Goal: Task Accomplishment & Management: Use online tool/utility

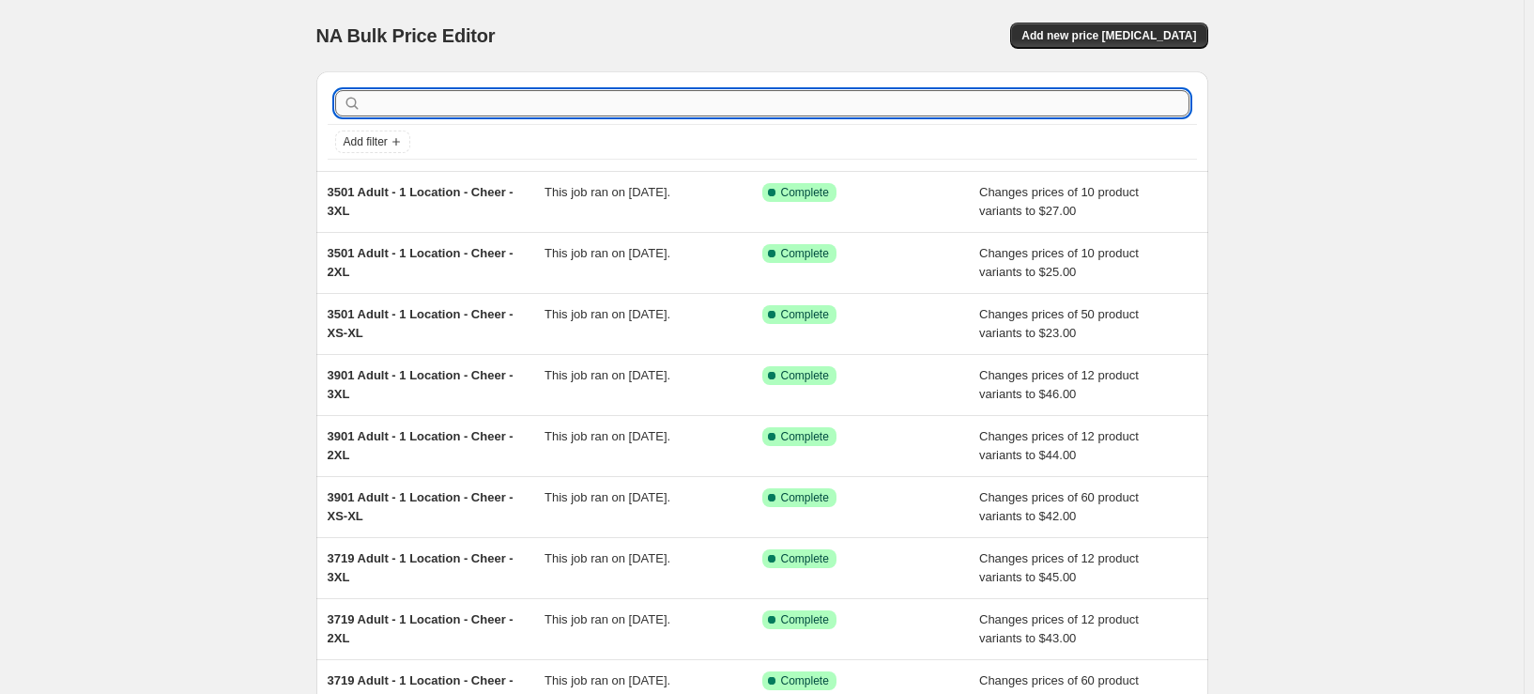
click at [717, 101] on input "text" at bounding box center [777, 103] width 824 height 26
type input "st350"
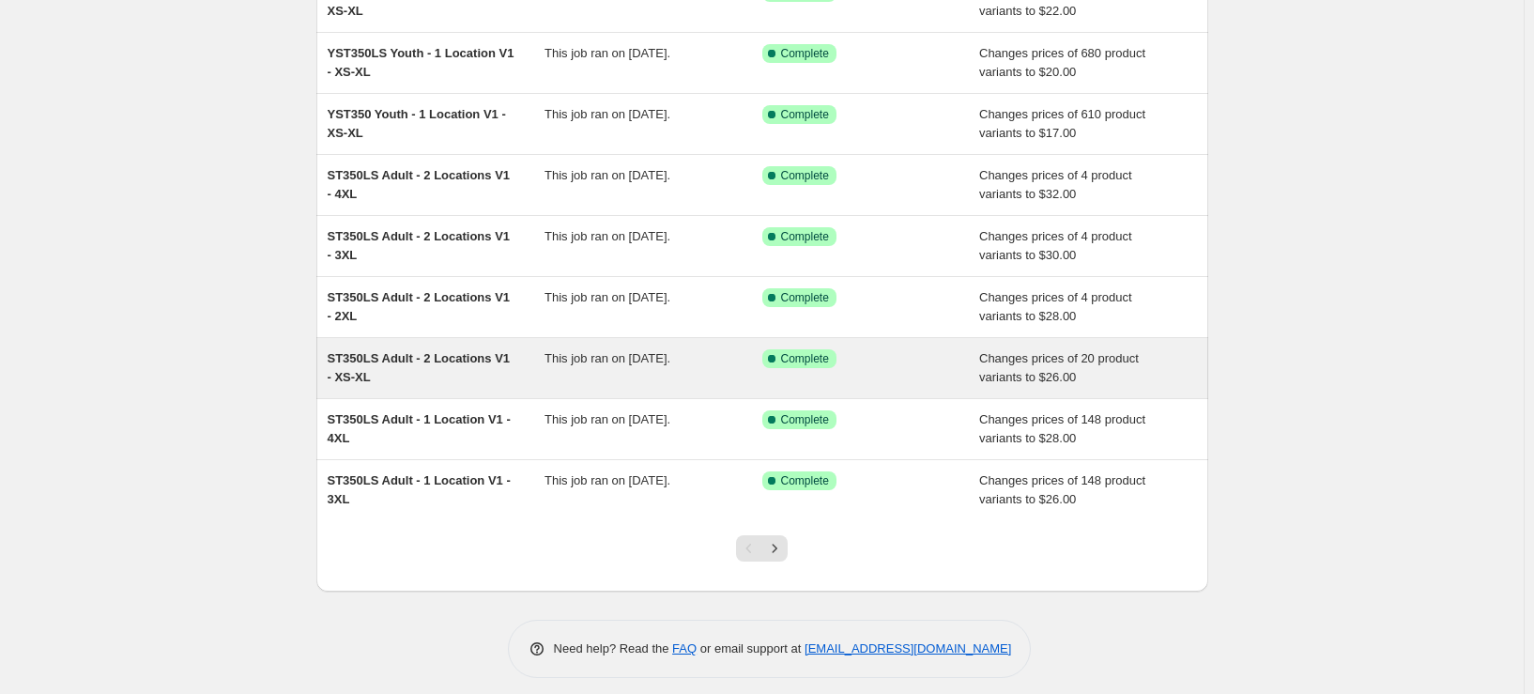
scroll to position [273, 0]
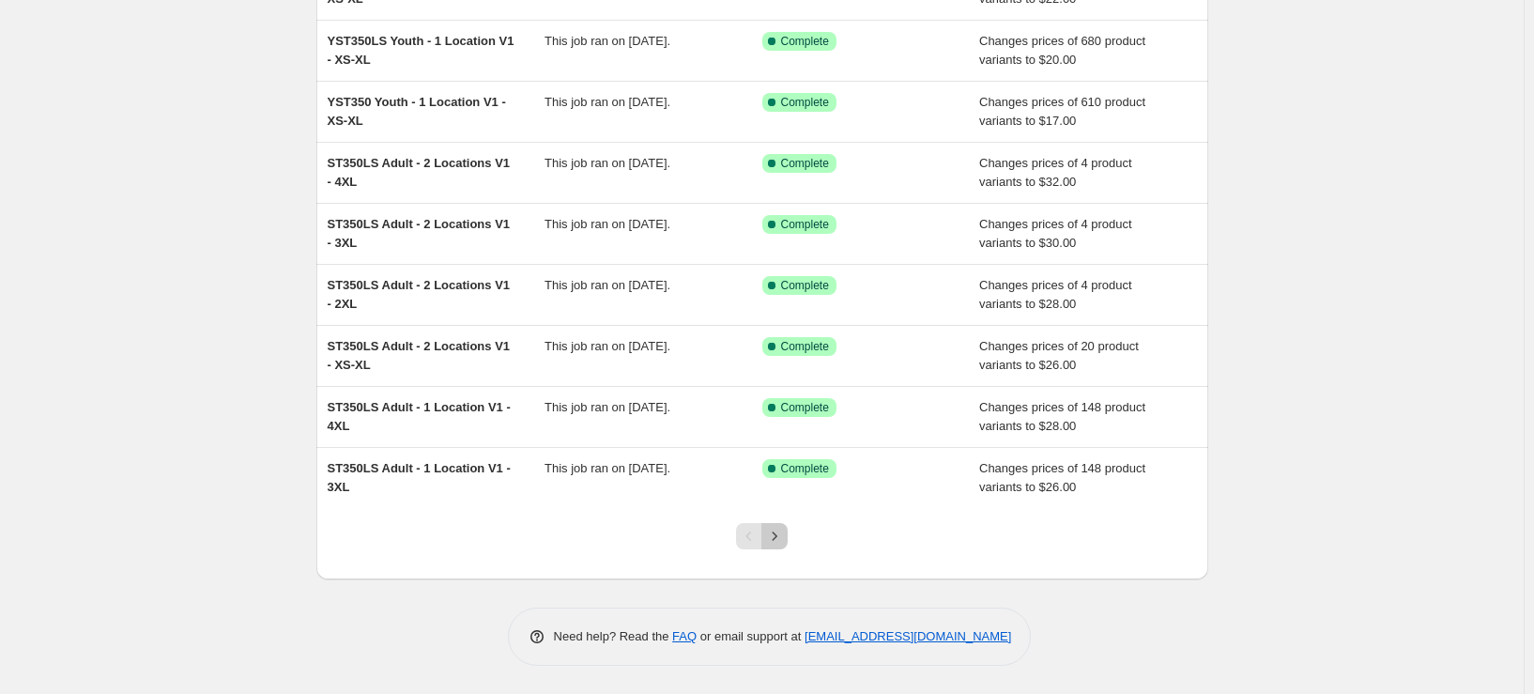
click at [784, 544] on icon "Next" at bounding box center [774, 536] width 19 height 19
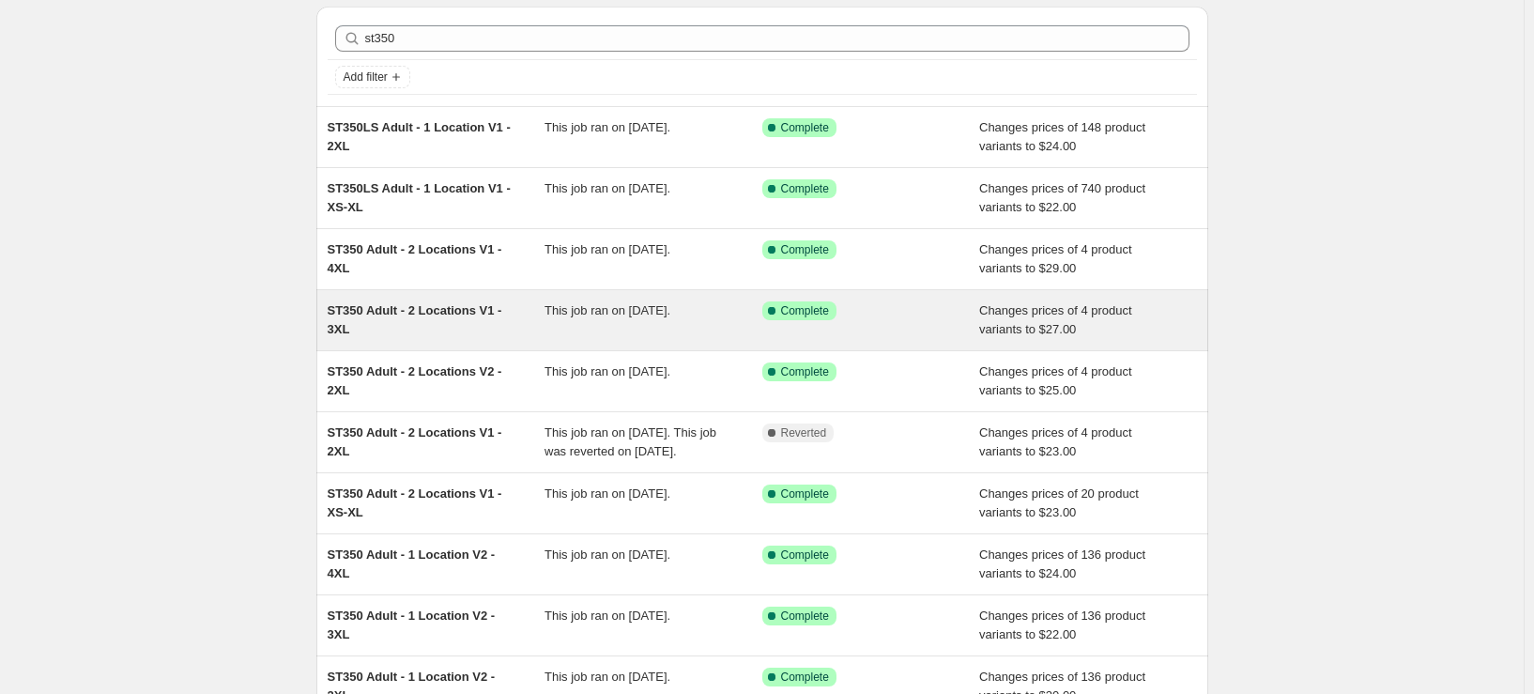
scroll to position [94, 0]
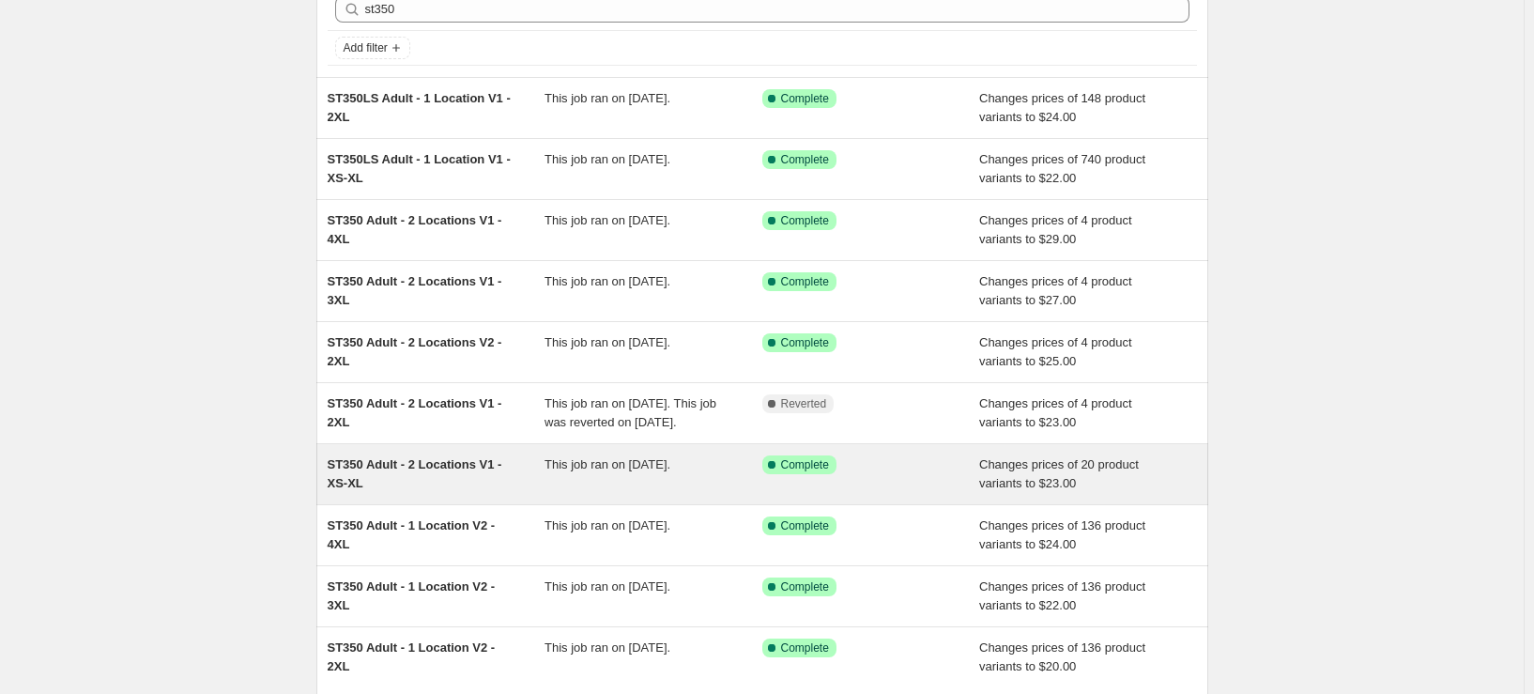
click at [427, 493] on div "ST350 Adult - 2 Locations V1 - XS-XL" at bounding box center [437, 474] width 218 height 38
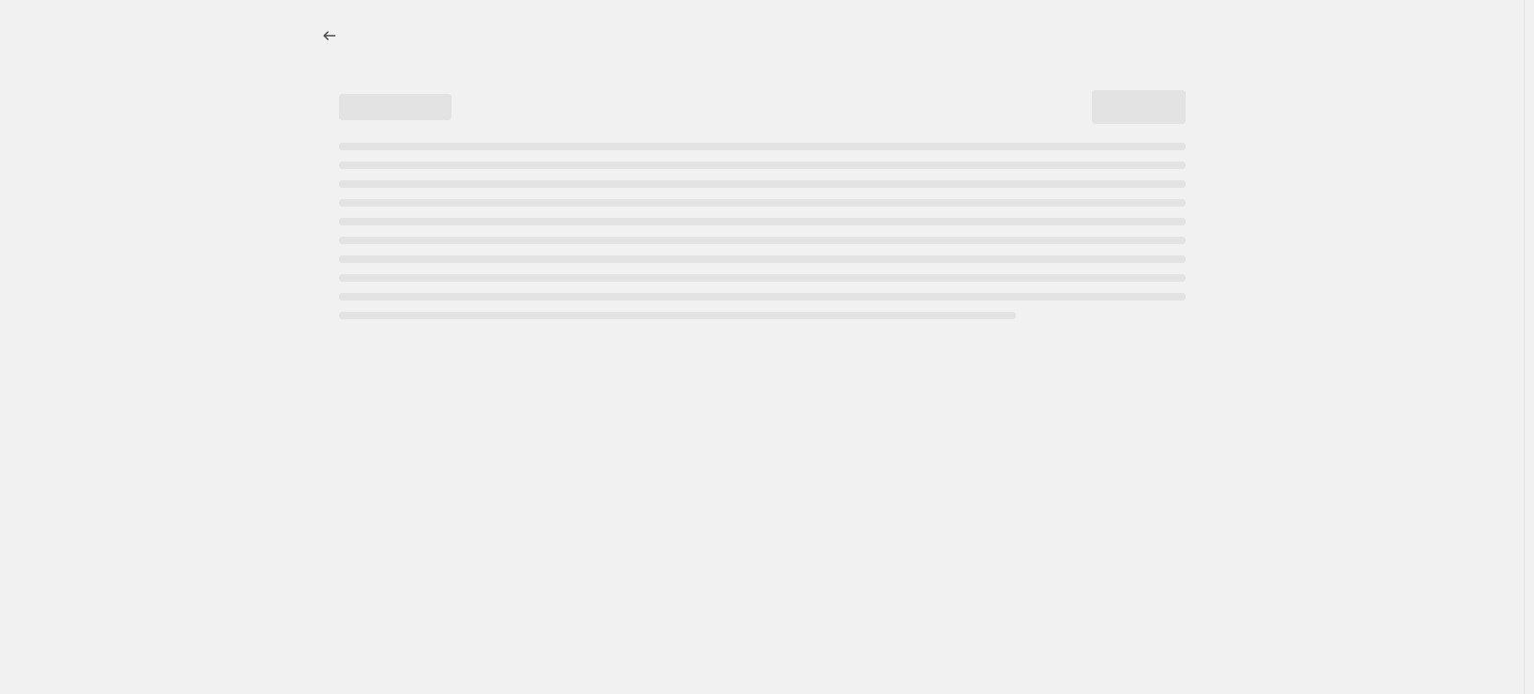
select select "remove"
select select "tag"
select select "title"
select select "not_equal"
select select "title"
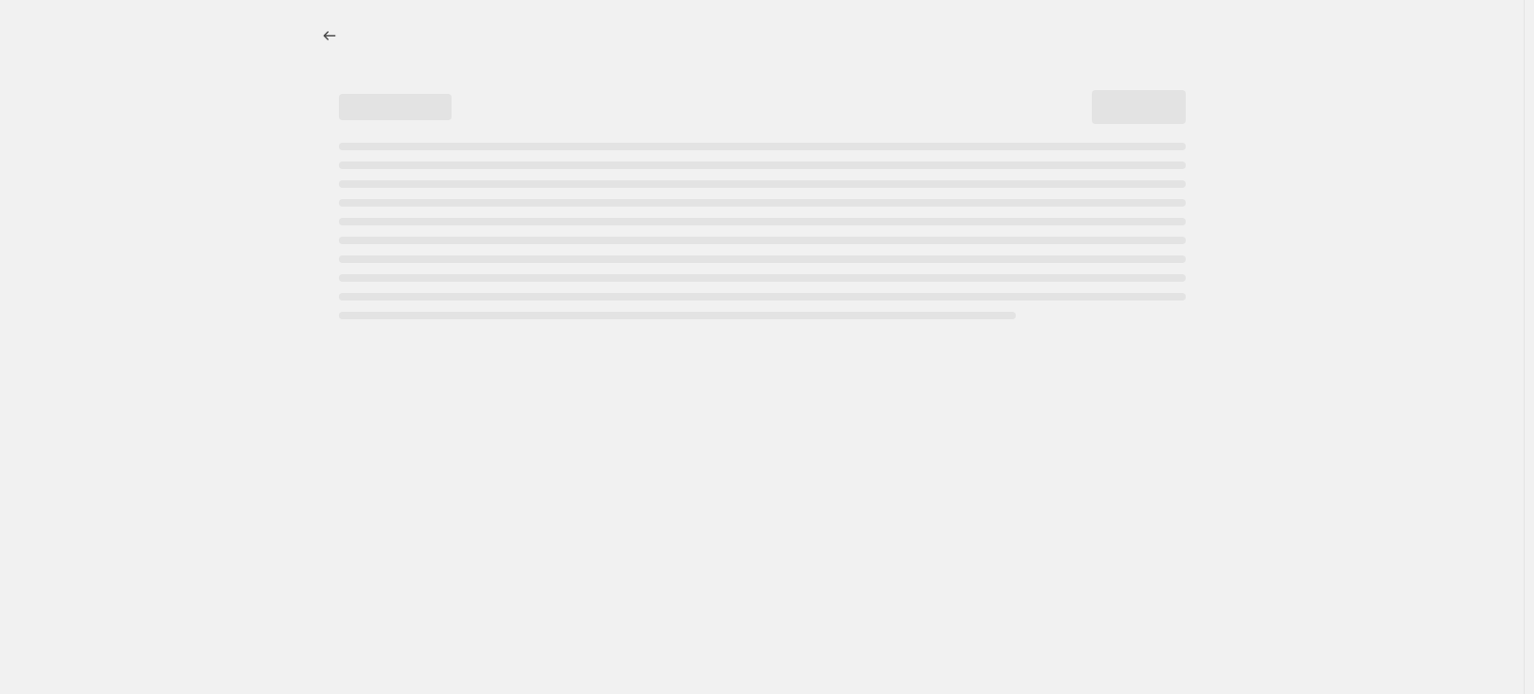
select select "not_equal"
select select "title"
select select "not_equal"
select select "title"
select select "not_equal"
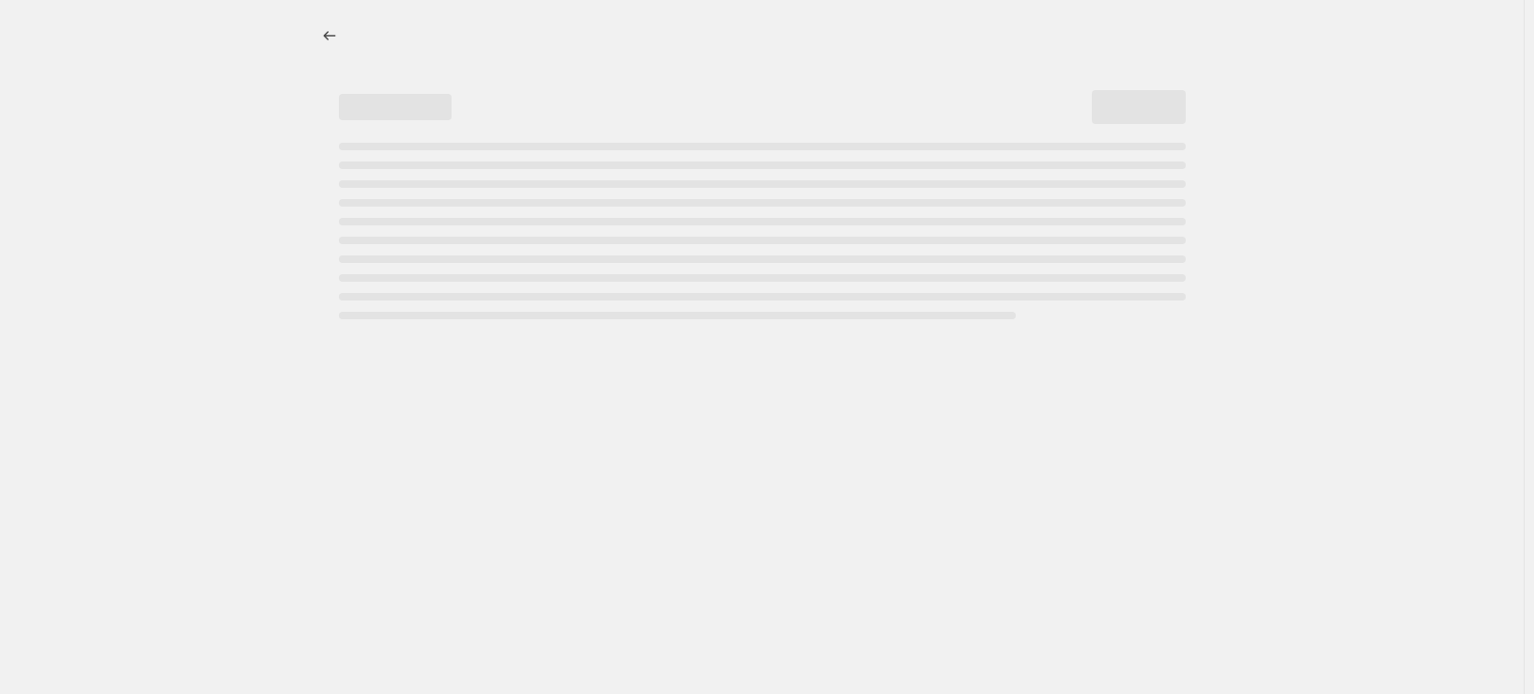
select select "title"
select select "not_equal"
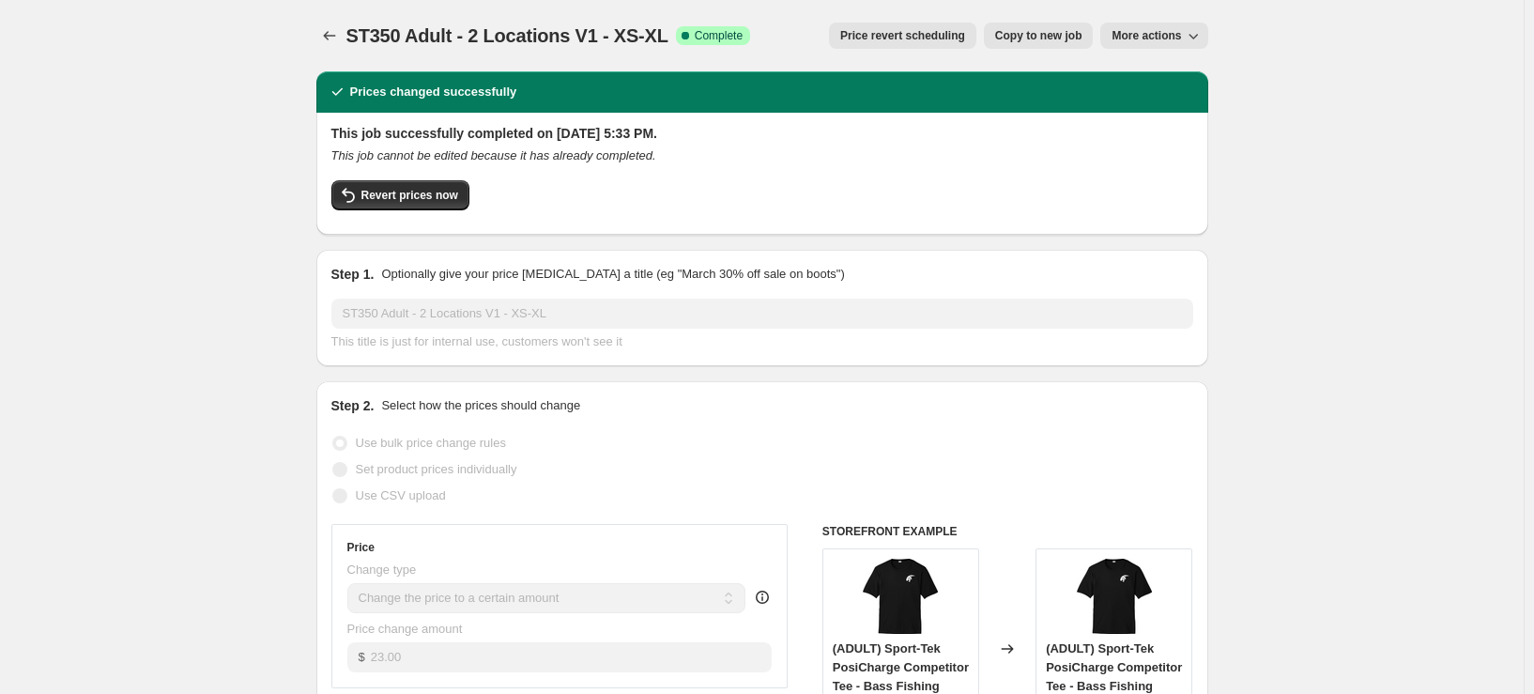
click at [1056, 38] on span "Copy to new job" at bounding box center [1038, 35] width 87 height 15
select select "remove"
select select "tag"
select select "title"
select select "not_equal"
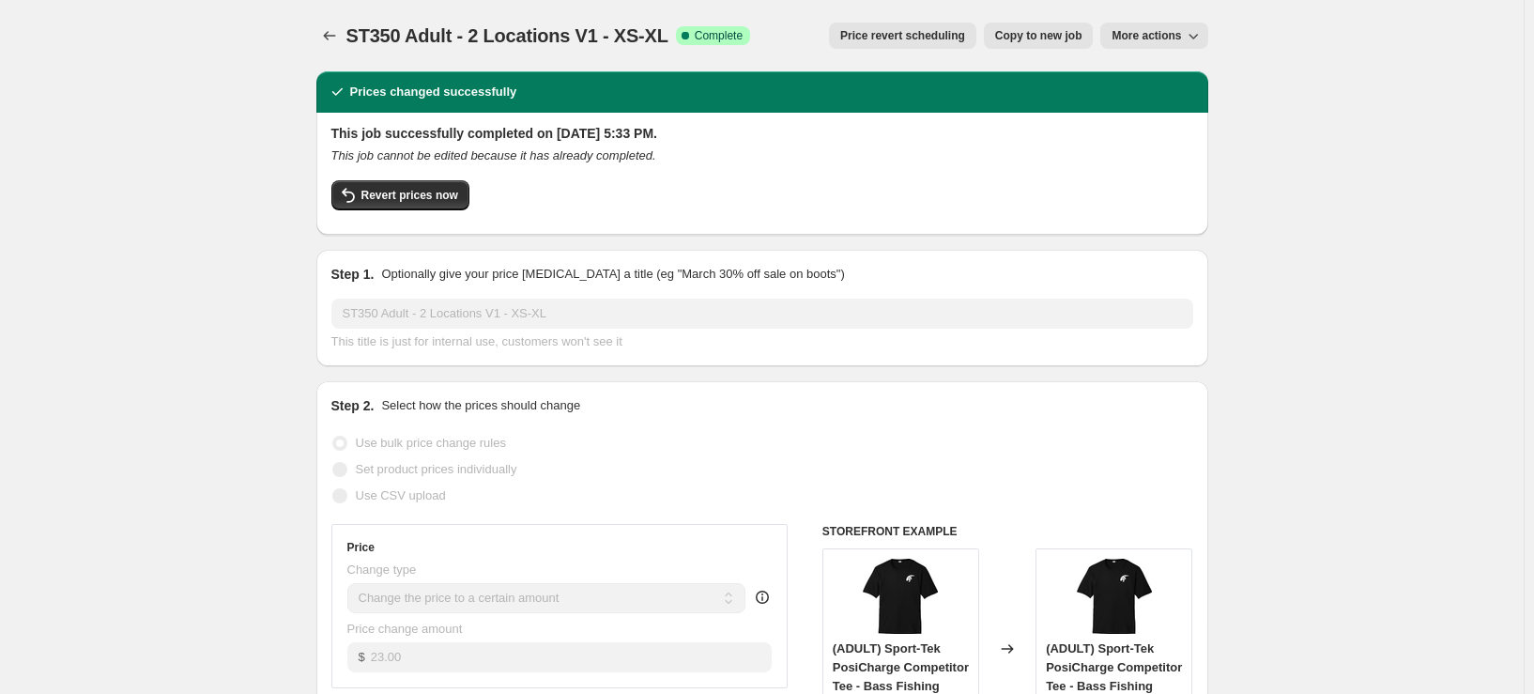
select select "title"
select select "not_equal"
select select "title"
select select "not_equal"
select select "title"
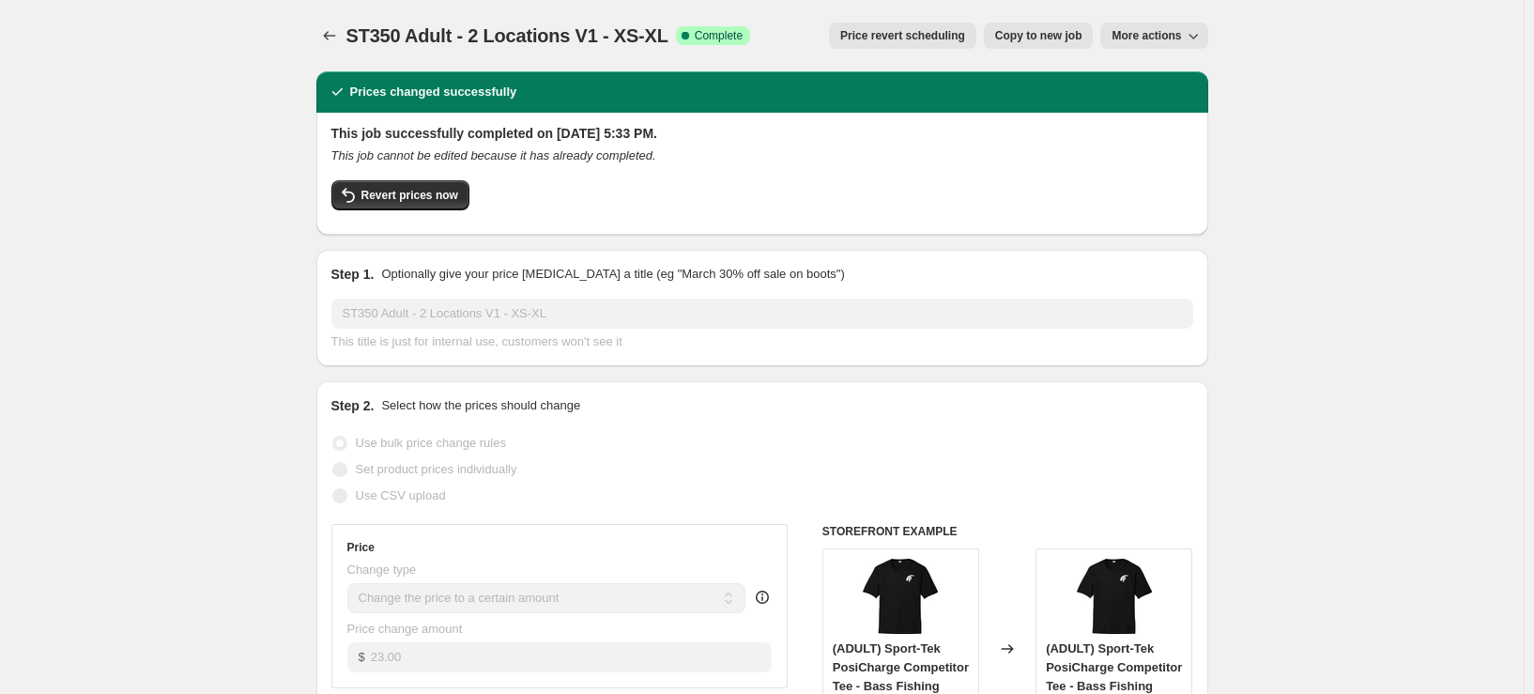
select select "not_equal"
select select "title"
select select "not_equal"
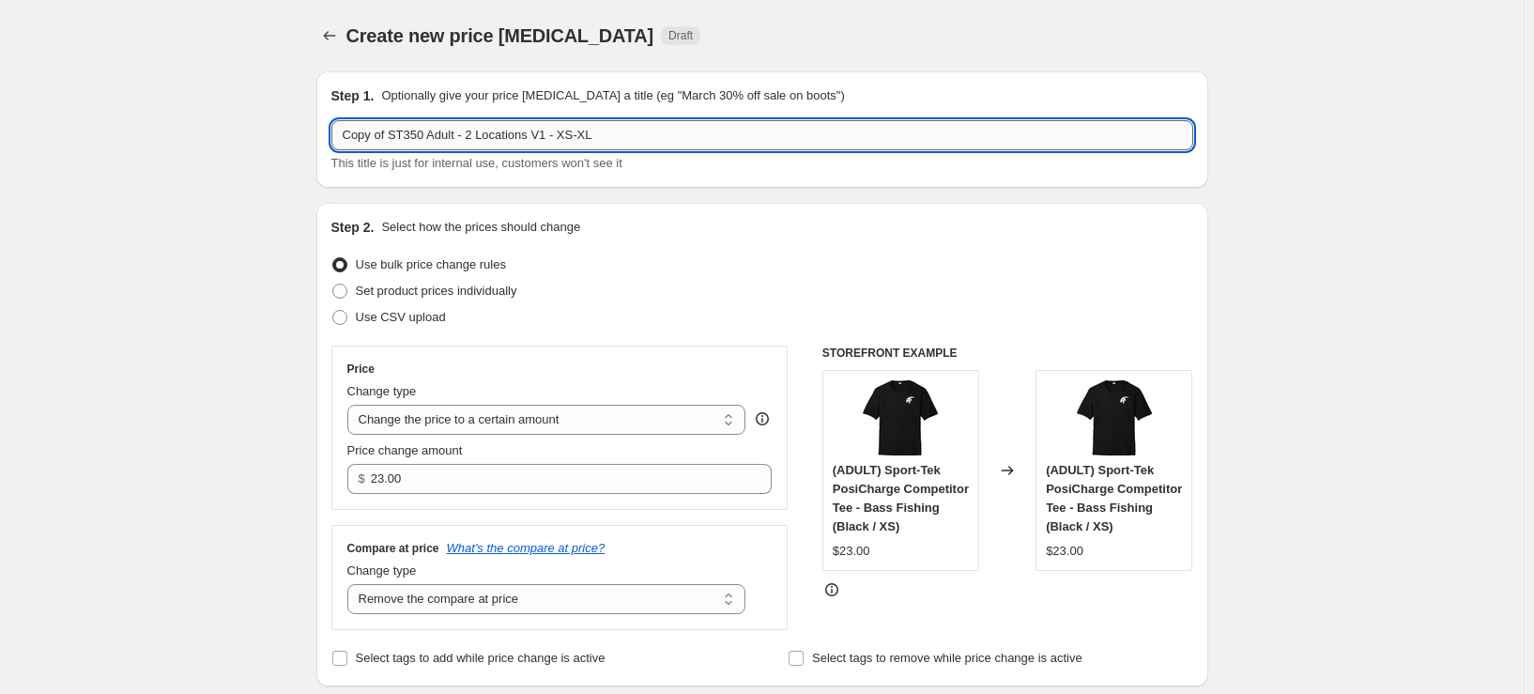
click at [489, 136] on input "Copy of ST350 Adult - 2 Locations V1 - XS-XL" at bounding box center [762, 135] width 862 height 30
click at [561, 130] on input "Copy of ST350 Adult - 1 Locations V1 - XS-XL" at bounding box center [762, 135] width 862 height 30
drag, startPoint x: 395, startPoint y: 140, endPoint x: 198, endPoint y: 140, distance: 197.1
type input "ST350 Adult - 1 Locations V2 - XS-XL"
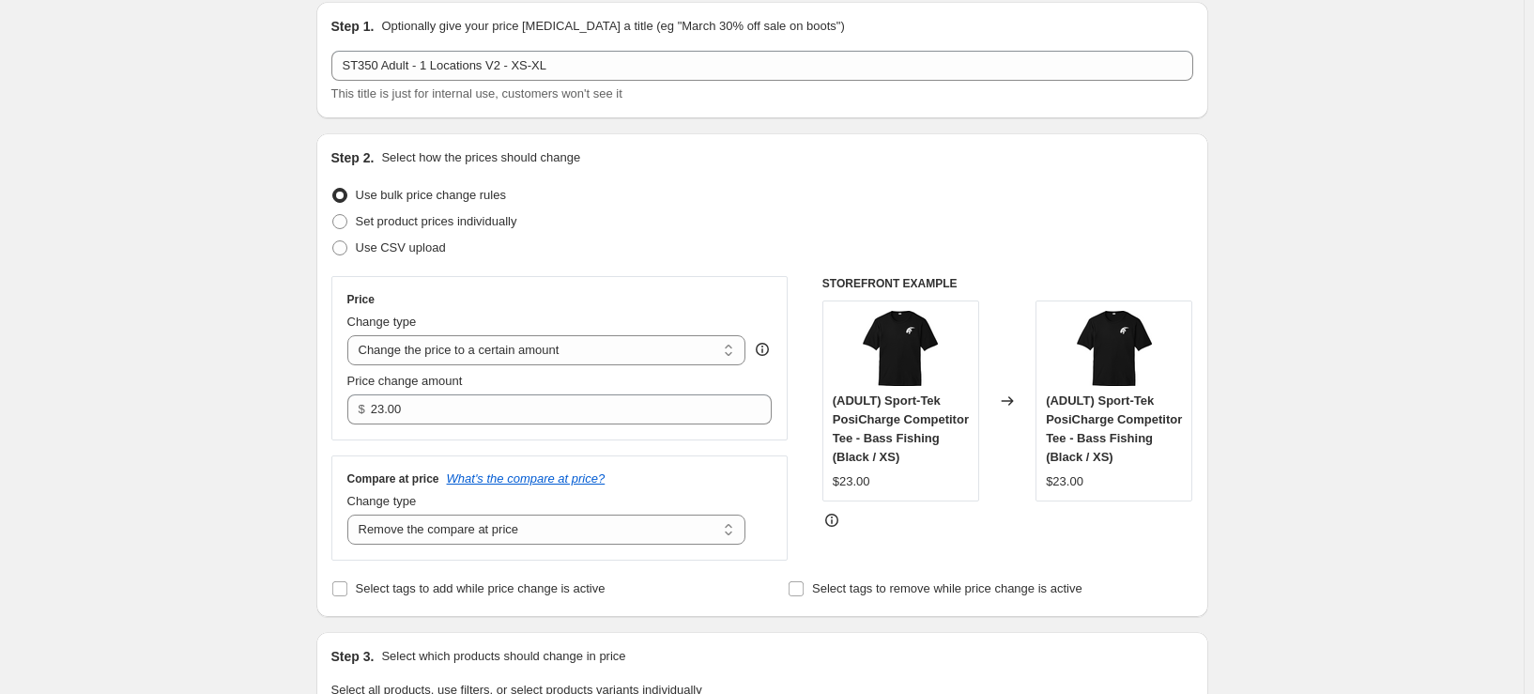
scroll to position [188, 0]
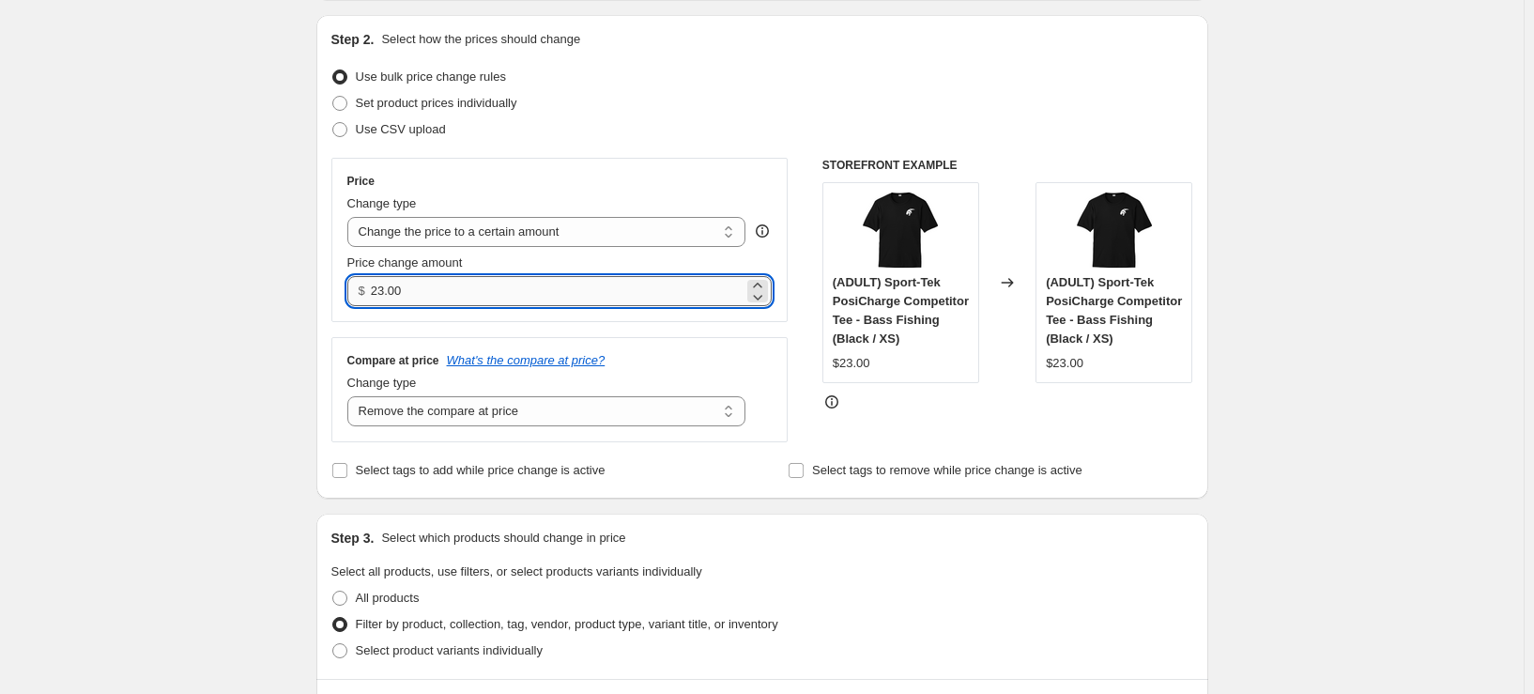
click at [498, 288] on input "23.00" at bounding box center [557, 291] width 373 height 30
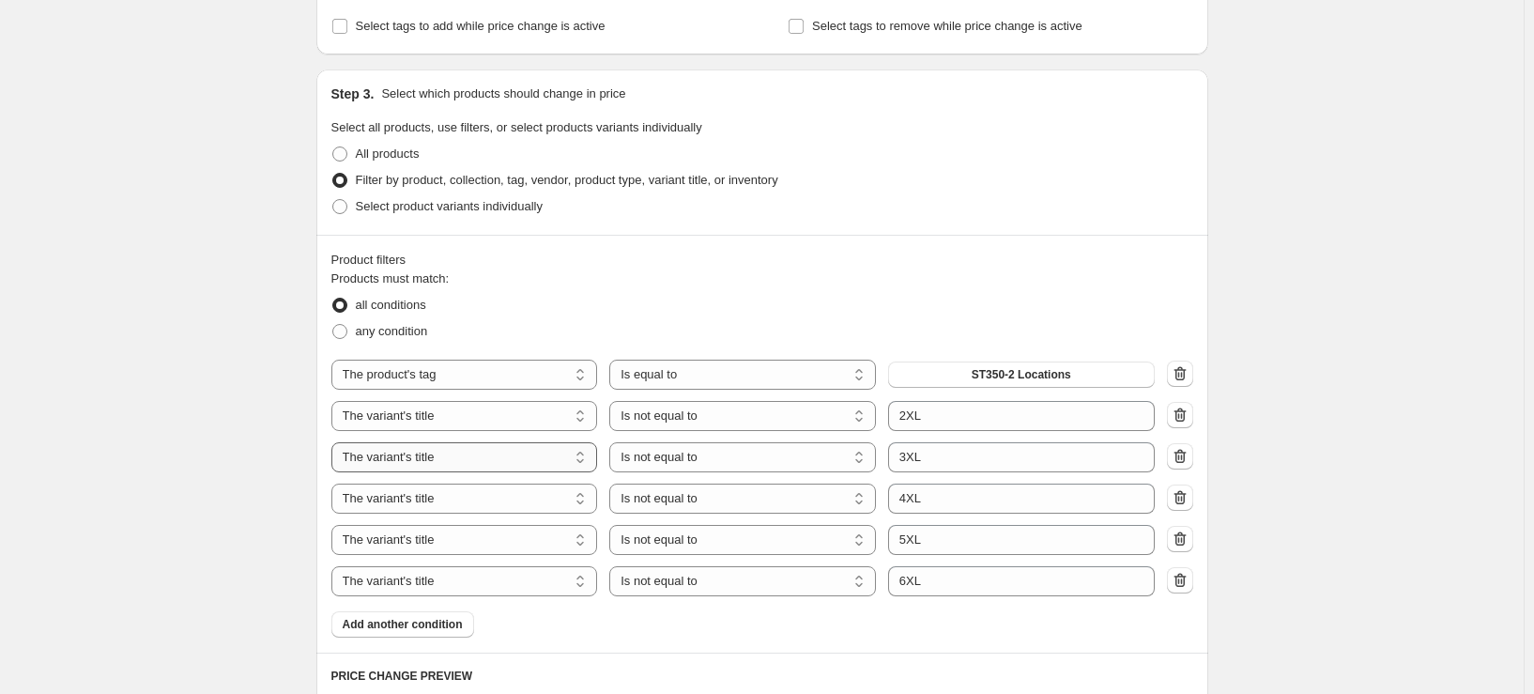
scroll to position [657, 0]
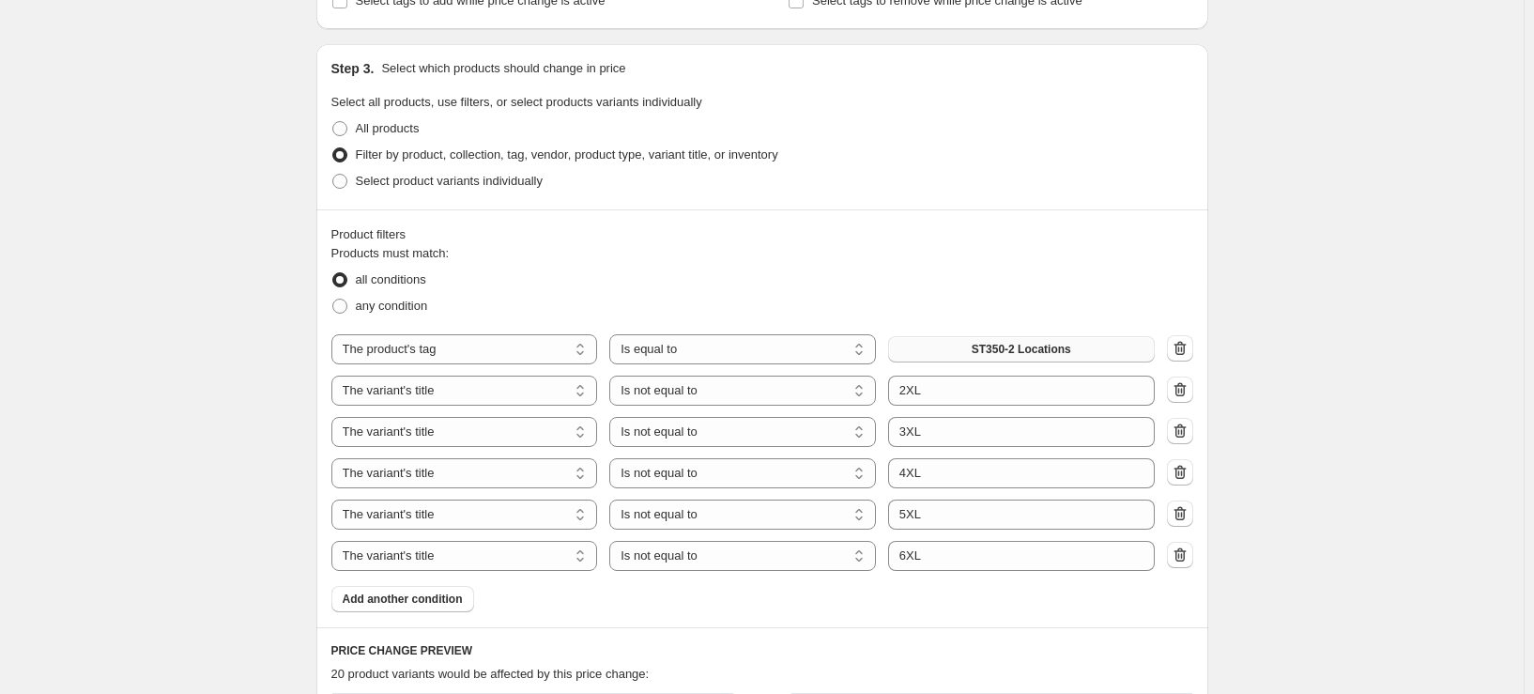
type input "13.25"
click at [1087, 359] on button "ST350-2 Locations" at bounding box center [1021, 349] width 267 height 26
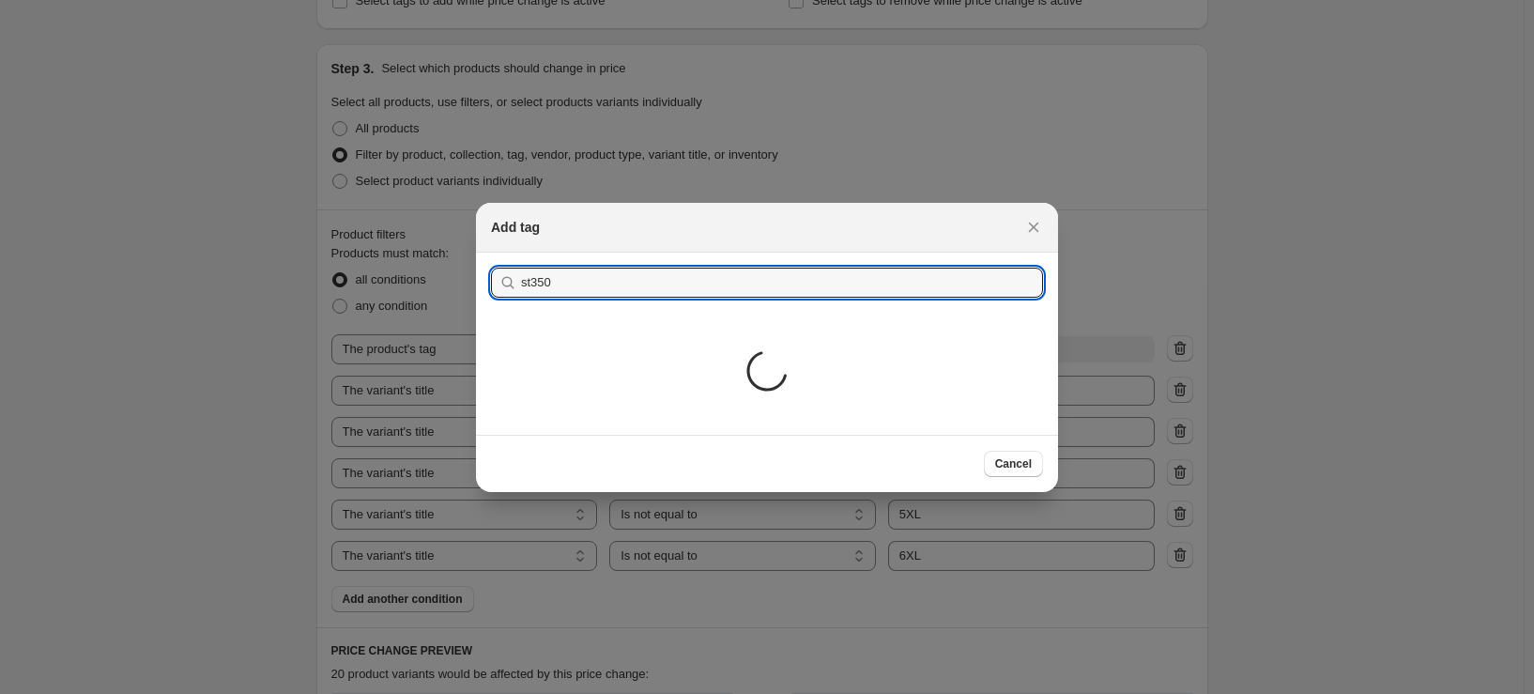
type input "st350"
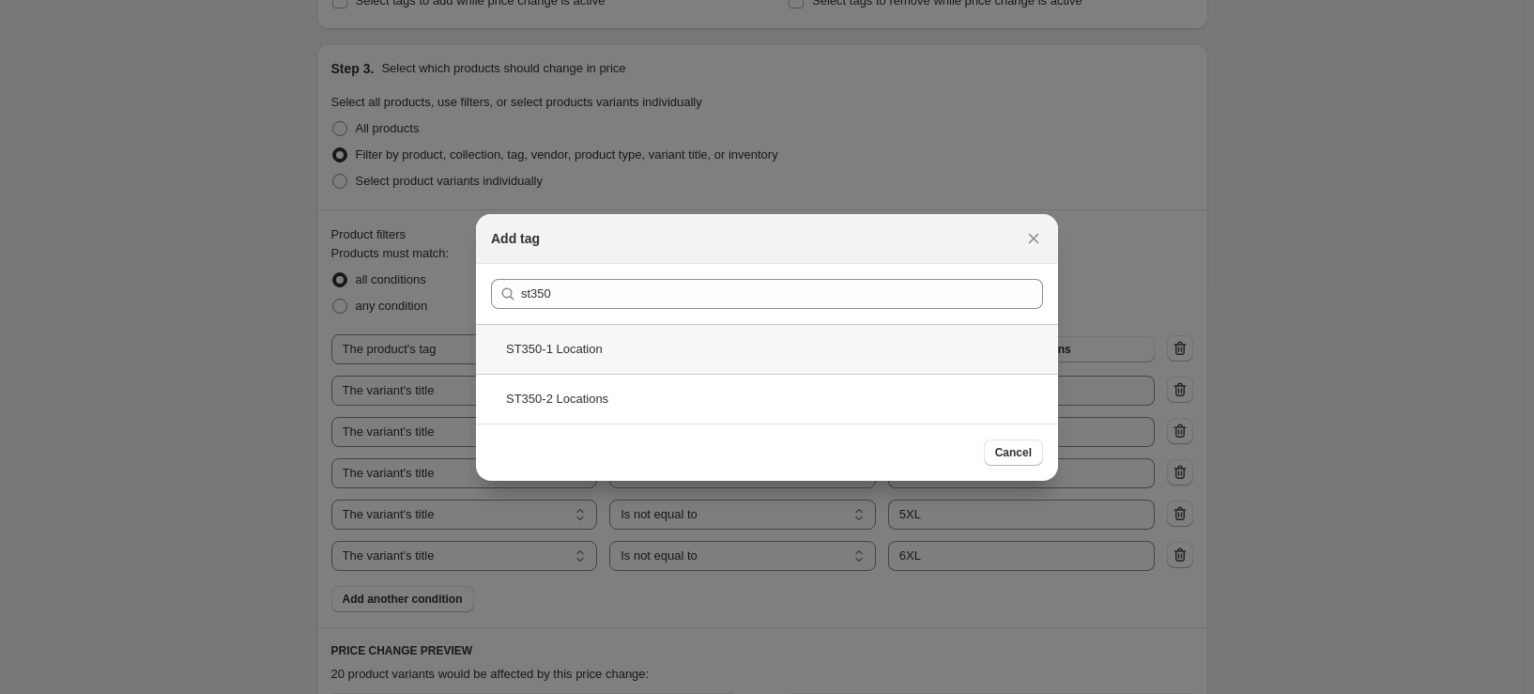
click at [614, 337] on div "ST350-1 Location" at bounding box center [767, 349] width 582 height 50
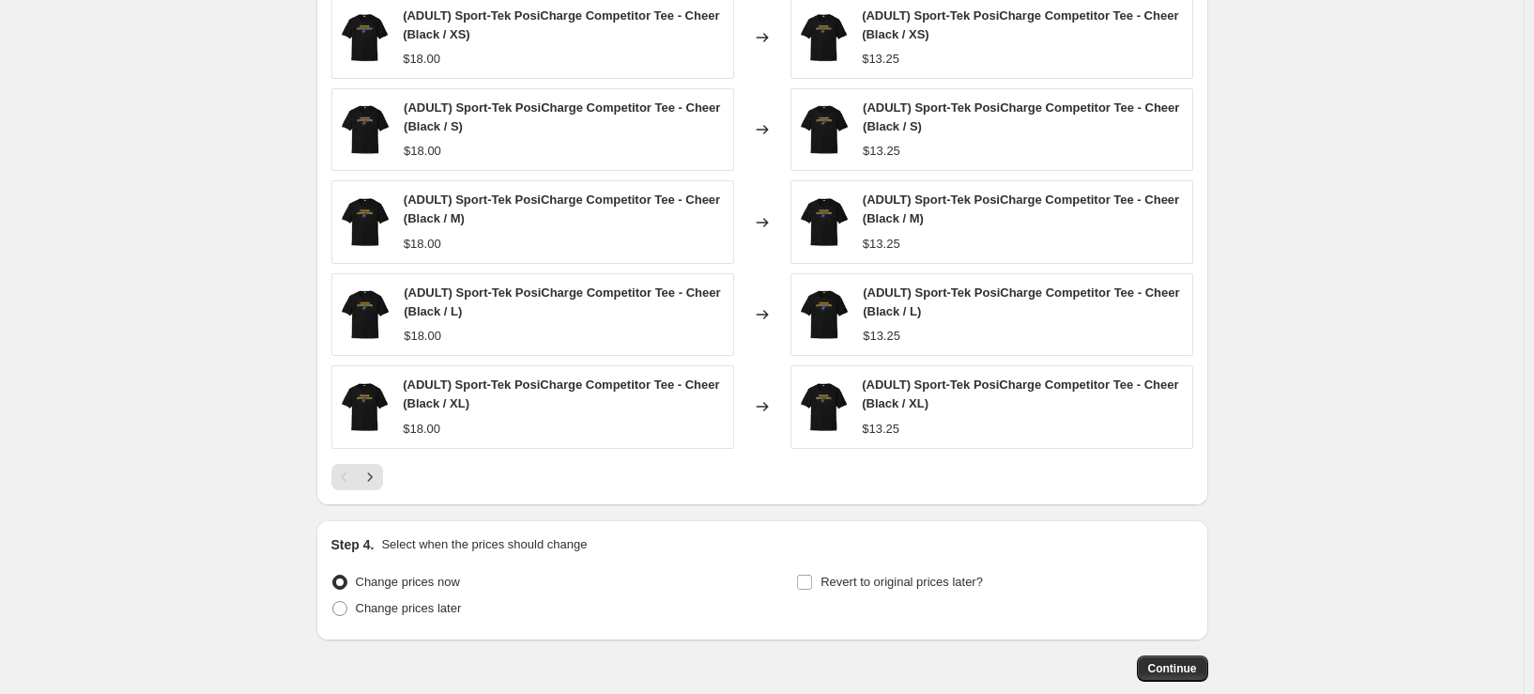
scroll to position [1408, 0]
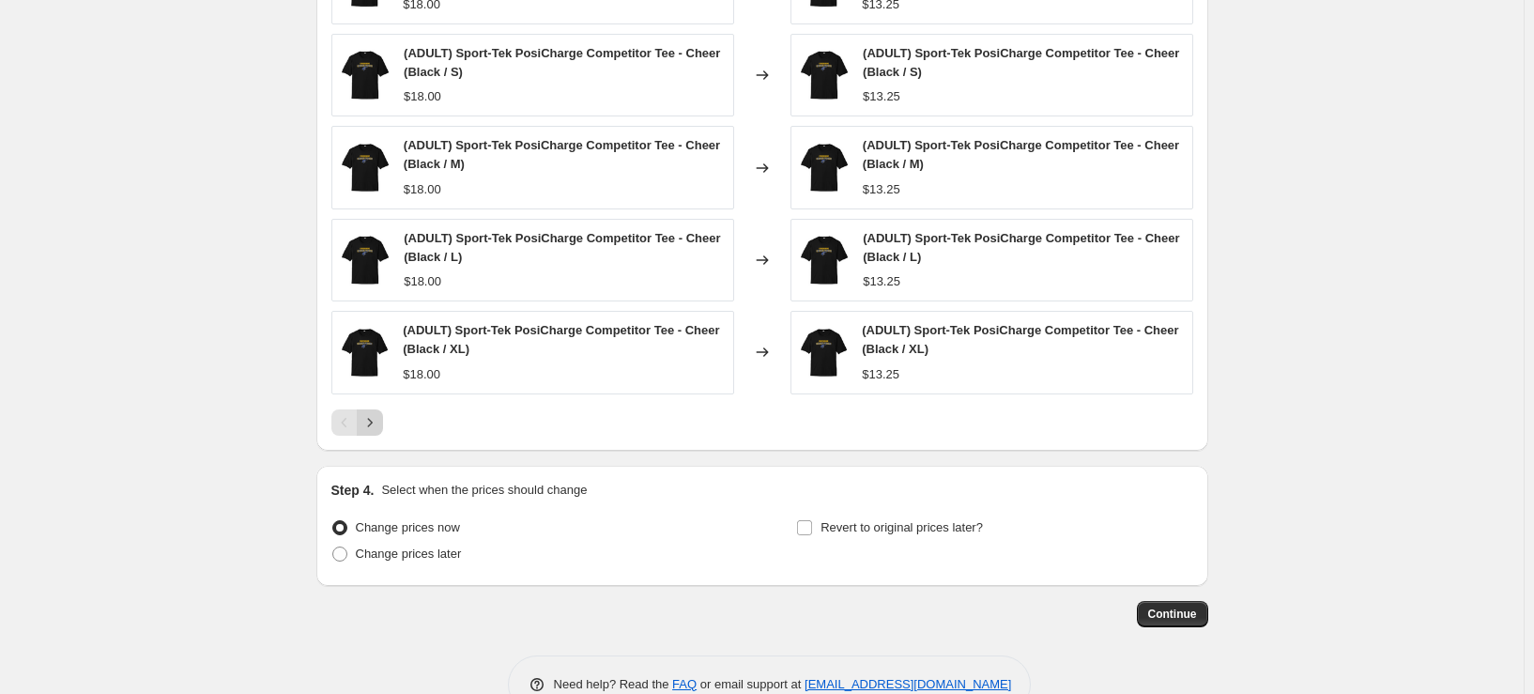
click at [375, 417] on icon "Next" at bounding box center [369, 422] width 19 height 19
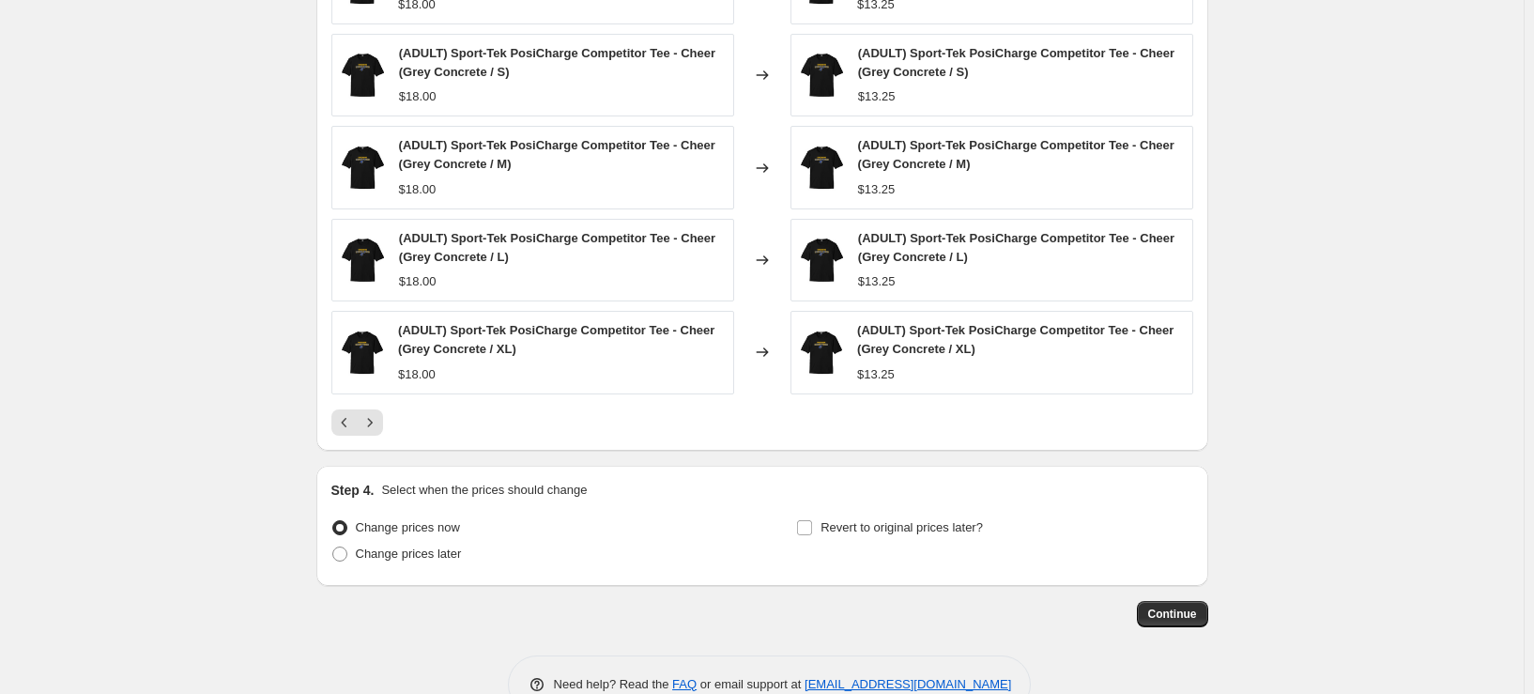
click at [375, 436] on div "PRICE CHANGE PREVIEW Over 250 product variants would be affected by this price …" at bounding box center [762, 163] width 892 height 574
click at [376, 421] on icon "Next" at bounding box center [369, 422] width 19 height 19
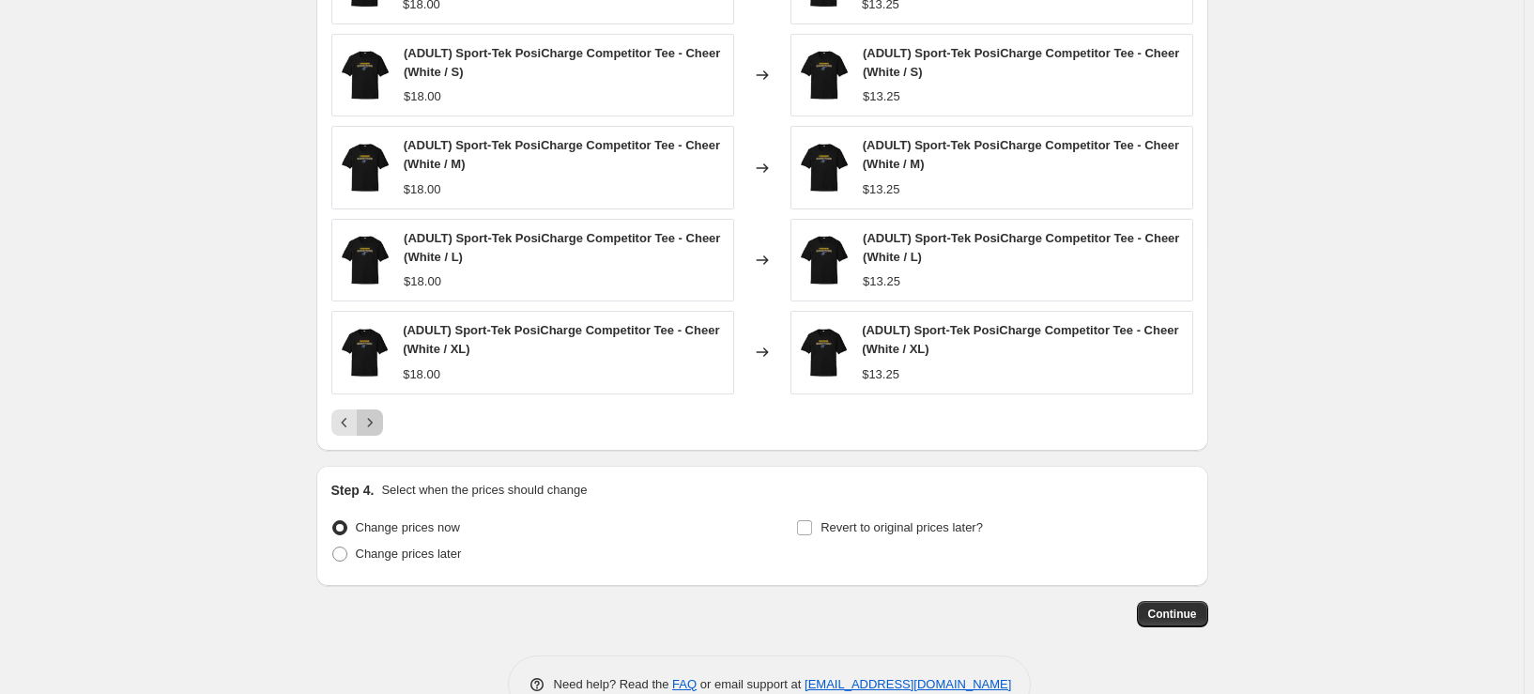
click at [376, 421] on icon "Next" at bounding box center [369, 422] width 19 height 19
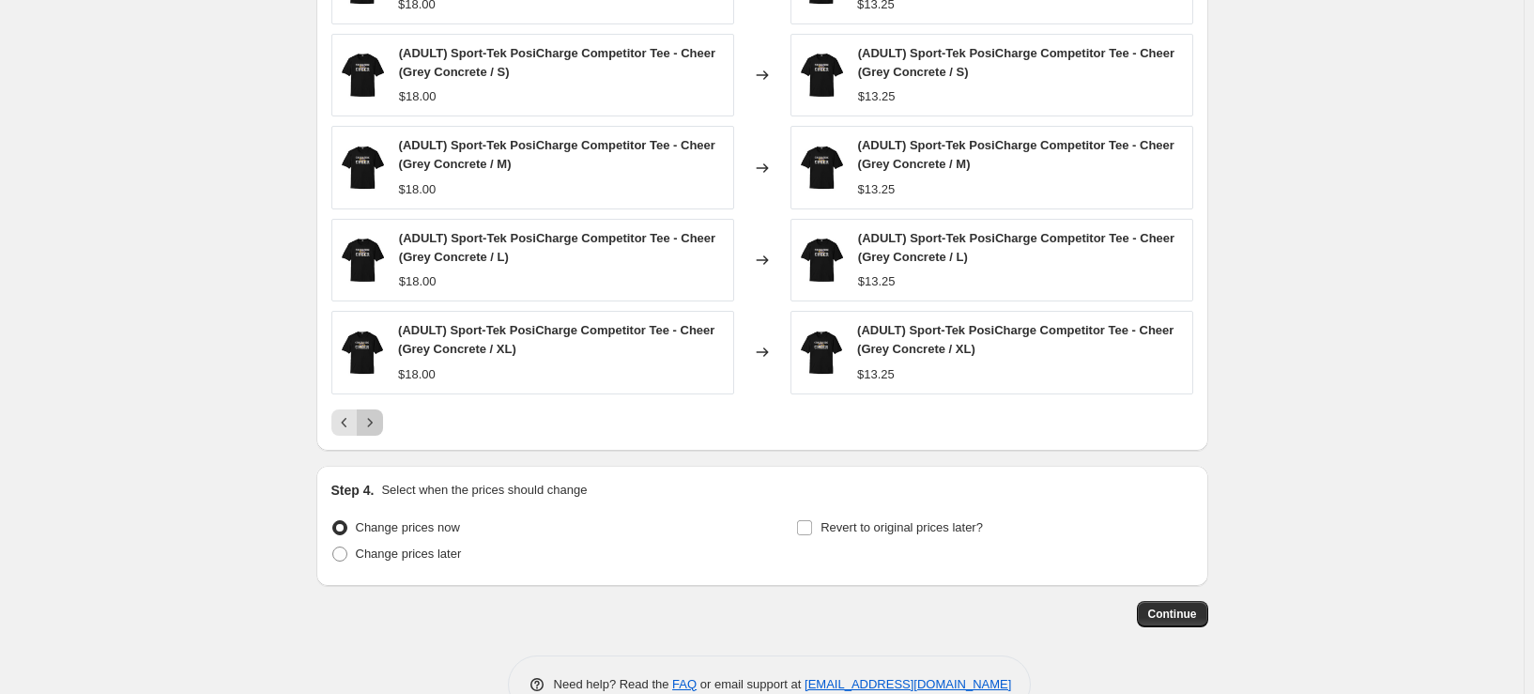
click at [376, 421] on icon "Next" at bounding box center [369, 422] width 19 height 19
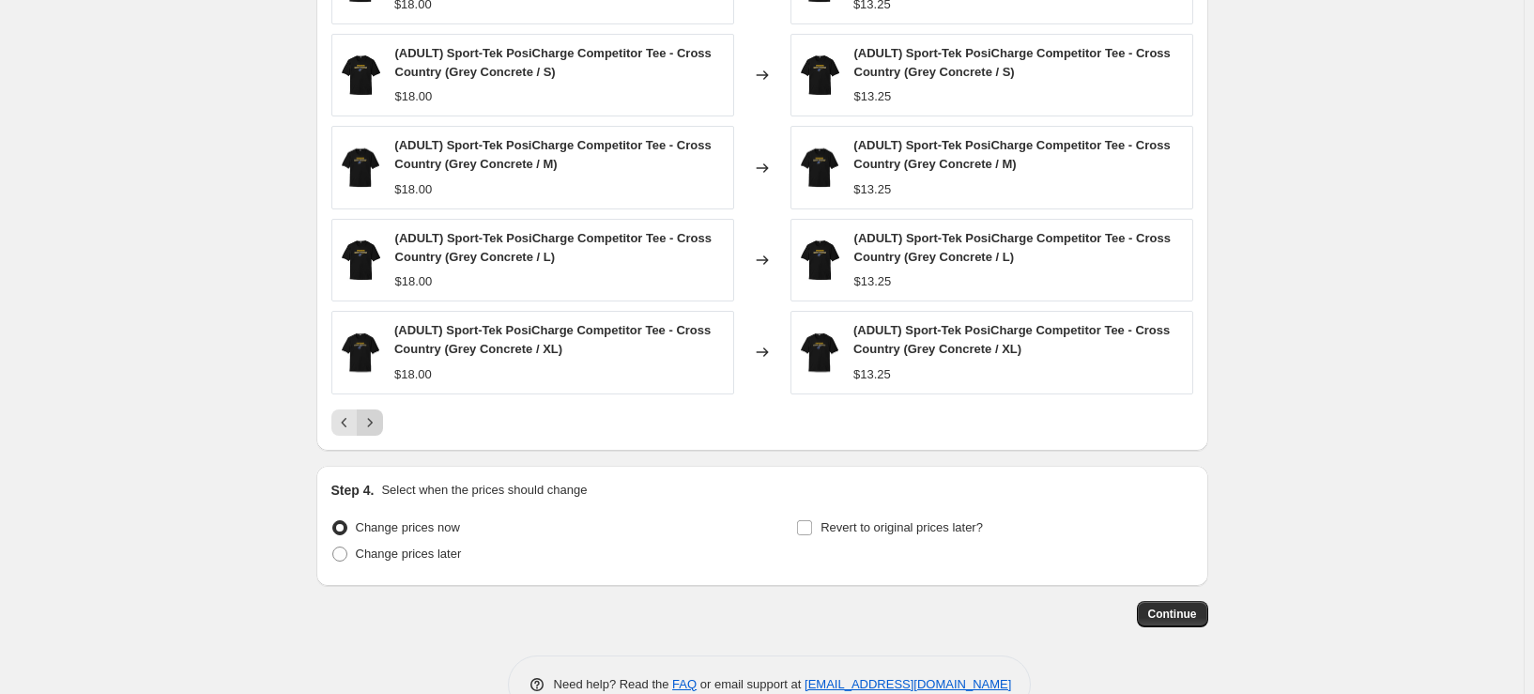
click at [376, 421] on icon "Next" at bounding box center [369, 422] width 19 height 19
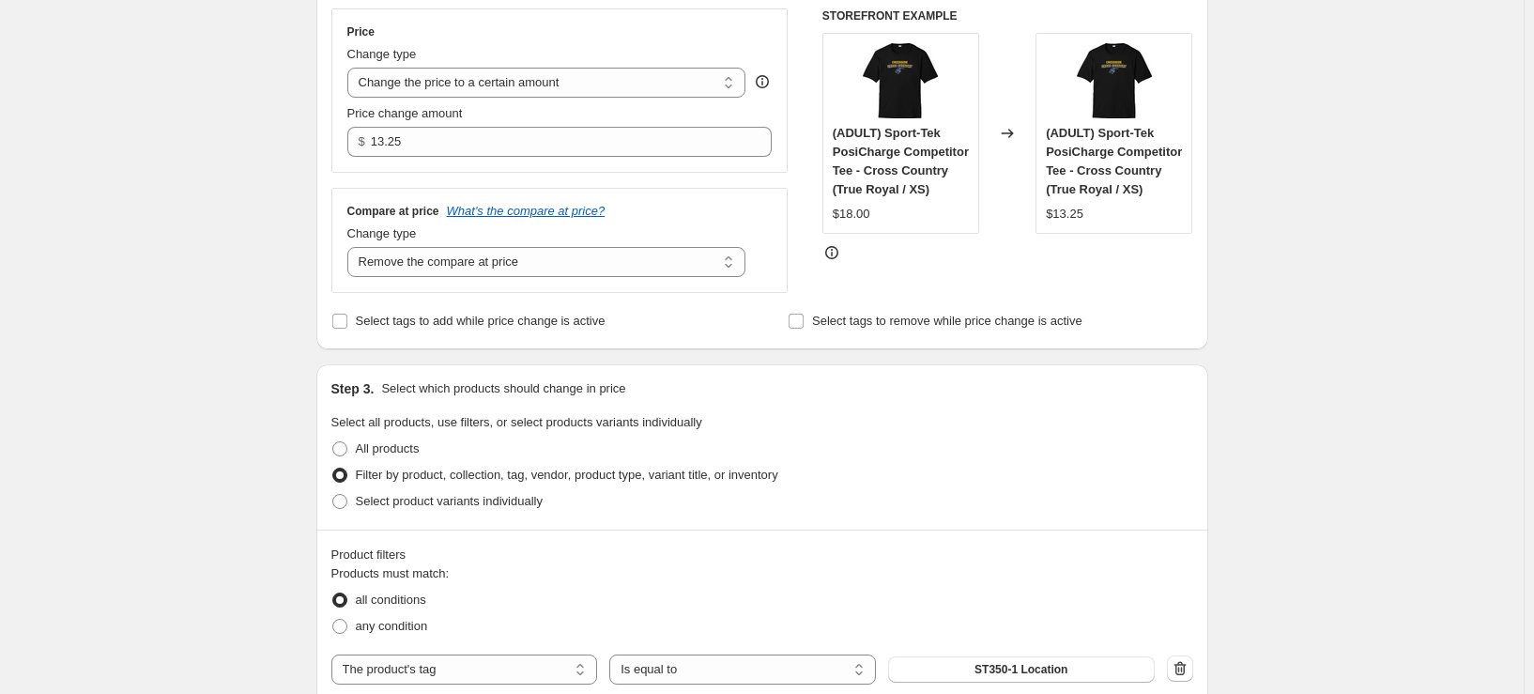
scroll to position [282, 0]
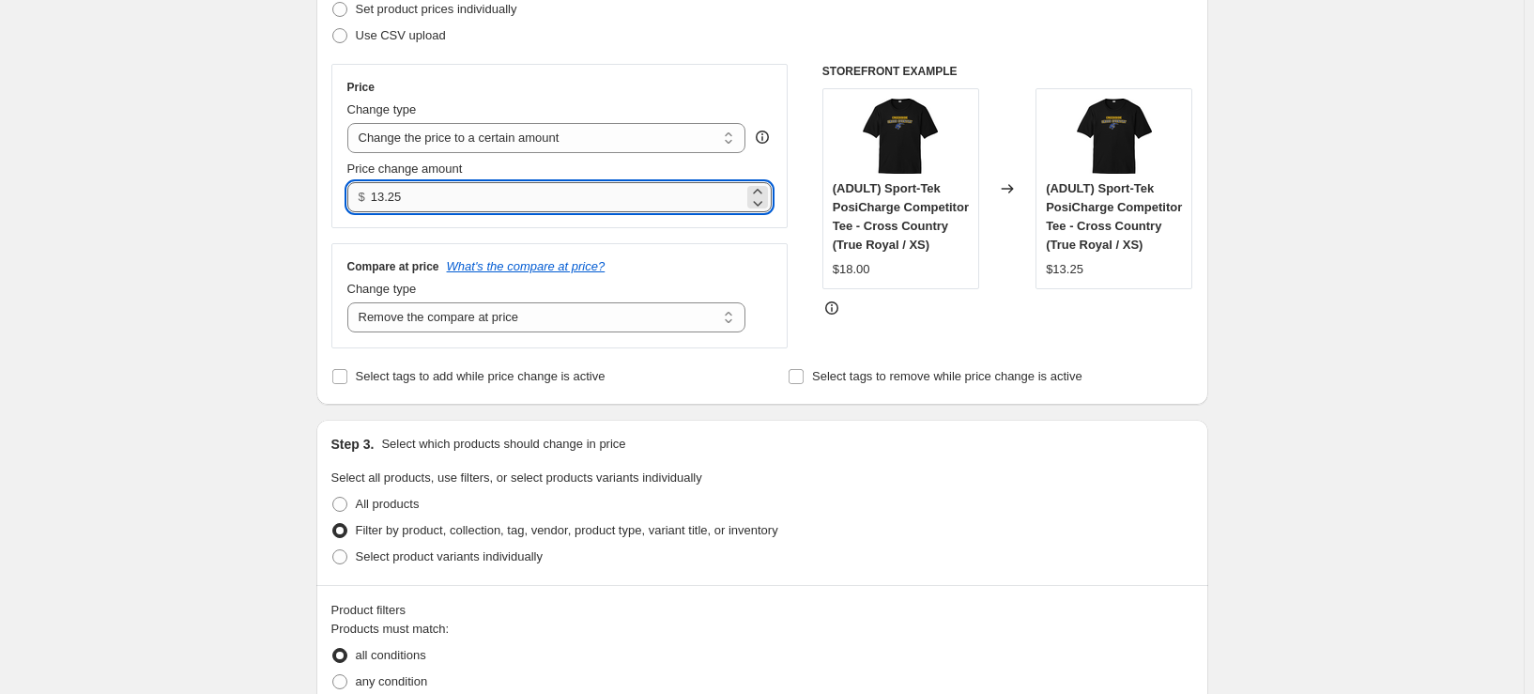
click at [428, 201] on input "13.25" at bounding box center [557, 197] width 373 height 30
type input "18.00"
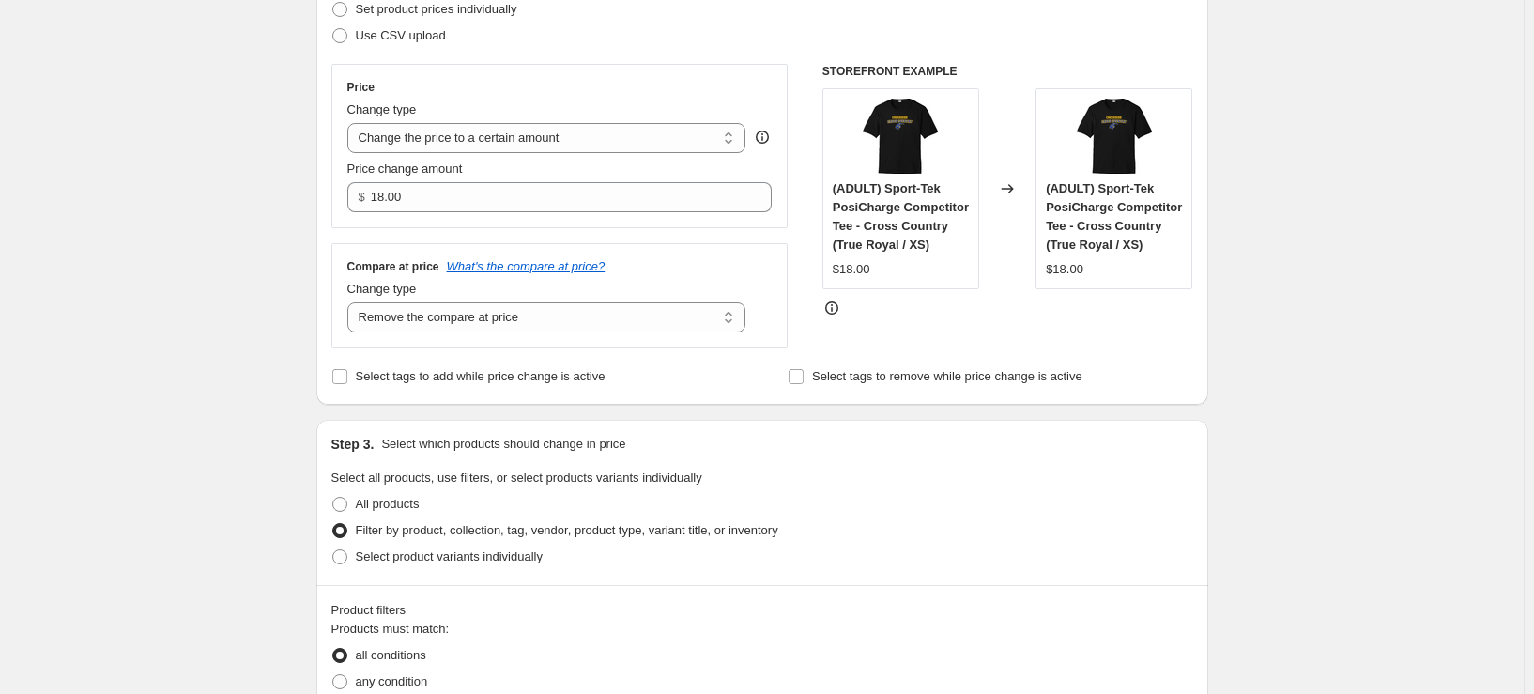
scroll to position [657, 0]
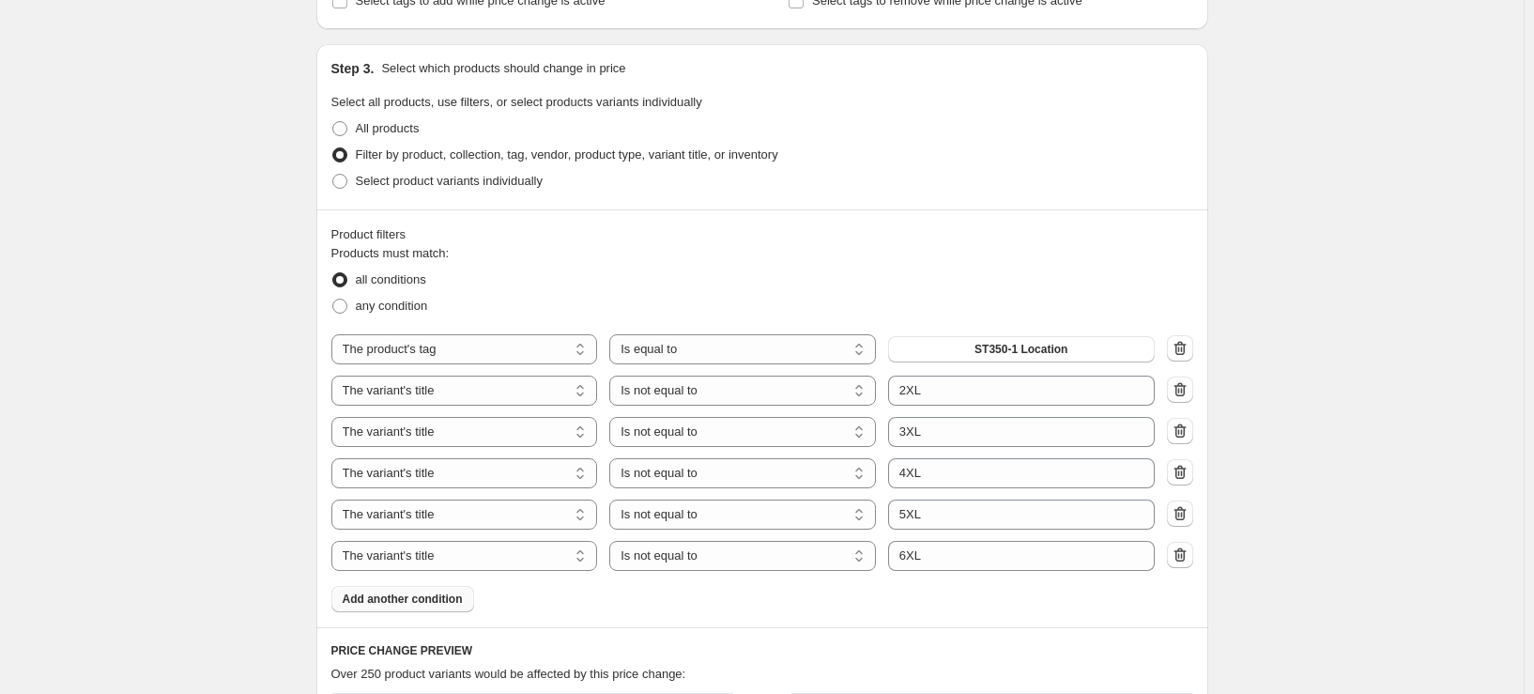
click at [436, 606] on span "Add another condition" at bounding box center [403, 598] width 120 height 15
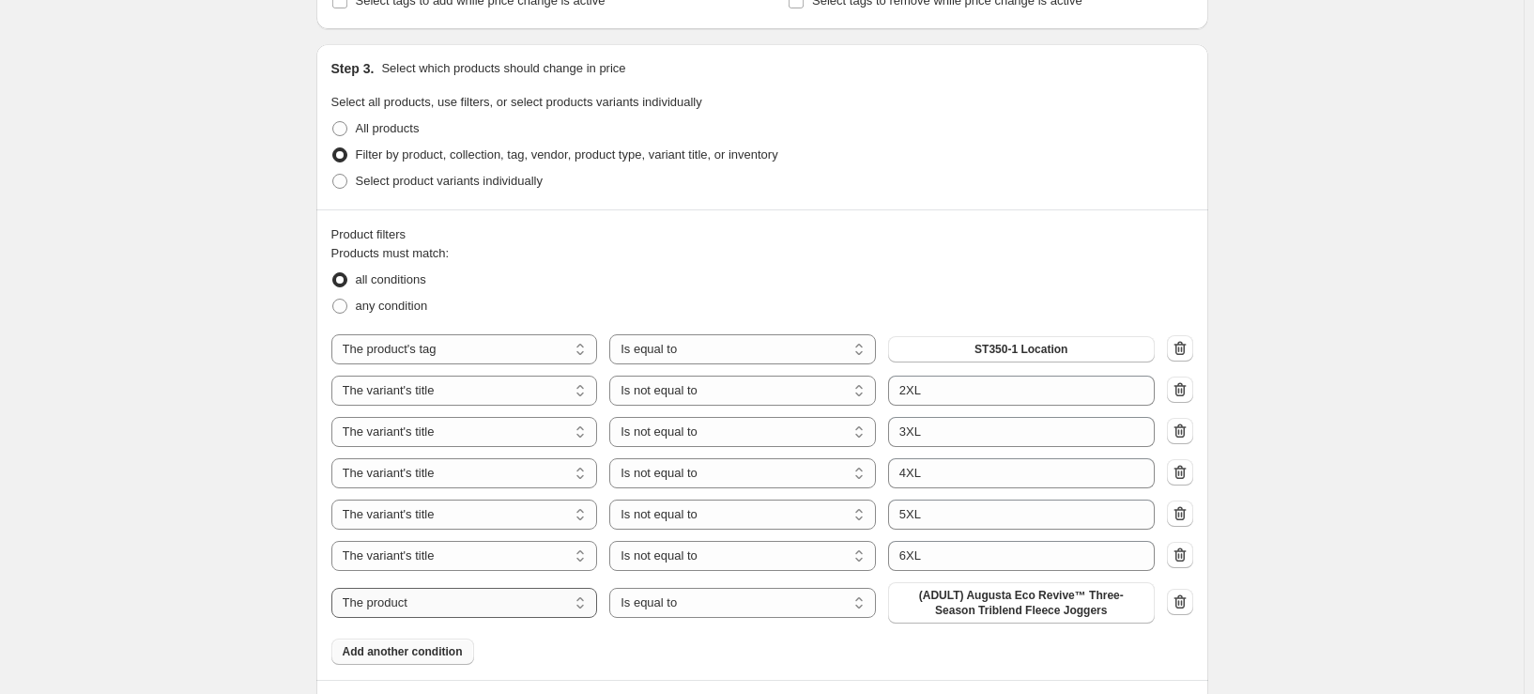
click at [460, 603] on select "The product The product's collection The product's tag The product's vendor The…" at bounding box center [464, 603] width 267 height 30
click at [1185, 603] on icon "button" at bounding box center [1180, 601] width 19 height 19
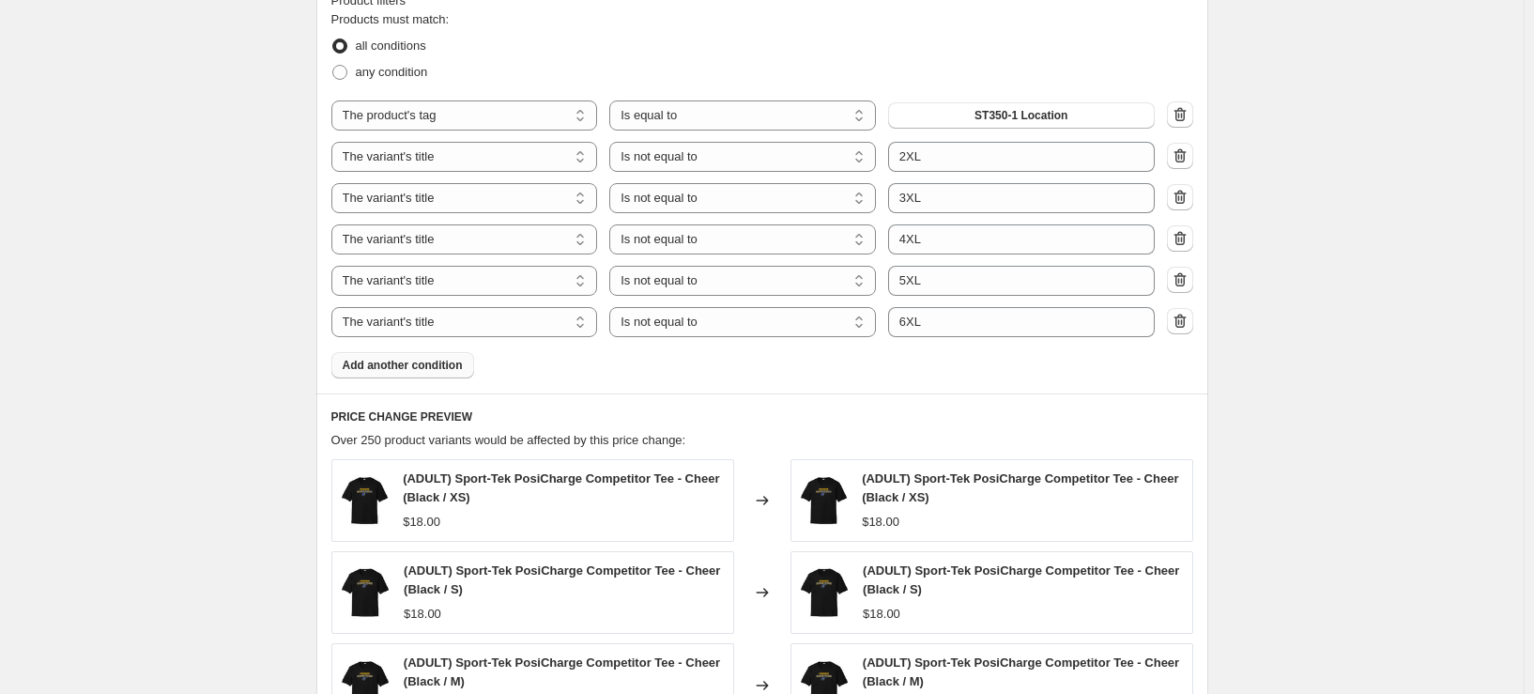
scroll to position [1220, 0]
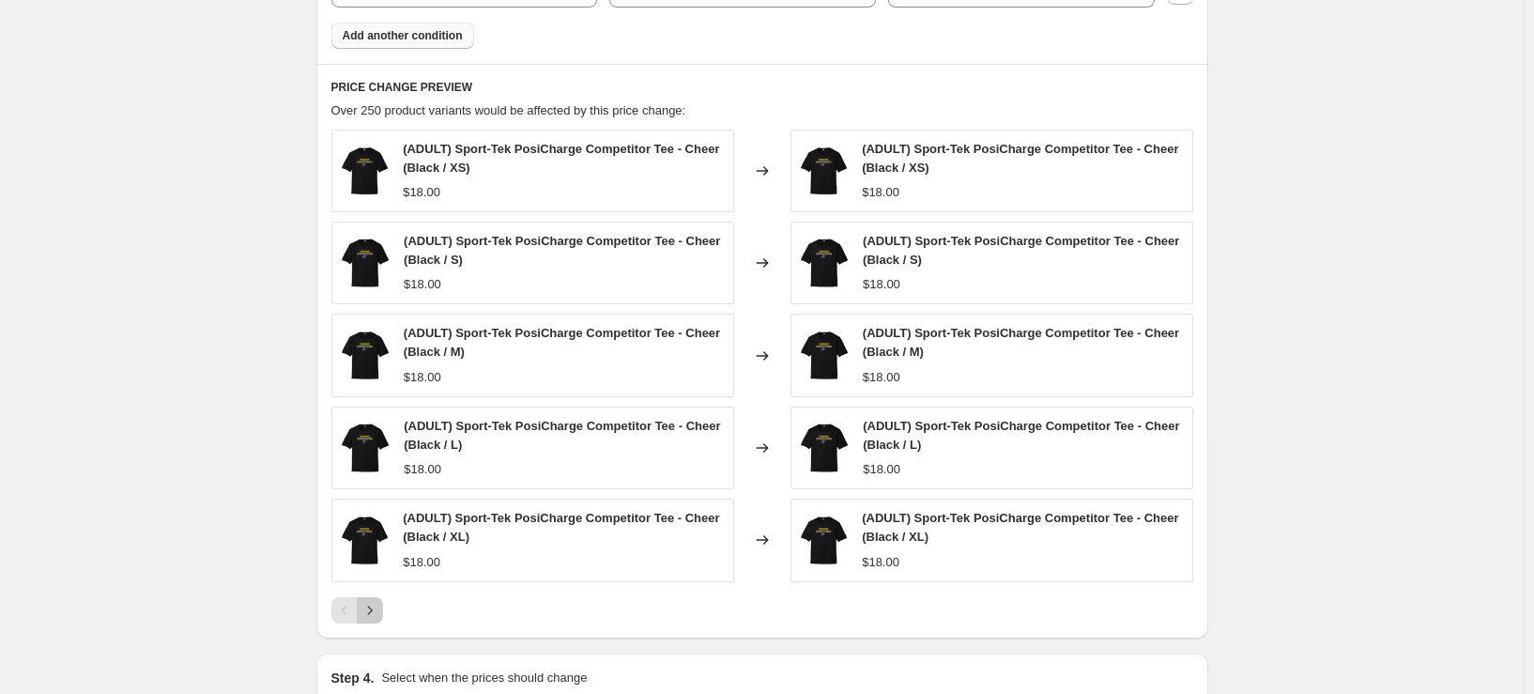
click at [379, 614] on icon "Next" at bounding box center [369, 610] width 19 height 19
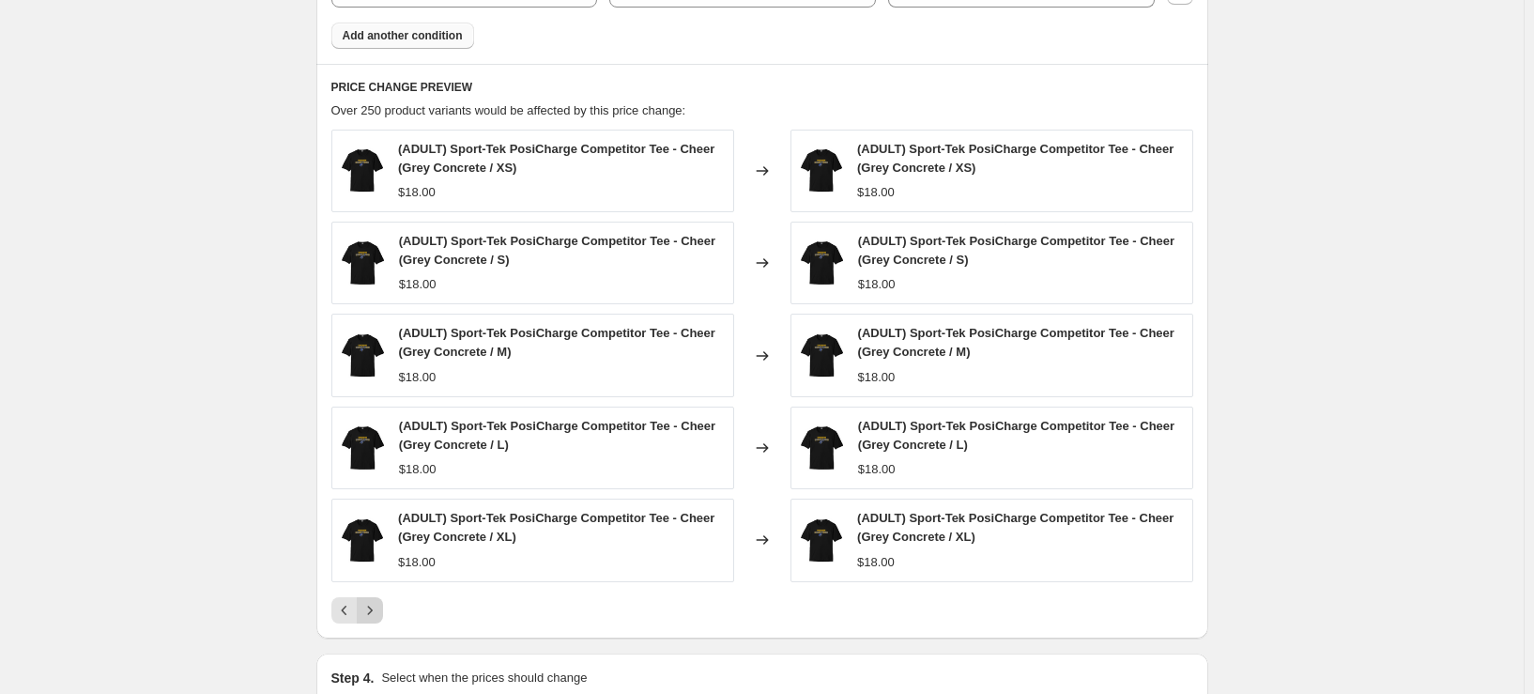
click at [379, 614] on icon "Next" at bounding box center [369, 610] width 19 height 19
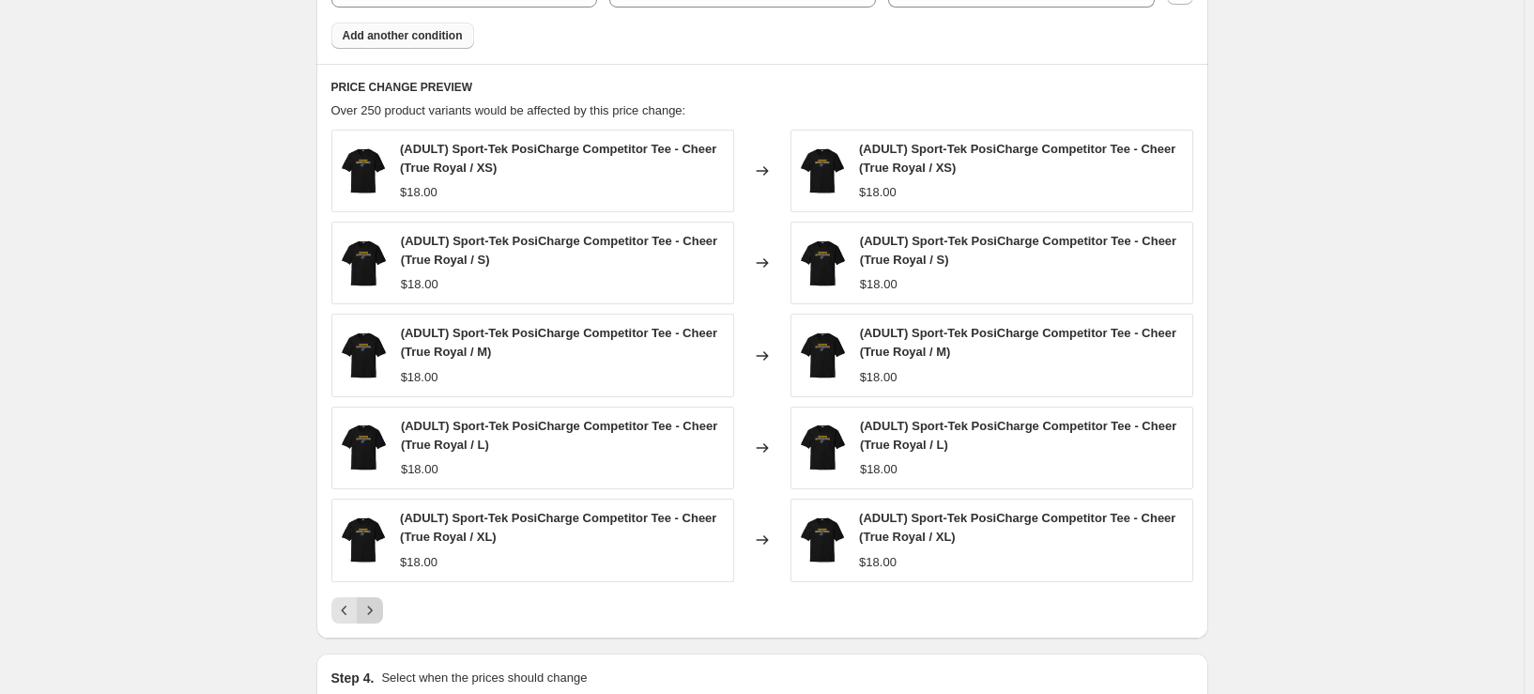
click at [379, 614] on icon "Next" at bounding box center [369, 610] width 19 height 19
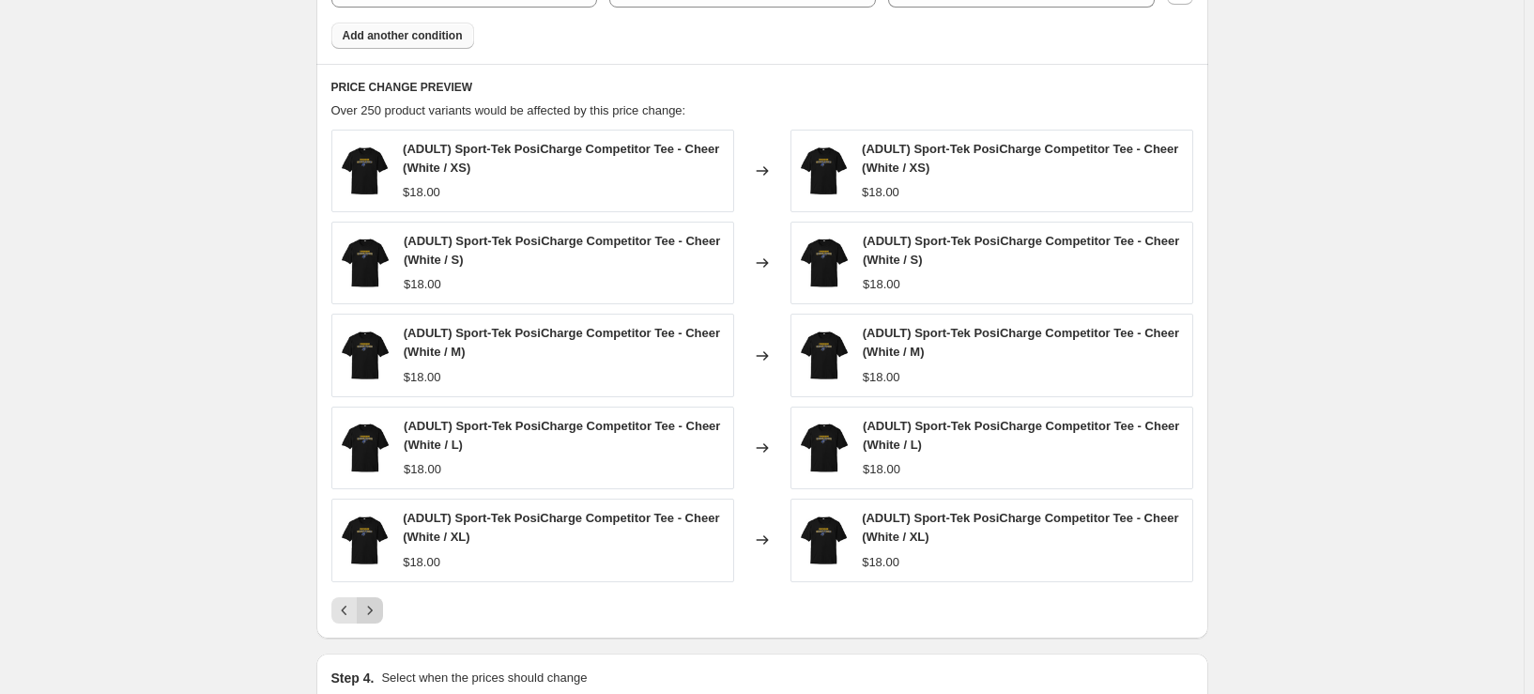
click at [379, 614] on icon "Next" at bounding box center [369, 610] width 19 height 19
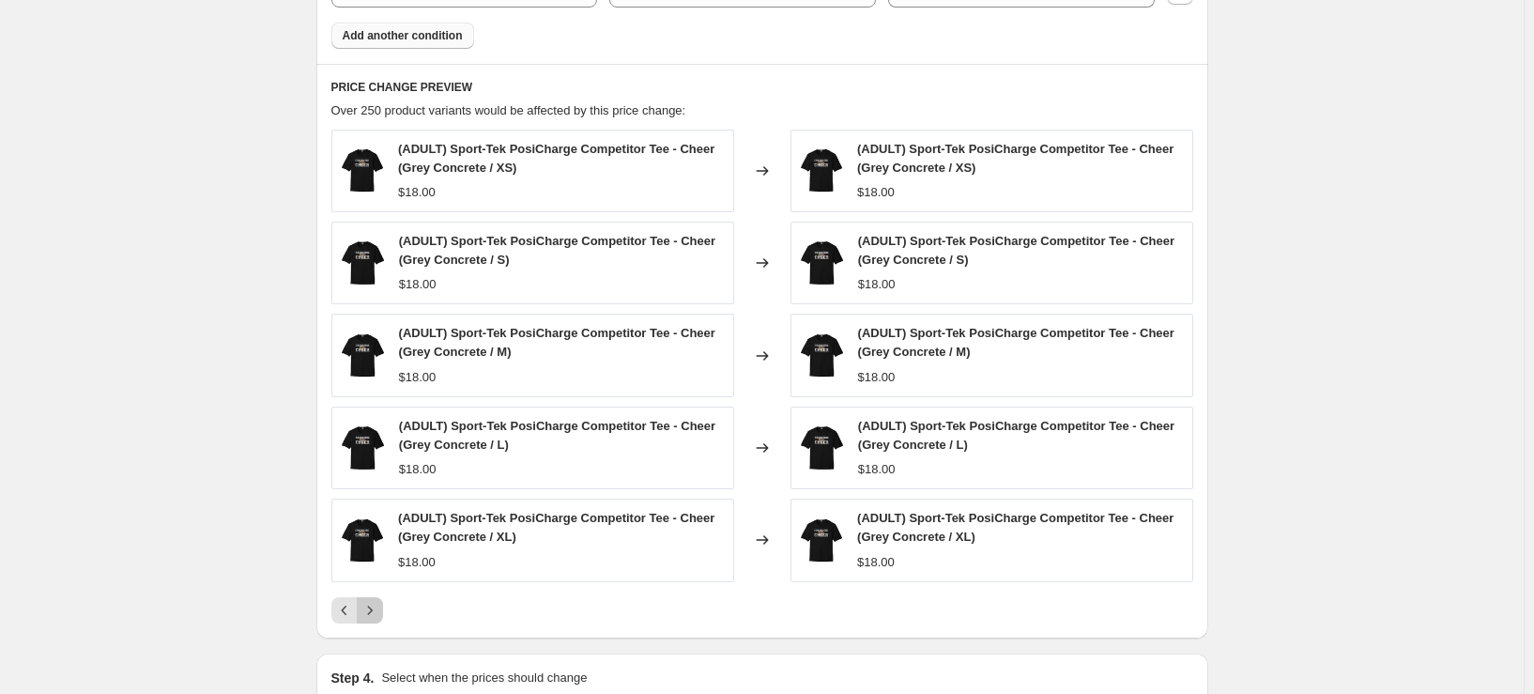
click at [379, 614] on icon "Next" at bounding box center [369, 610] width 19 height 19
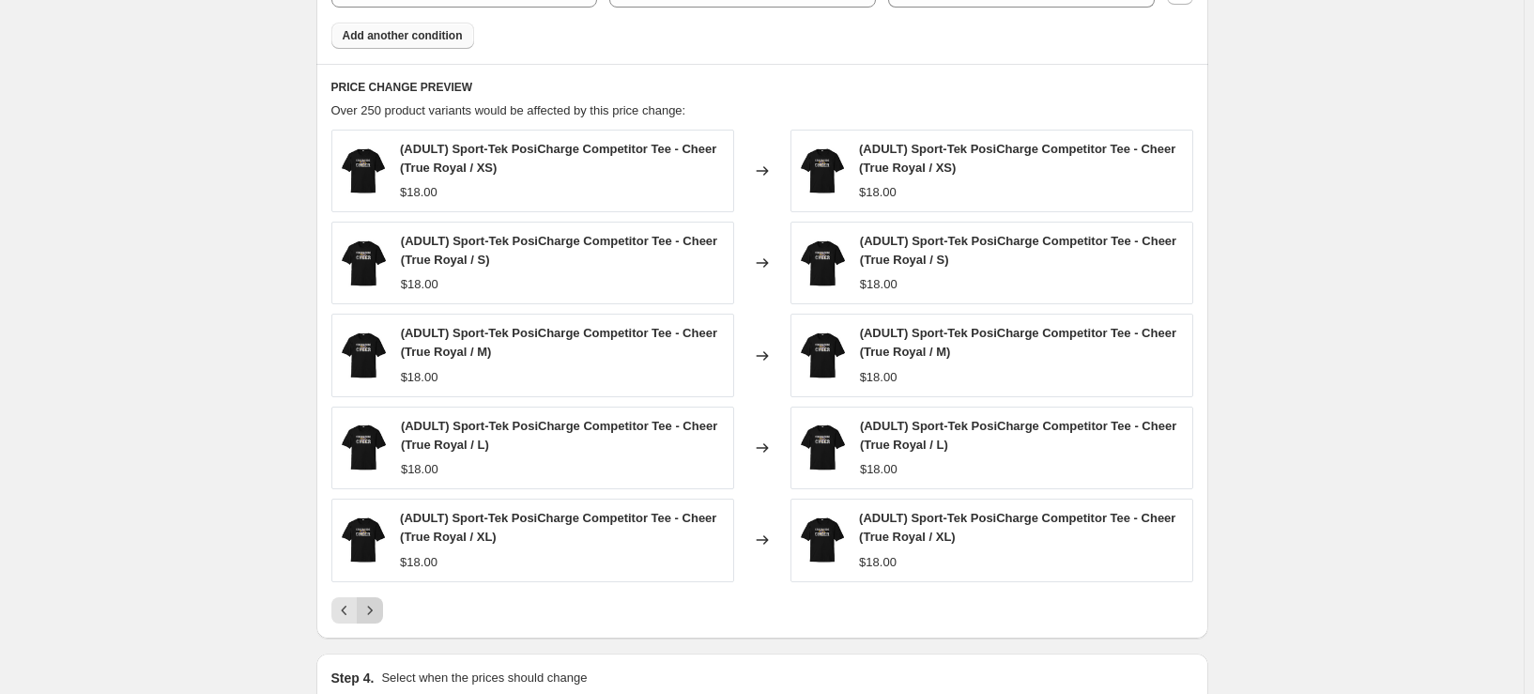
click at [379, 614] on icon "Next" at bounding box center [369, 610] width 19 height 19
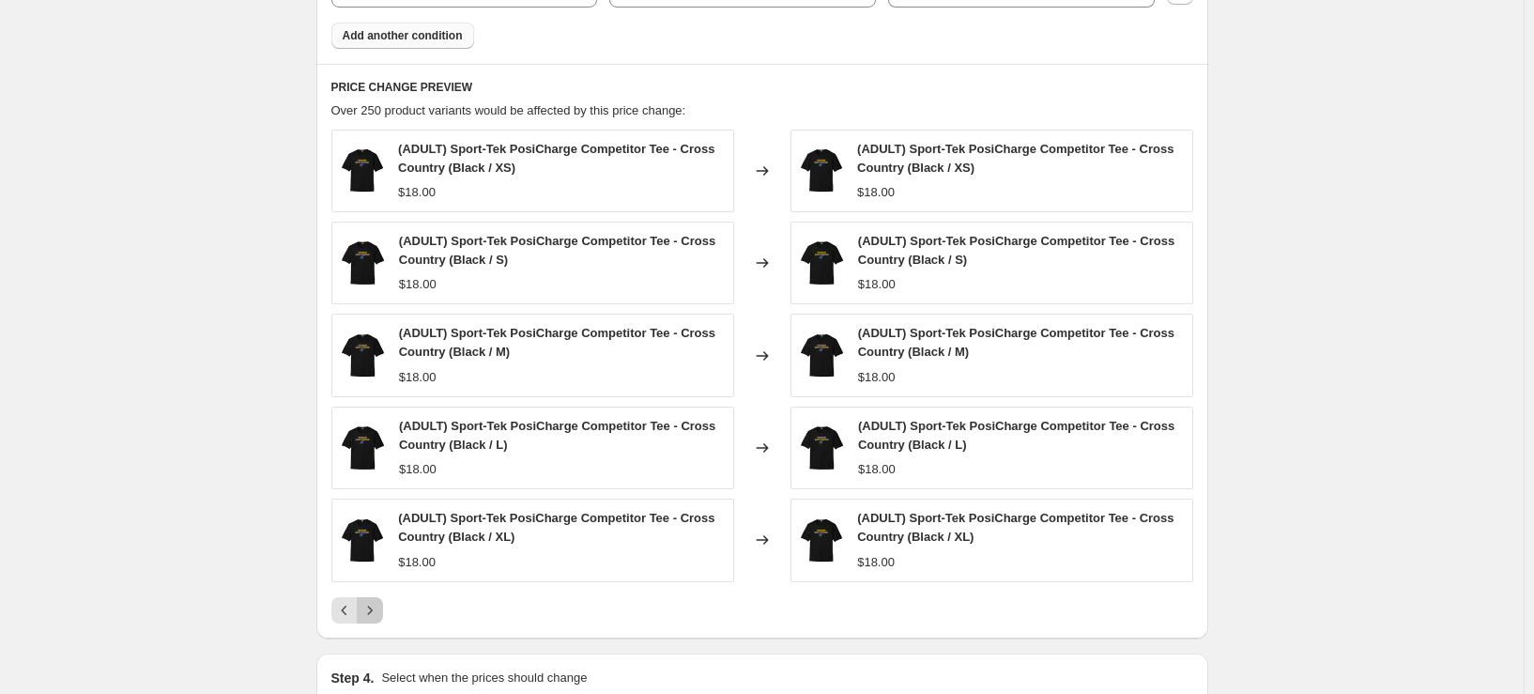
click at [379, 614] on icon "Next" at bounding box center [369, 610] width 19 height 19
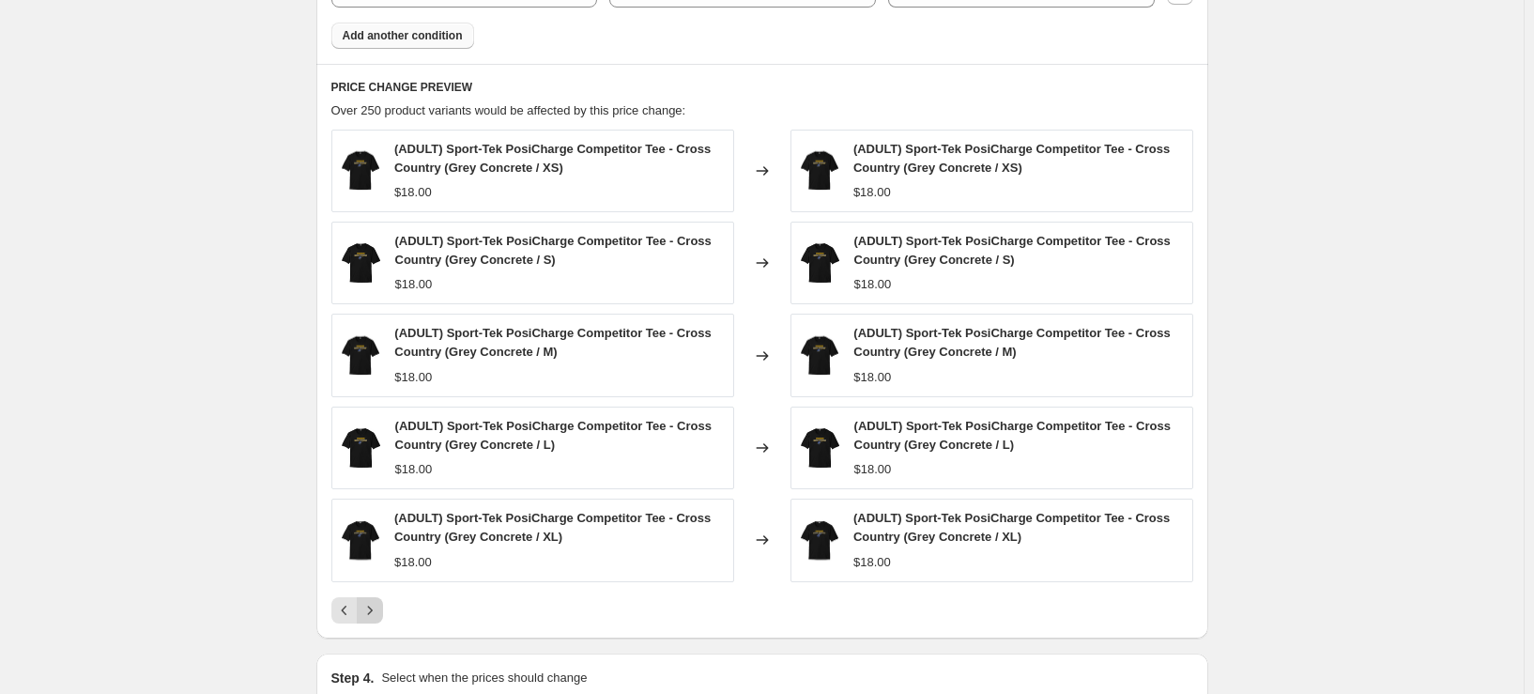
click at [379, 614] on icon "Next" at bounding box center [369, 610] width 19 height 19
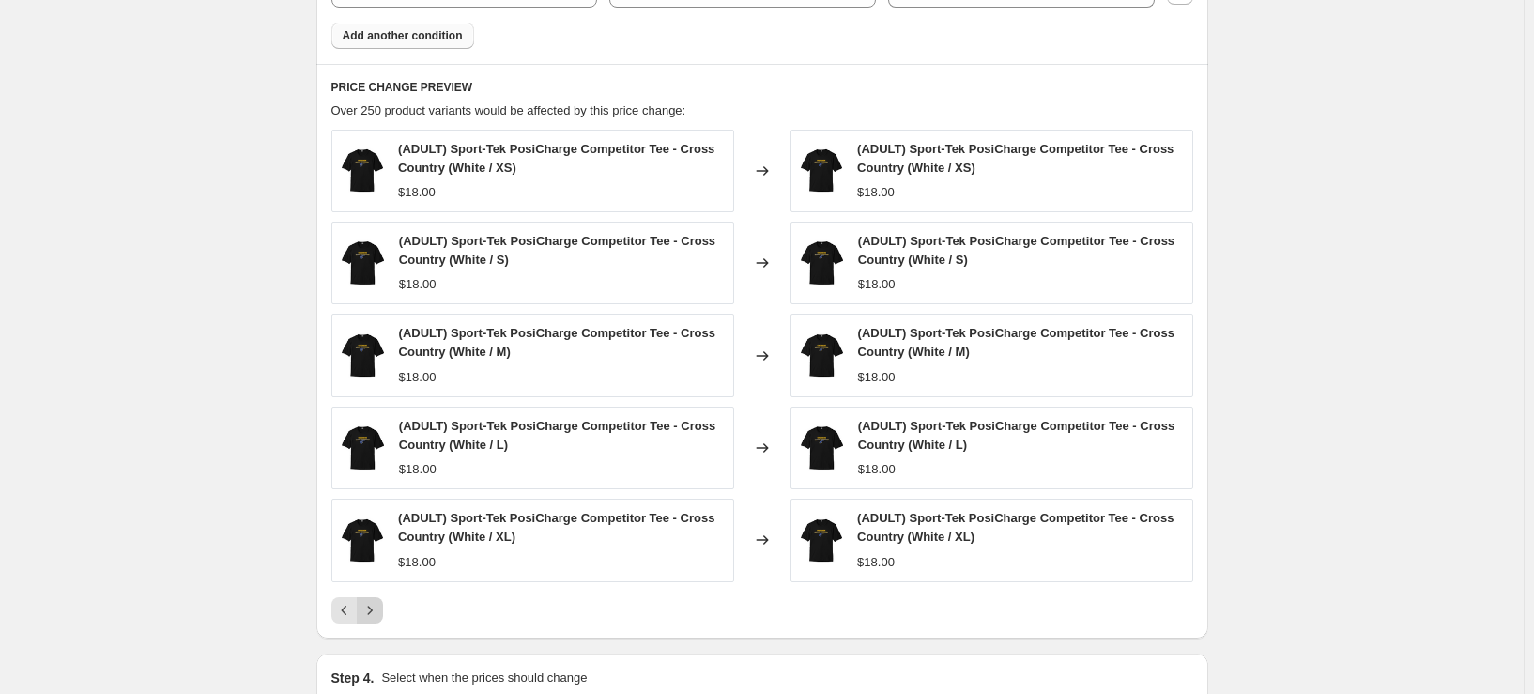
click at [379, 614] on icon "Next" at bounding box center [369, 610] width 19 height 19
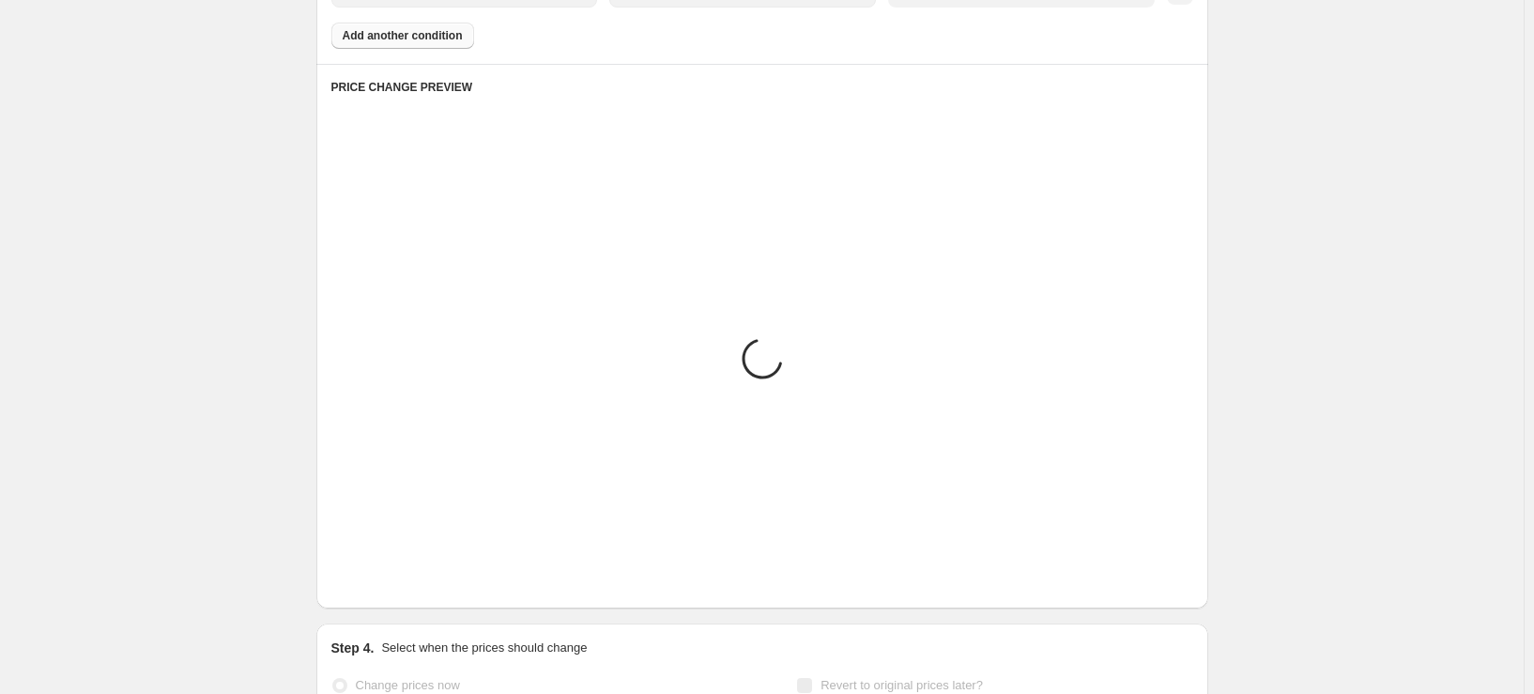
click at [379, 590] on icon "Next" at bounding box center [369, 580] width 19 height 19
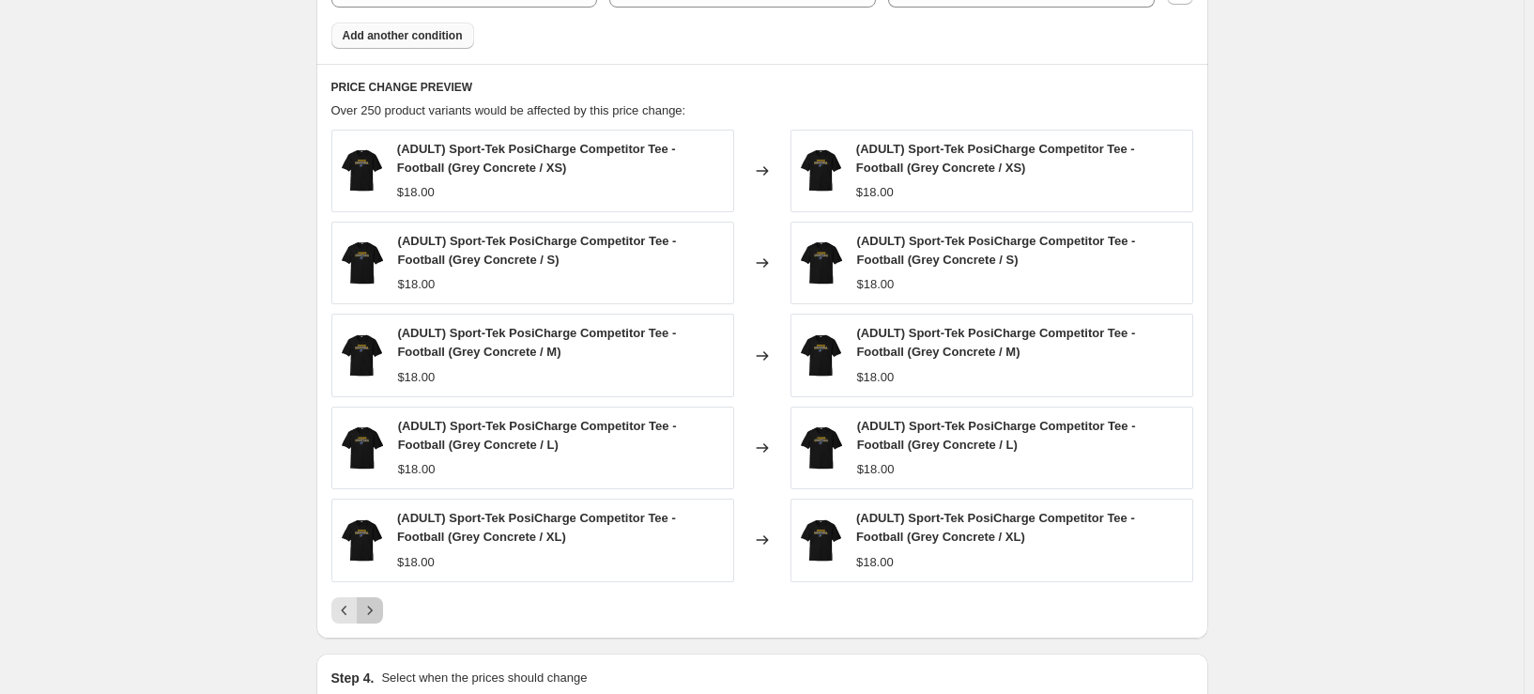
click at [379, 614] on icon "Next" at bounding box center [369, 610] width 19 height 19
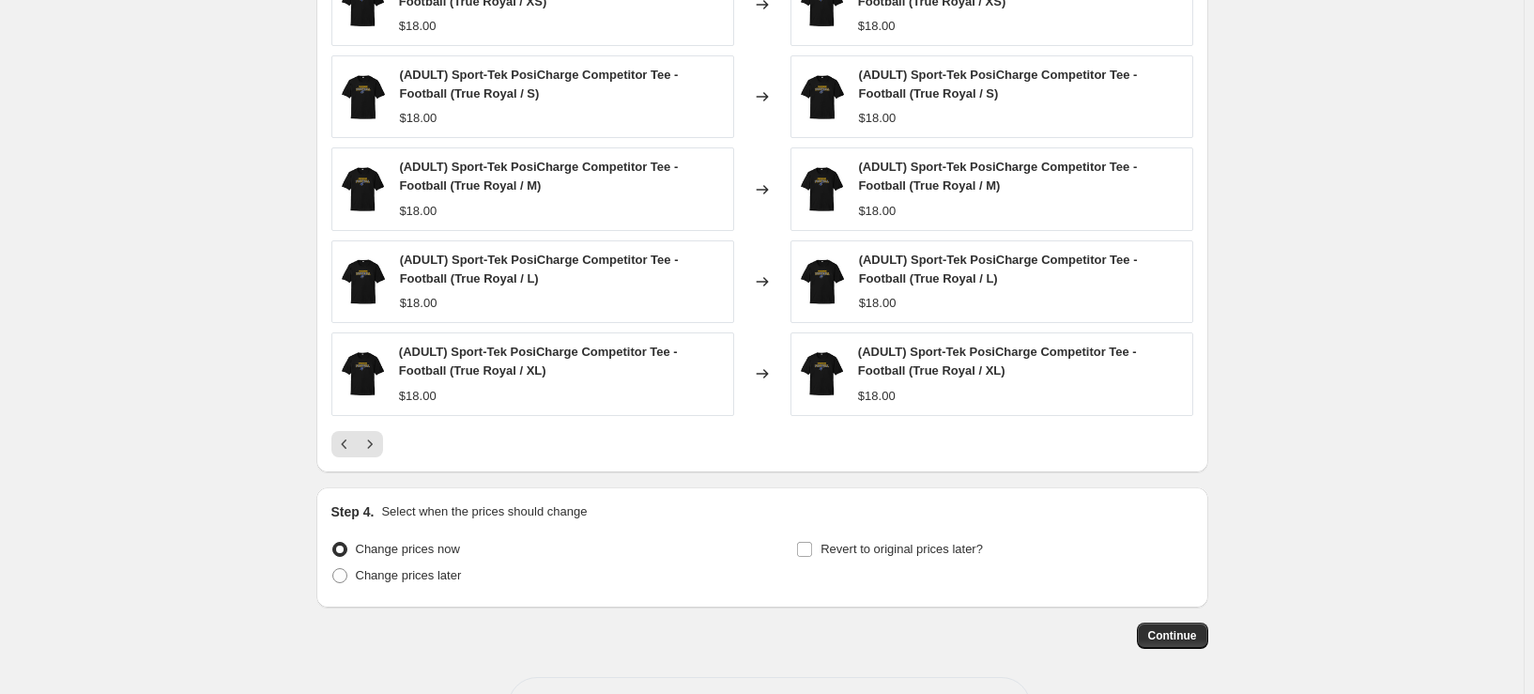
scroll to position [1456, 0]
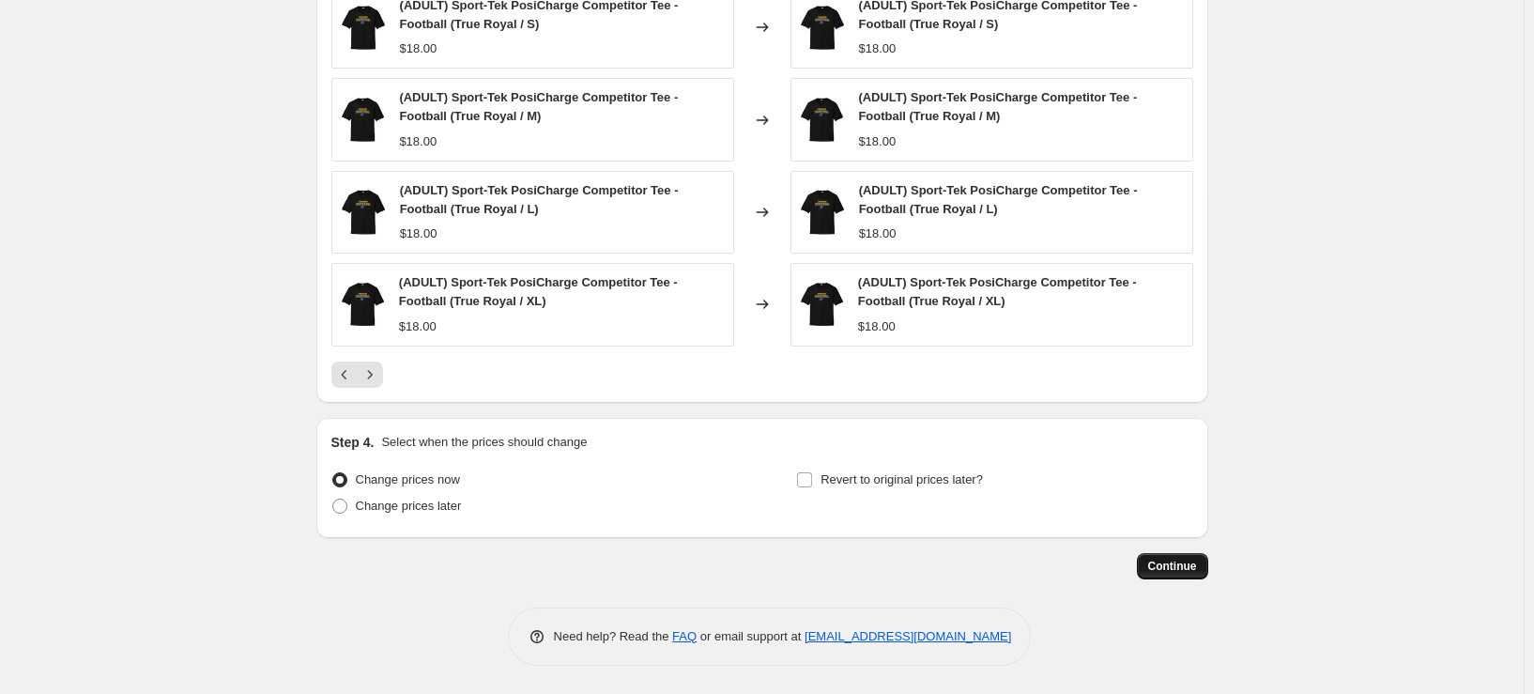
click at [1167, 568] on span "Continue" at bounding box center [1172, 566] width 49 height 15
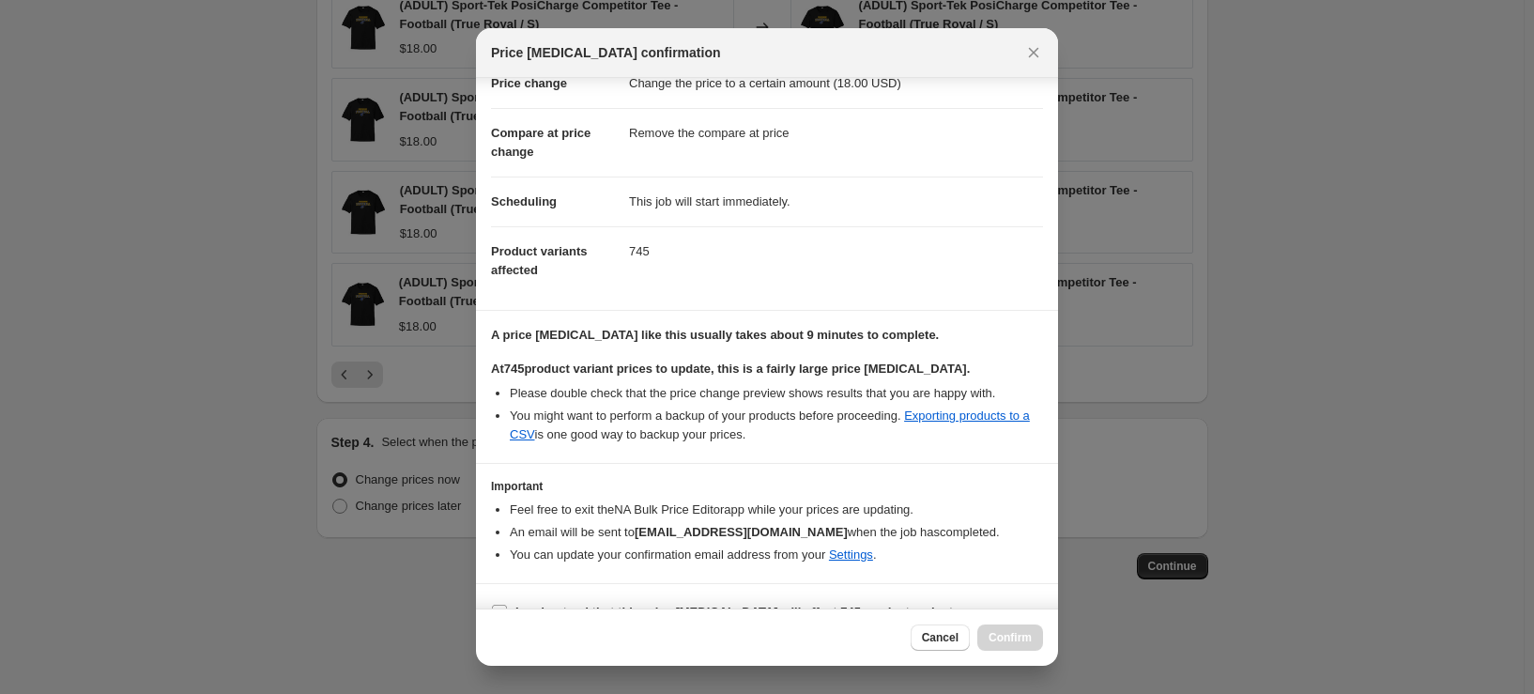
scroll to position [103, 0]
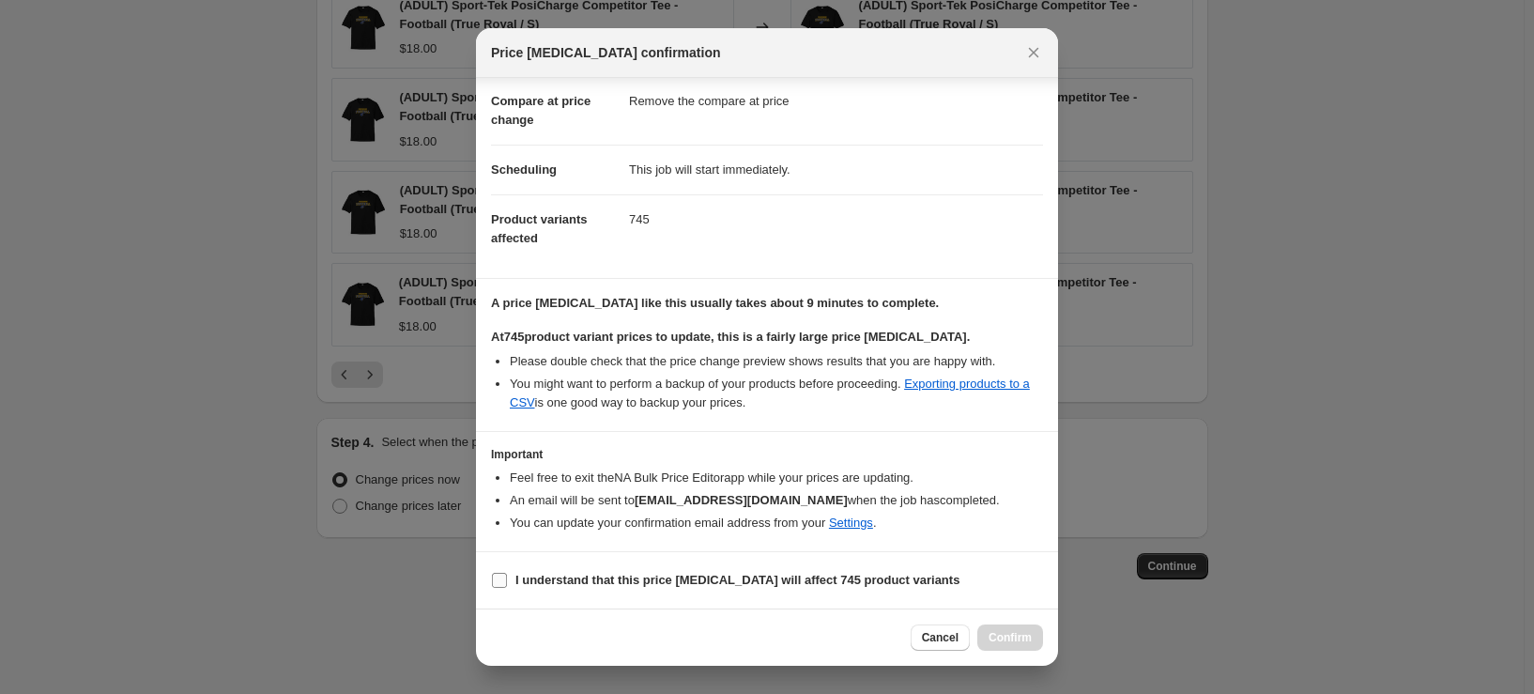
click at [503, 578] on input "I understand that this price change job will affect 745 product variants" at bounding box center [499, 580] width 15 height 15
checkbox input "true"
click at [999, 635] on span "Confirm" at bounding box center [1009, 637] width 43 height 15
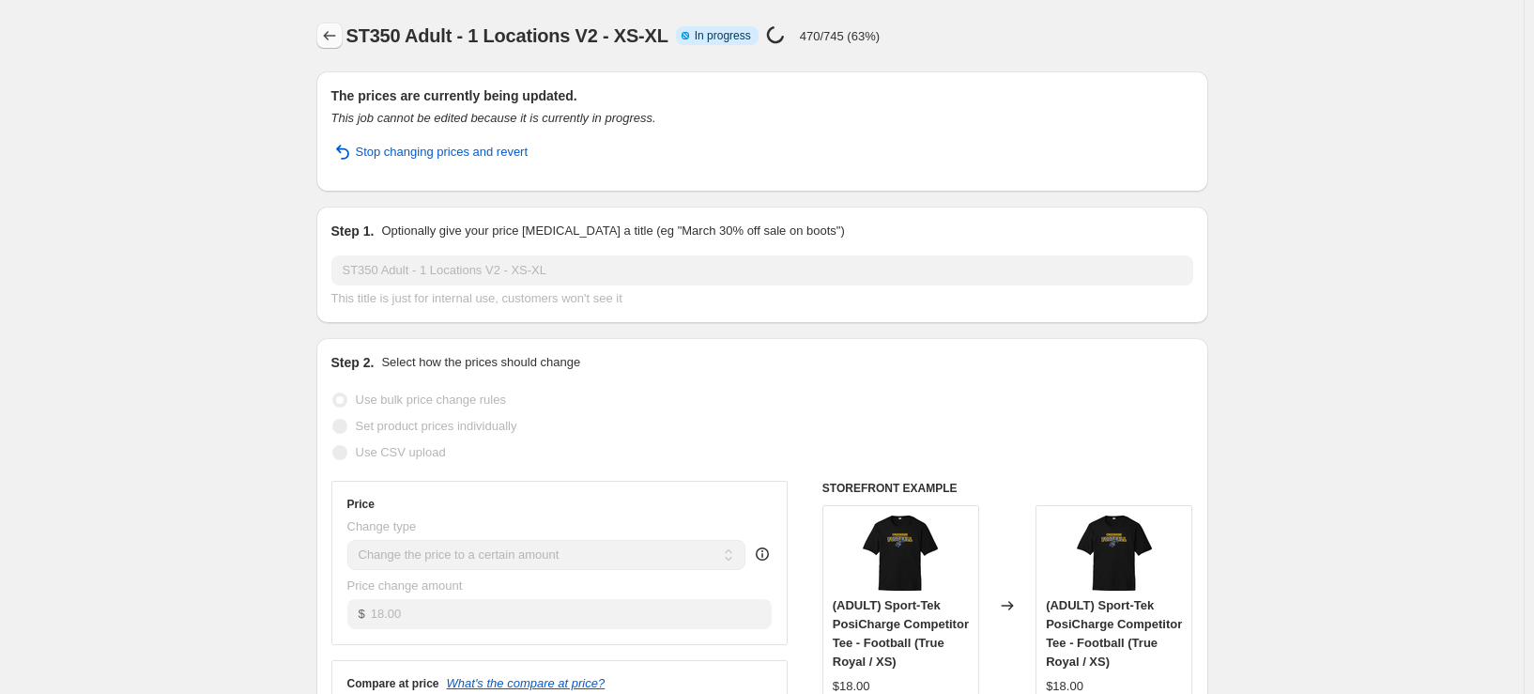
click at [334, 31] on icon "Price change jobs" at bounding box center [329, 35] width 19 height 19
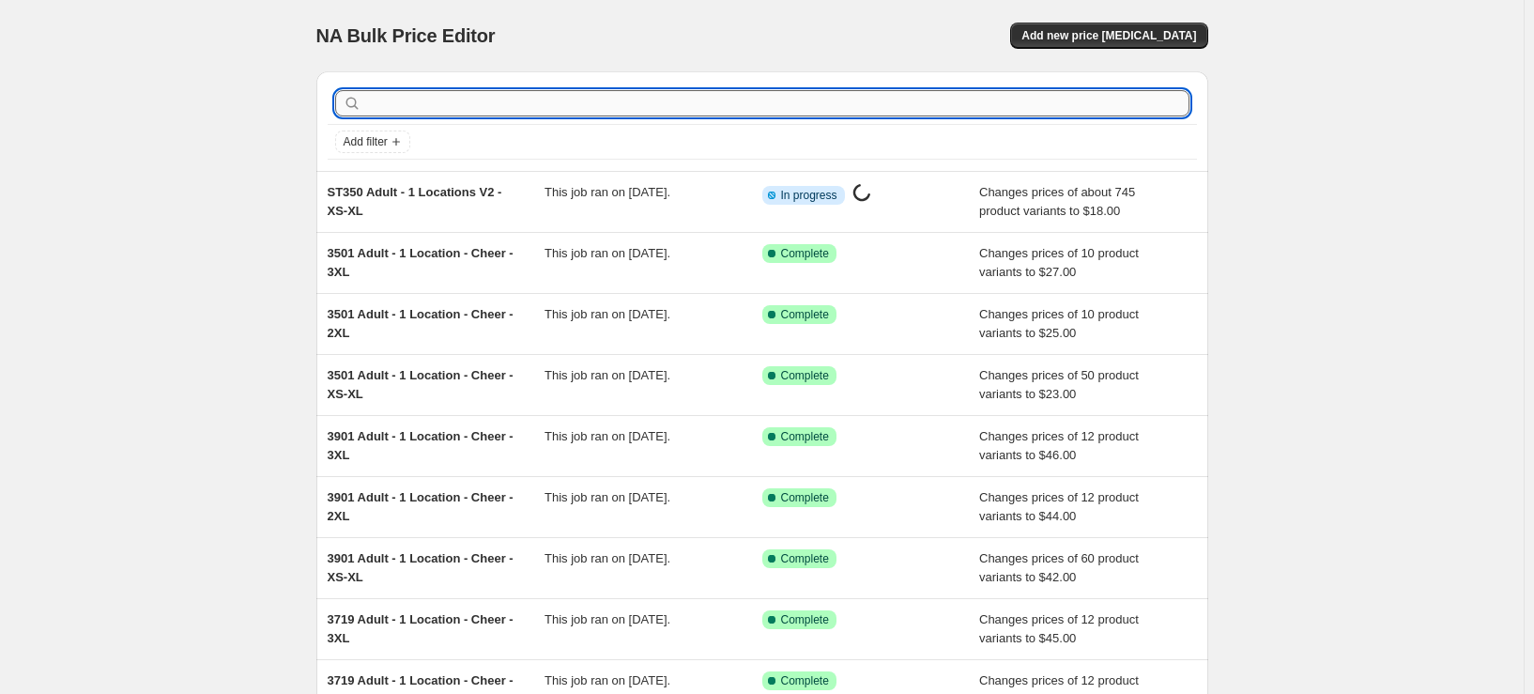
click at [455, 109] on input "text" at bounding box center [777, 103] width 824 height 26
type input "st350"
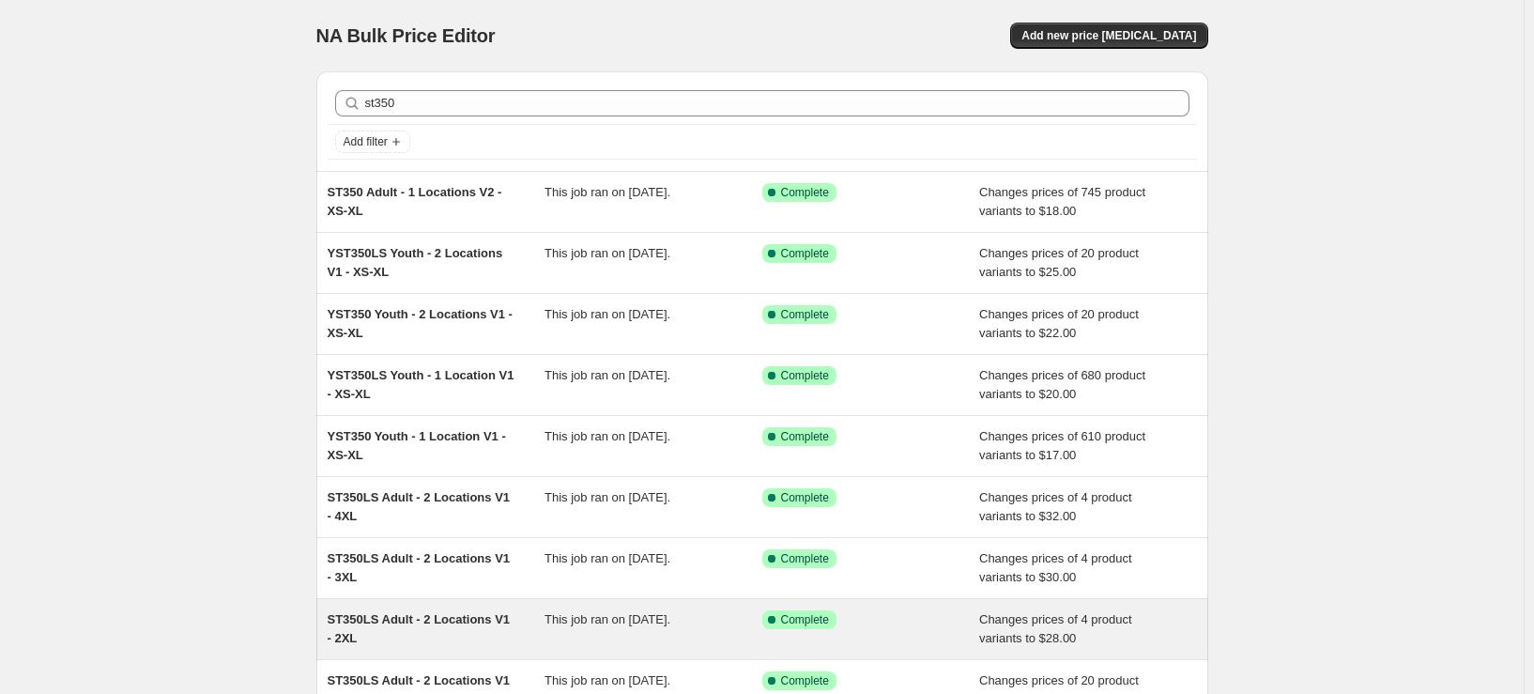
scroll to position [273, 0]
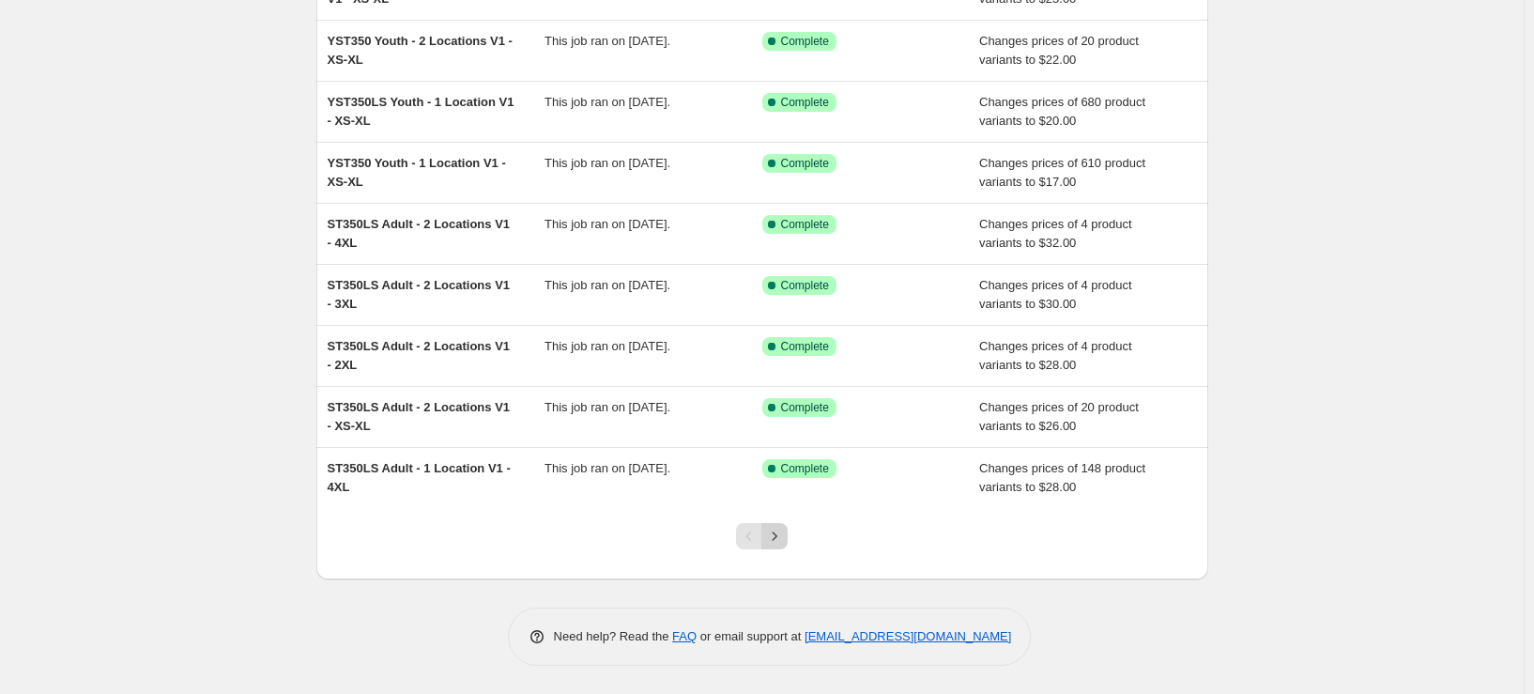
click at [779, 528] on icon "Next" at bounding box center [774, 536] width 19 height 19
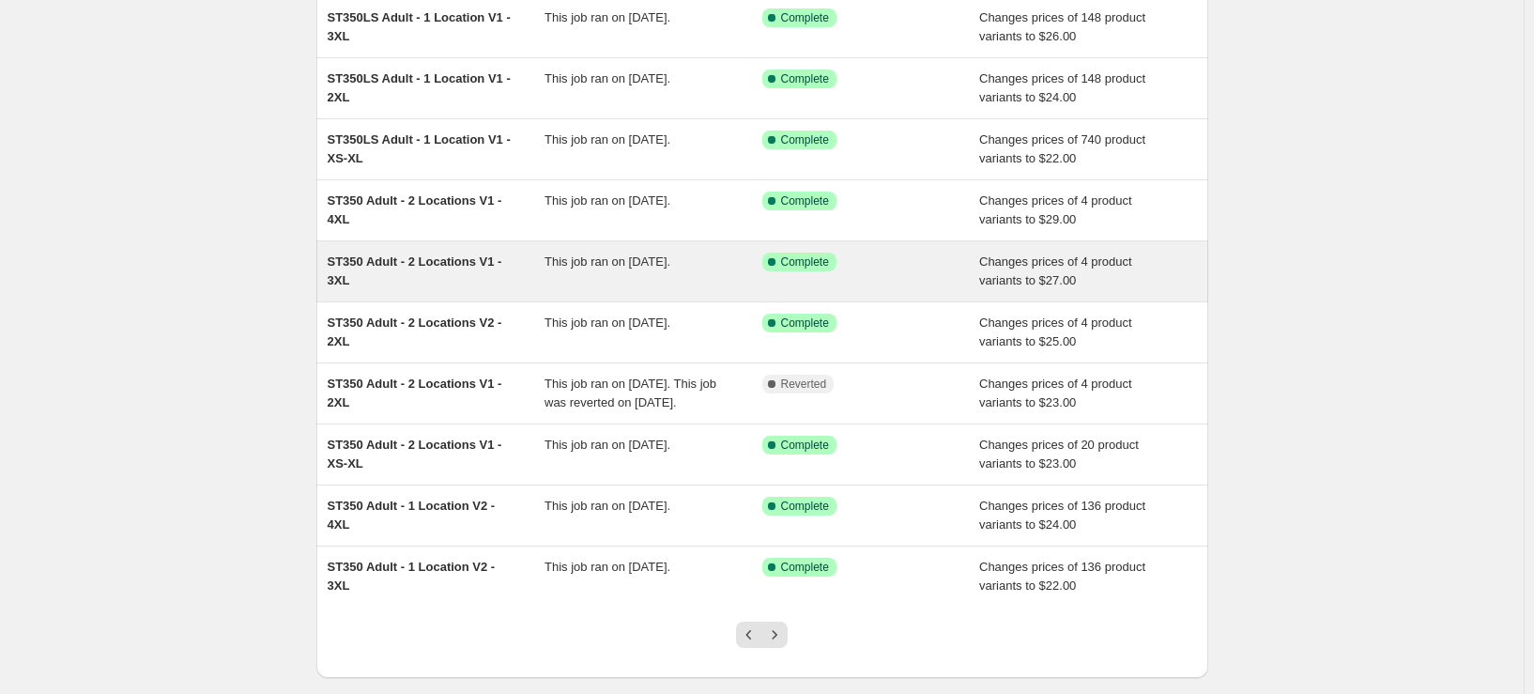
scroll to position [292, 0]
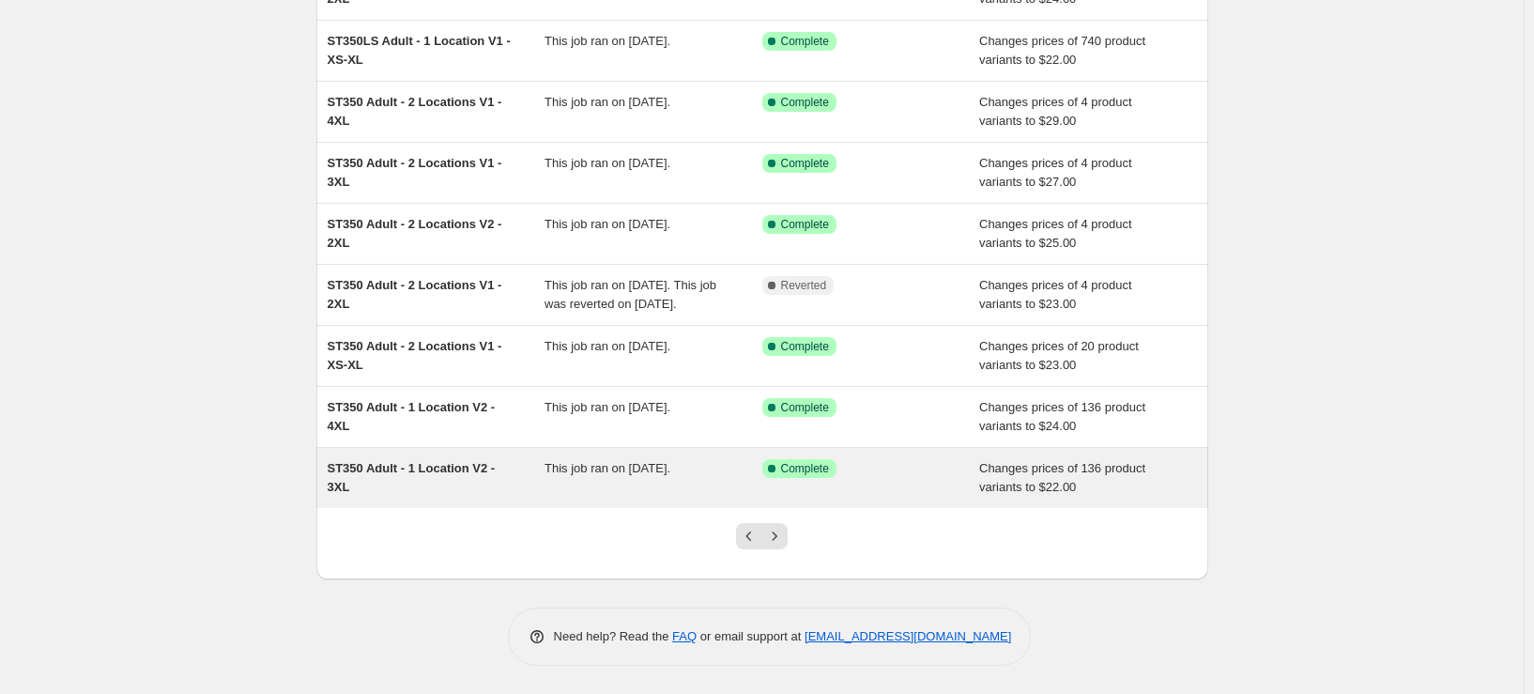
click at [443, 474] on span "ST350 Adult - 1 Location V2 - 3XL" at bounding box center [412, 477] width 168 height 33
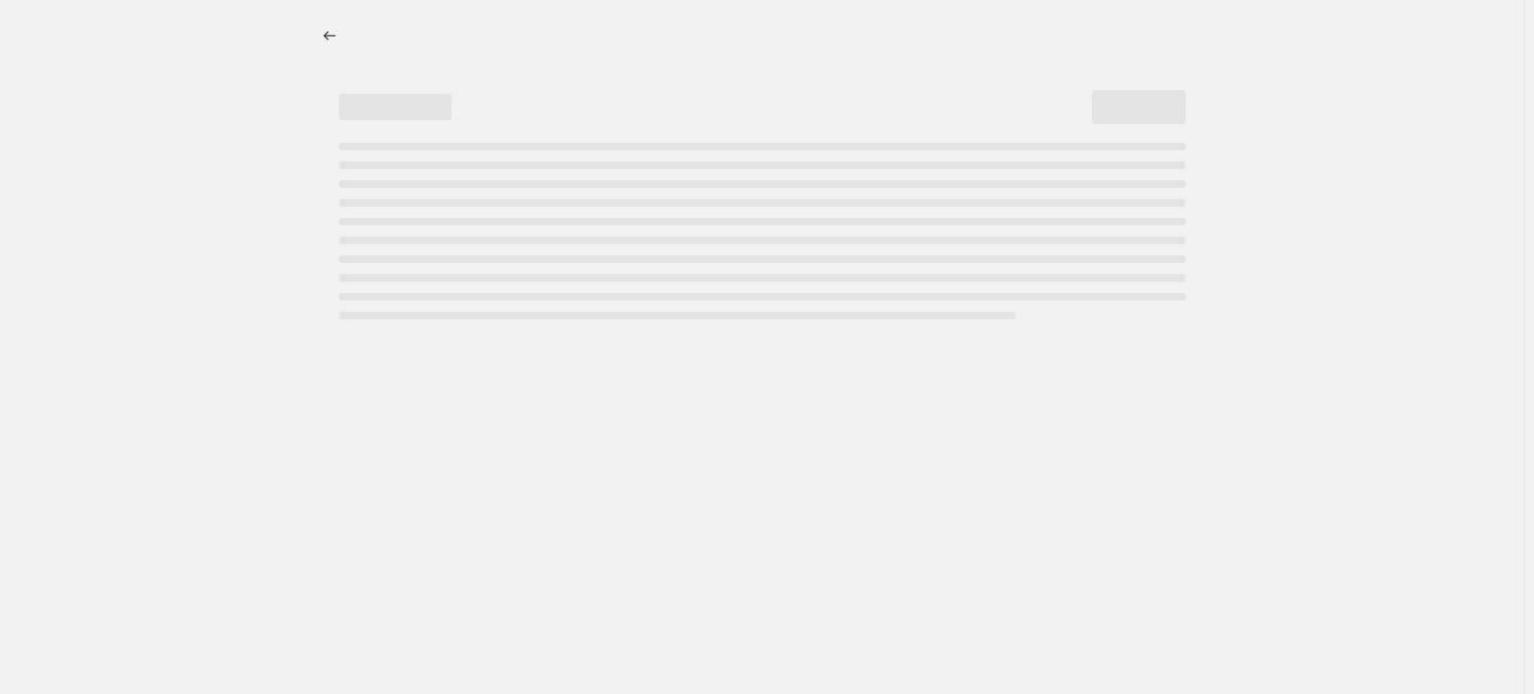
select select "remove"
select select "tag"
select select "title"
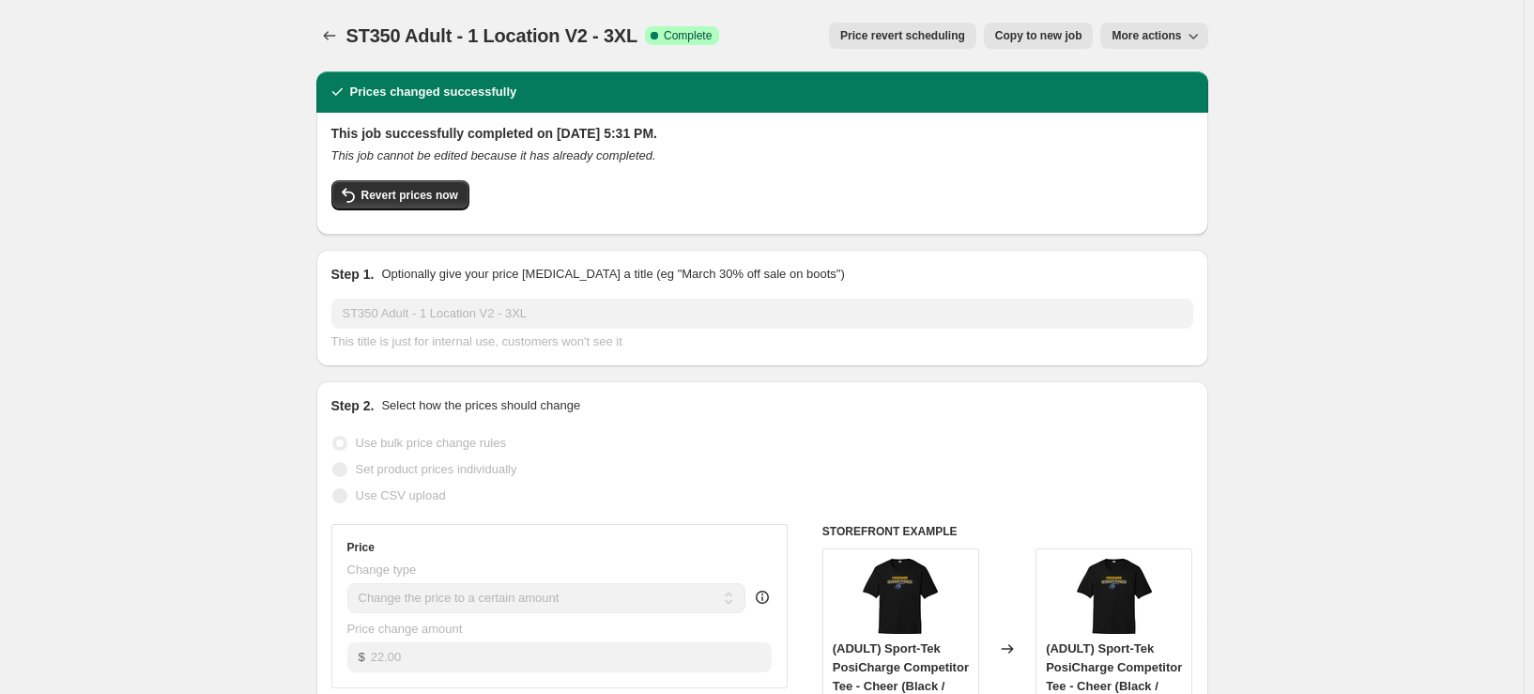
click at [1031, 37] on span "Copy to new job" at bounding box center [1038, 35] width 87 height 15
select select "remove"
select select "tag"
select select "title"
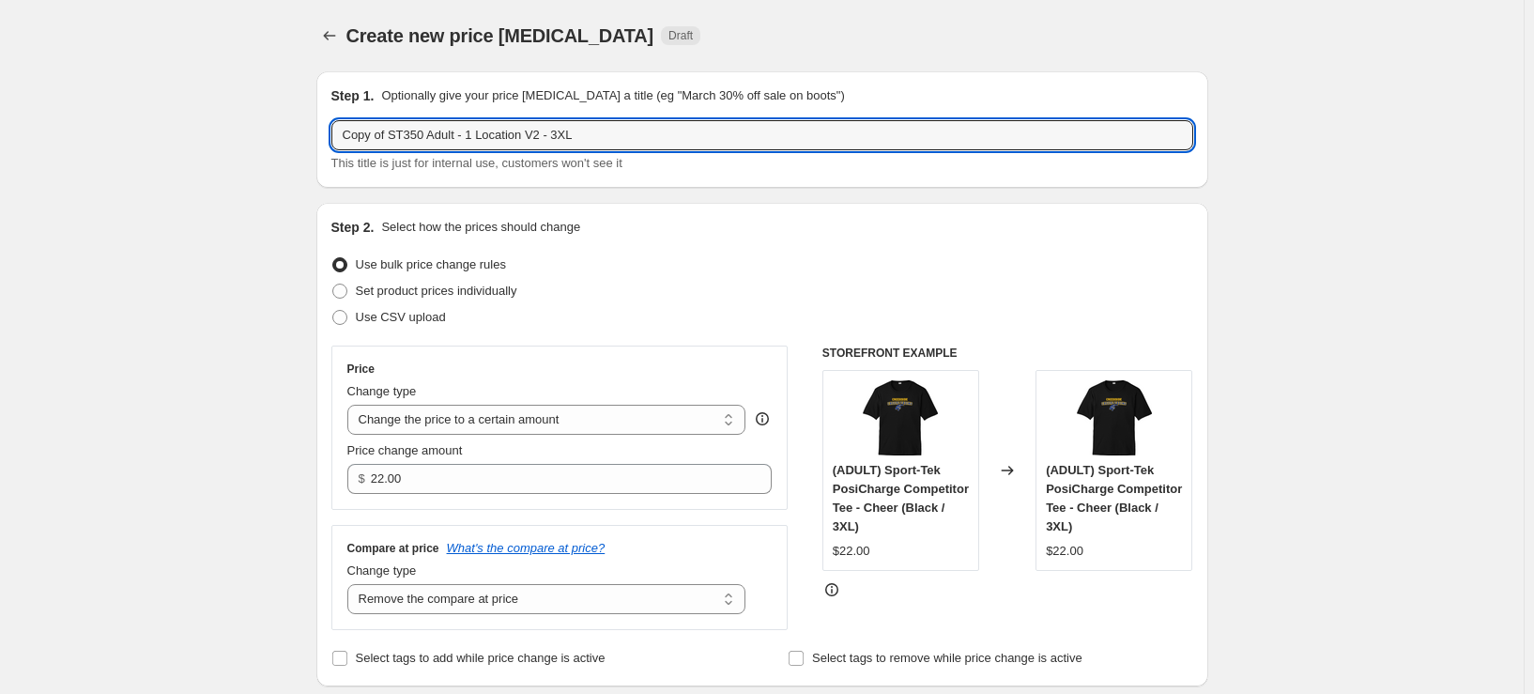
drag, startPoint x: 397, startPoint y: 142, endPoint x: 208, endPoint y: 141, distance: 188.7
click at [509, 133] on input "ST350 Adult - 1 Location V2 - 3XL" at bounding box center [762, 135] width 862 height 30
click at [527, 132] on input "ST350 Adult - 1 Location V3 - 3XL" at bounding box center [762, 135] width 862 height 30
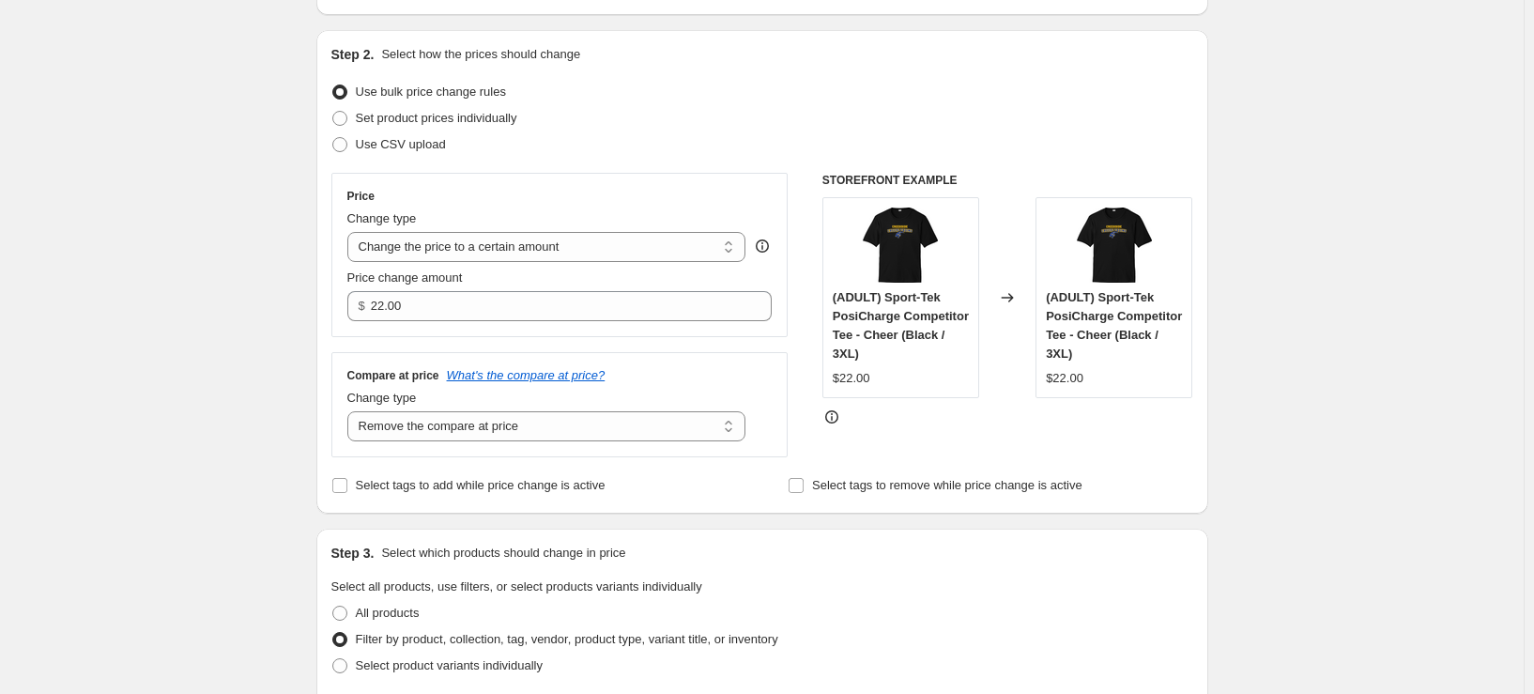
scroll to position [188, 0]
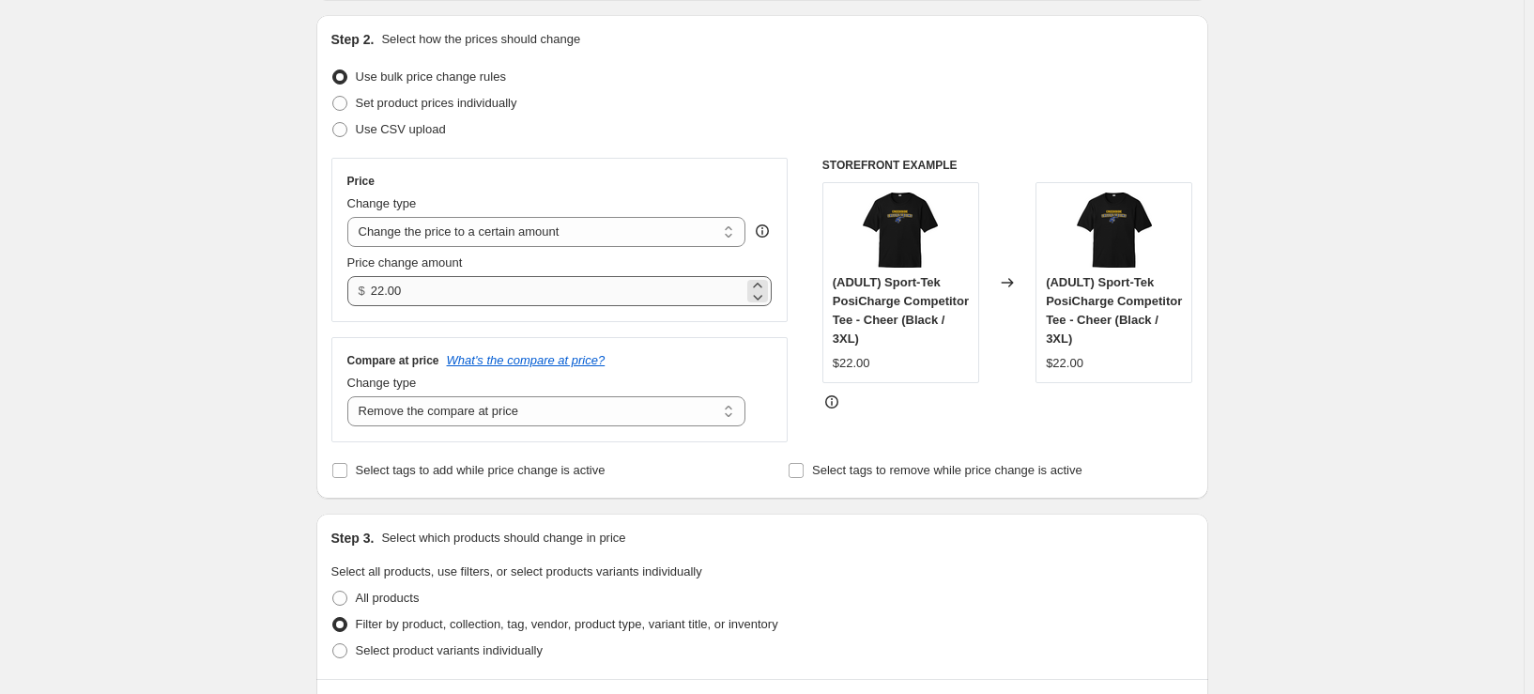
type input "ST350 Adult - 1 Location V3 - 2XL"
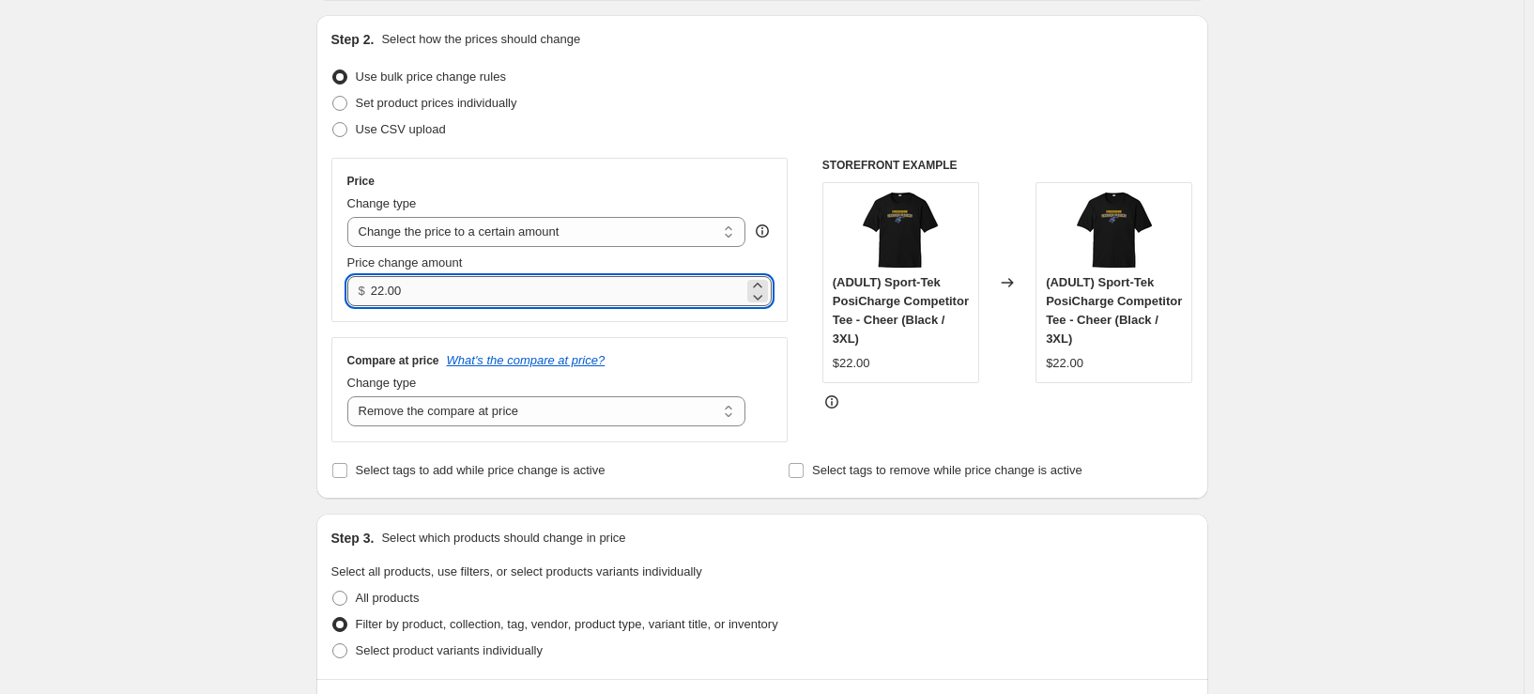
click at [560, 283] on input "22.00" at bounding box center [557, 291] width 373 height 30
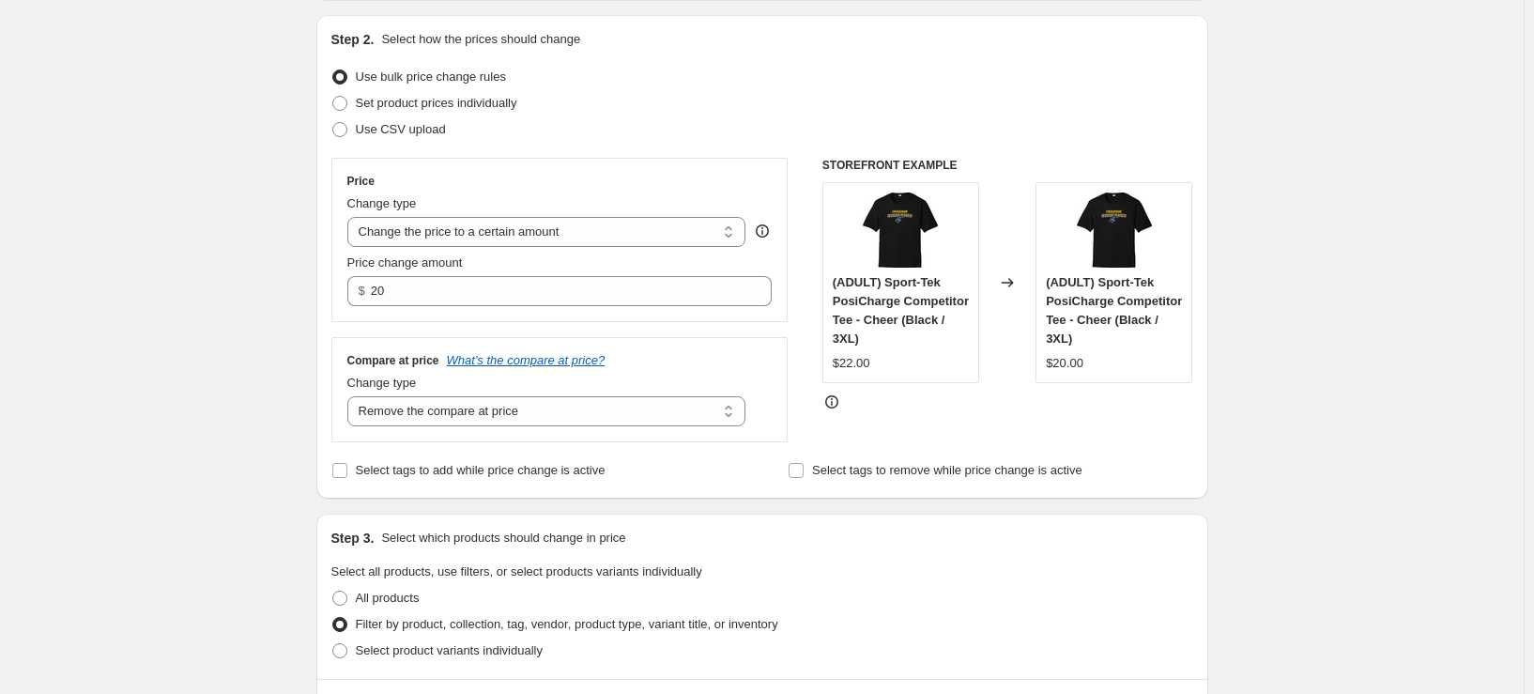
type input "20.00"
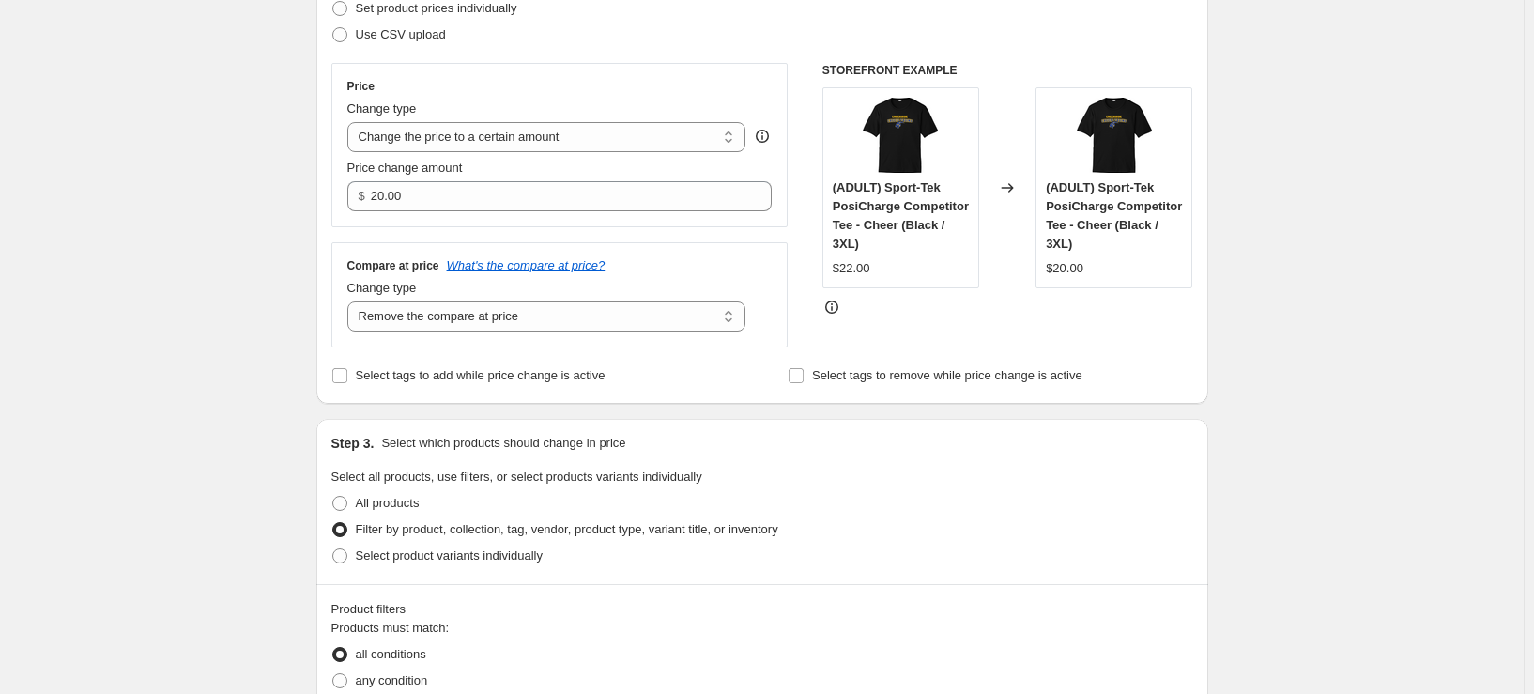
scroll to position [563, 0]
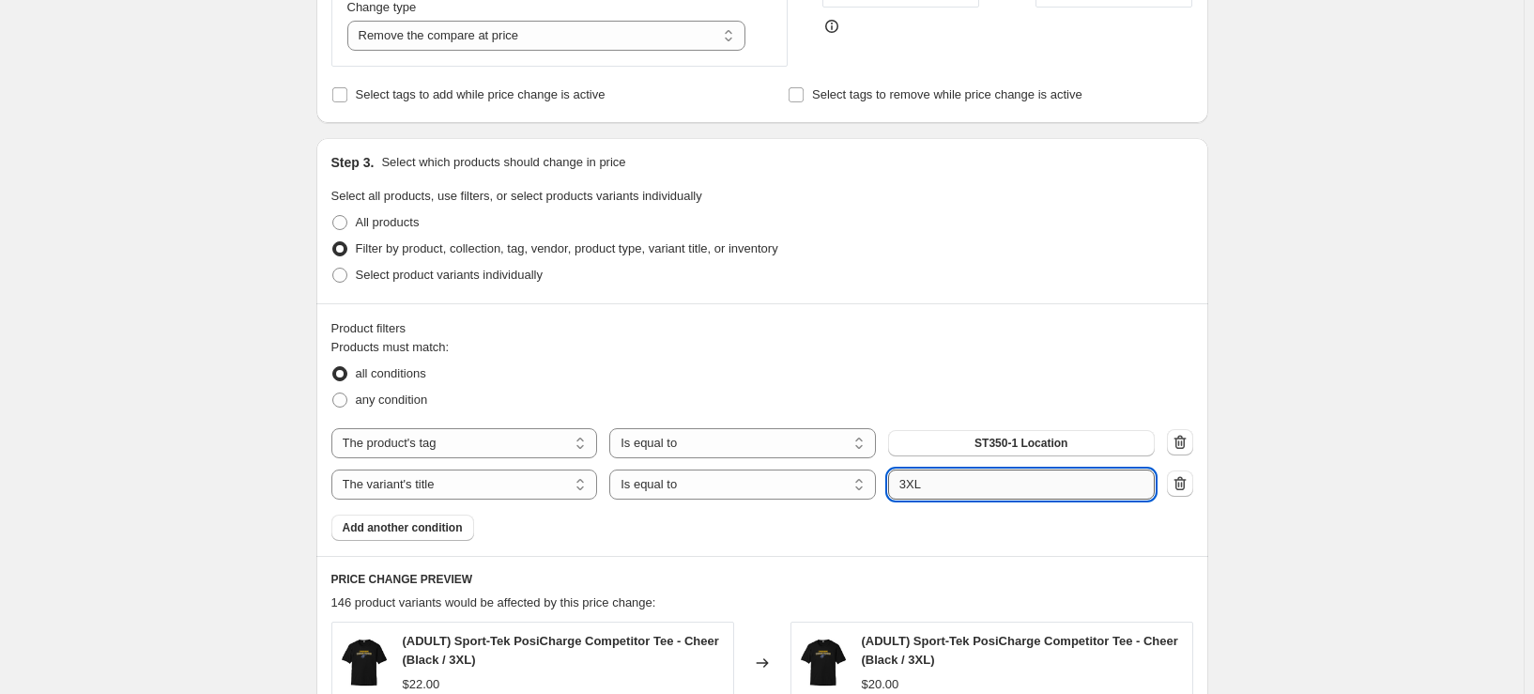
click at [911, 490] on input "3XL" at bounding box center [1021, 484] width 267 height 30
type input "2XL"
click at [1322, 474] on div "Create new price change job. This page is ready Create new price change job Dra…" at bounding box center [762, 429] width 1524 height 1984
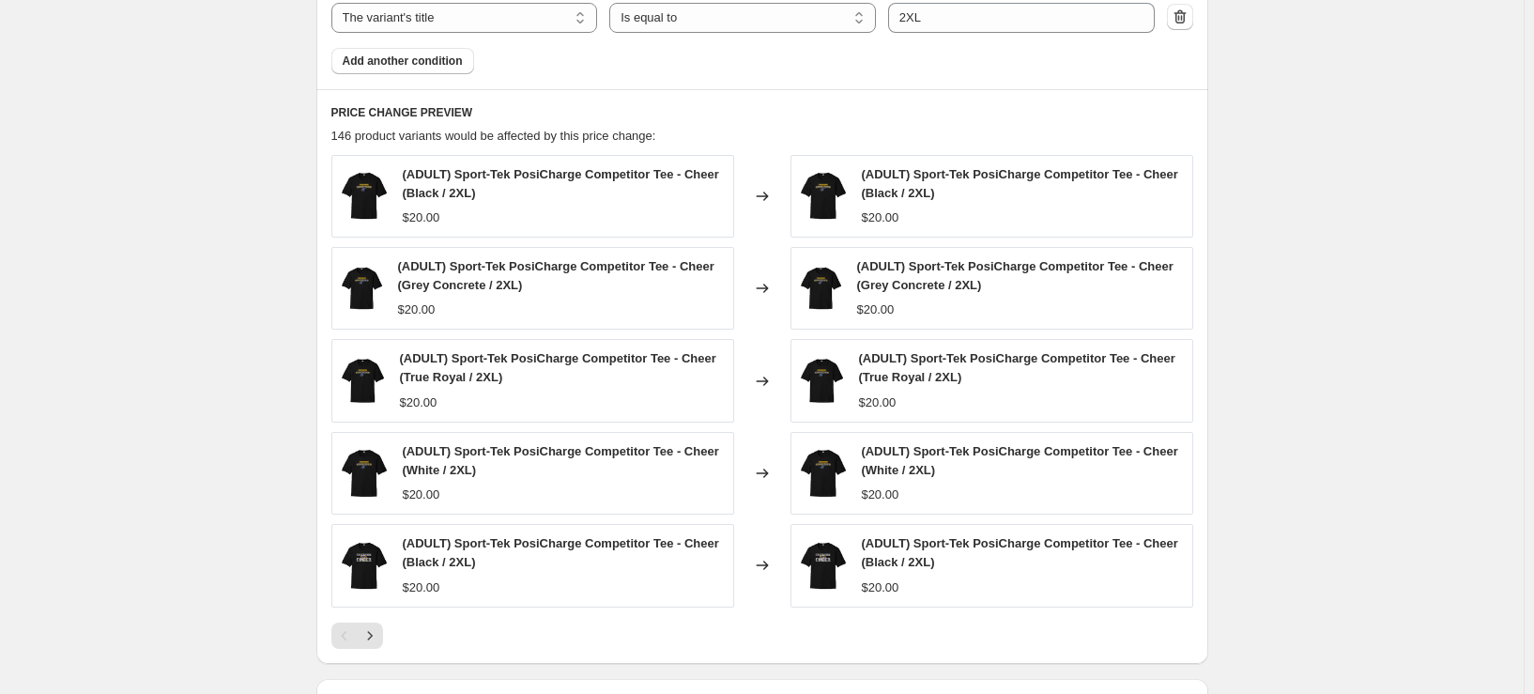
scroll to position [1033, 0]
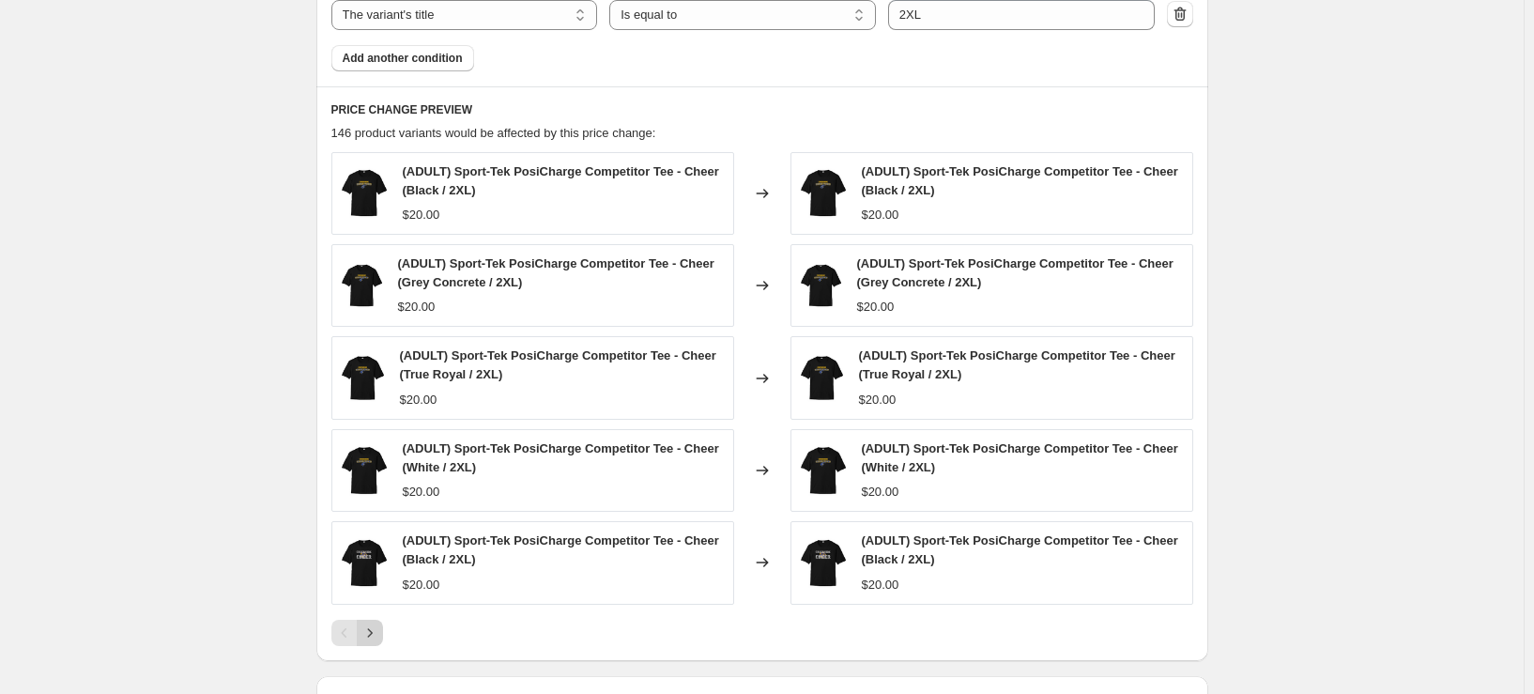
click at [378, 633] on icon "Next" at bounding box center [369, 632] width 19 height 19
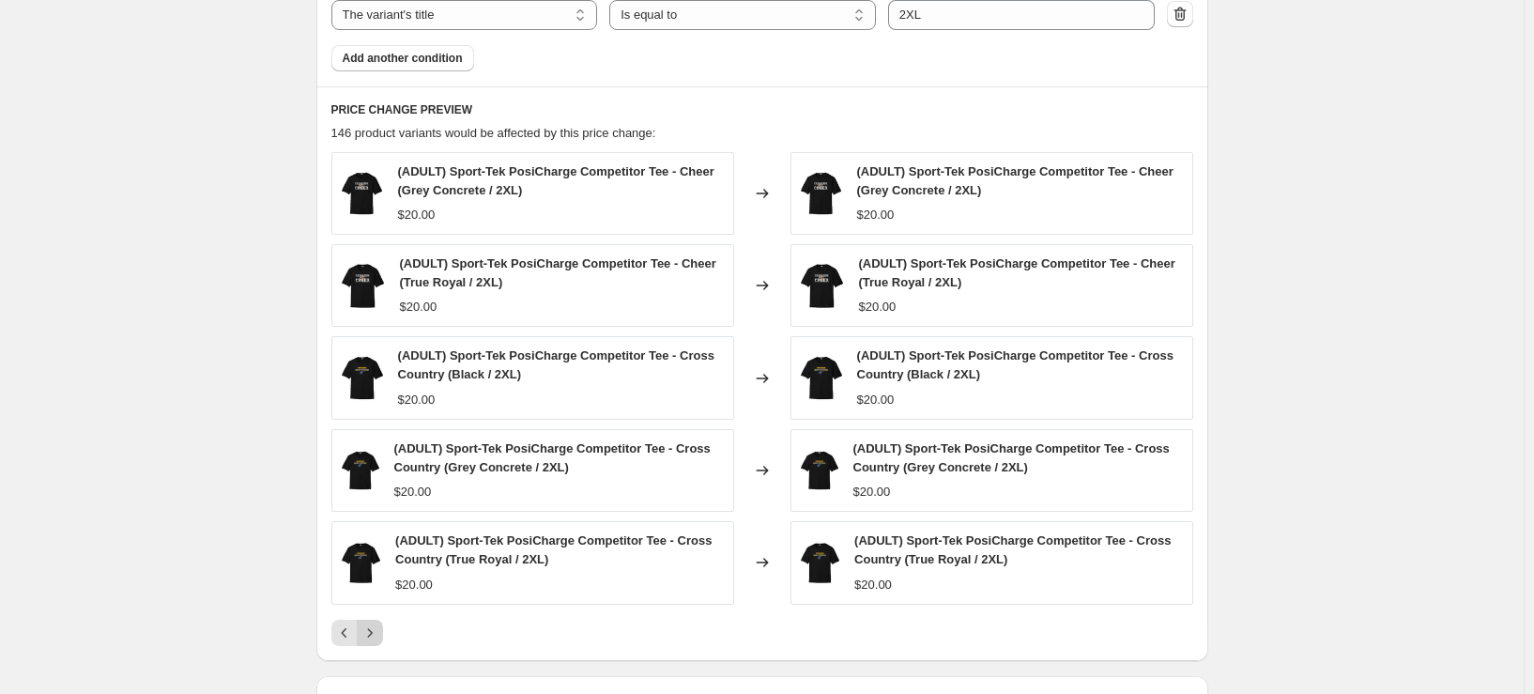
click at [378, 633] on icon "Next" at bounding box center [369, 632] width 19 height 19
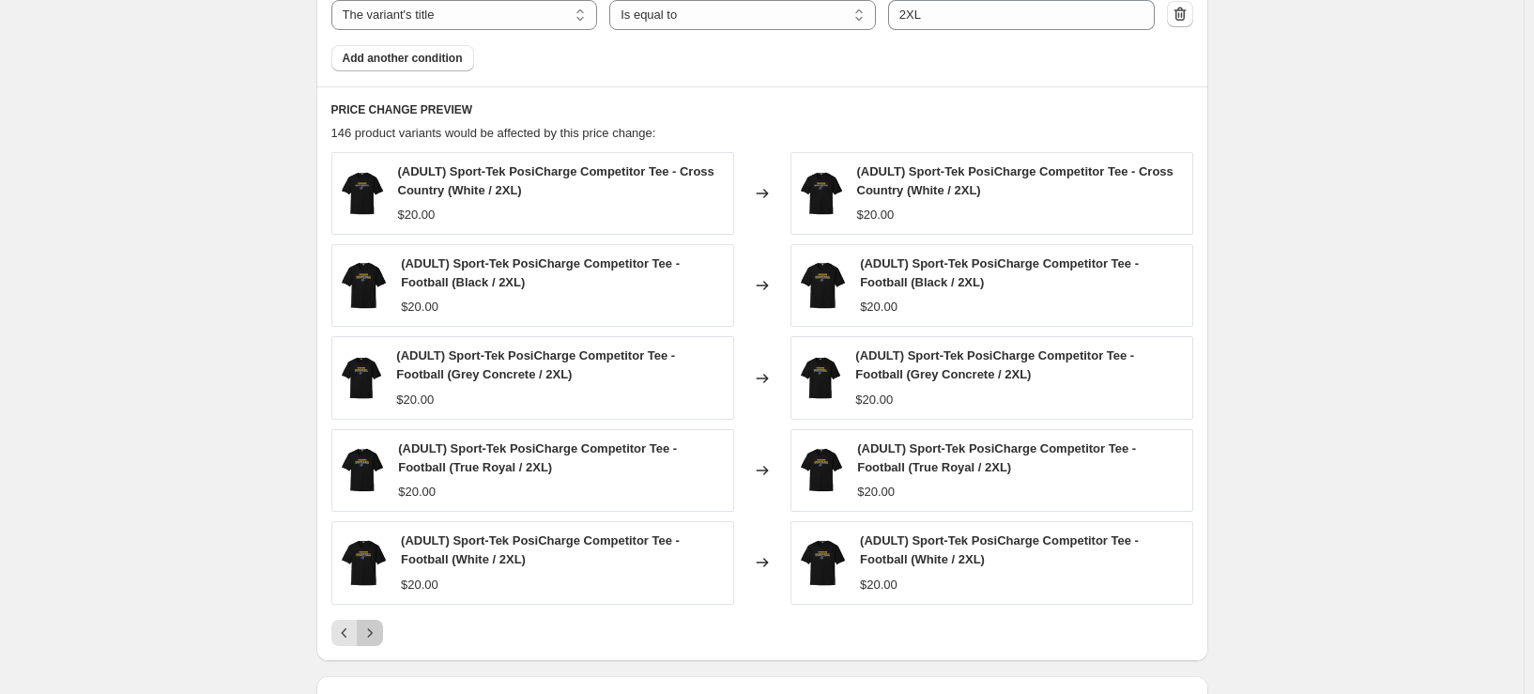
click at [378, 633] on icon "Next" at bounding box center [369, 632] width 19 height 19
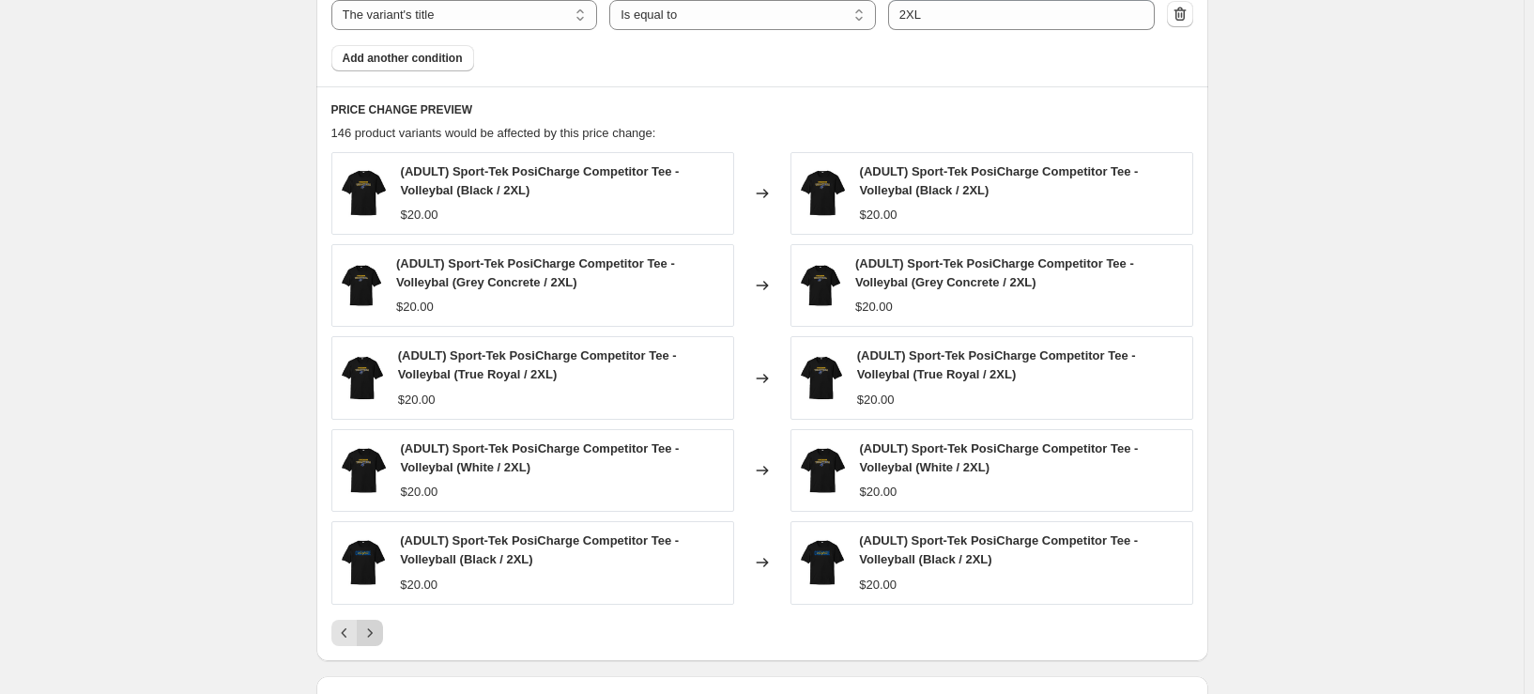
click at [378, 633] on icon "Next" at bounding box center [369, 632] width 19 height 19
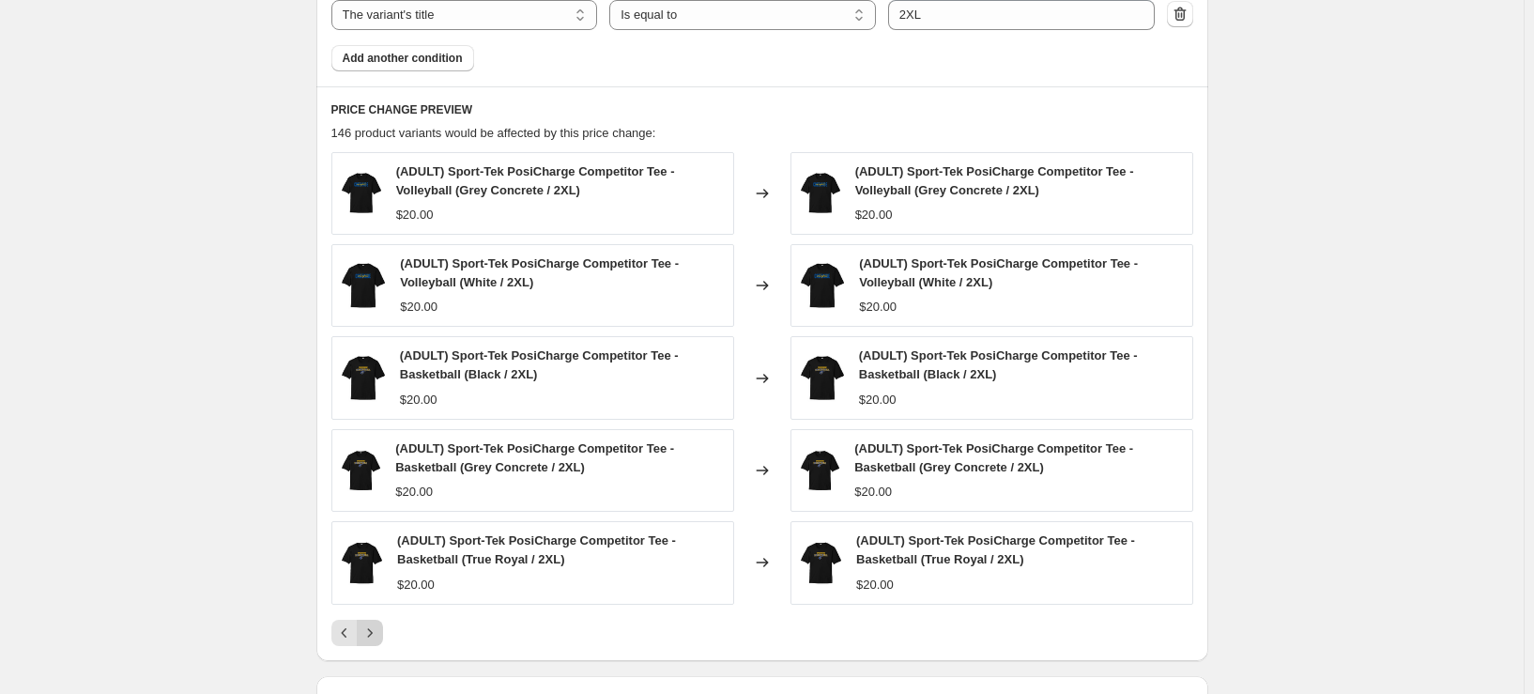
click at [378, 633] on icon "Next" at bounding box center [369, 632] width 19 height 19
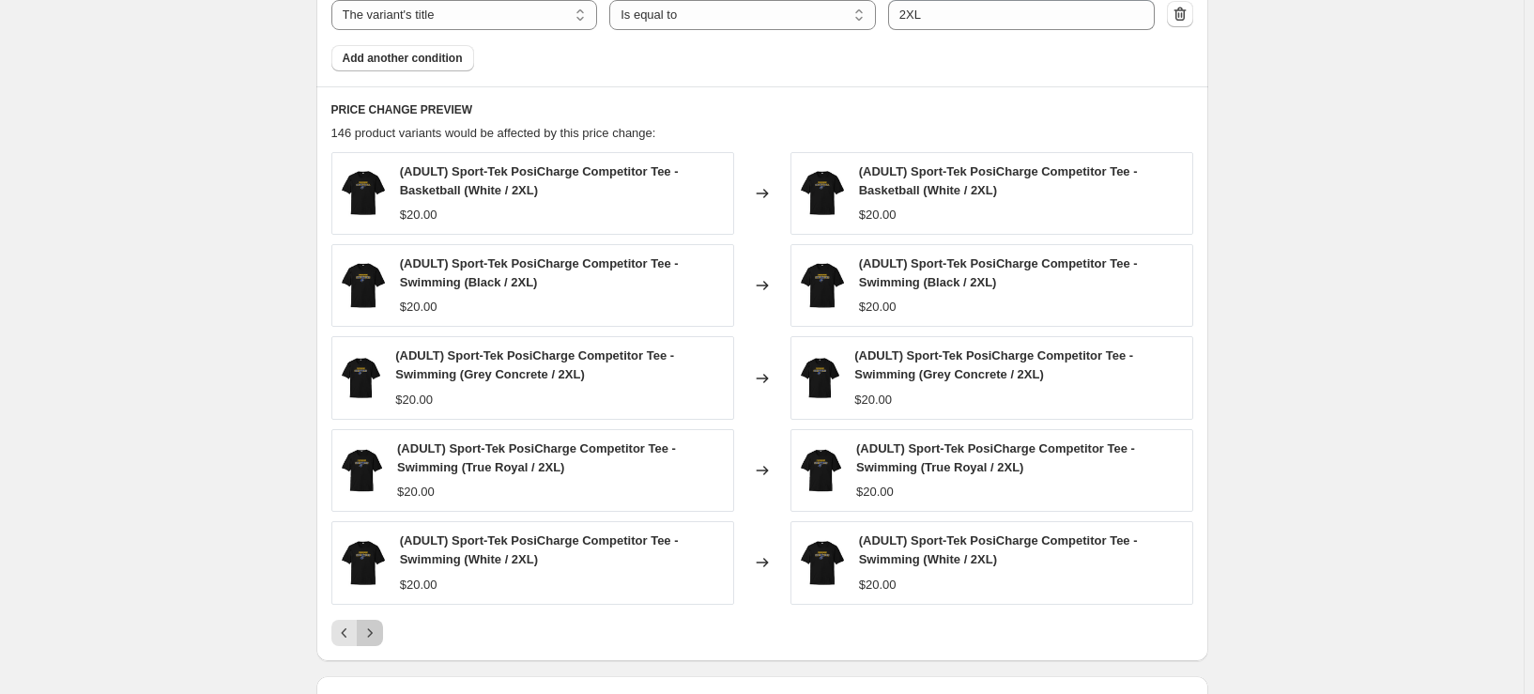
click at [378, 633] on icon "Next" at bounding box center [369, 632] width 19 height 19
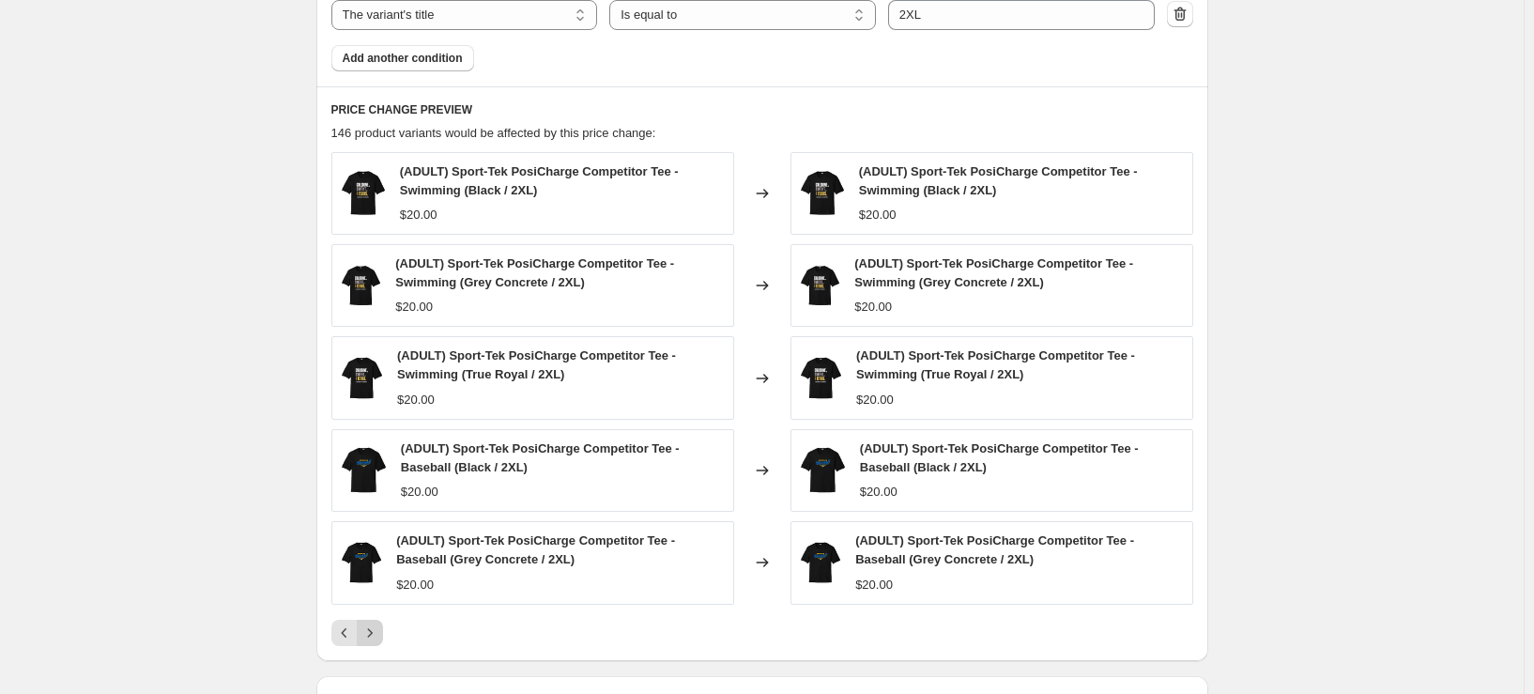
click at [378, 633] on icon "Next" at bounding box center [369, 632] width 19 height 19
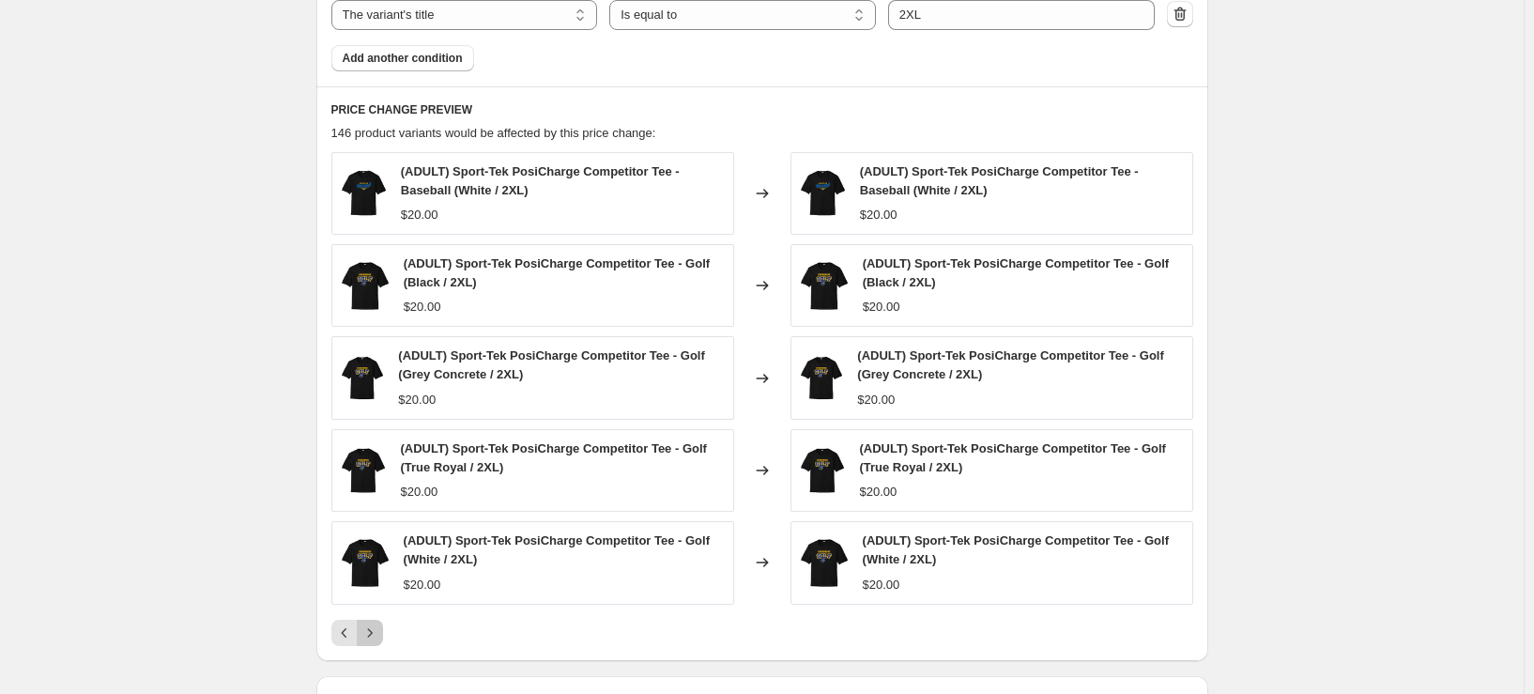
click at [378, 633] on icon "Next" at bounding box center [369, 632] width 19 height 19
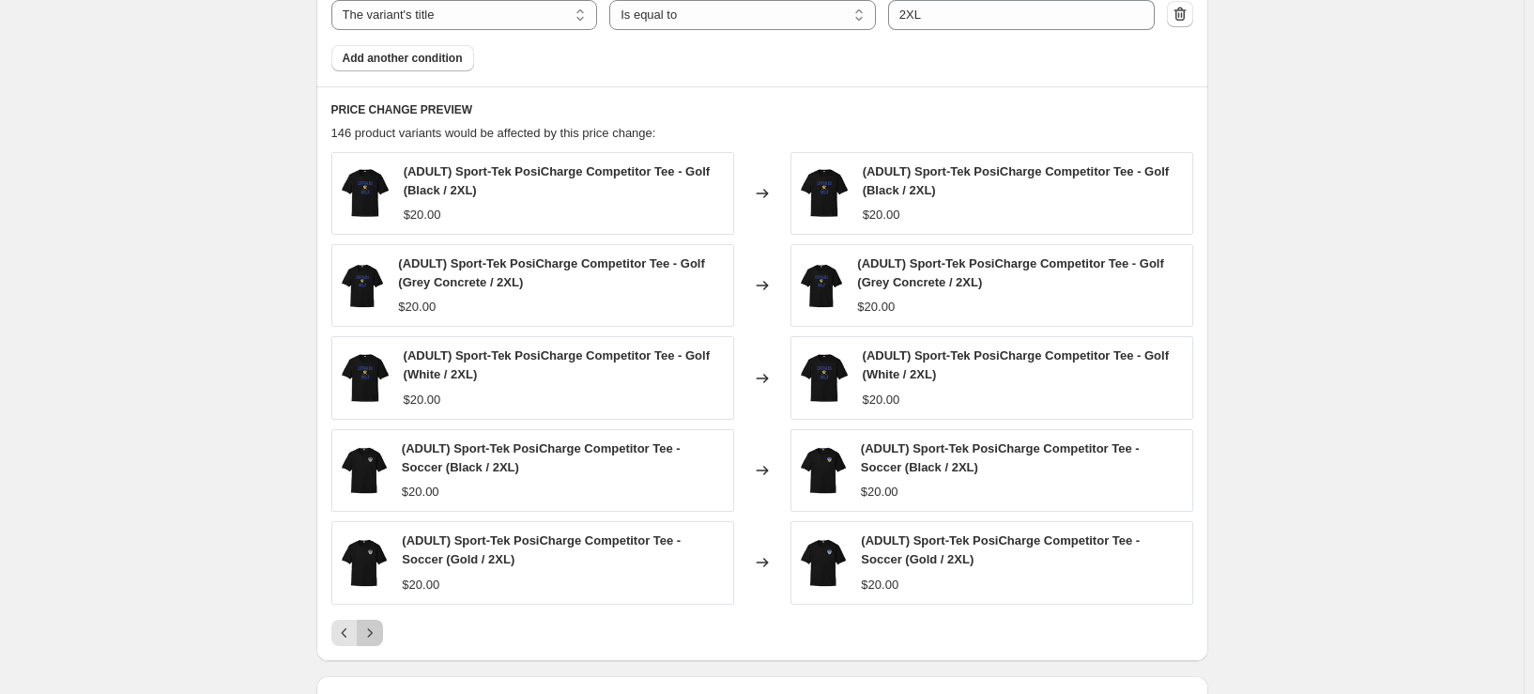
click at [378, 633] on icon "Next" at bounding box center [369, 632] width 19 height 19
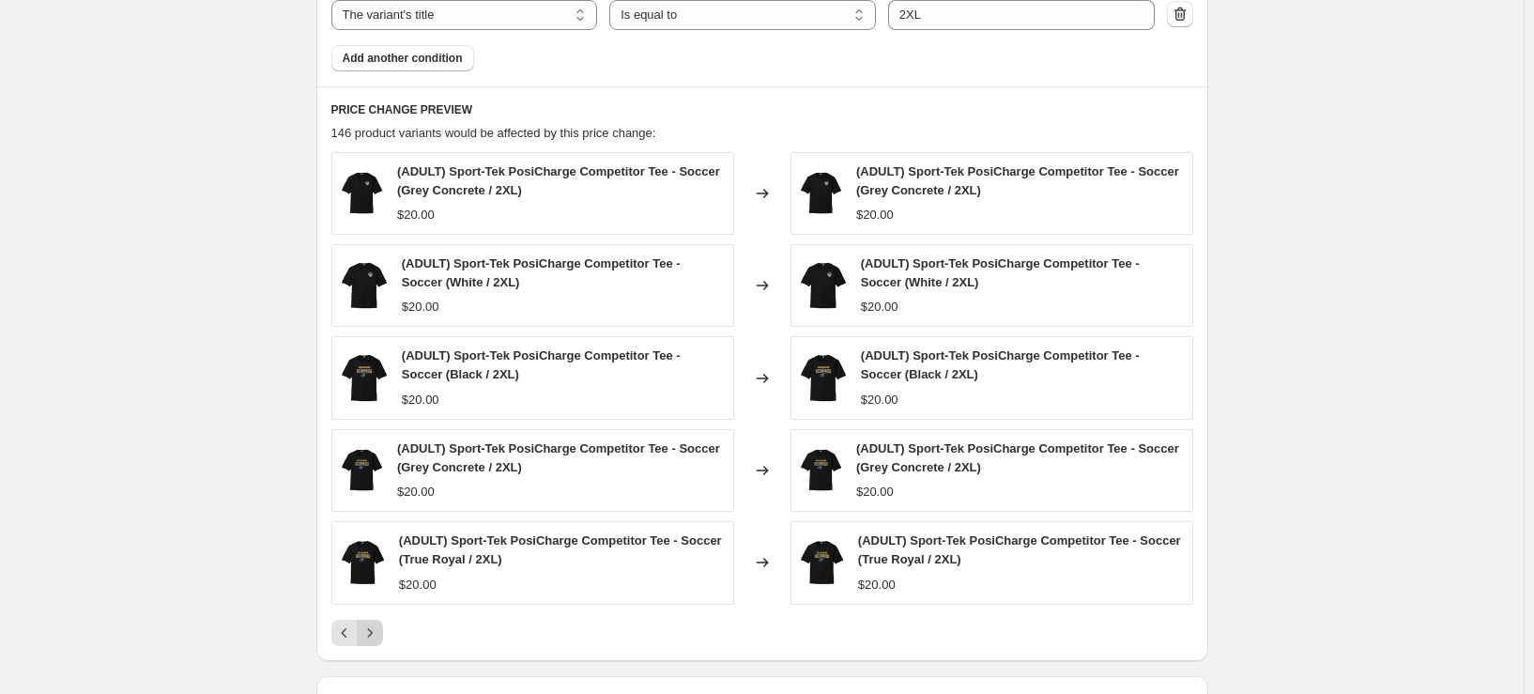
click at [378, 633] on icon "Next" at bounding box center [369, 632] width 19 height 19
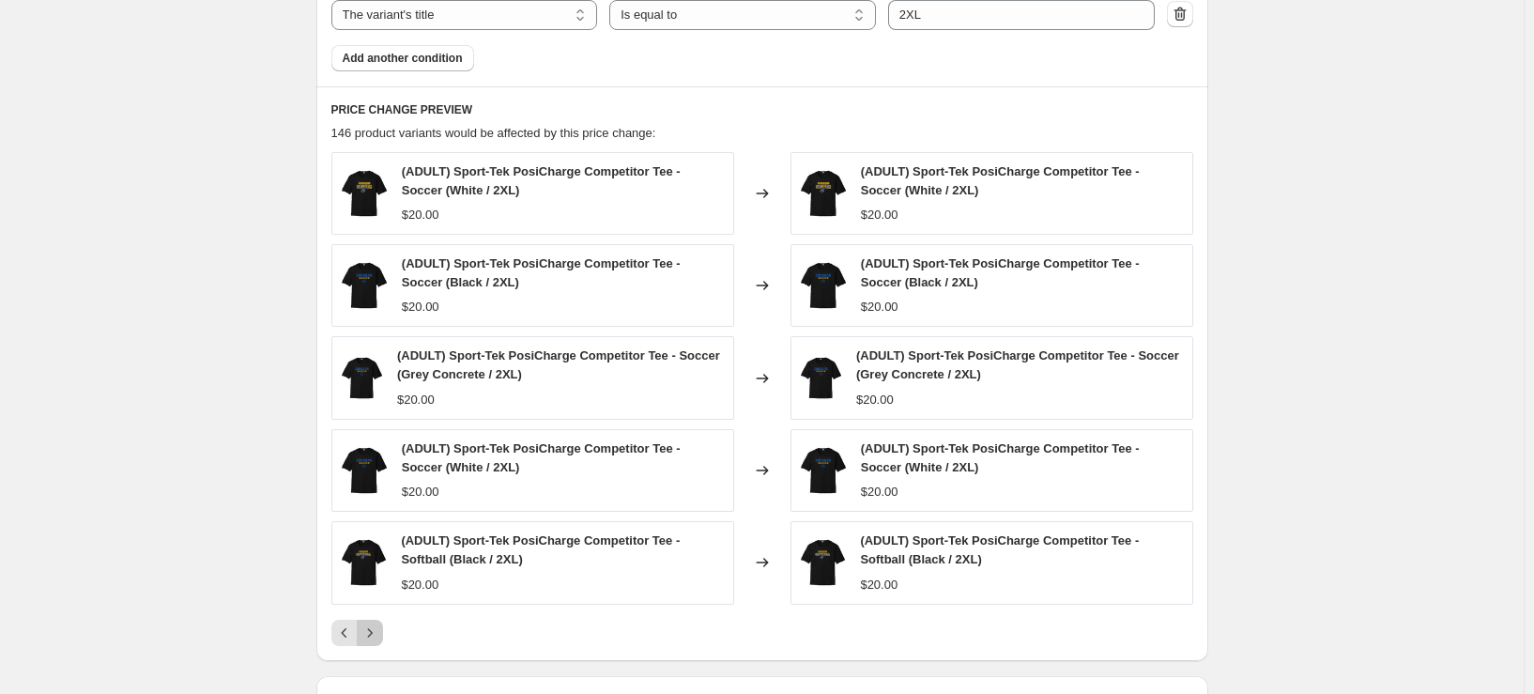
click at [378, 633] on icon "Next" at bounding box center [369, 632] width 19 height 19
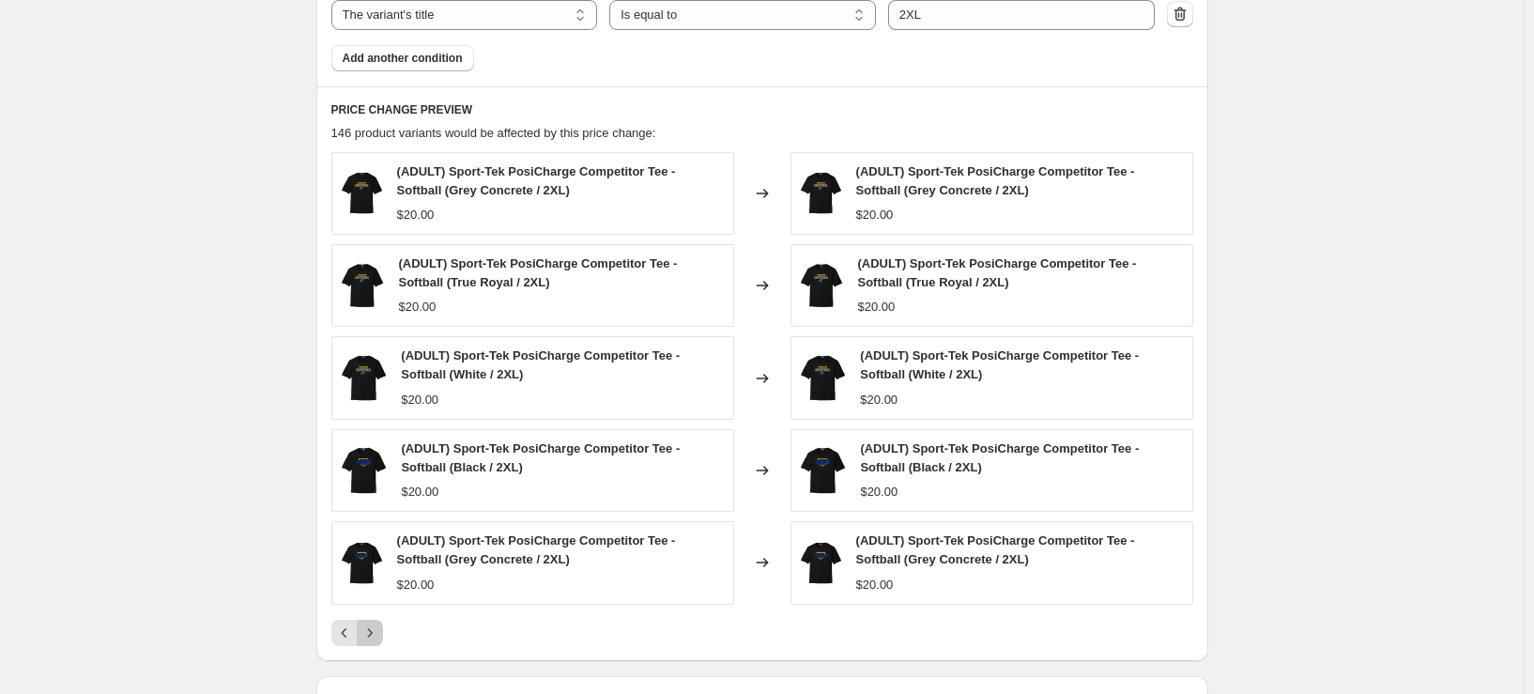
click at [378, 633] on icon "Next" at bounding box center [369, 632] width 19 height 19
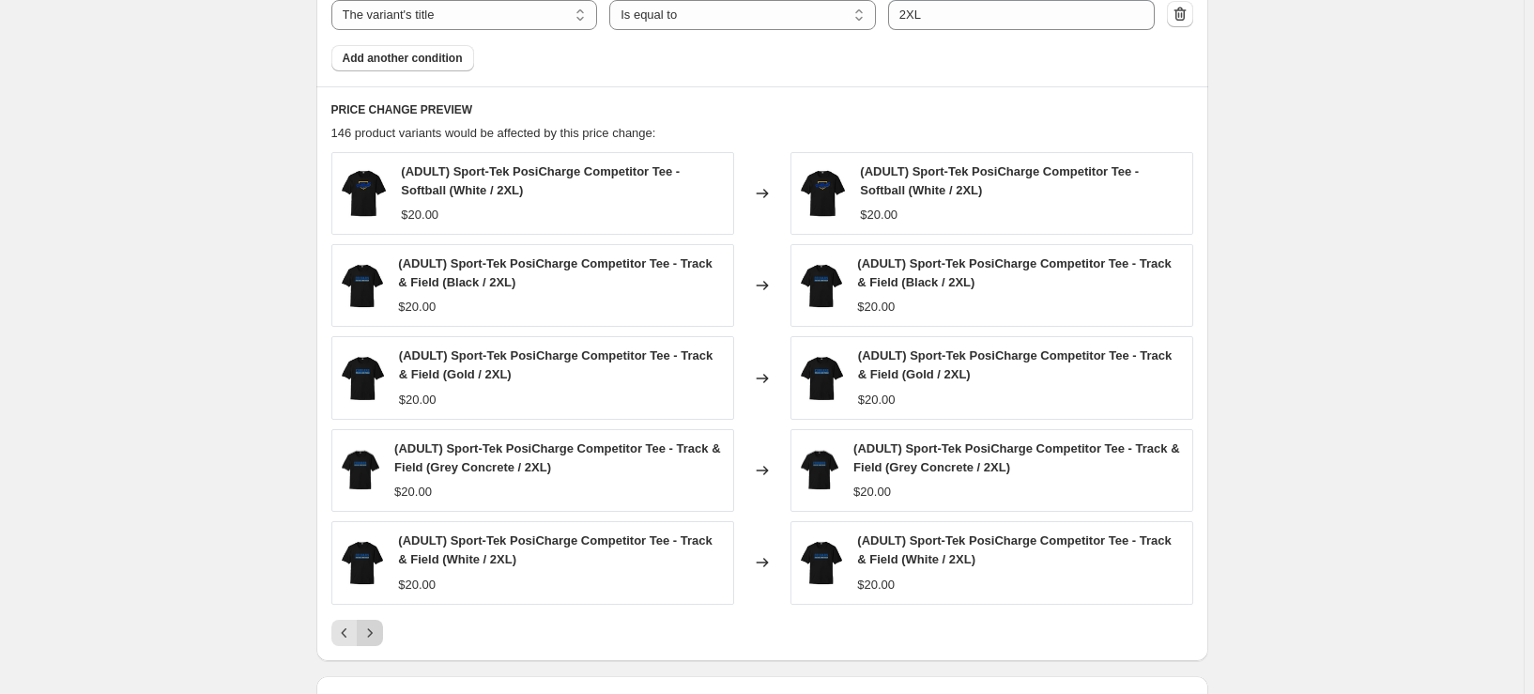
click at [378, 633] on icon "Next" at bounding box center [369, 632] width 19 height 19
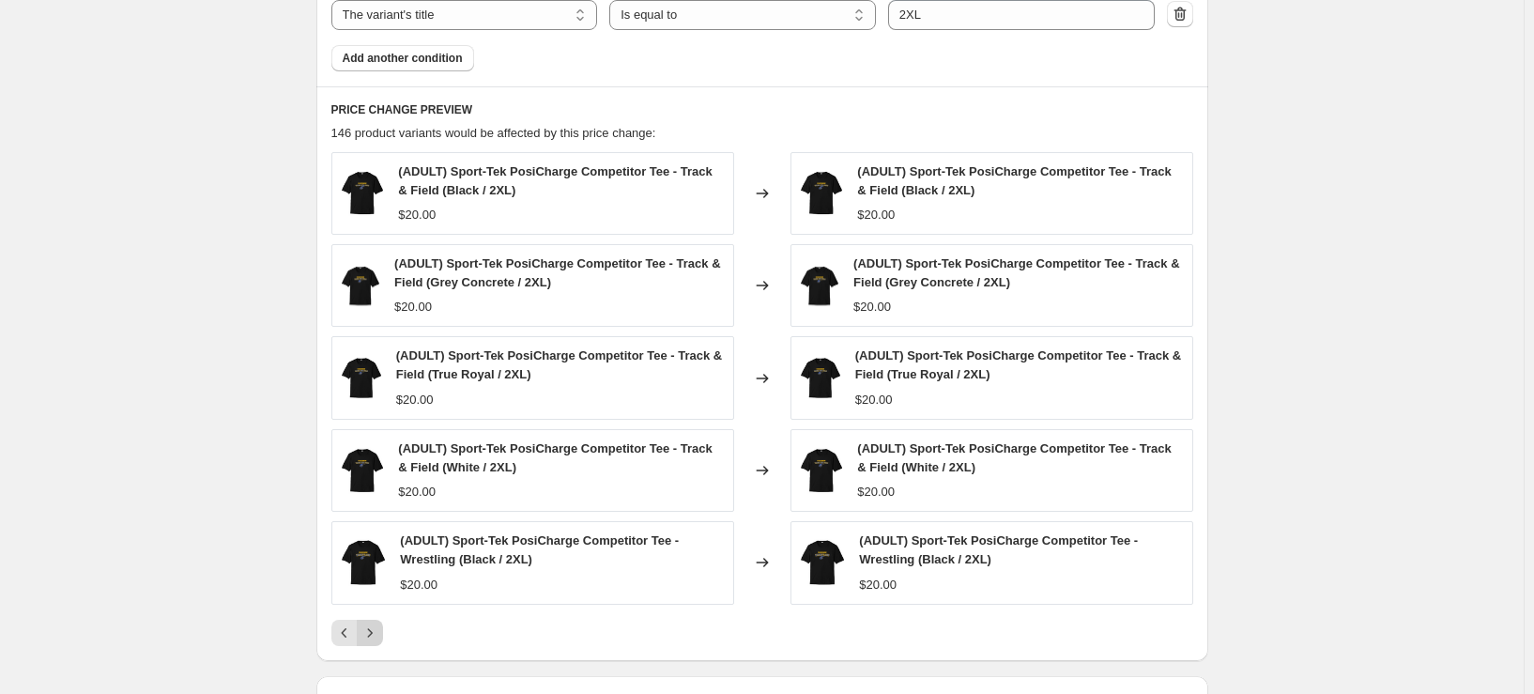
click at [378, 633] on icon "Next" at bounding box center [369, 632] width 19 height 19
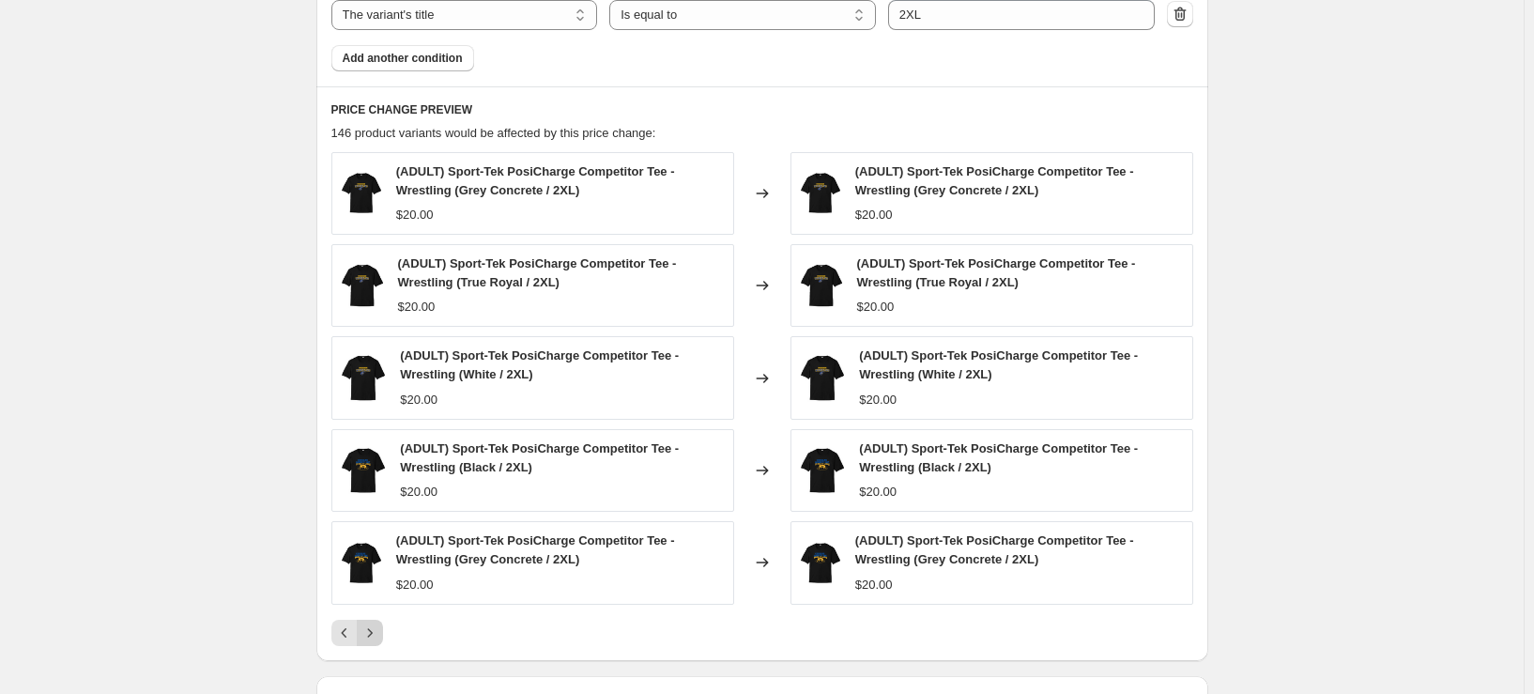
click at [378, 633] on icon "Next" at bounding box center [369, 632] width 19 height 19
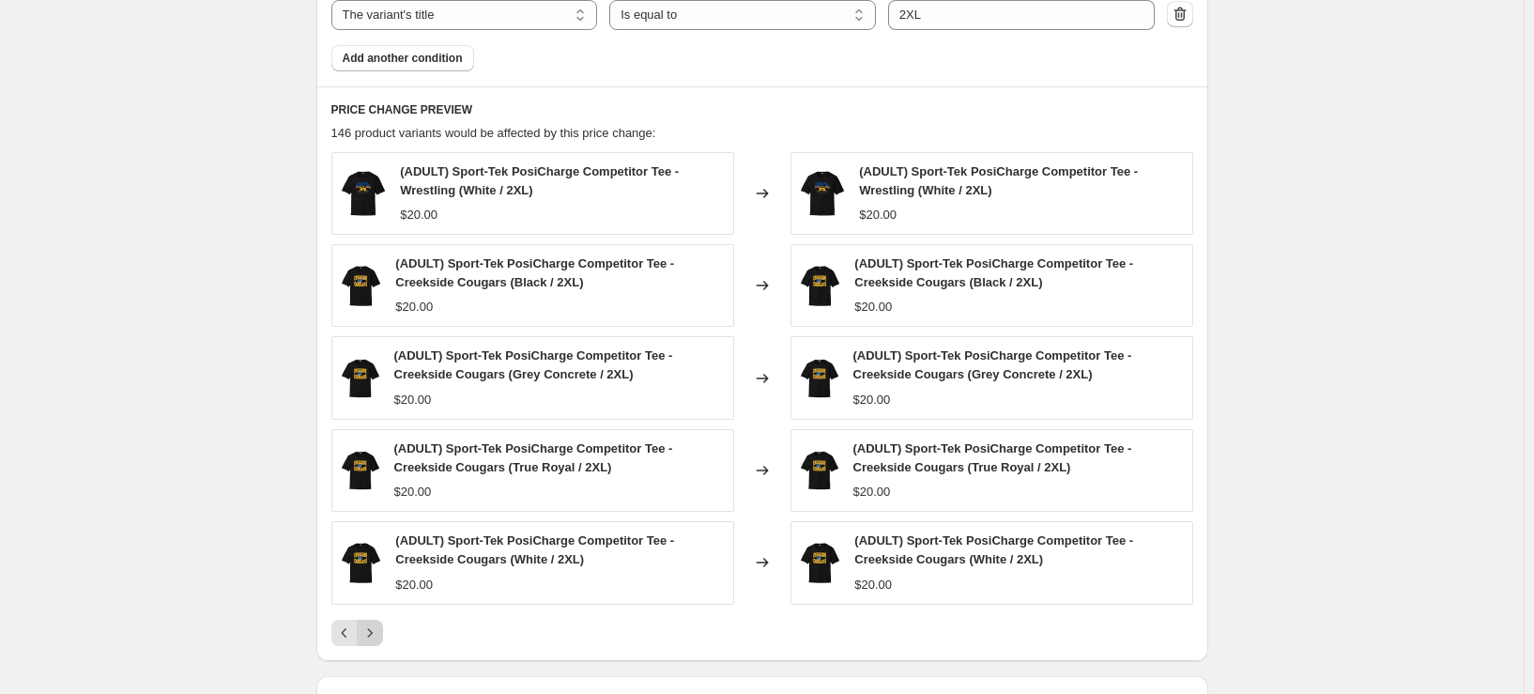
click at [378, 633] on icon "Next" at bounding box center [369, 632] width 19 height 19
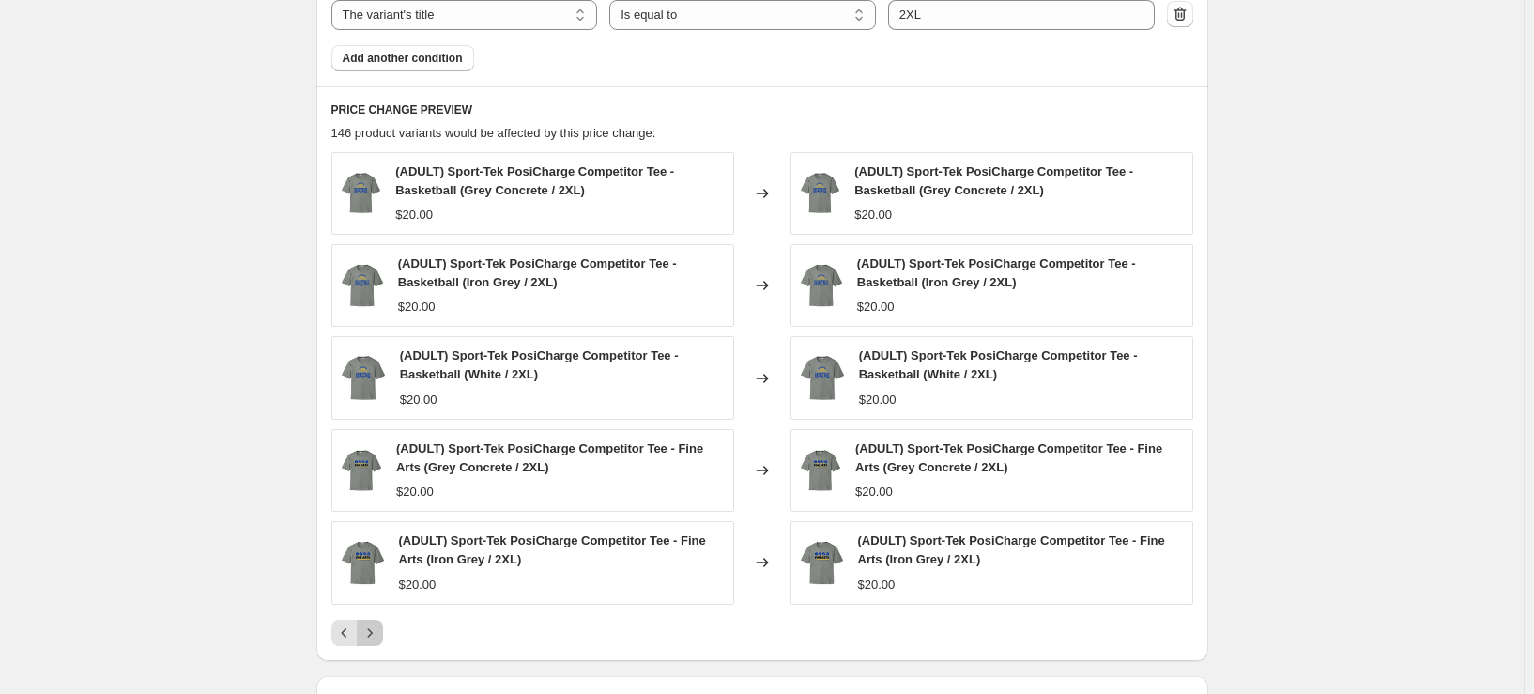
click at [378, 633] on icon "Next" at bounding box center [369, 632] width 19 height 19
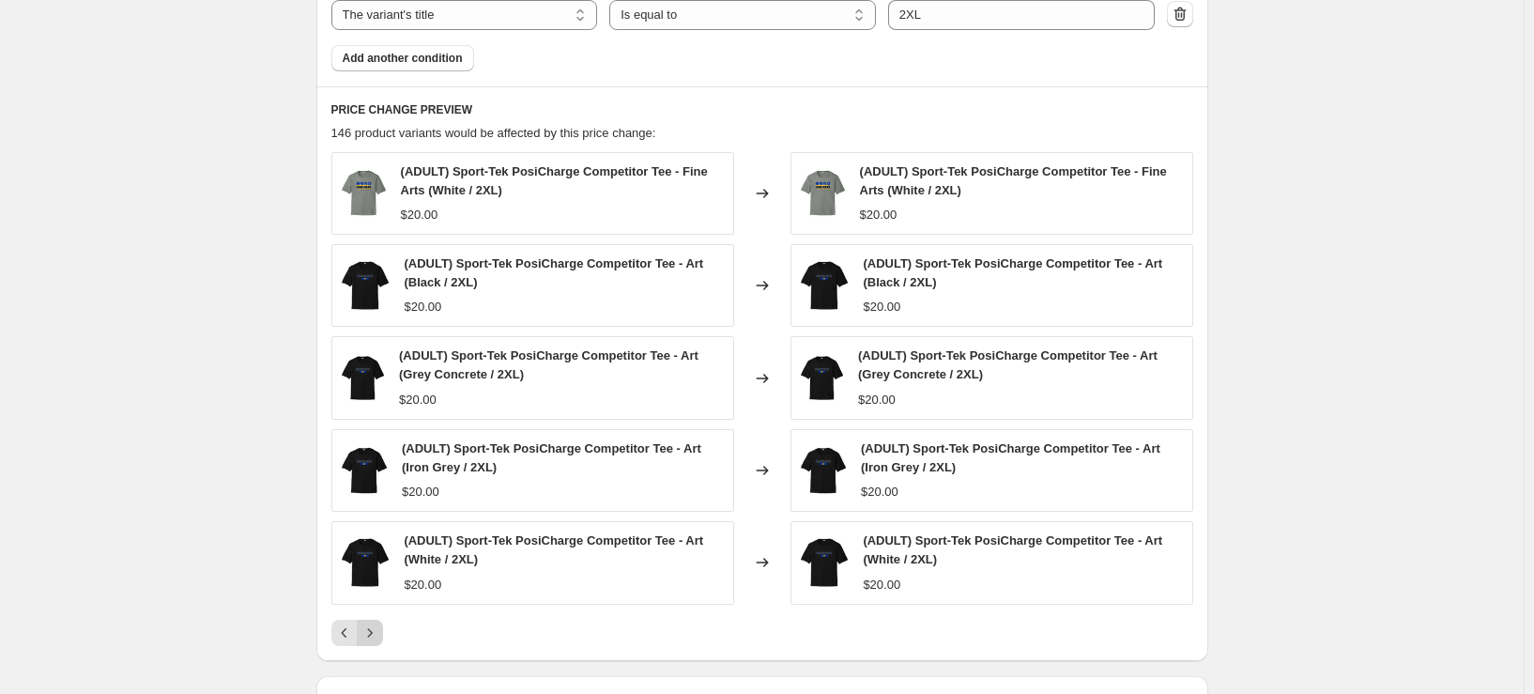
click at [378, 633] on icon "Next" at bounding box center [369, 632] width 19 height 19
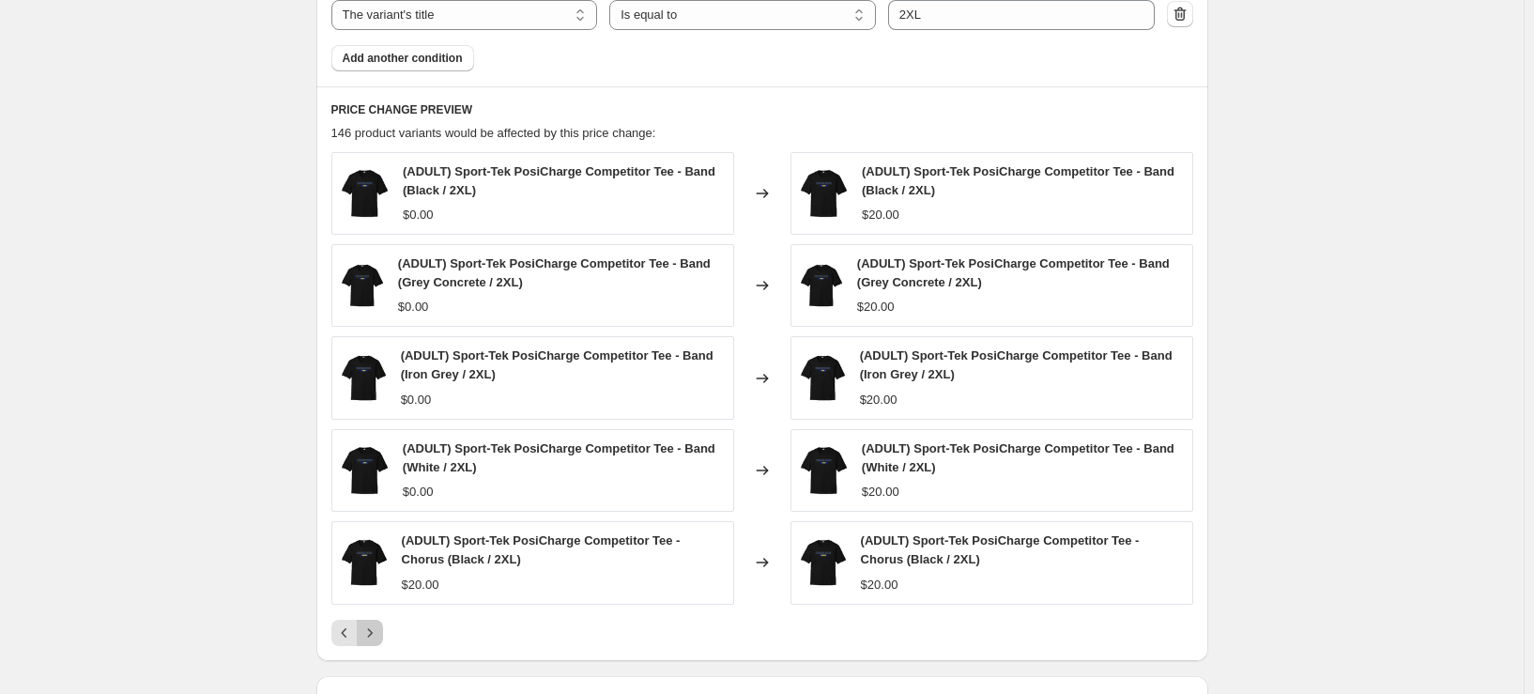
click at [378, 633] on icon "Next" at bounding box center [369, 632] width 19 height 19
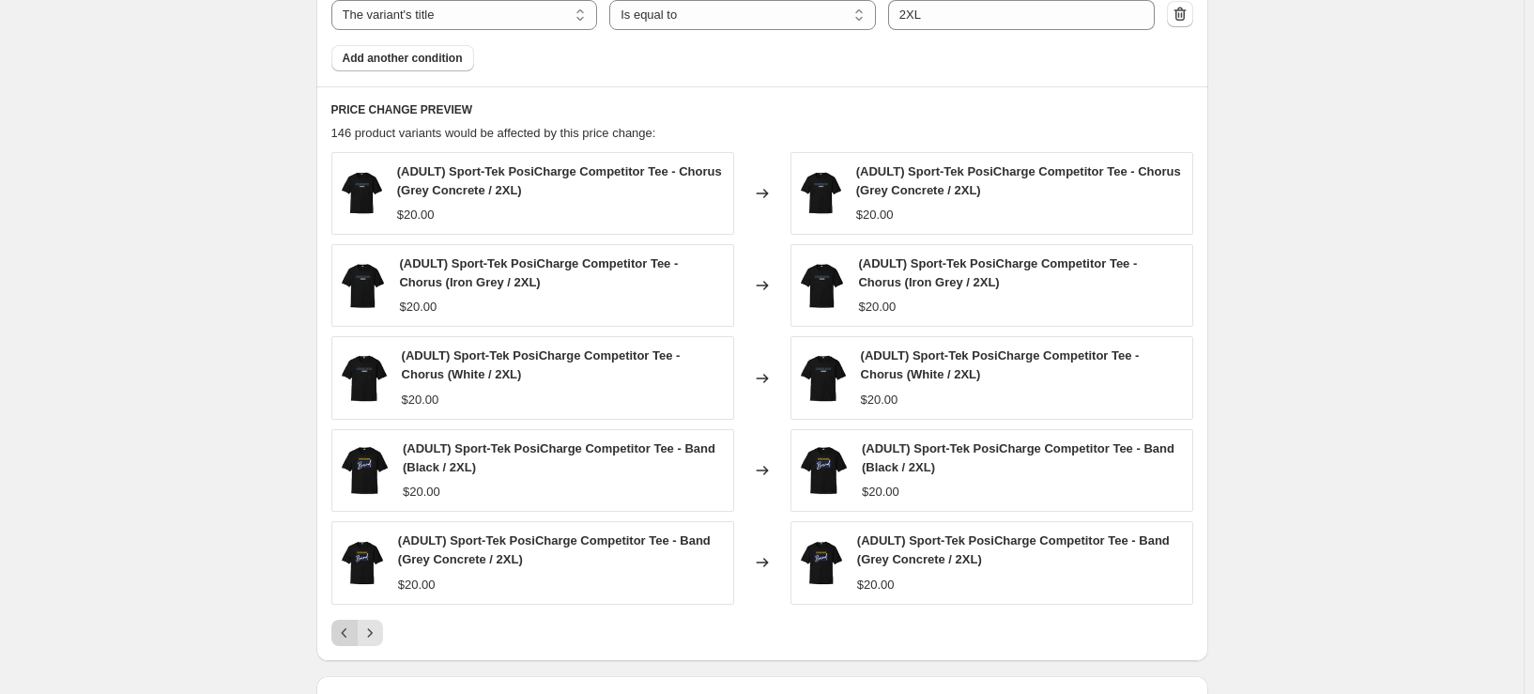
click at [351, 633] on icon "Previous" at bounding box center [344, 632] width 19 height 19
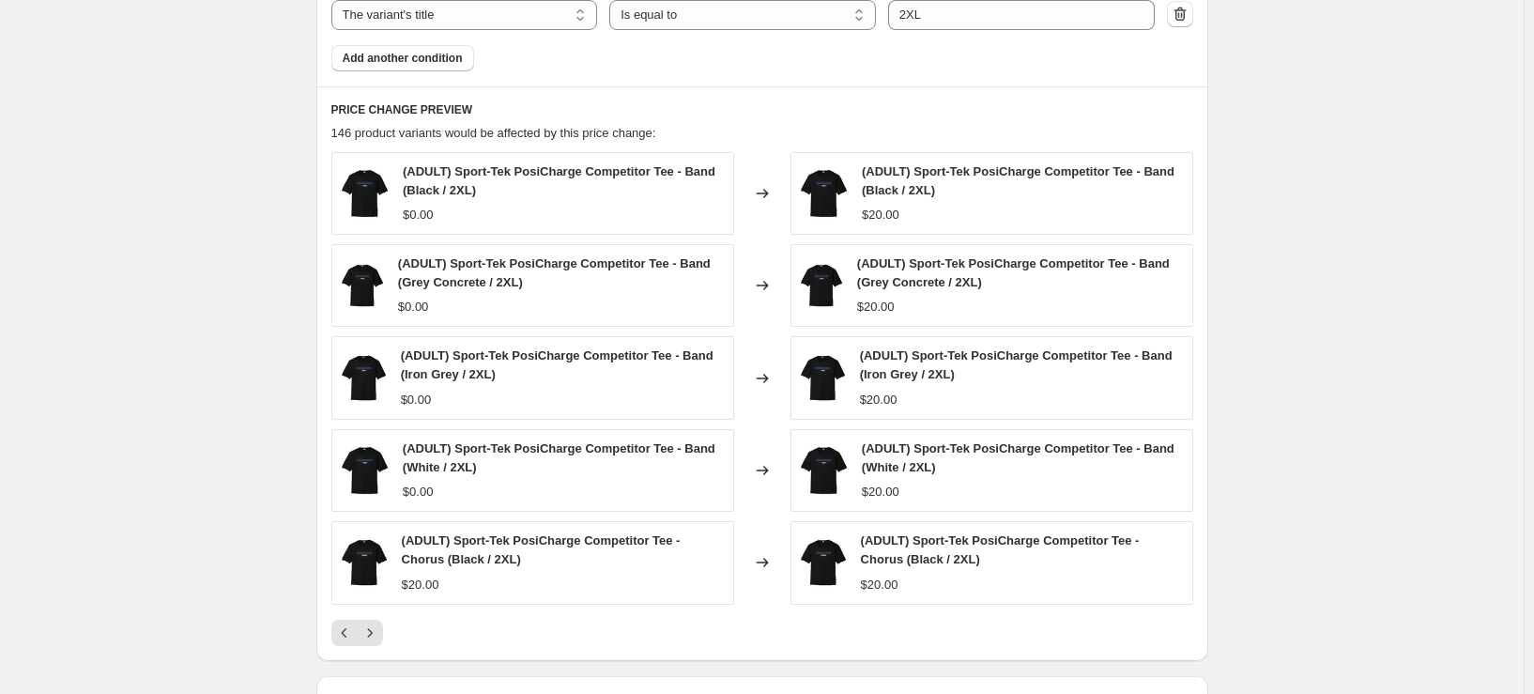
click at [372, 633] on icon "Next" at bounding box center [369, 632] width 5 height 8
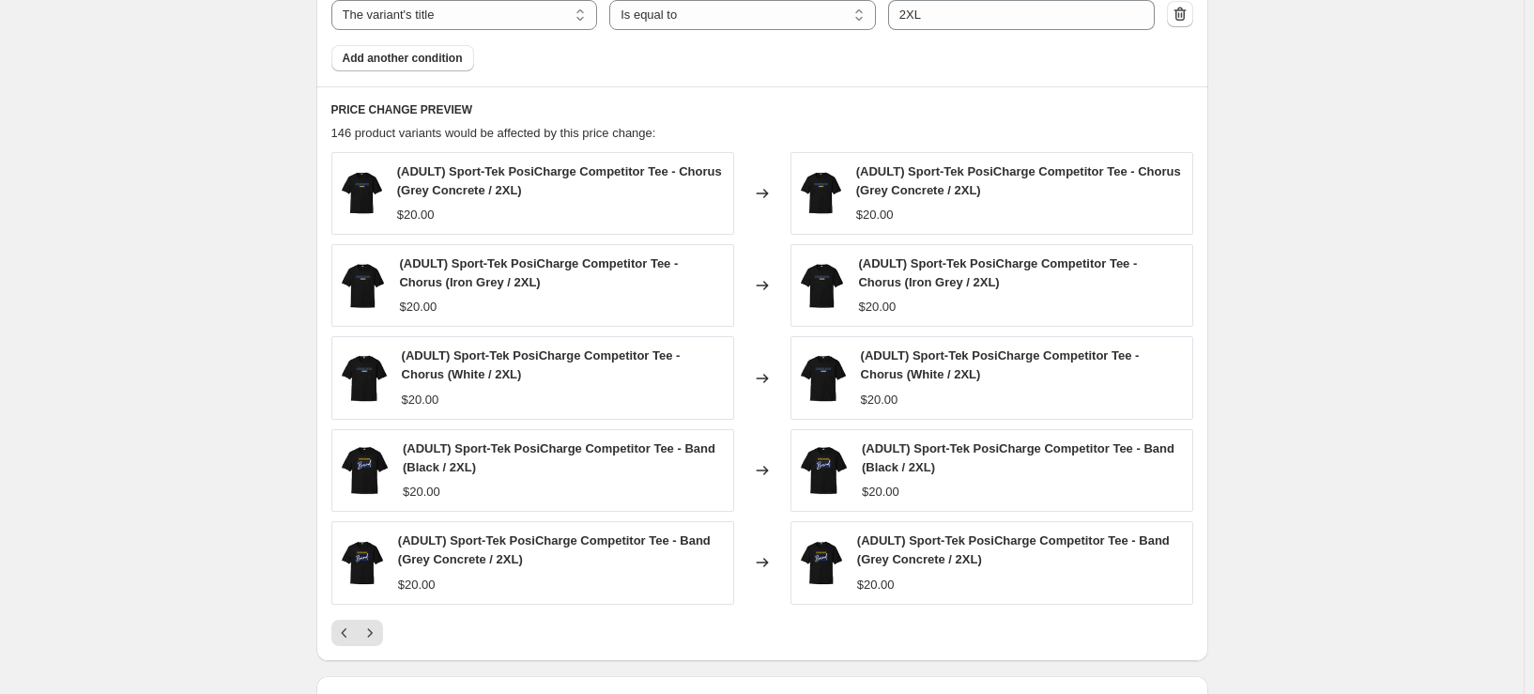
click at [372, 633] on icon "Next" at bounding box center [369, 632] width 5 height 8
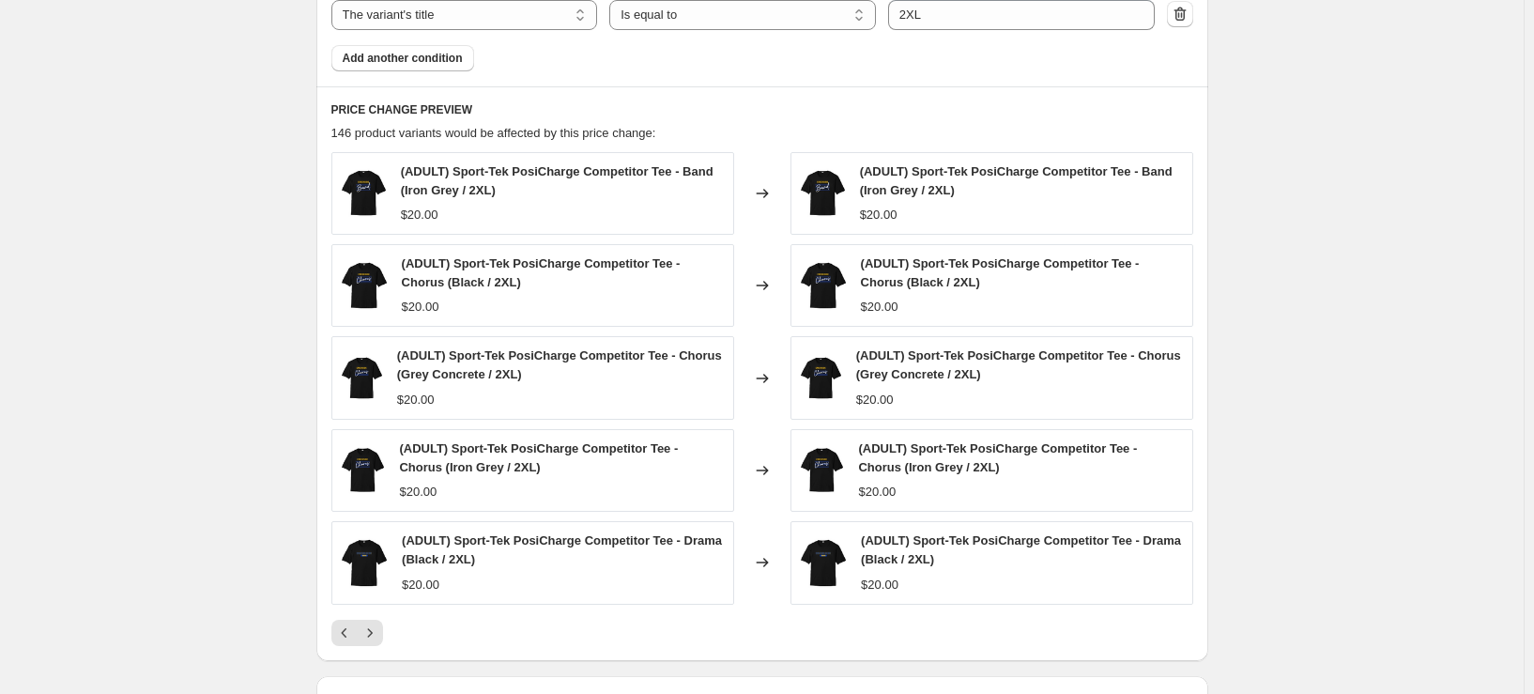
click at [372, 633] on icon "Next" at bounding box center [369, 632] width 5 height 8
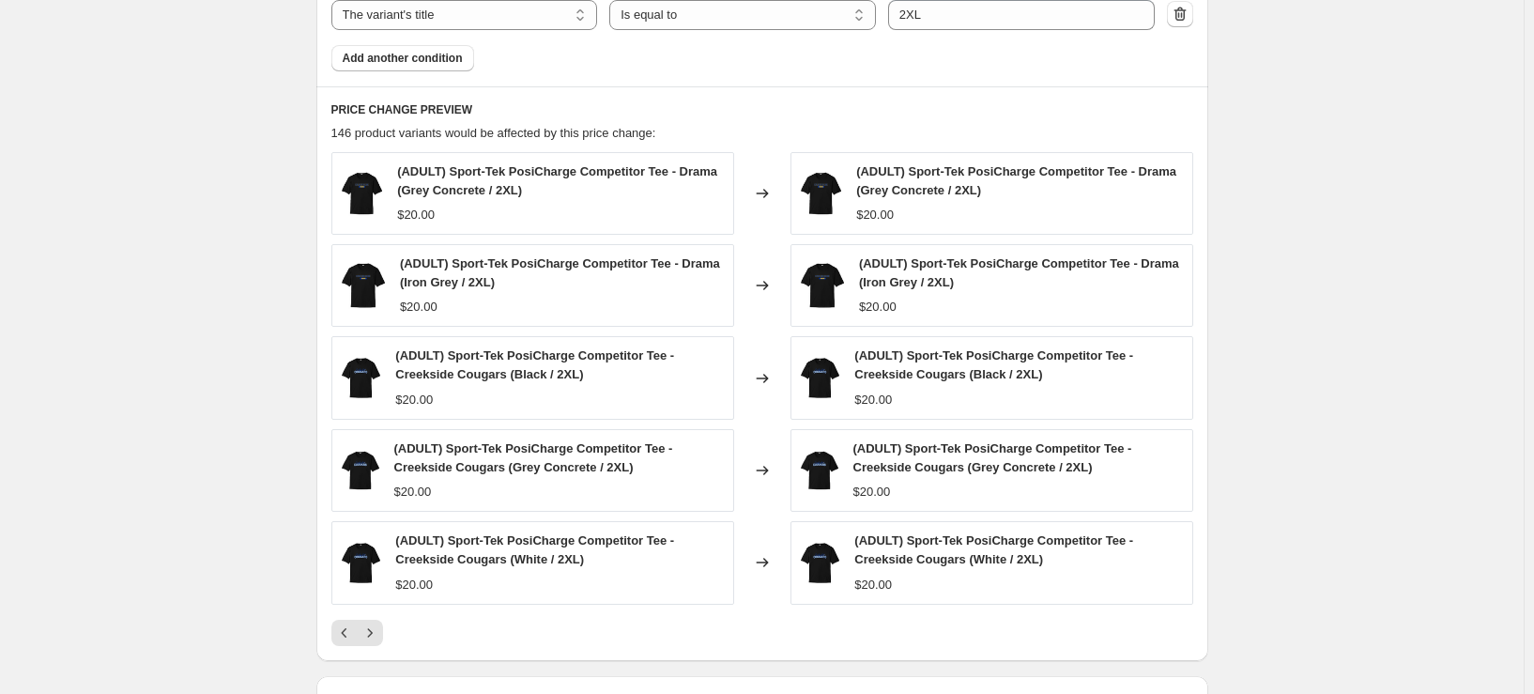
click at [372, 633] on icon "Next" at bounding box center [369, 632] width 5 height 8
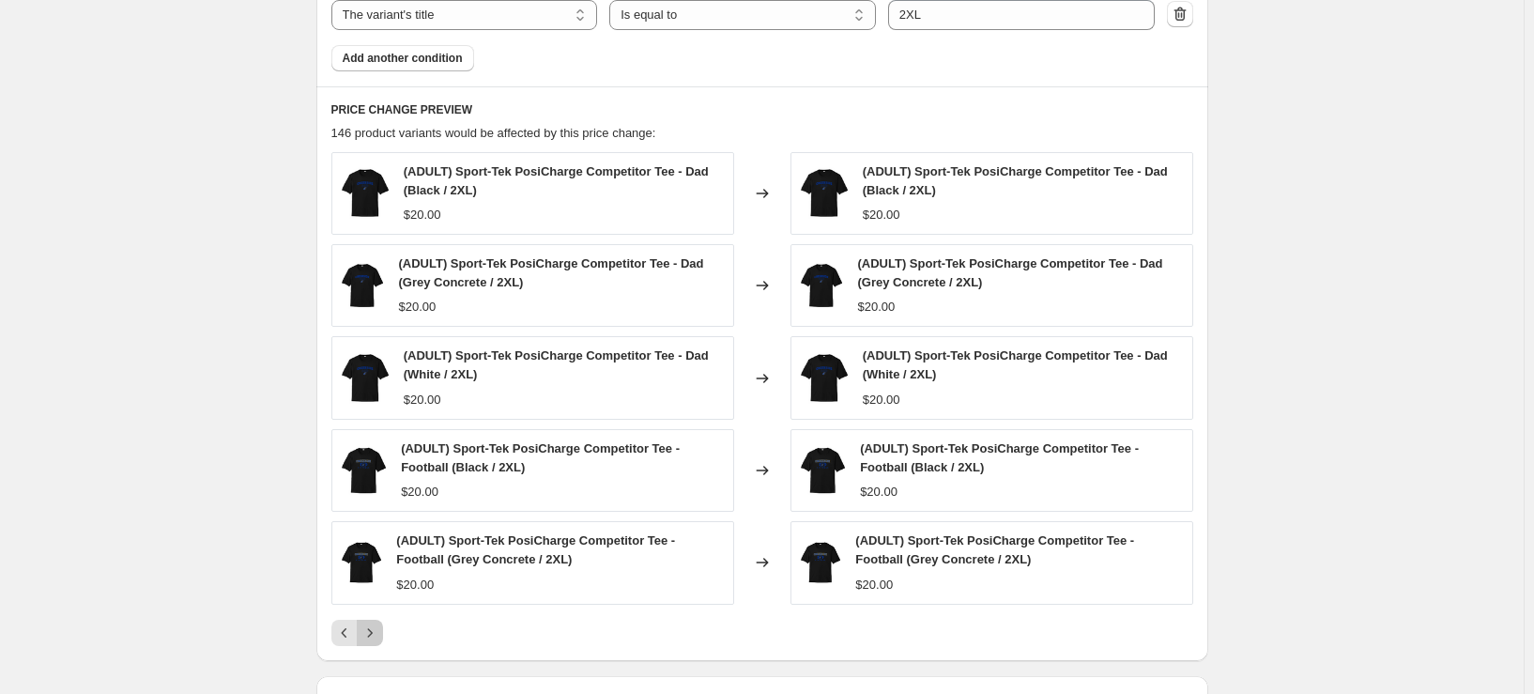
click at [379, 628] on icon "Next" at bounding box center [369, 632] width 19 height 19
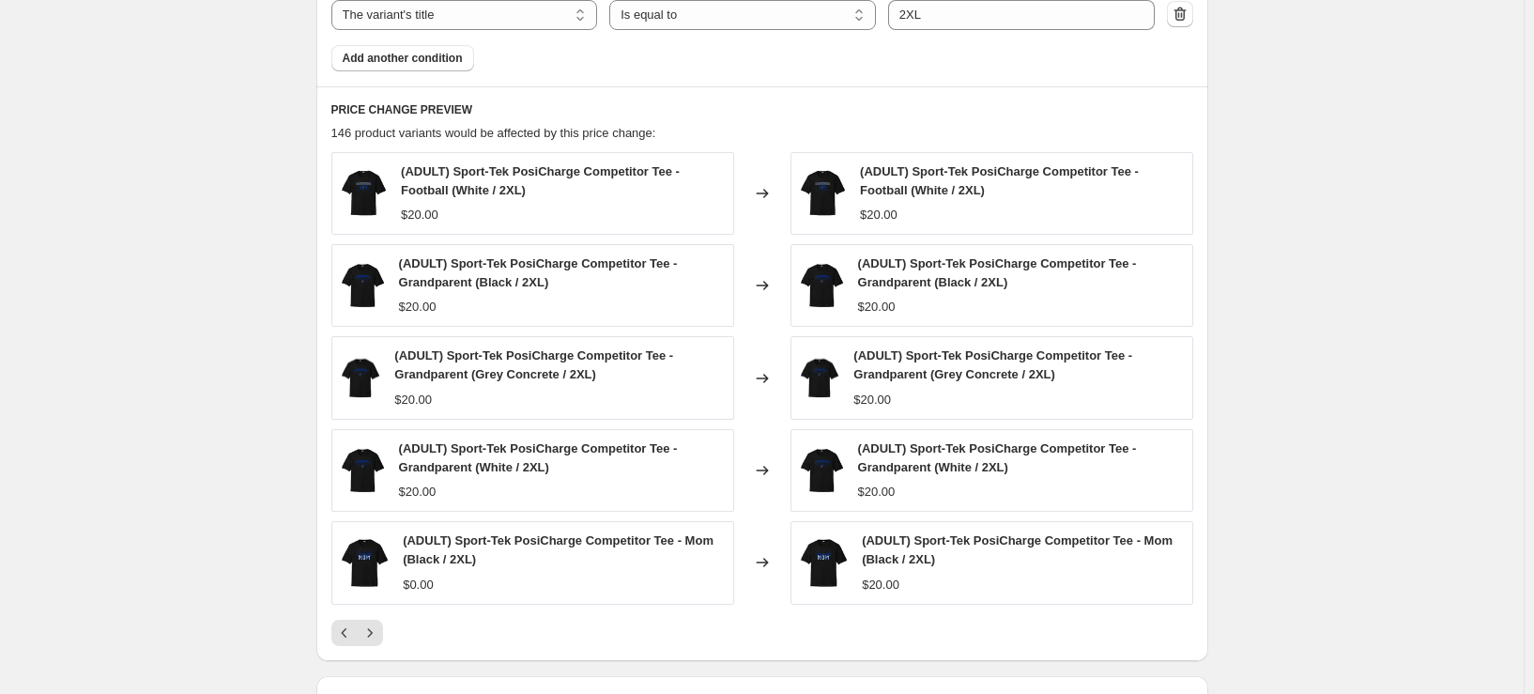
click at [388, 621] on div at bounding box center [762, 633] width 862 height 26
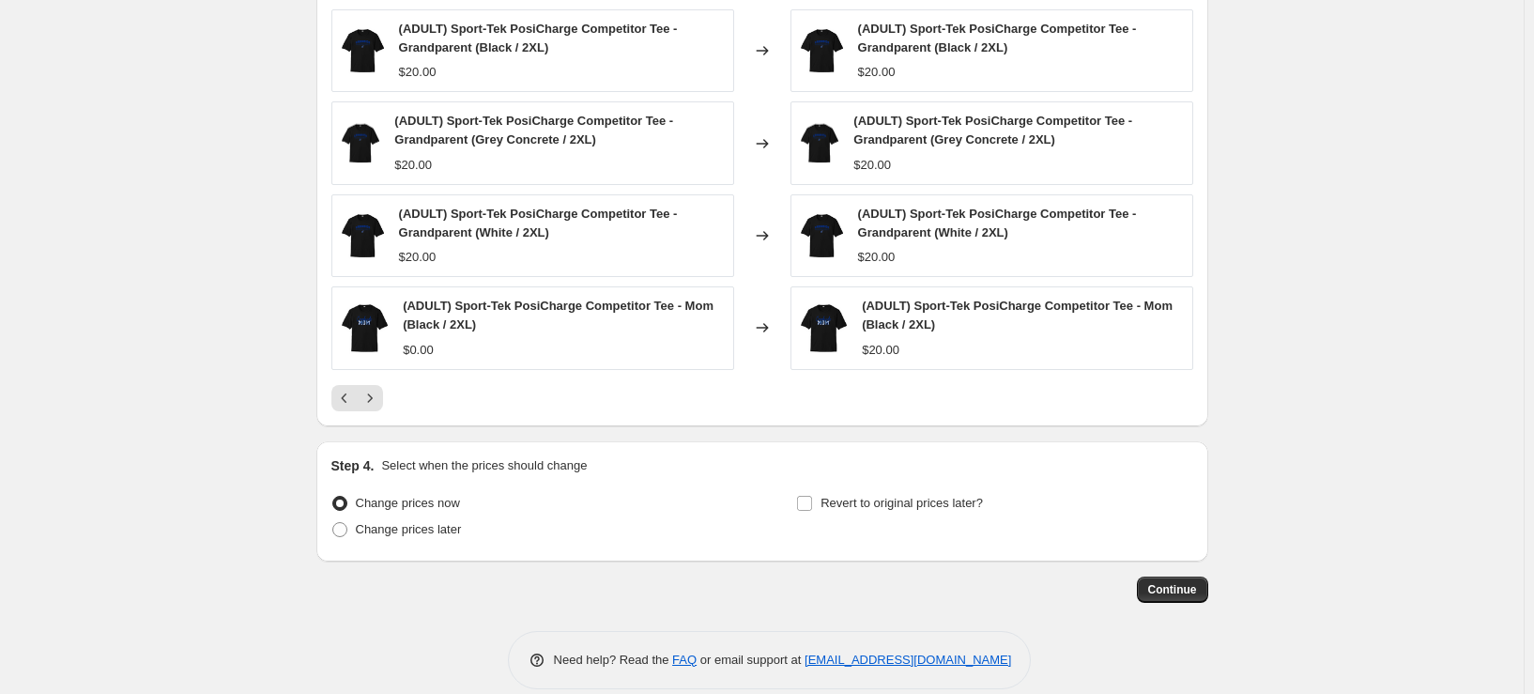
scroll to position [1291, 0]
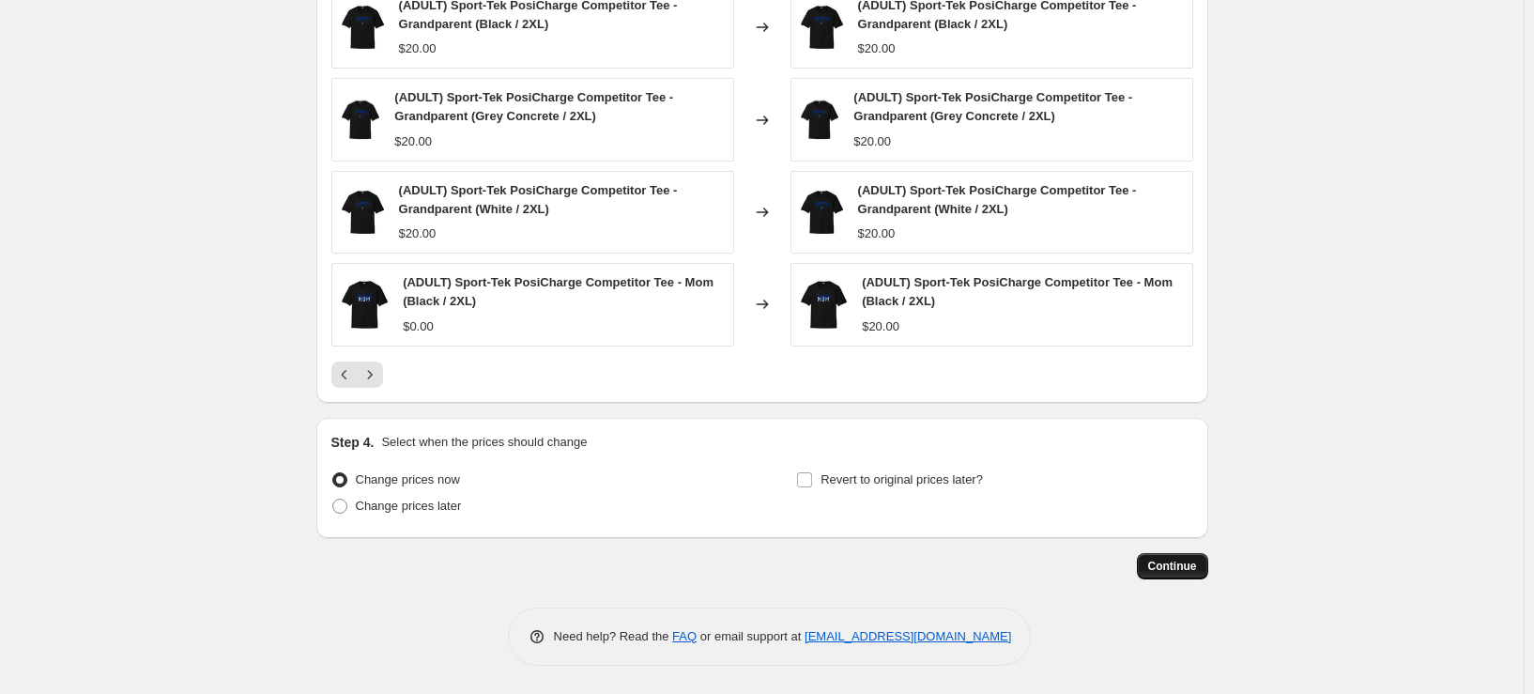
click at [1168, 563] on span "Continue" at bounding box center [1172, 566] width 49 height 15
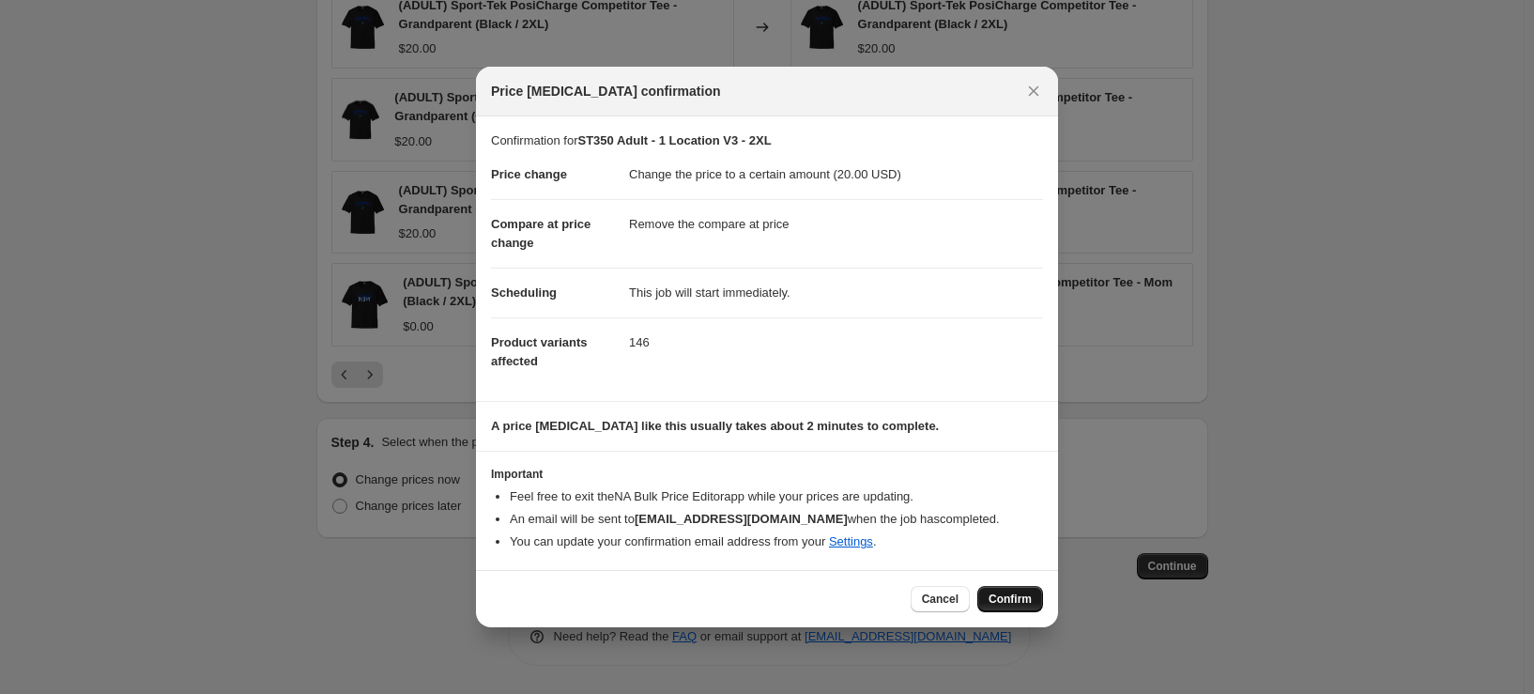
click at [999, 599] on span "Confirm" at bounding box center [1009, 598] width 43 height 15
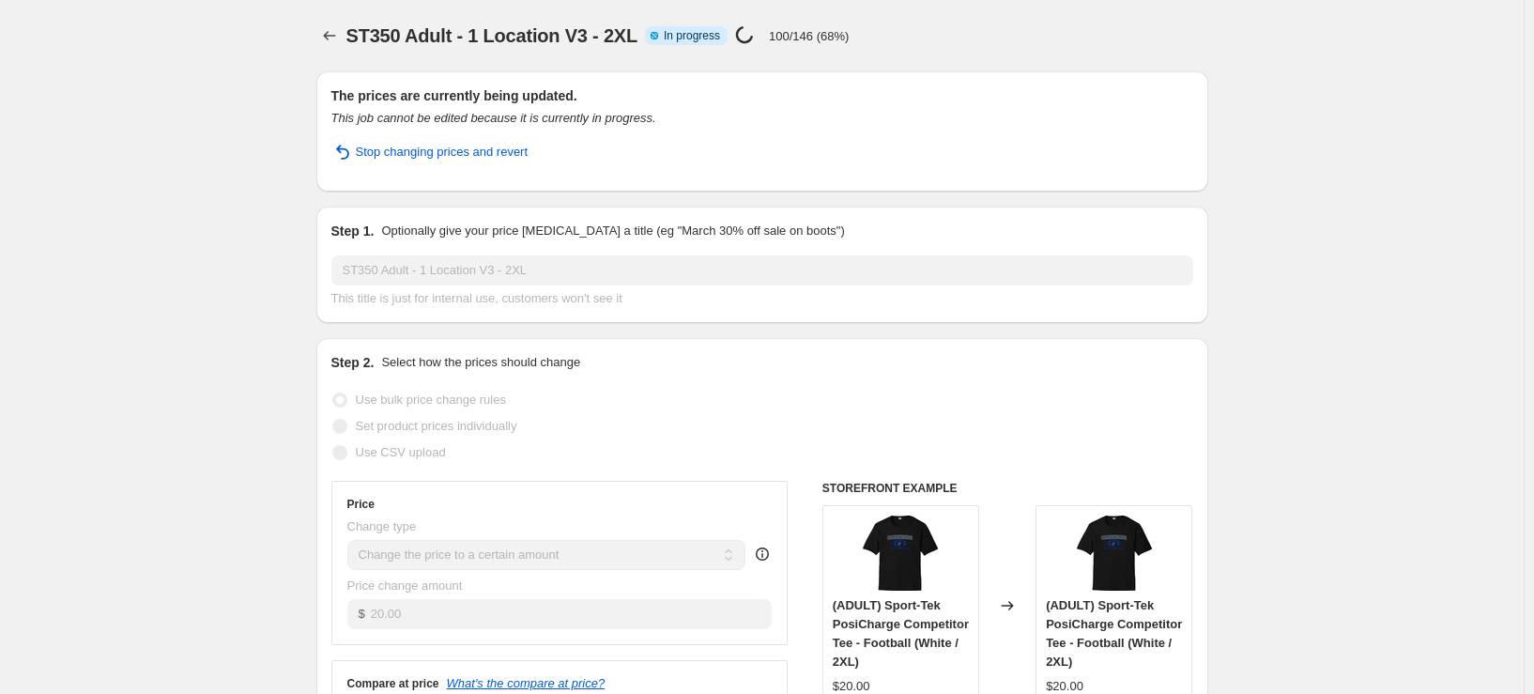
select select "remove"
select select "tag"
select select "title"
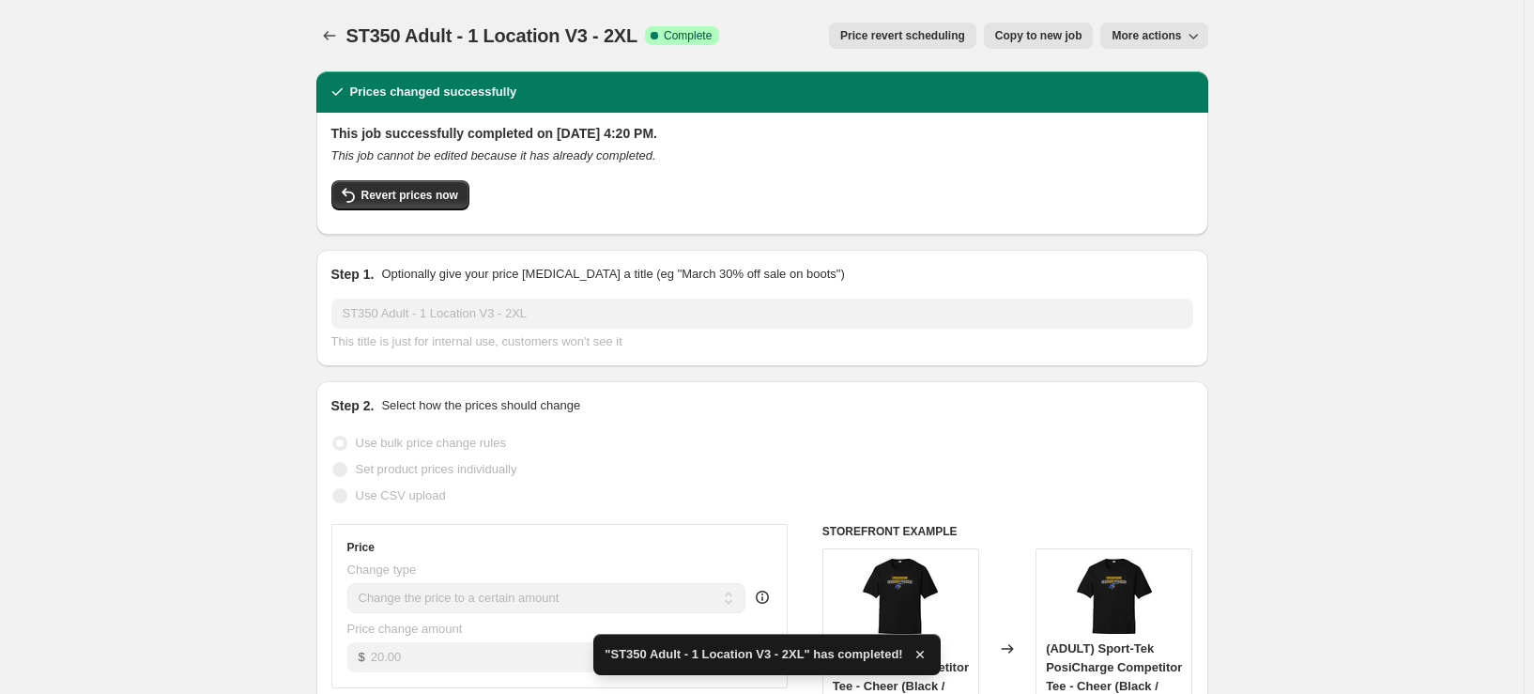
click at [1051, 33] on span "Copy to new job" at bounding box center [1038, 35] width 87 height 15
select select "remove"
select select "tag"
select select "title"
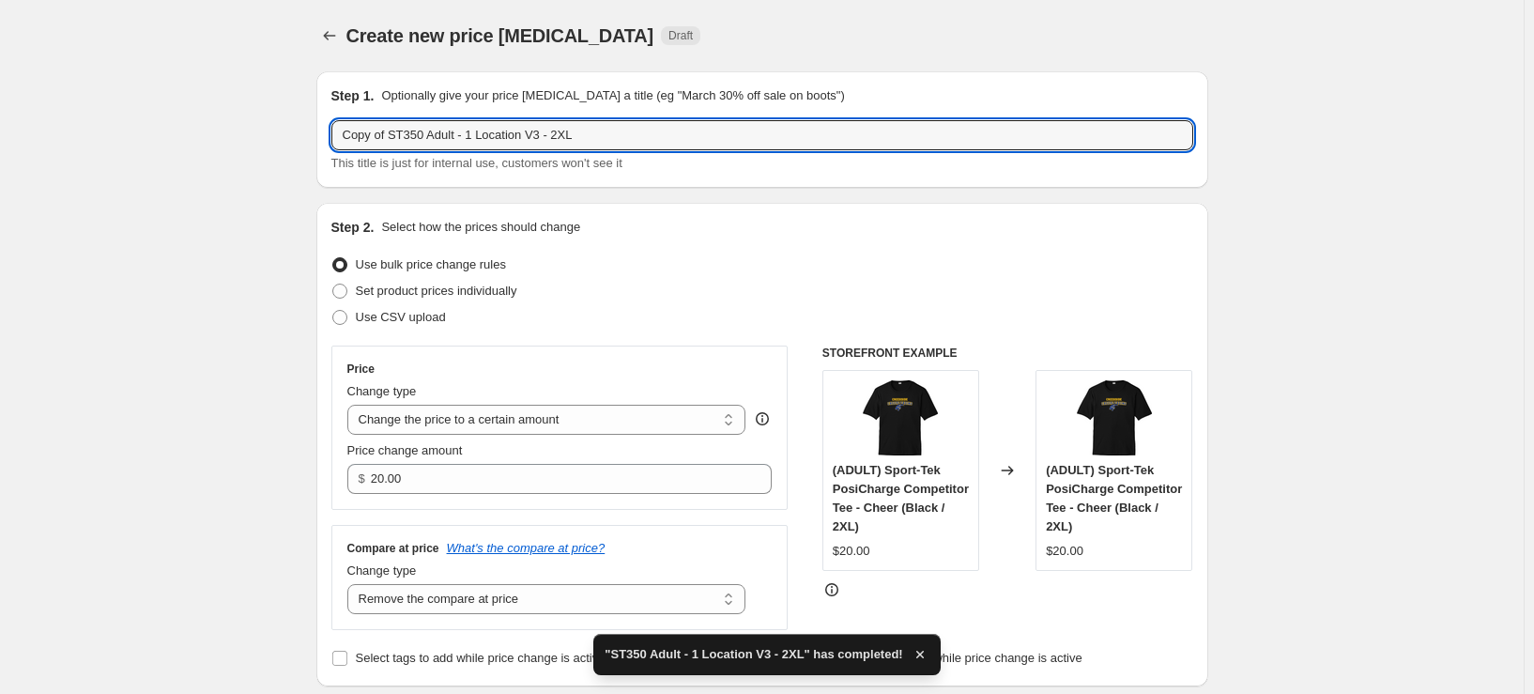
drag, startPoint x: 396, startPoint y: 134, endPoint x: 195, endPoint y: 158, distance: 202.2
click at [530, 138] on input "ST350 Adult - 1 Location V3 - 2XL" at bounding box center [762, 135] width 862 height 30
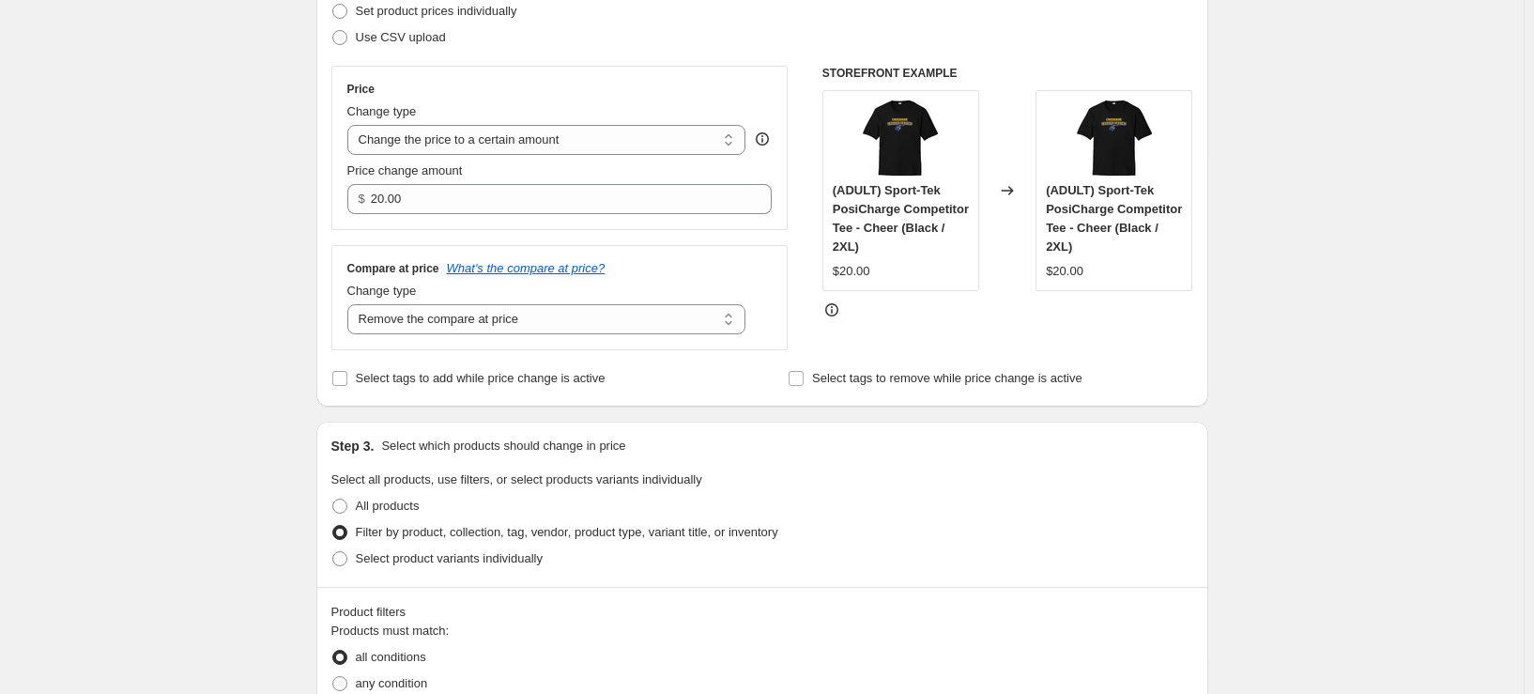
scroll to position [282, 0]
type input "ST350 Adult - 1 Location V3 - 3XL"
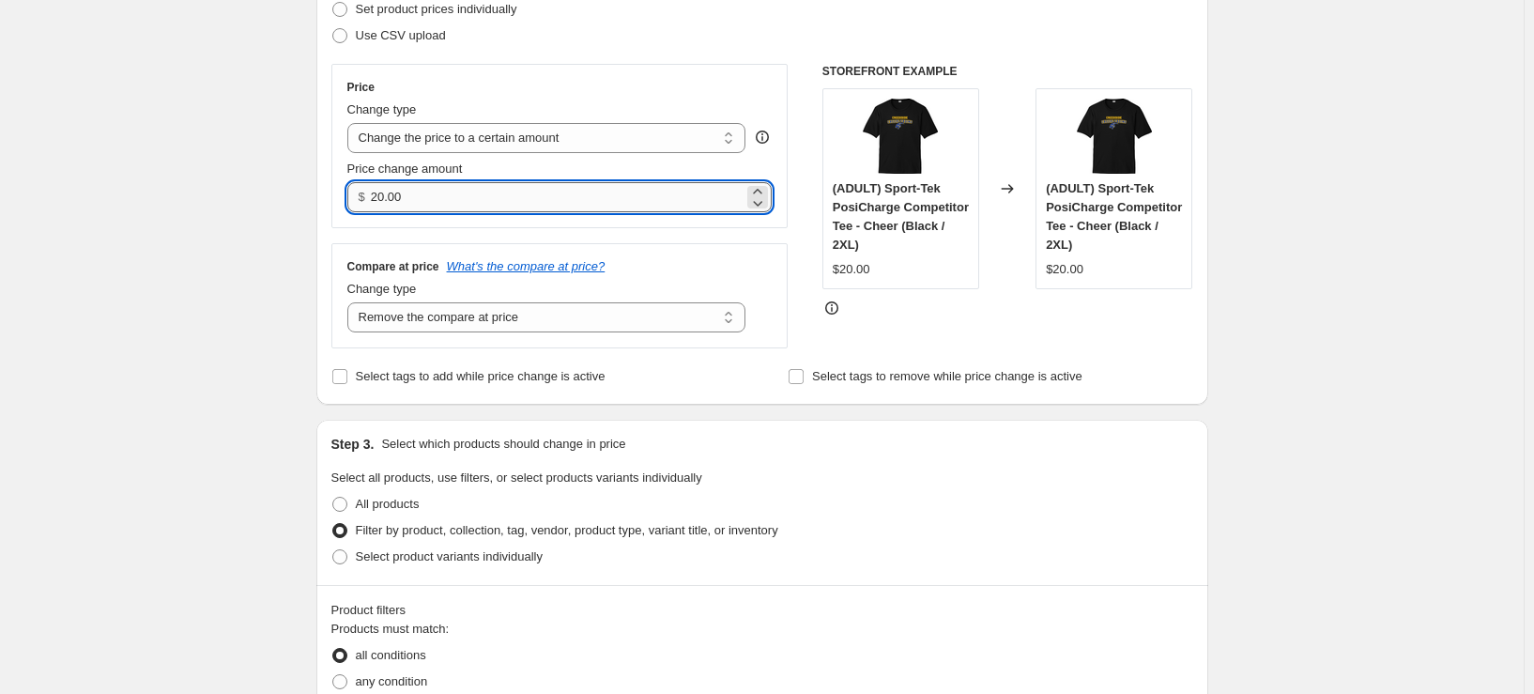
click at [623, 197] on input "20.00" at bounding box center [557, 197] width 373 height 30
type input "22.00"
click at [1202, 495] on div "Step 3. Select which products should change in price Select all products, use f…" at bounding box center [762, 502] width 892 height 165
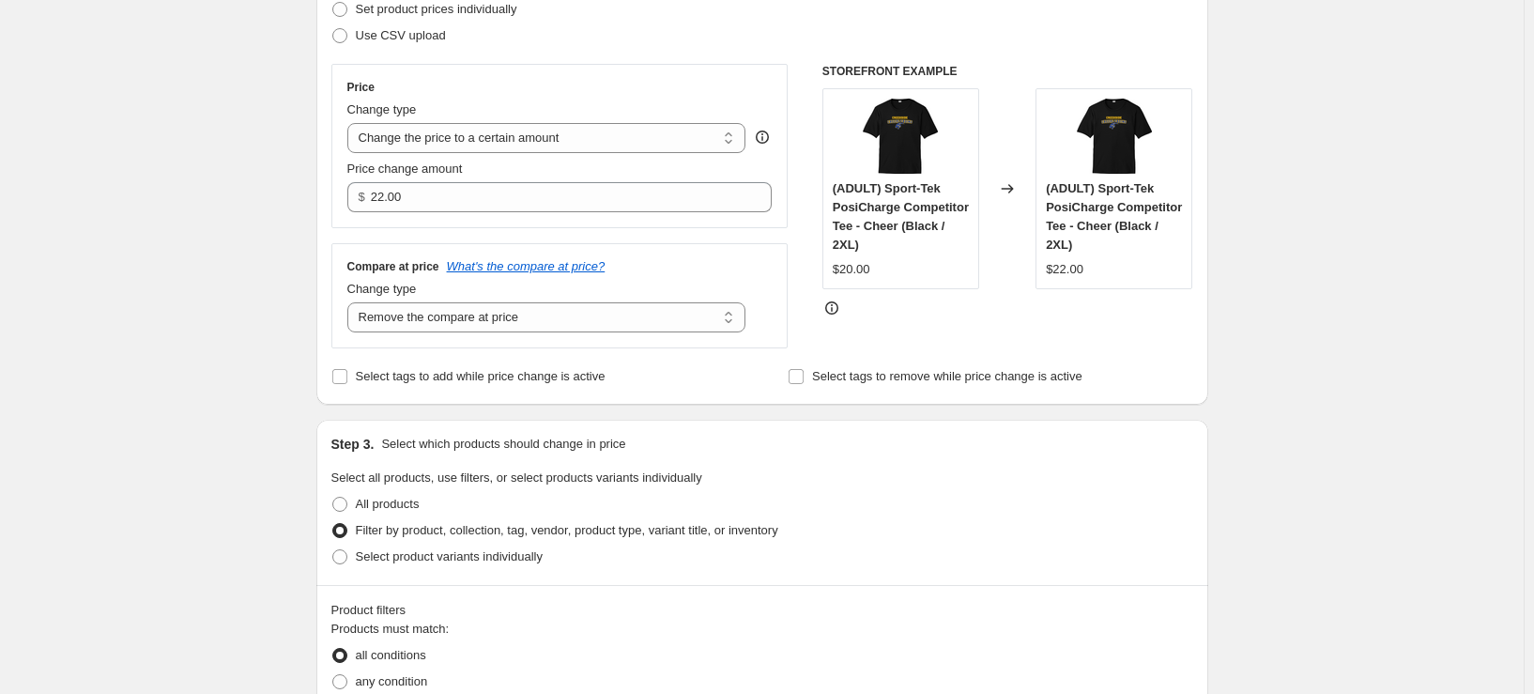
scroll to position [657, 0]
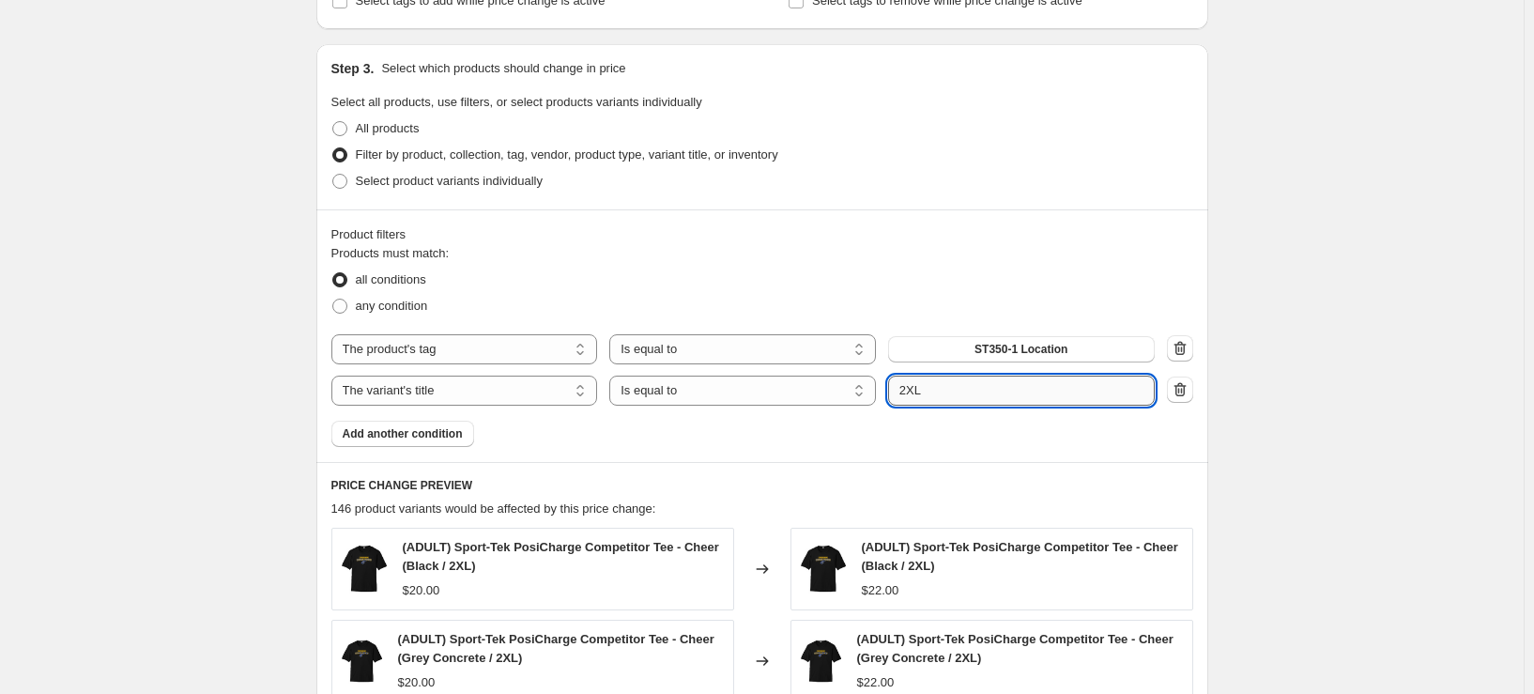
click at [912, 392] on input "2XL" at bounding box center [1021, 390] width 267 height 30
type input "3XL"
click at [1256, 463] on div "Create new price change job. This page is ready Create new price change job Dra…" at bounding box center [762, 335] width 1524 height 1984
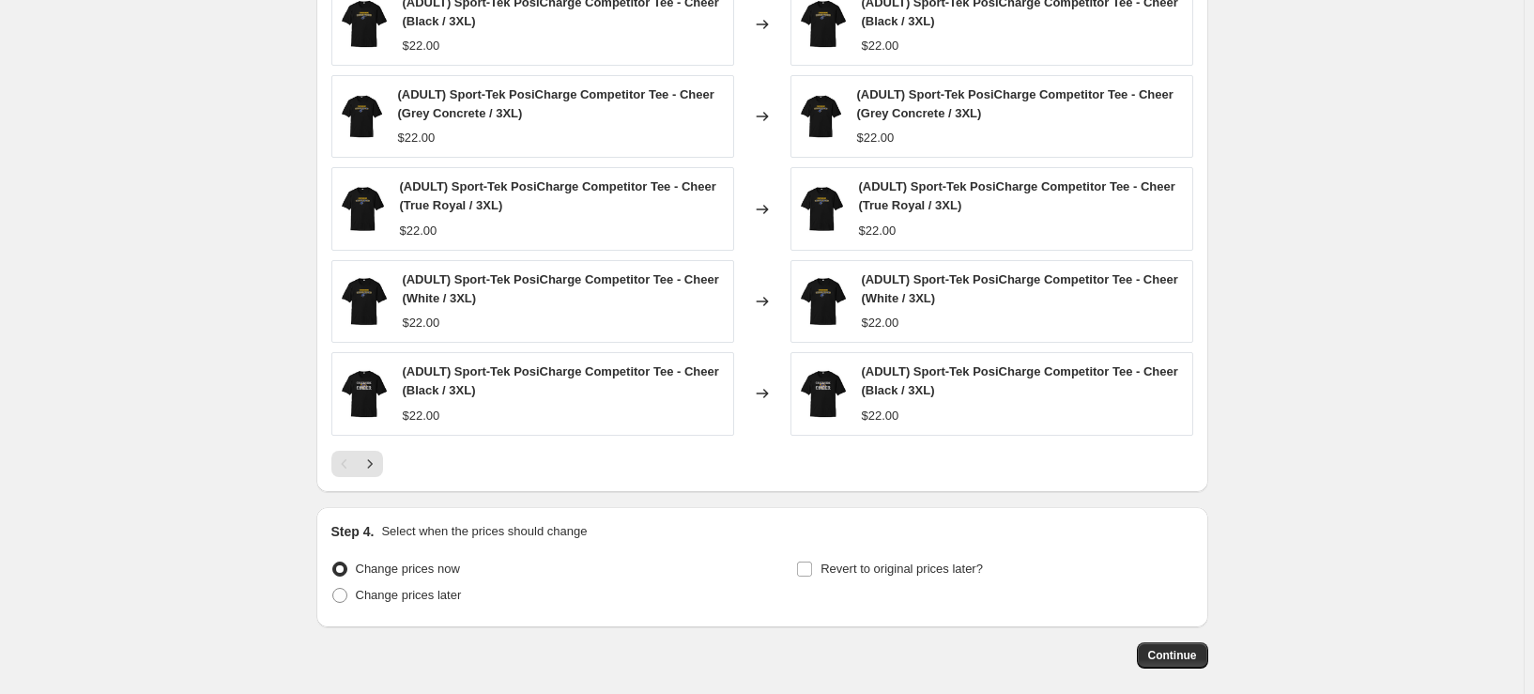
scroll to position [1291, 0]
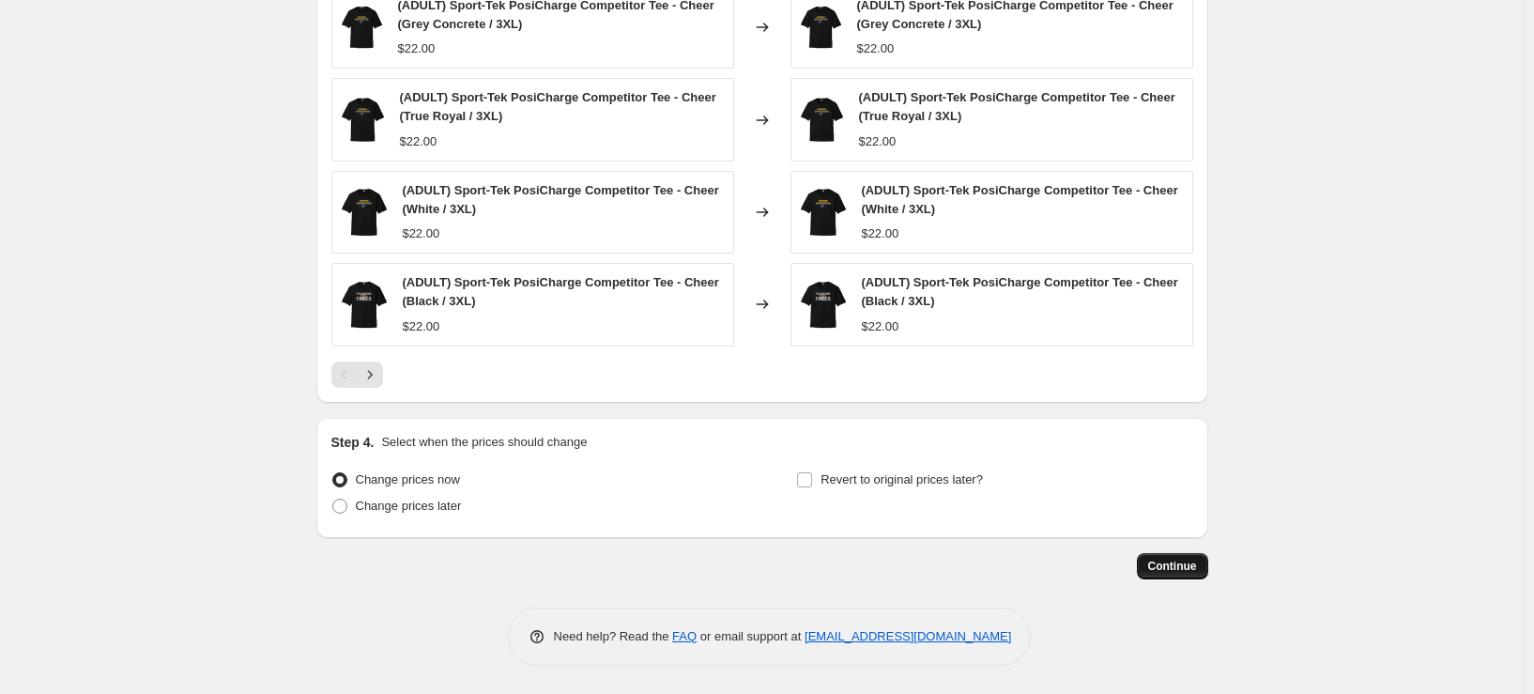
click at [1171, 570] on span "Continue" at bounding box center [1172, 566] width 49 height 15
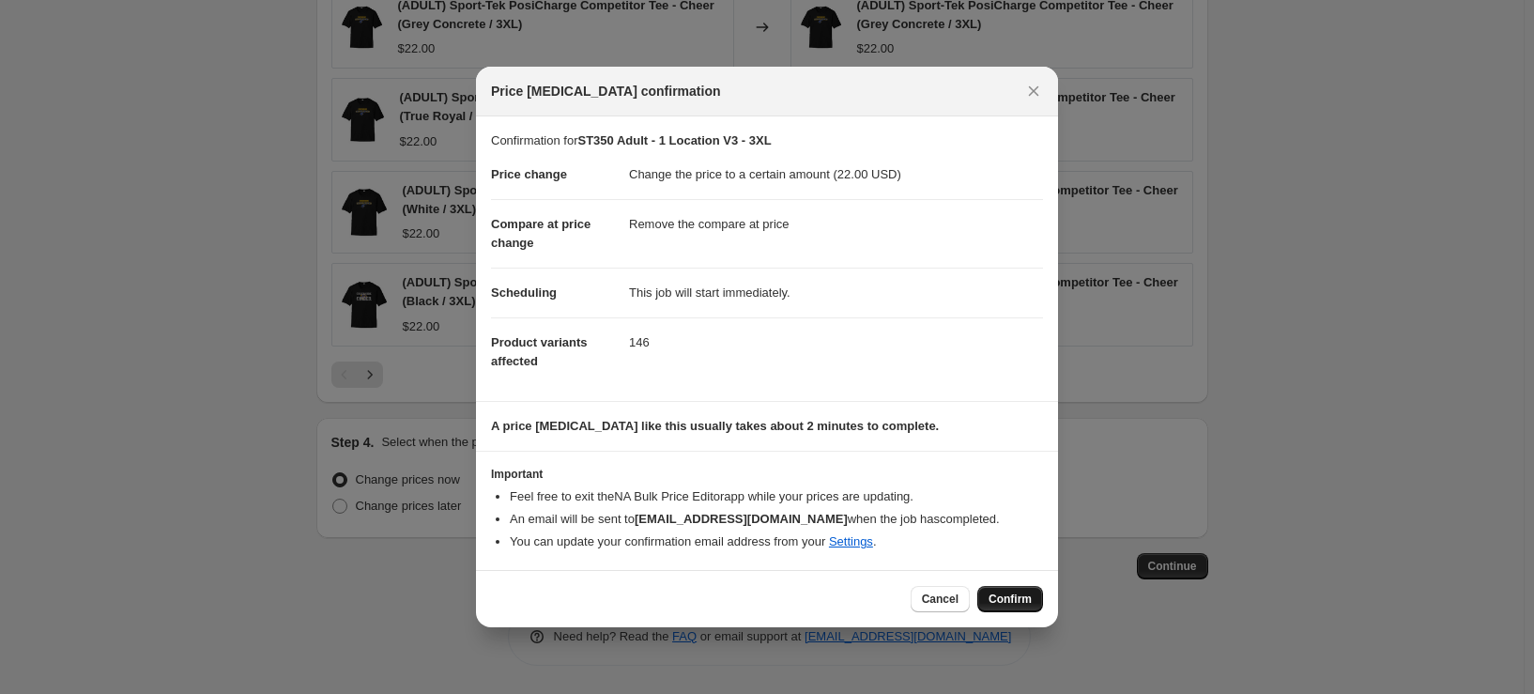
click at [1018, 604] on span "Confirm" at bounding box center [1009, 598] width 43 height 15
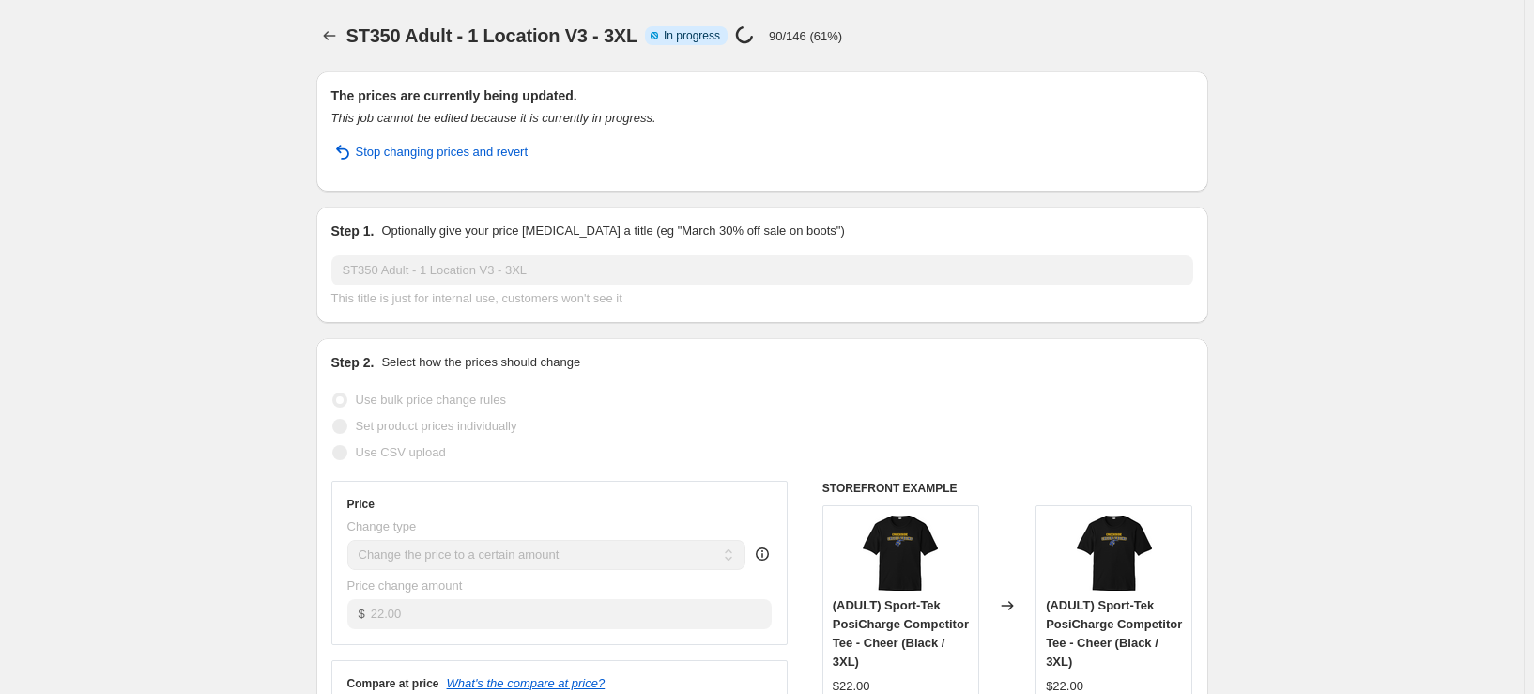
select select "remove"
select select "tag"
select select "title"
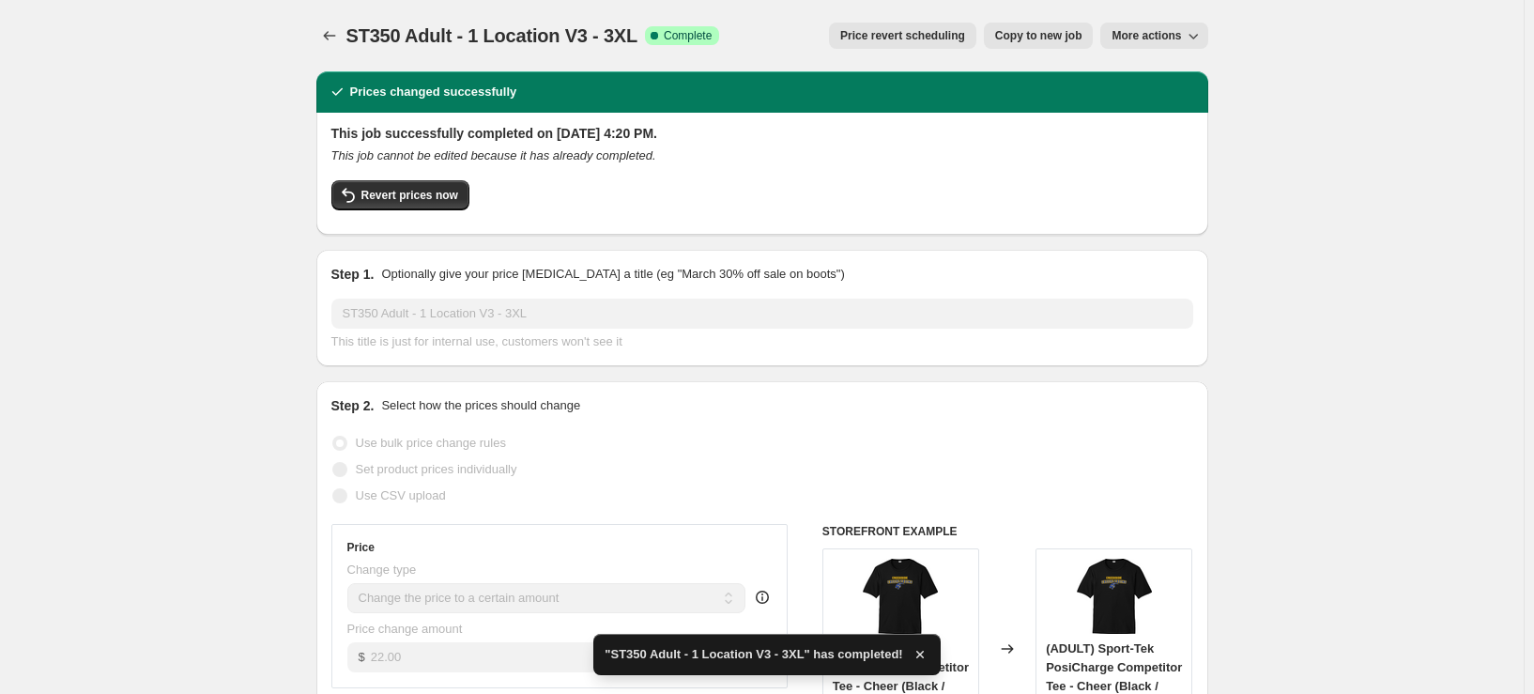
click at [1051, 40] on span "Copy to new job" at bounding box center [1038, 35] width 87 height 15
select select "remove"
select select "tag"
select select "title"
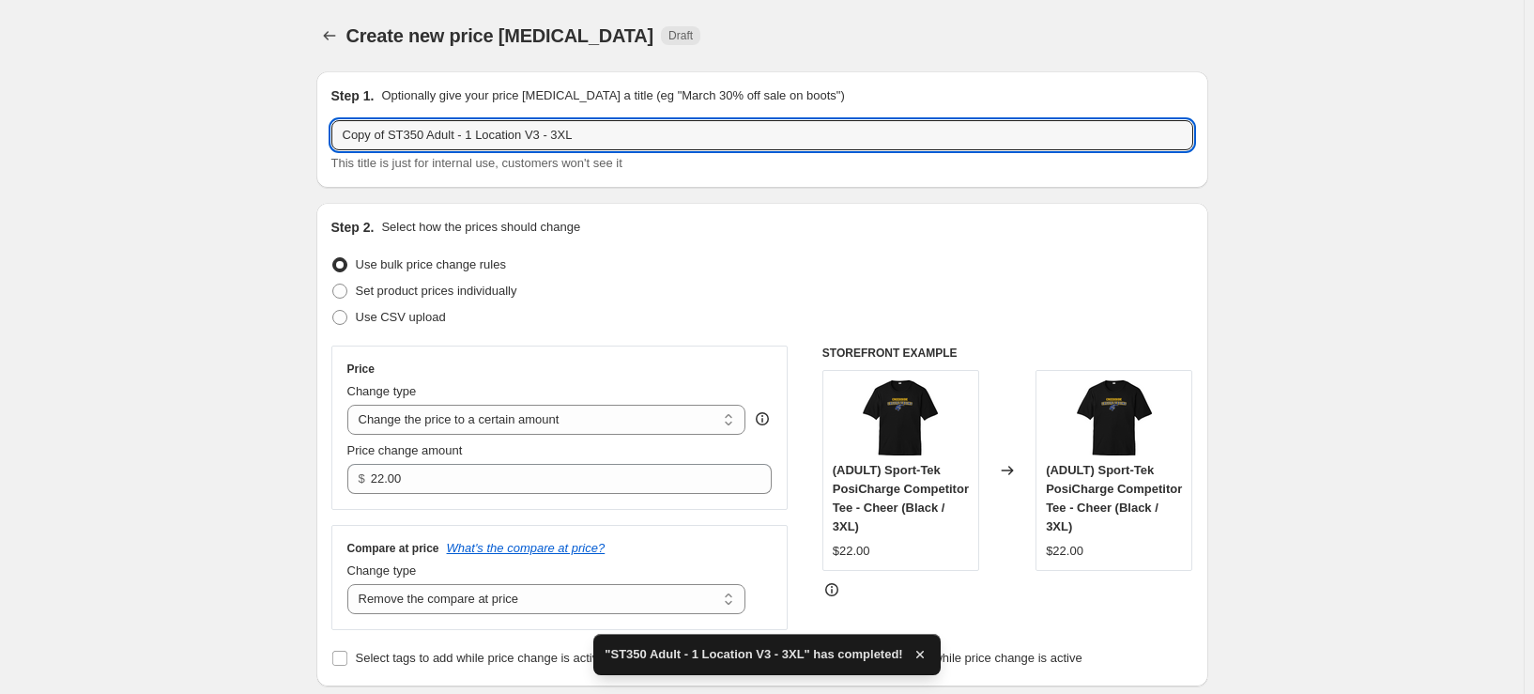
drag, startPoint x: 398, startPoint y: 135, endPoint x: 154, endPoint y: 150, distance: 244.5
click at [528, 136] on input "ST350 Adult - 1 Location V3 - 3XL" at bounding box center [762, 135] width 862 height 30
type input "ST350 Adult - 1 Location V3 - 4XL"
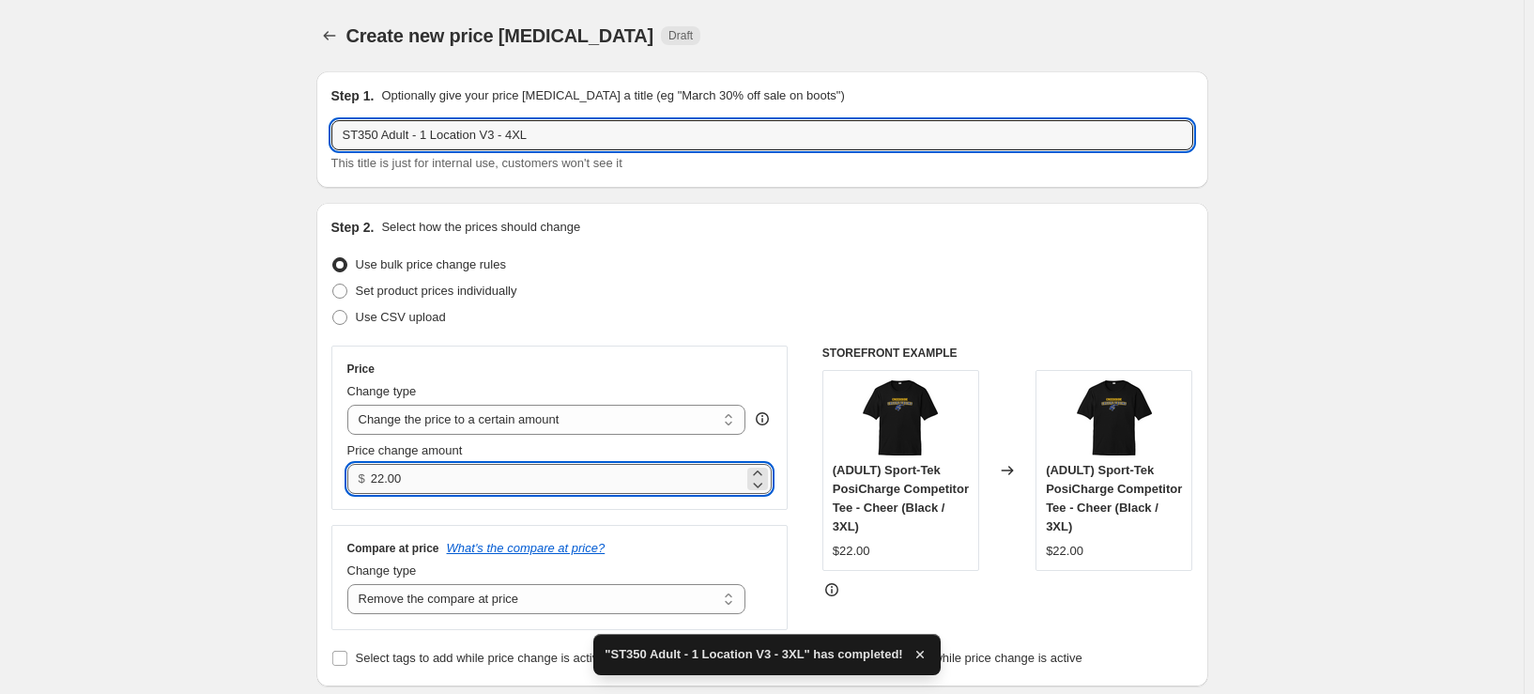
click at [528, 470] on input "22.00" at bounding box center [557, 479] width 373 height 30
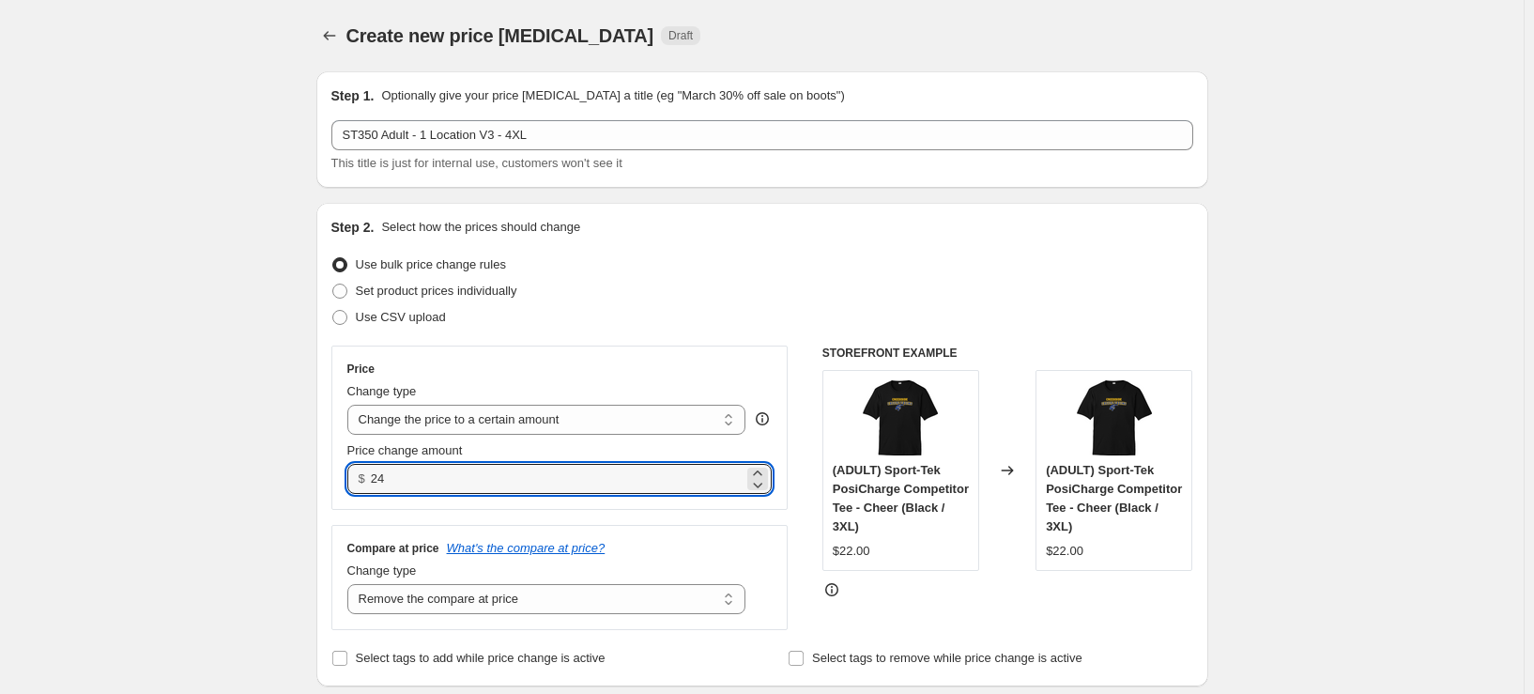
type input "24.00"
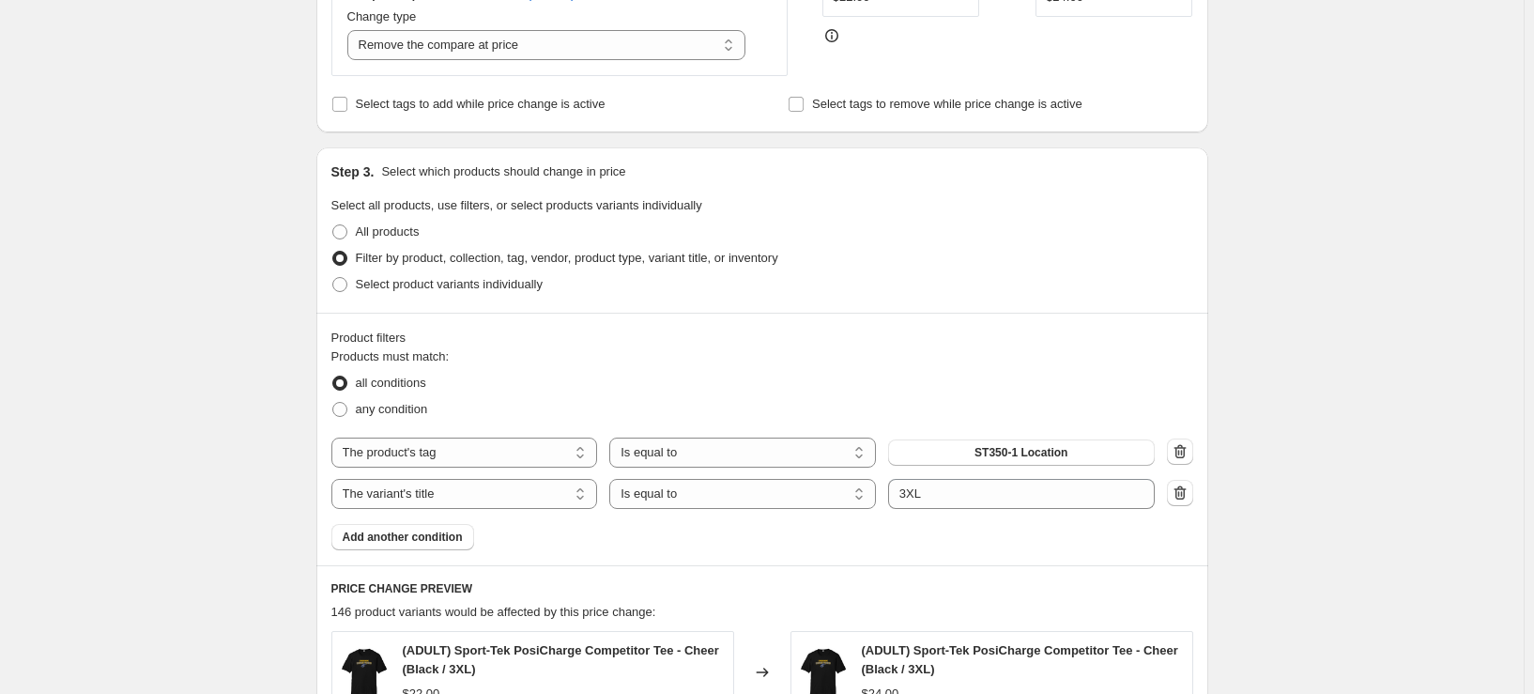
scroll to position [657, 0]
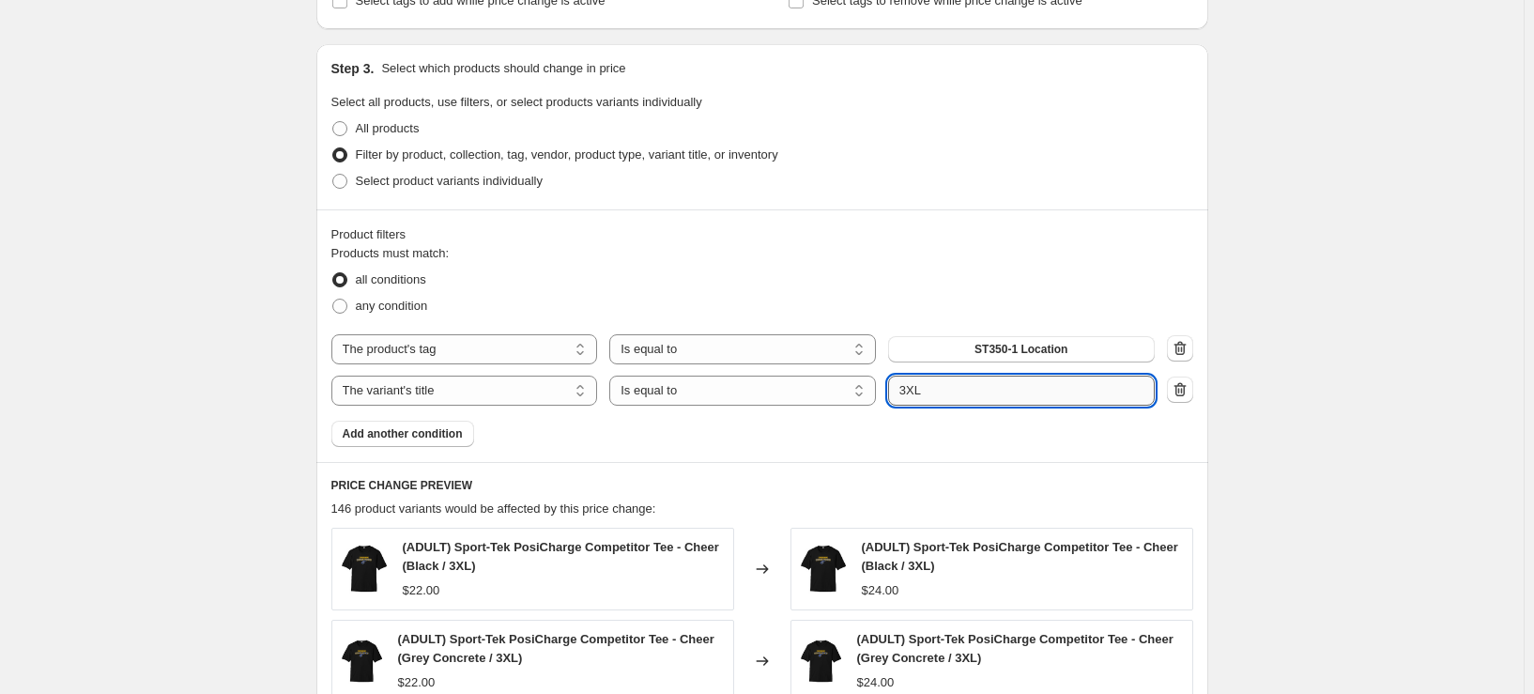
click at [911, 391] on input "3XL" at bounding box center [1021, 390] width 267 height 30
type input "4XL"
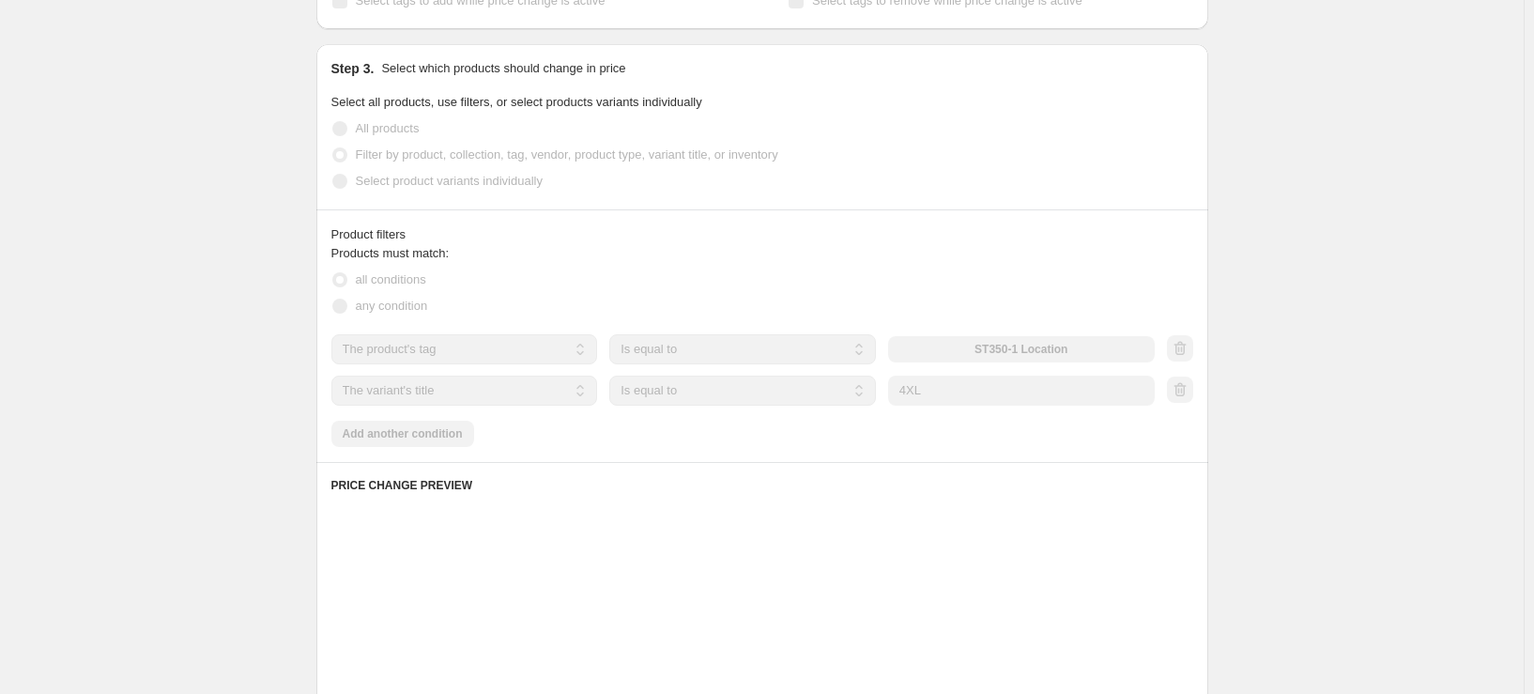
click at [1434, 452] on div "Create new price change job. This page is ready Create new price change job Dra…" at bounding box center [762, 320] width 1524 height 1954
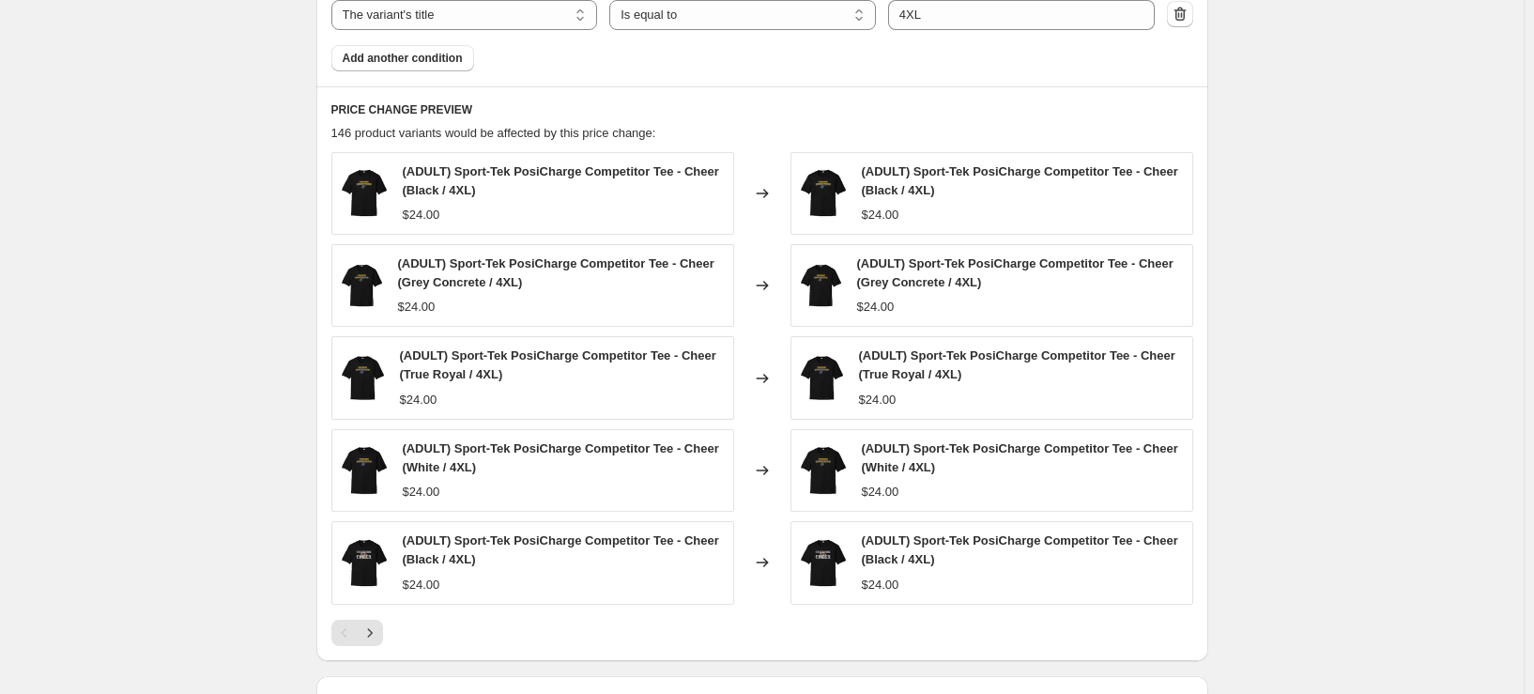
scroll to position [1291, 0]
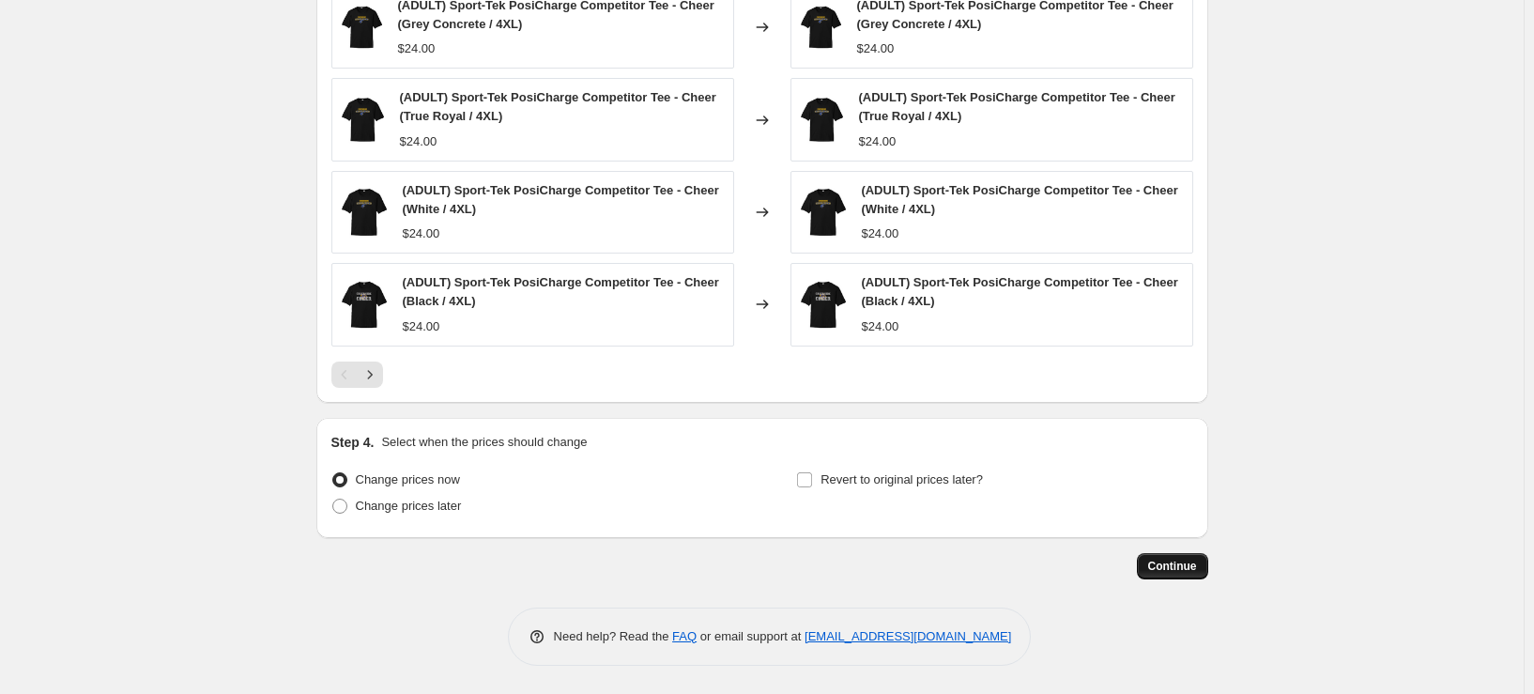
click at [1174, 570] on span "Continue" at bounding box center [1172, 566] width 49 height 15
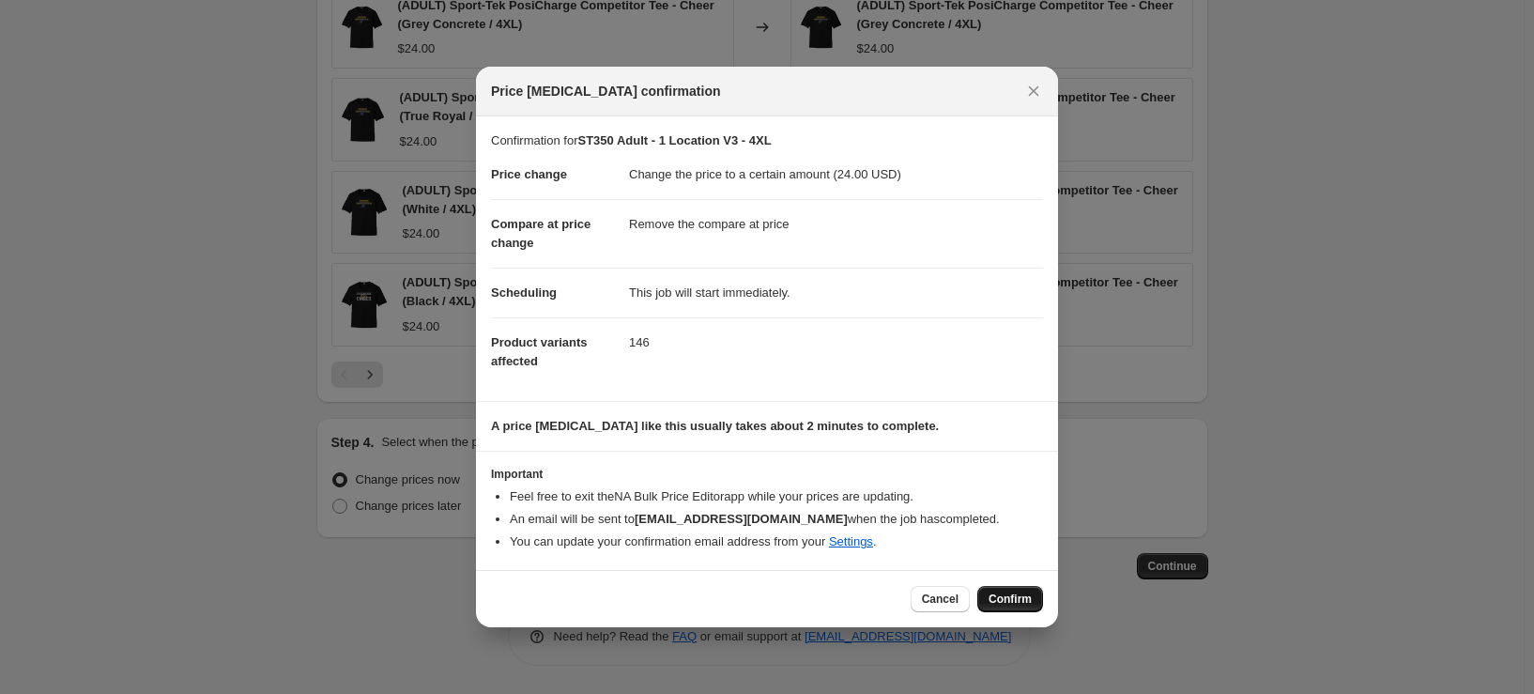
click at [994, 603] on span "Confirm" at bounding box center [1009, 598] width 43 height 15
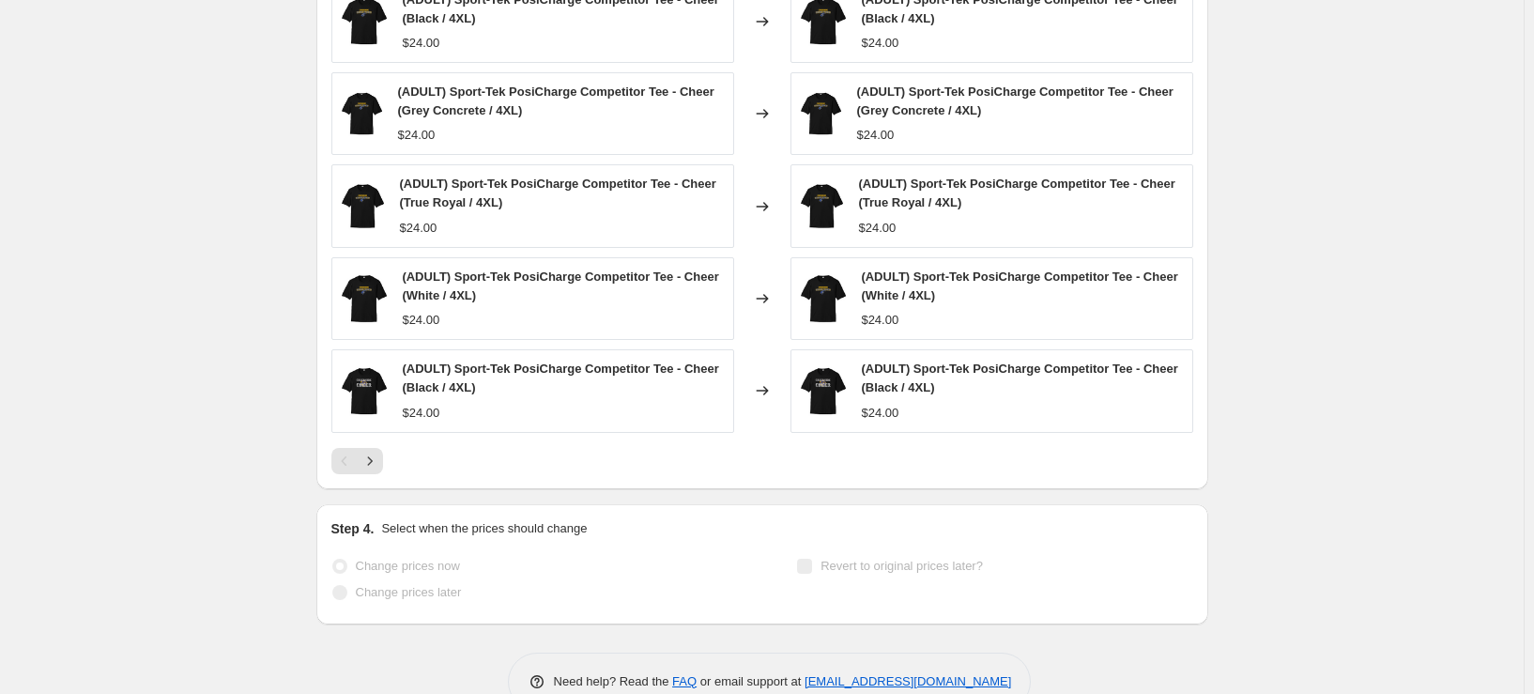
scroll to position [1340, 0]
select select "remove"
select select "tag"
select select "title"
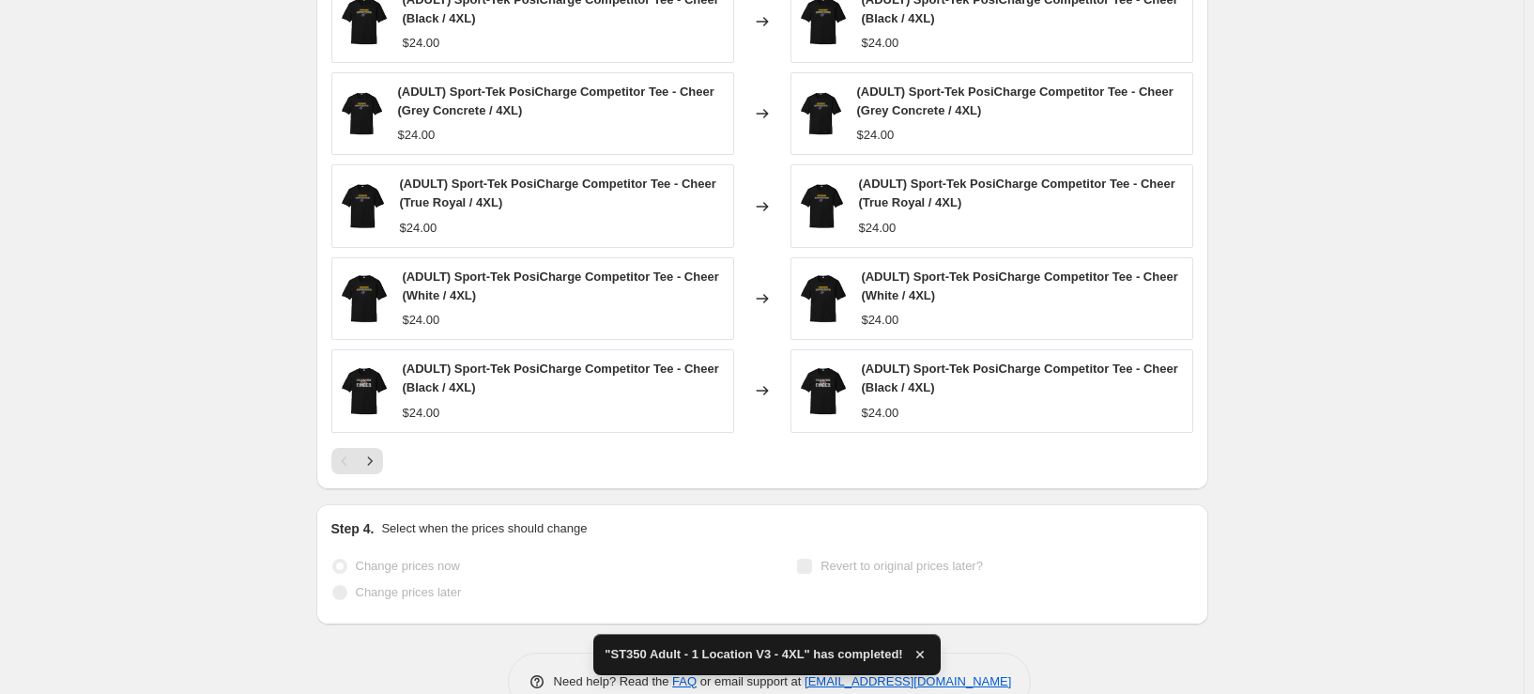
scroll to position [0, 0]
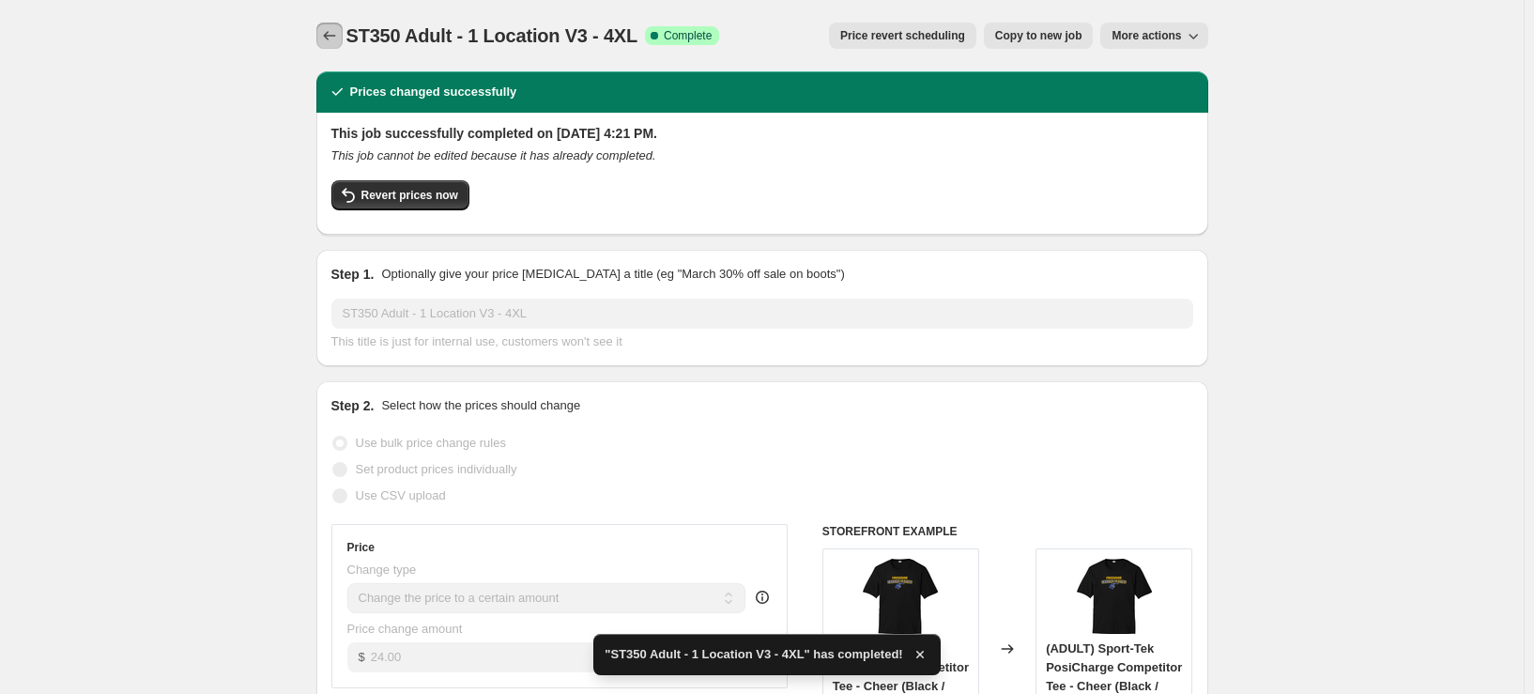
click at [339, 31] on icon "Price change jobs" at bounding box center [329, 35] width 19 height 19
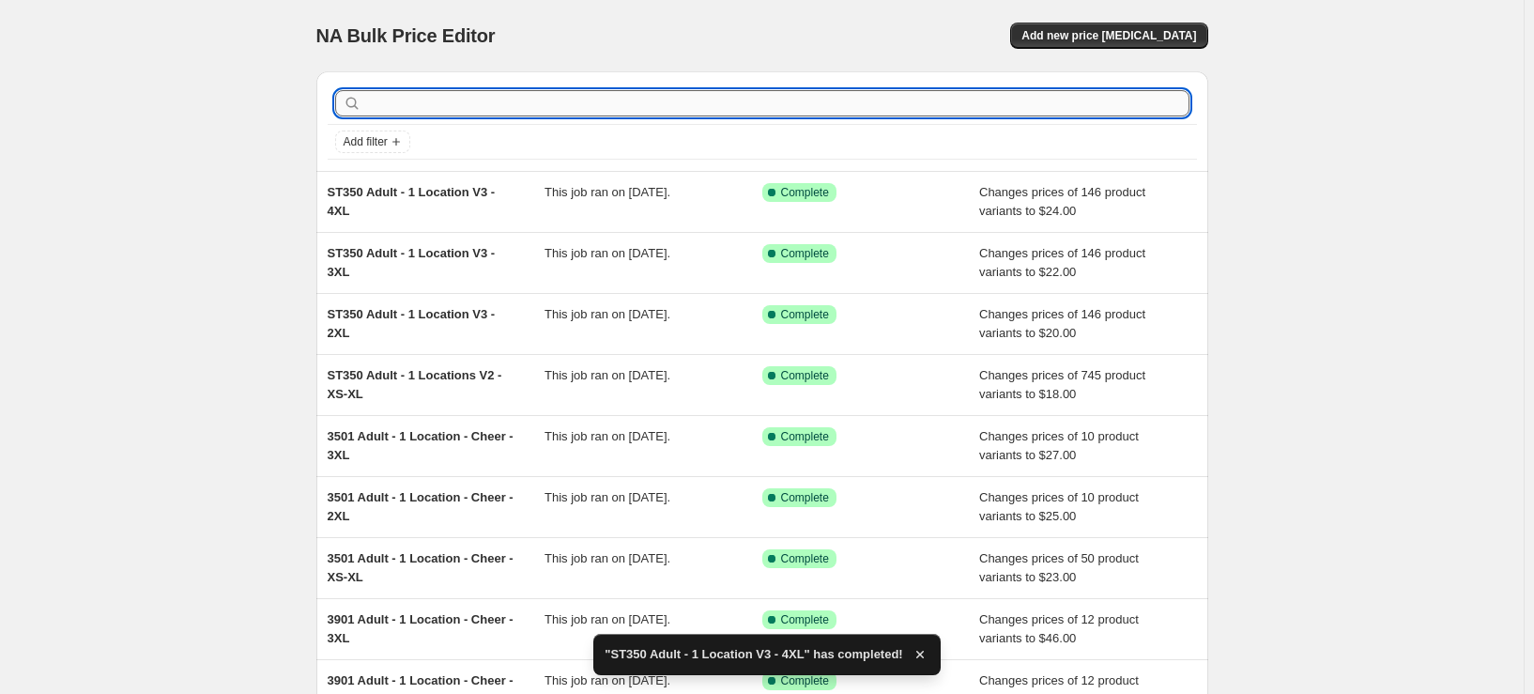
click at [670, 105] on input "text" at bounding box center [777, 103] width 824 height 26
type input "yst350"
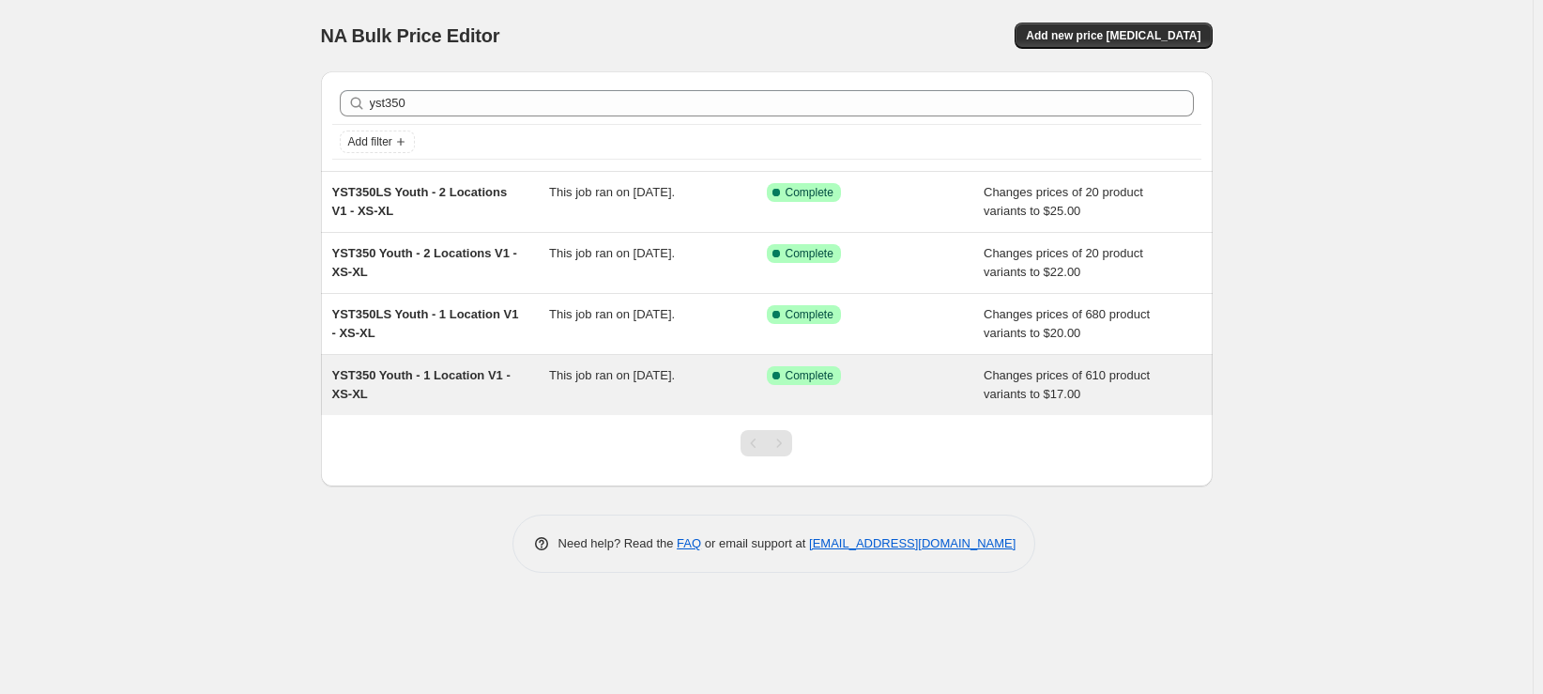
click at [487, 397] on div "YST350 Youth - 1 Location V1 - XS-XL" at bounding box center [441, 385] width 218 height 38
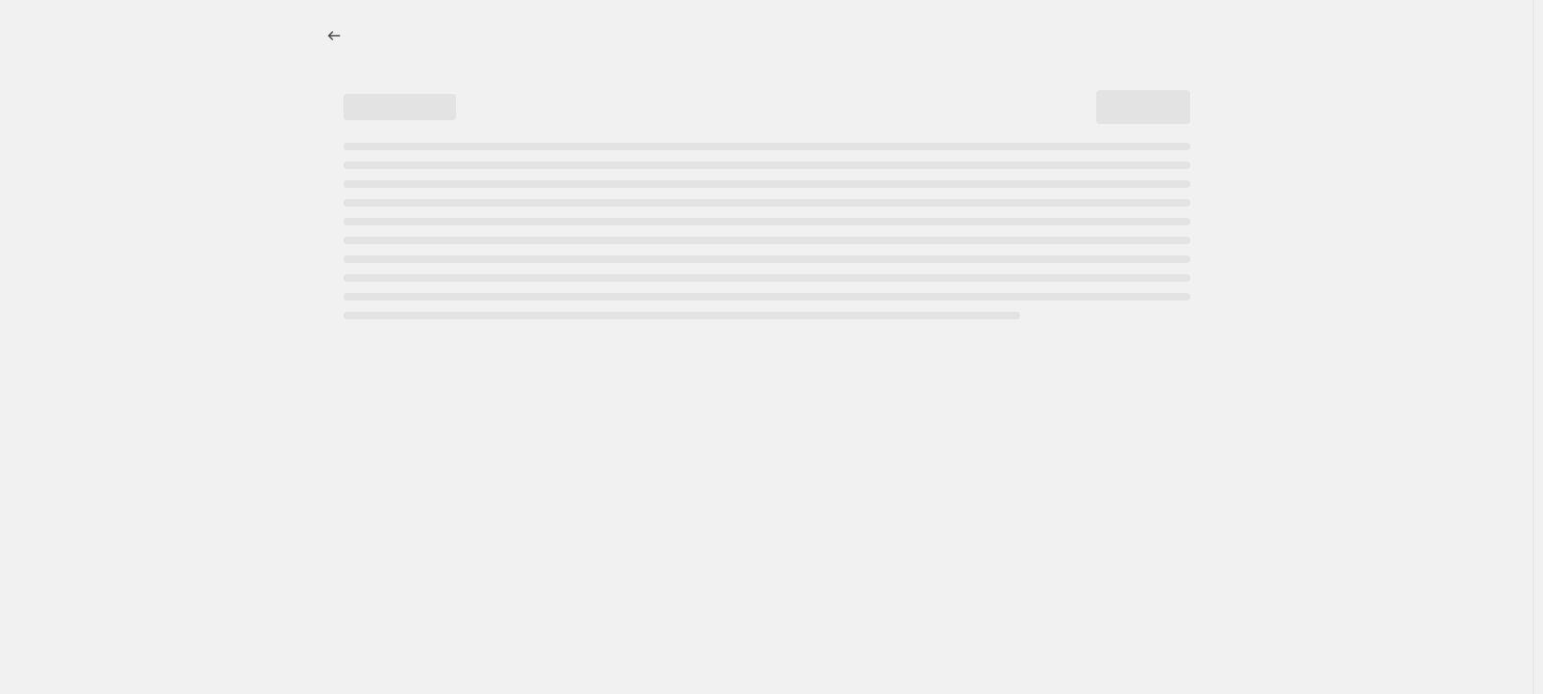
select select "remove"
select select "tag"
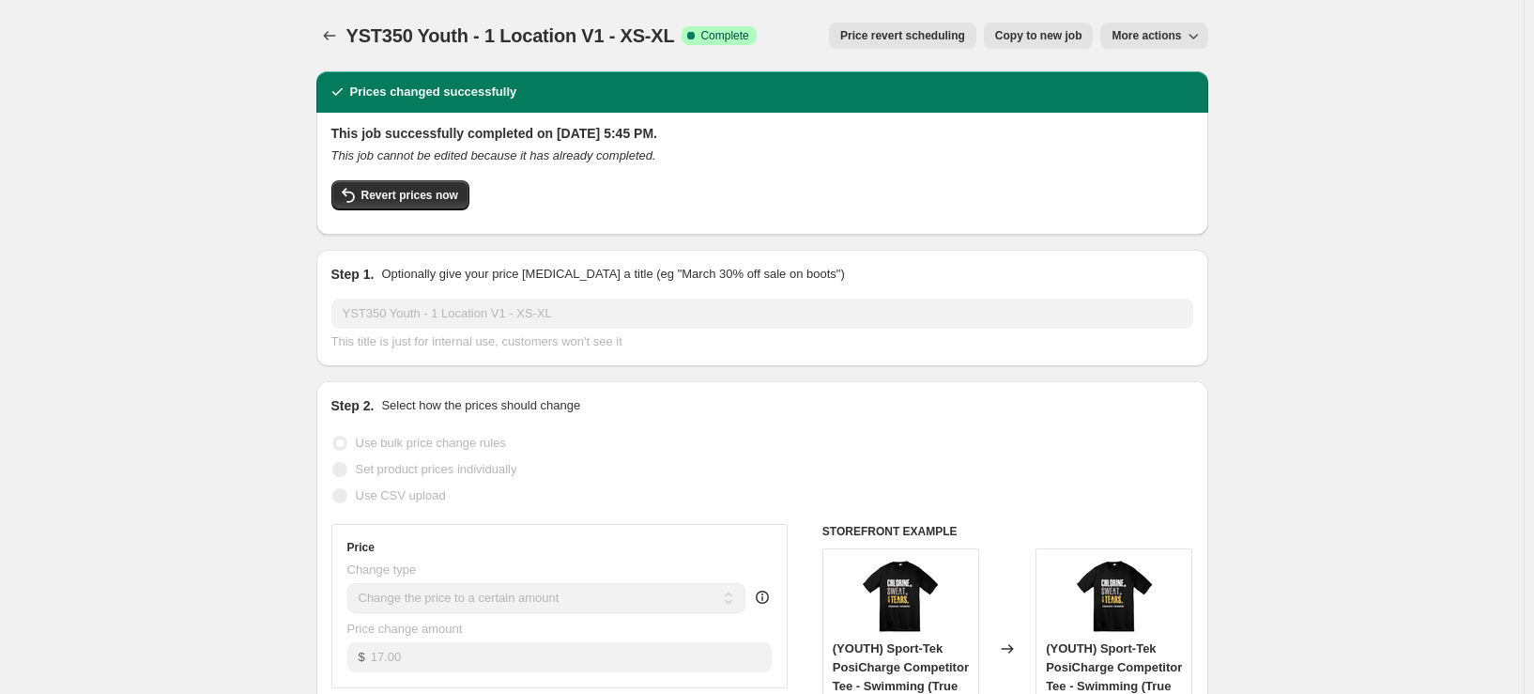
click at [1030, 38] on span "Copy to new job" at bounding box center [1038, 35] width 87 height 15
select select "remove"
select select "tag"
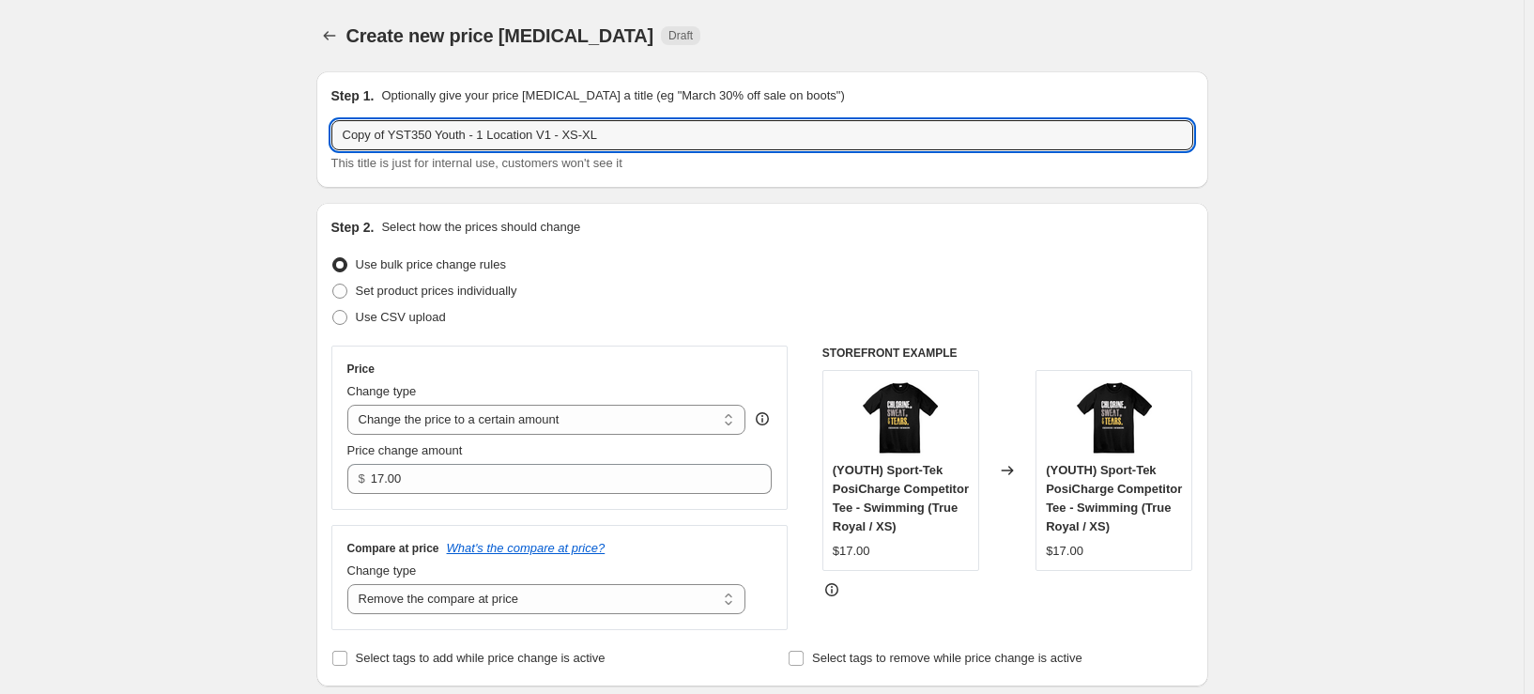
drag, startPoint x: 398, startPoint y: 135, endPoint x: 181, endPoint y: 156, distance: 217.8
click at [516, 135] on input "YST350 Youth - 1 Location V1 - XS-XL" at bounding box center [762, 135] width 862 height 30
type input "YST350 Youth - 1 Location V2 - XS-XL"
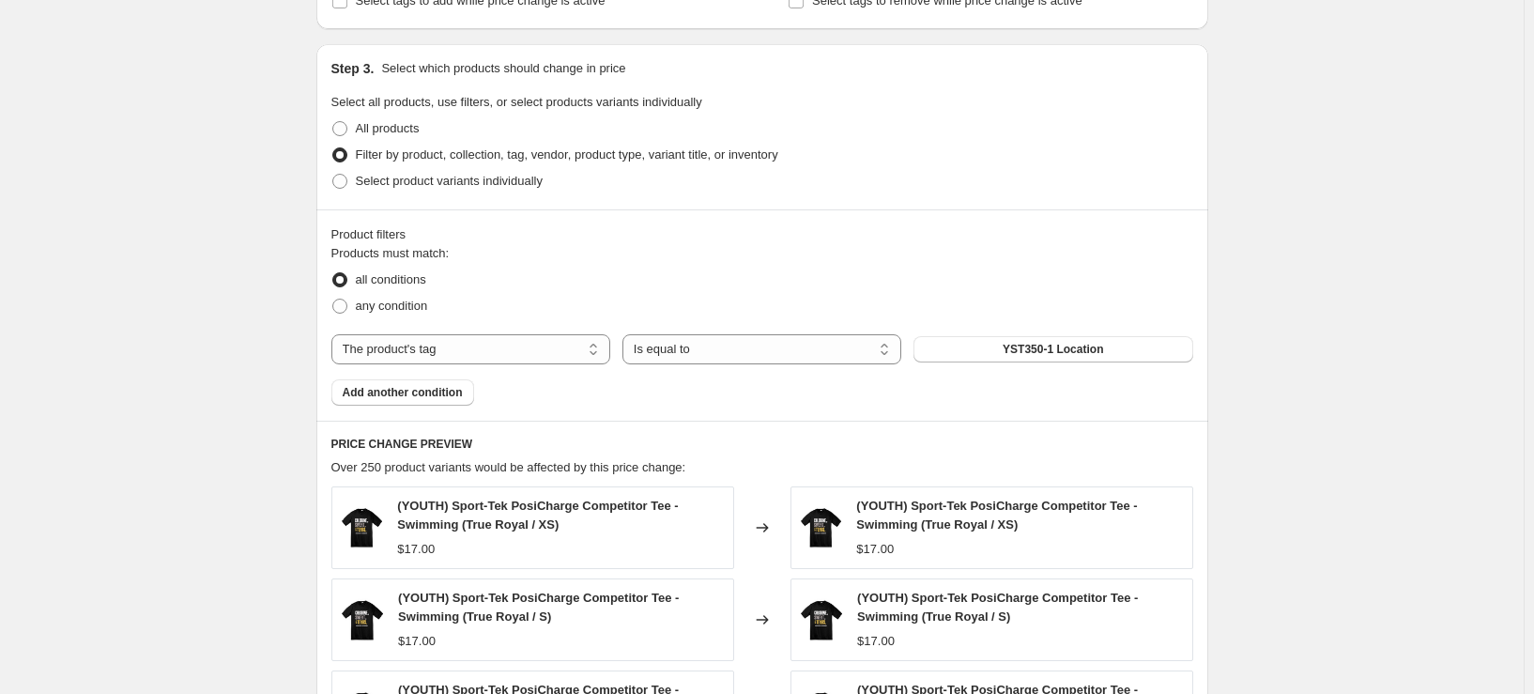
scroll to position [1126, 0]
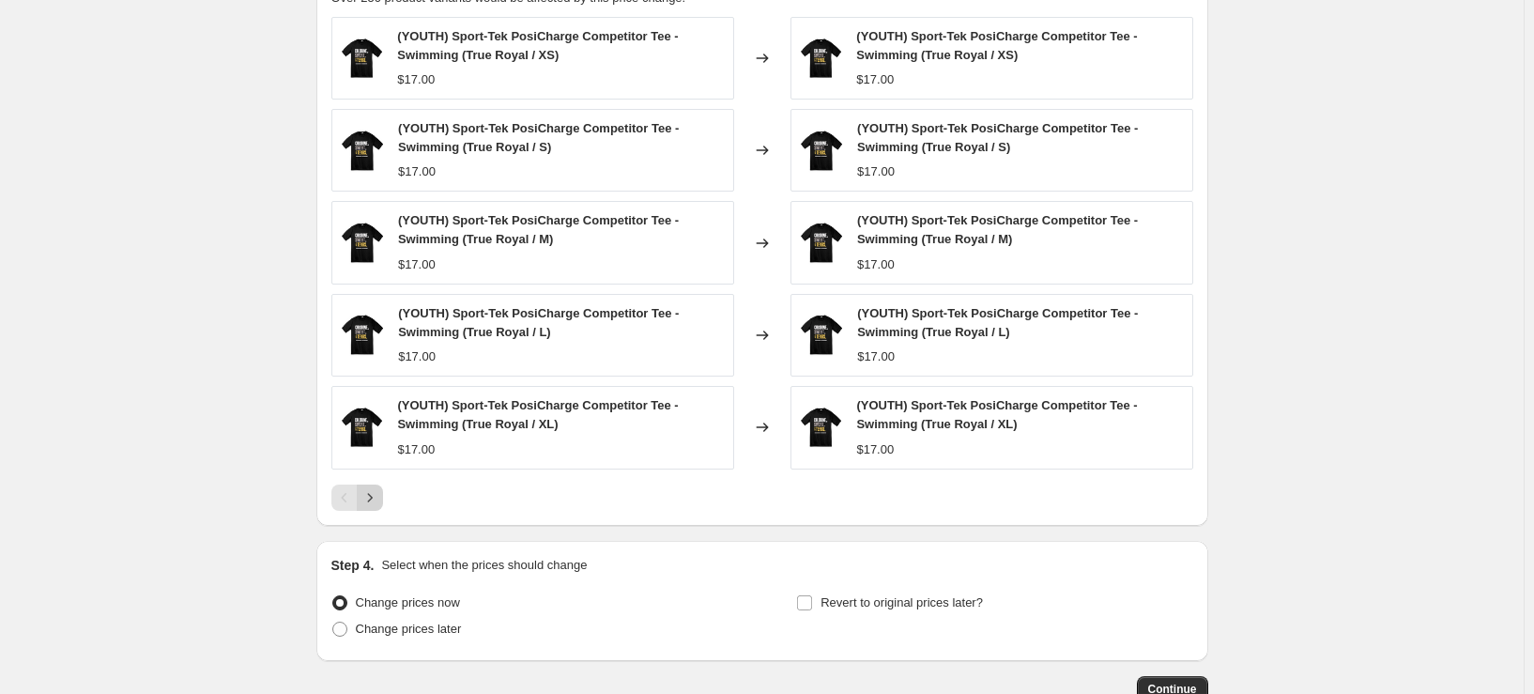
click at [379, 498] on icon "Next" at bounding box center [369, 497] width 19 height 19
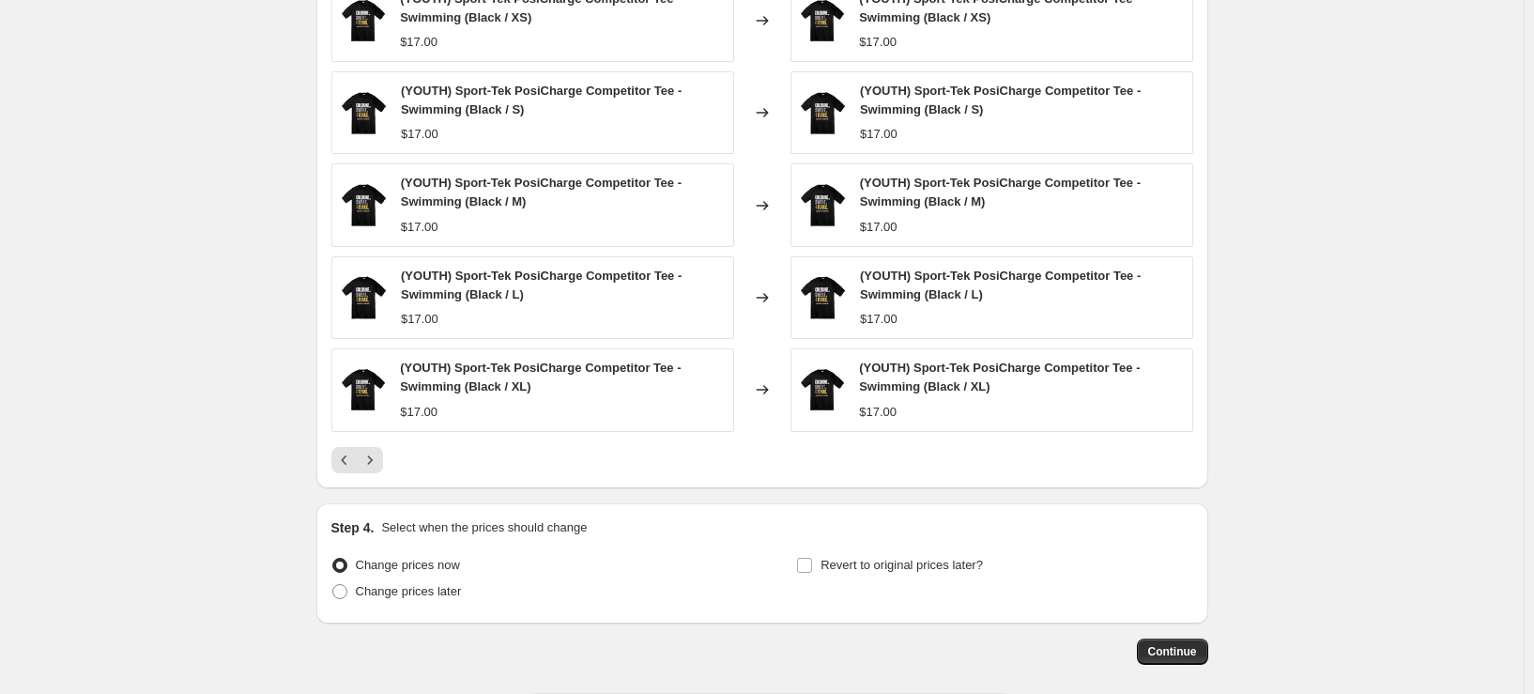
scroll to position [1249, 0]
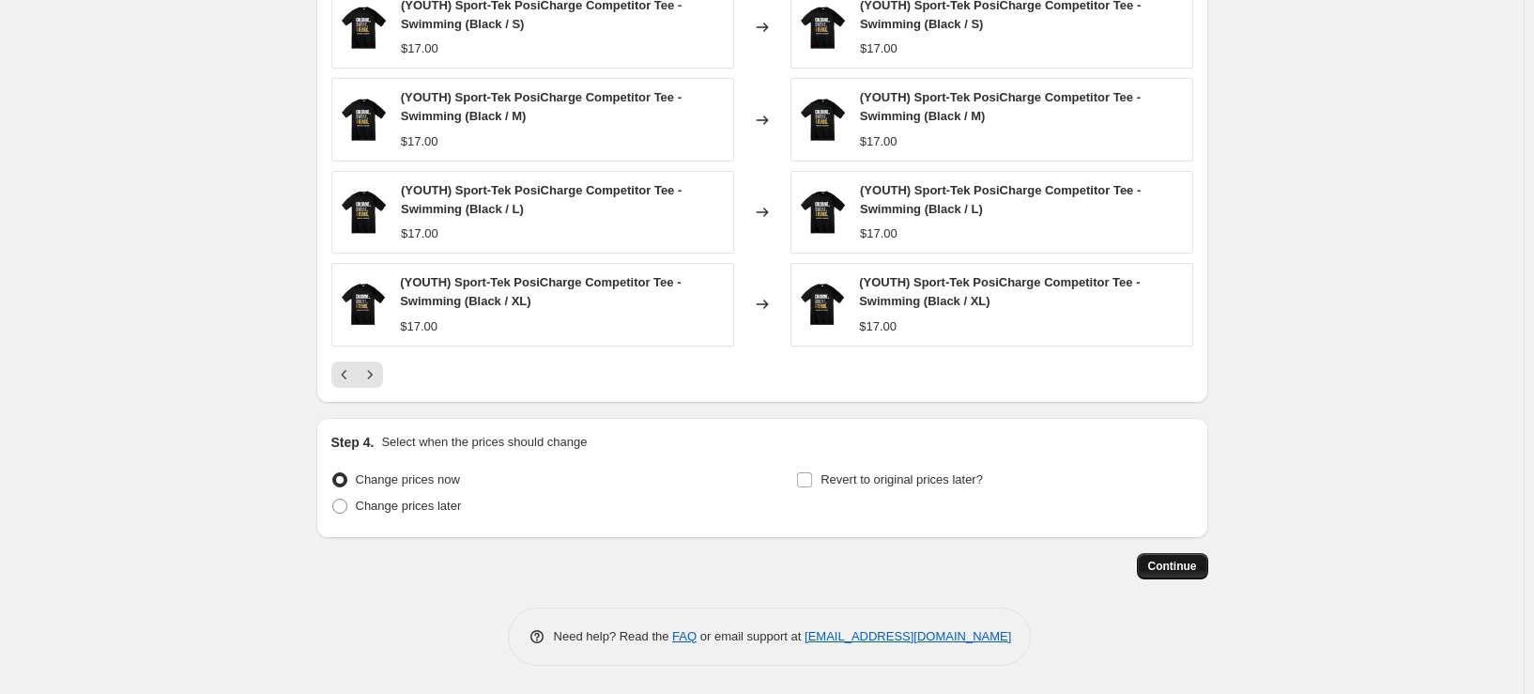
click at [1188, 566] on span "Continue" at bounding box center [1172, 566] width 49 height 15
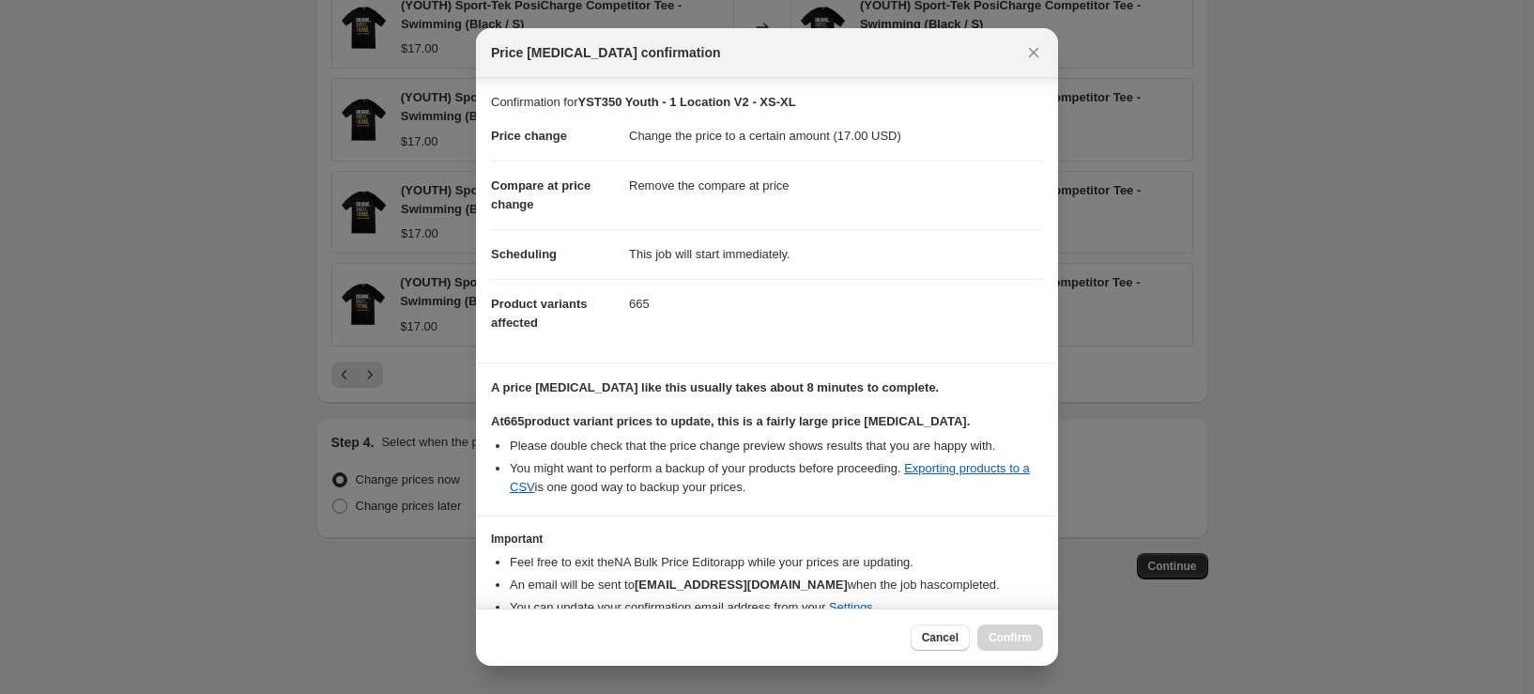
scroll to position [103, 0]
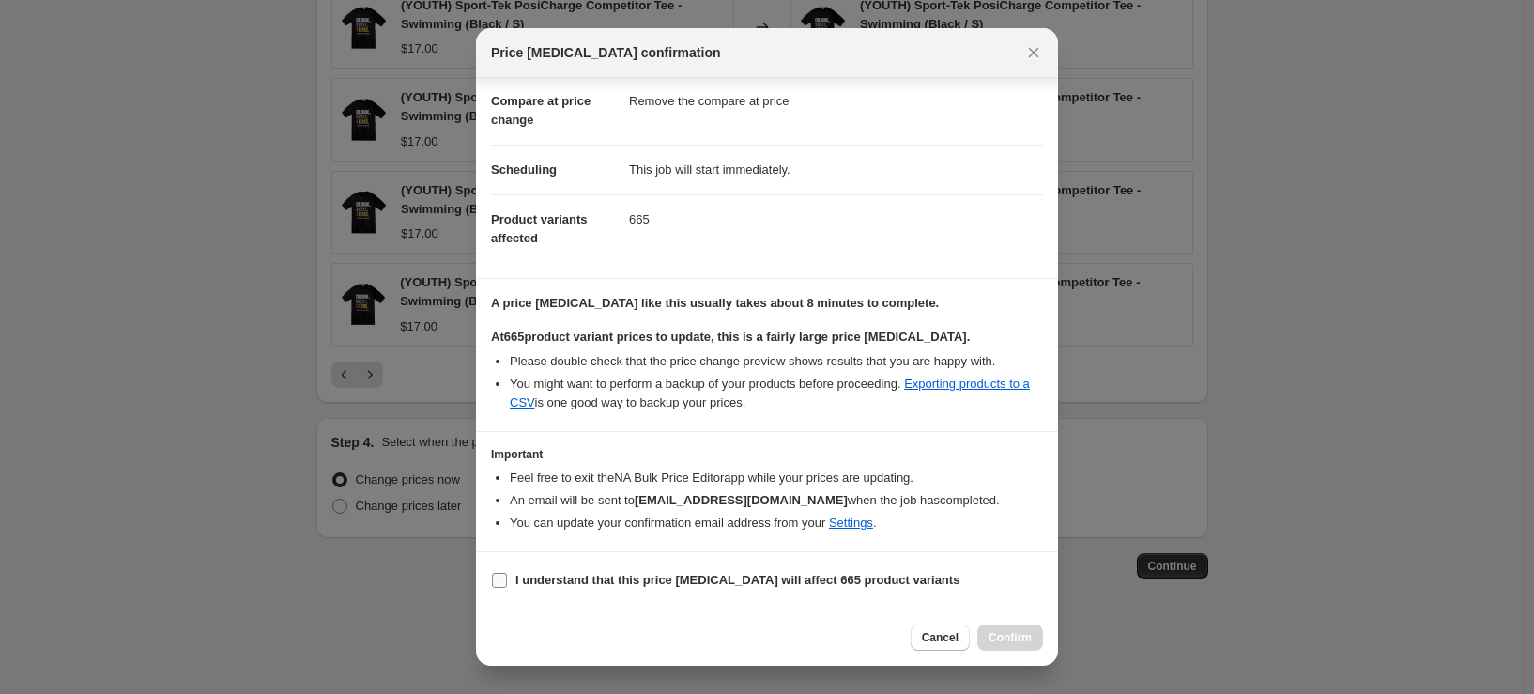
drag, startPoint x: 628, startPoint y: 570, endPoint x: 639, endPoint y: 571, distance: 11.3
click at [628, 571] on span "I understand that this price change job will affect 665 product variants" at bounding box center [737, 580] width 444 height 19
click at [507, 573] on input "I understand that this price change job will affect 665 product variants" at bounding box center [499, 580] width 15 height 15
checkbox input "true"
click at [1001, 634] on span "Confirm" at bounding box center [1009, 637] width 43 height 15
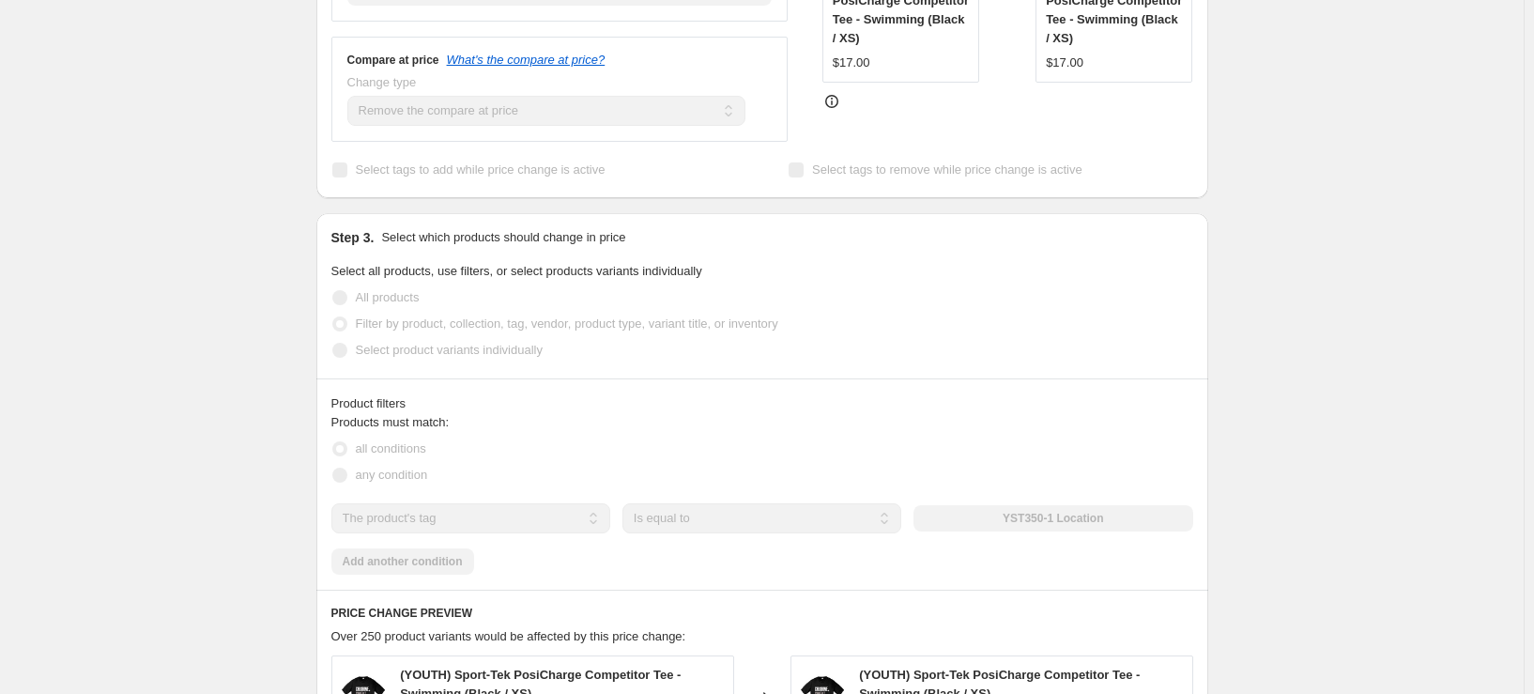
scroll to position [453, 0]
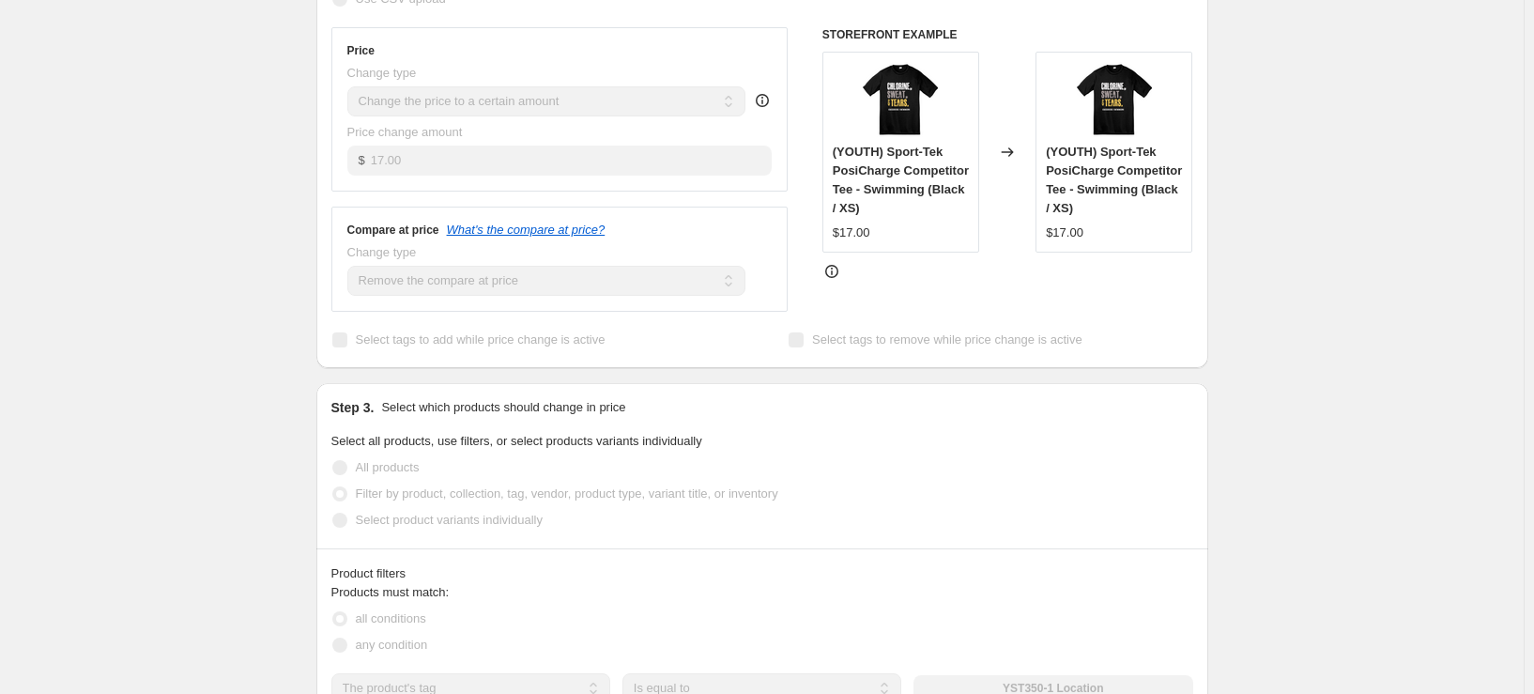
select select "remove"
select select "tag"
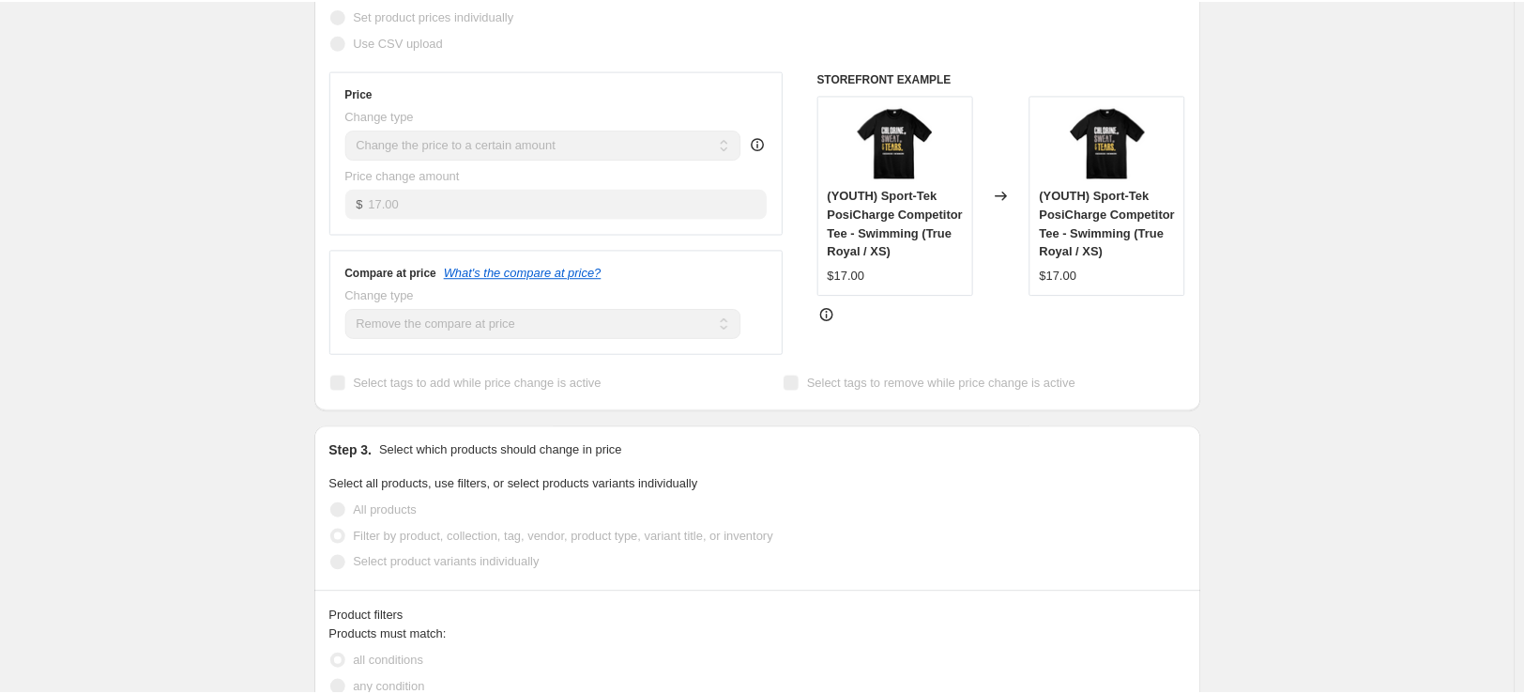
scroll to position [0, 0]
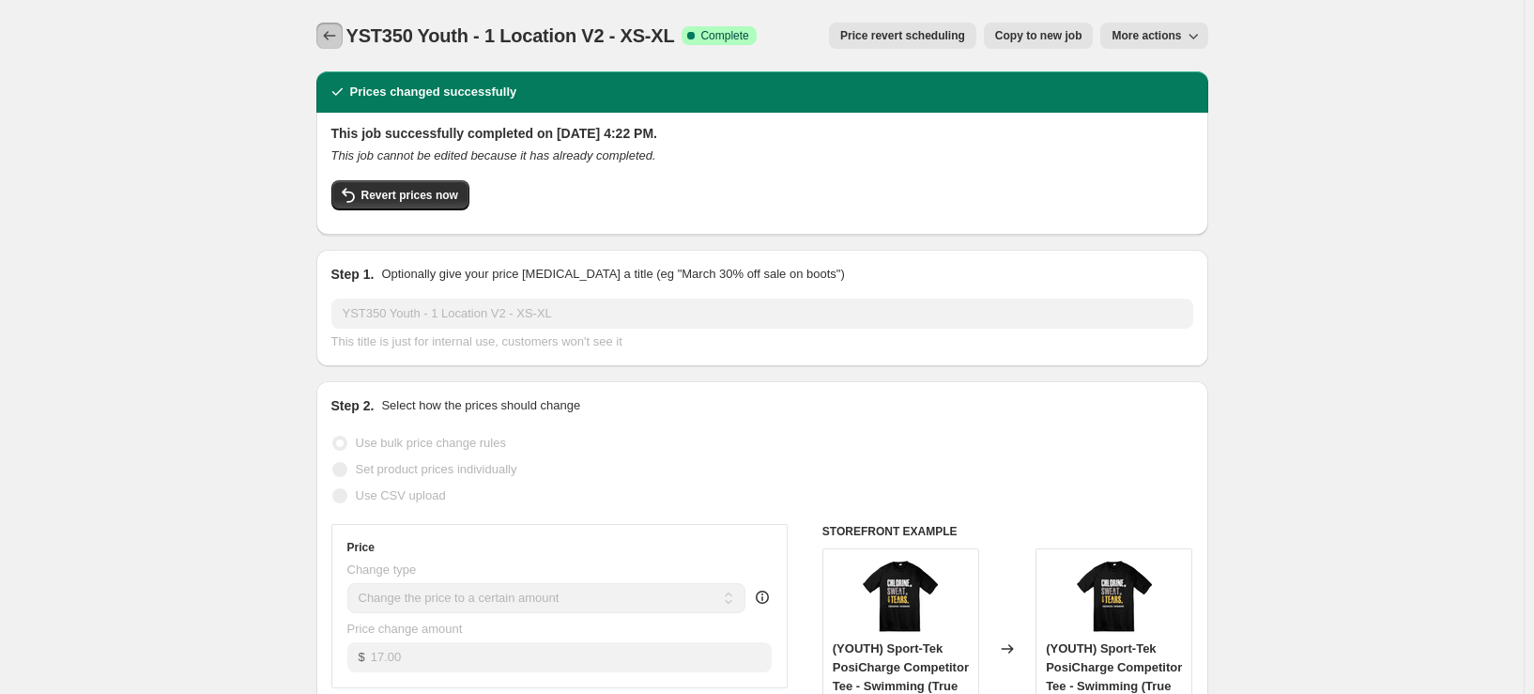
click at [328, 40] on icon "Price change jobs" at bounding box center [329, 35] width 19 height 19
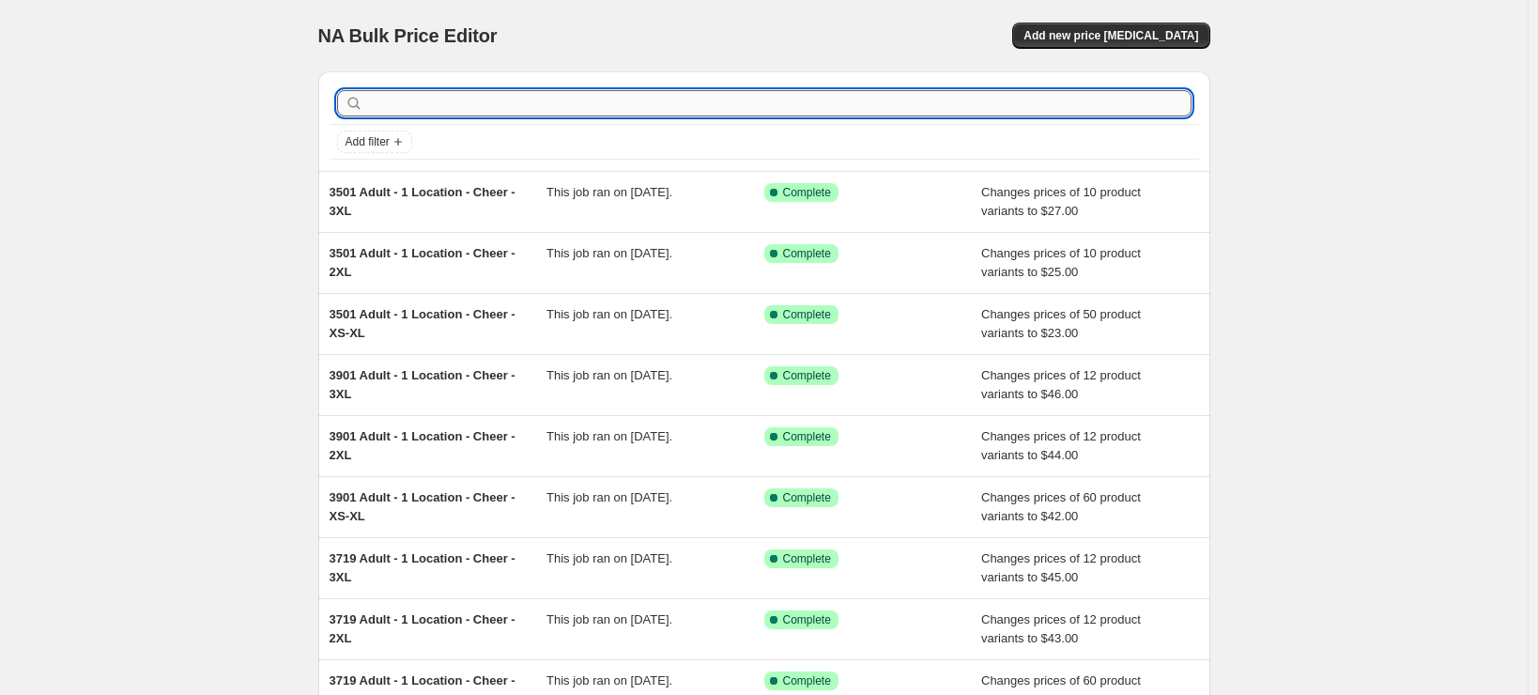
click at [551, 98] on input "text" at bounding box center [779, 103] width 824 height 26
type input "st350"
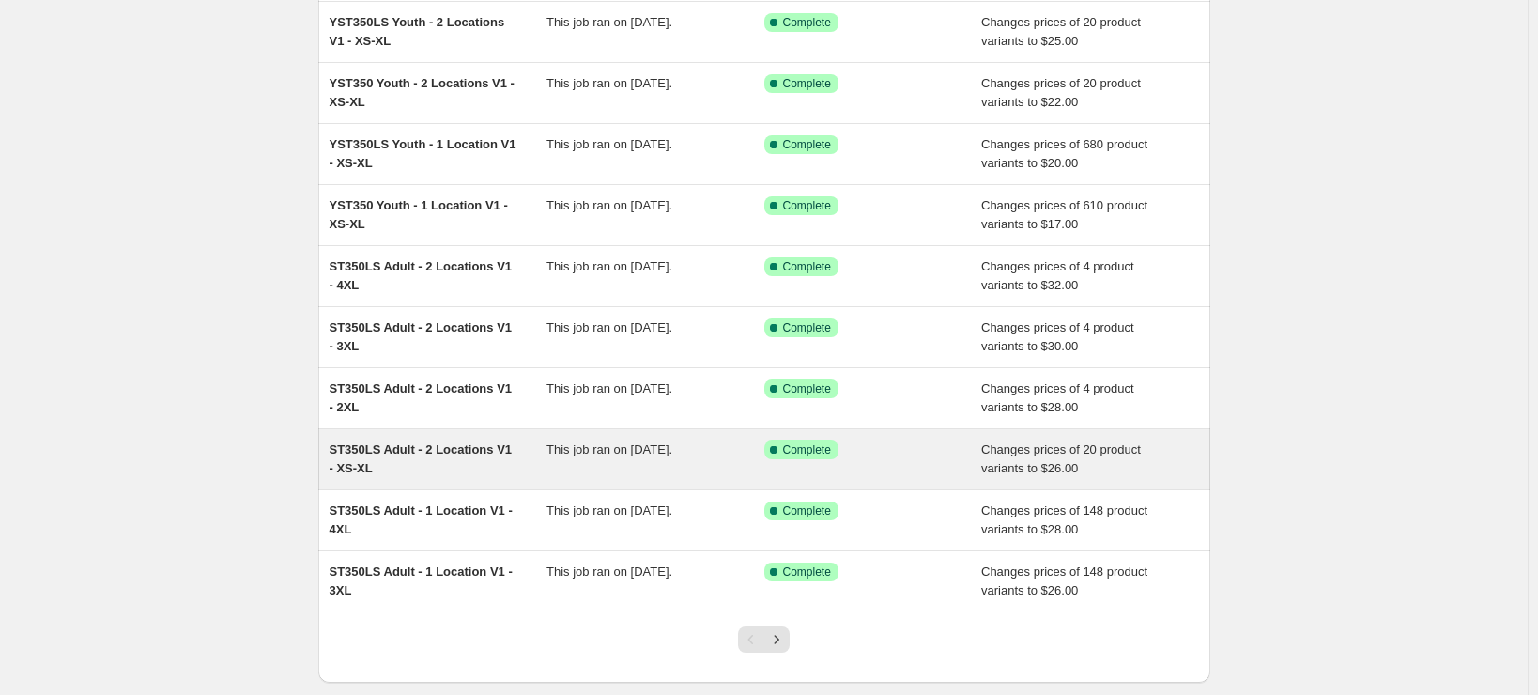
scroll to position [272, 0]
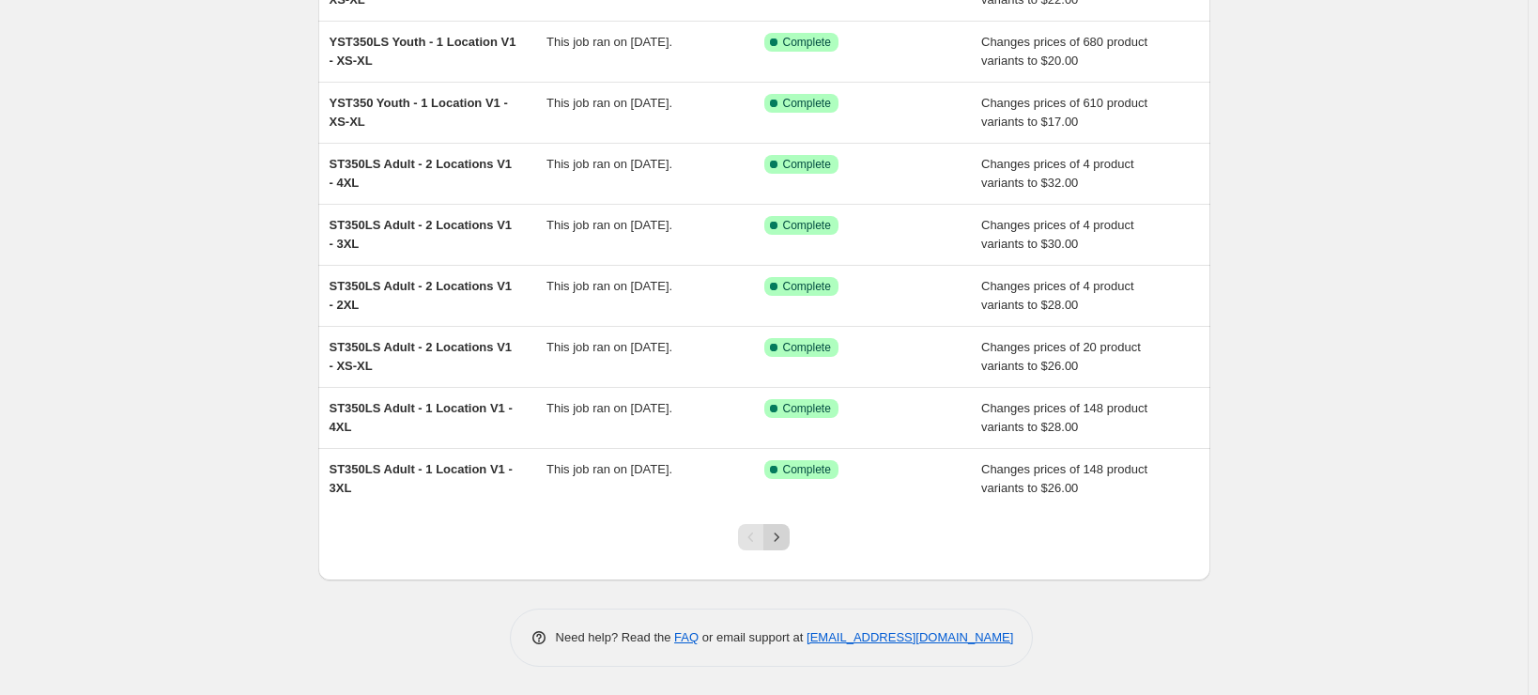
click at [786, 538] on icon "Next" at bounding box center [776, 537] width 19 height 19
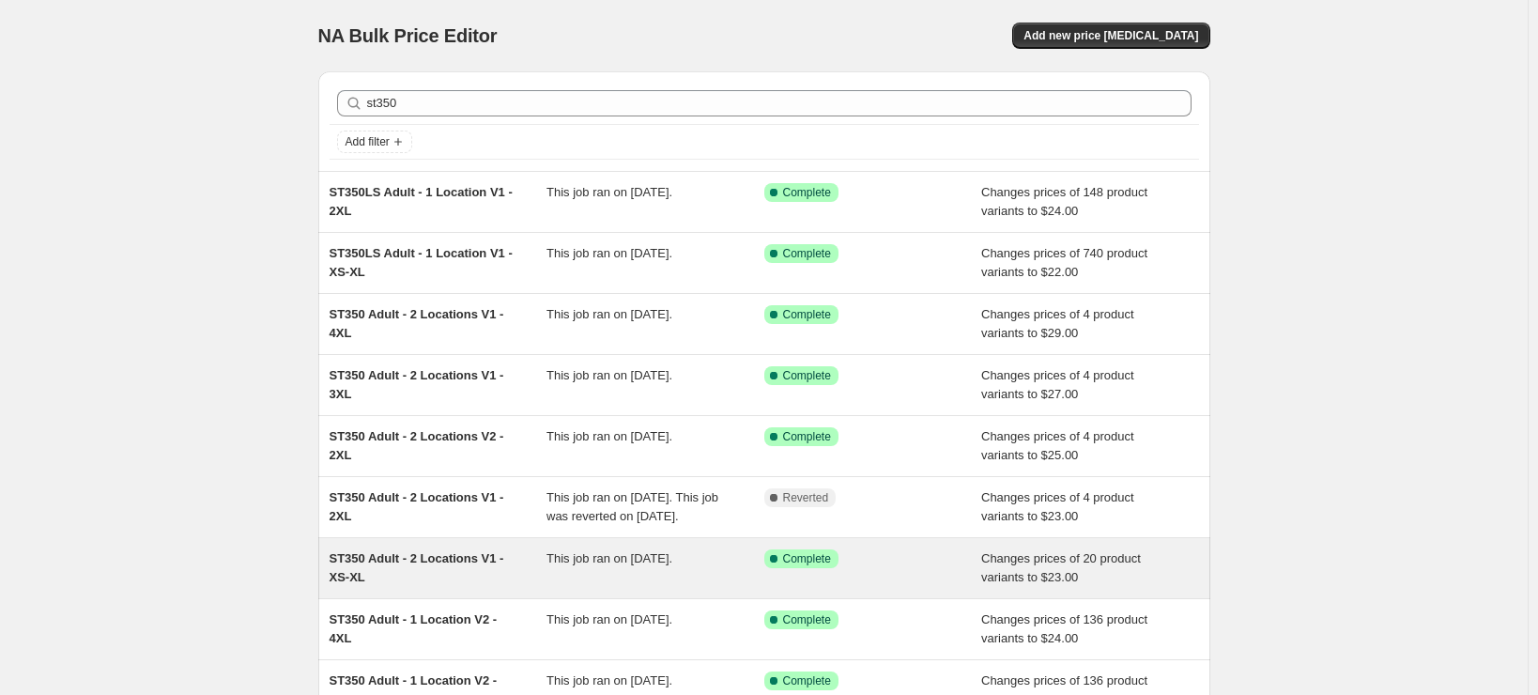
click at [454, 587] on div "ST350 Adult - 2 Locations V1 - XS-XL" at bounding box center [438, 568] width 218 height 38
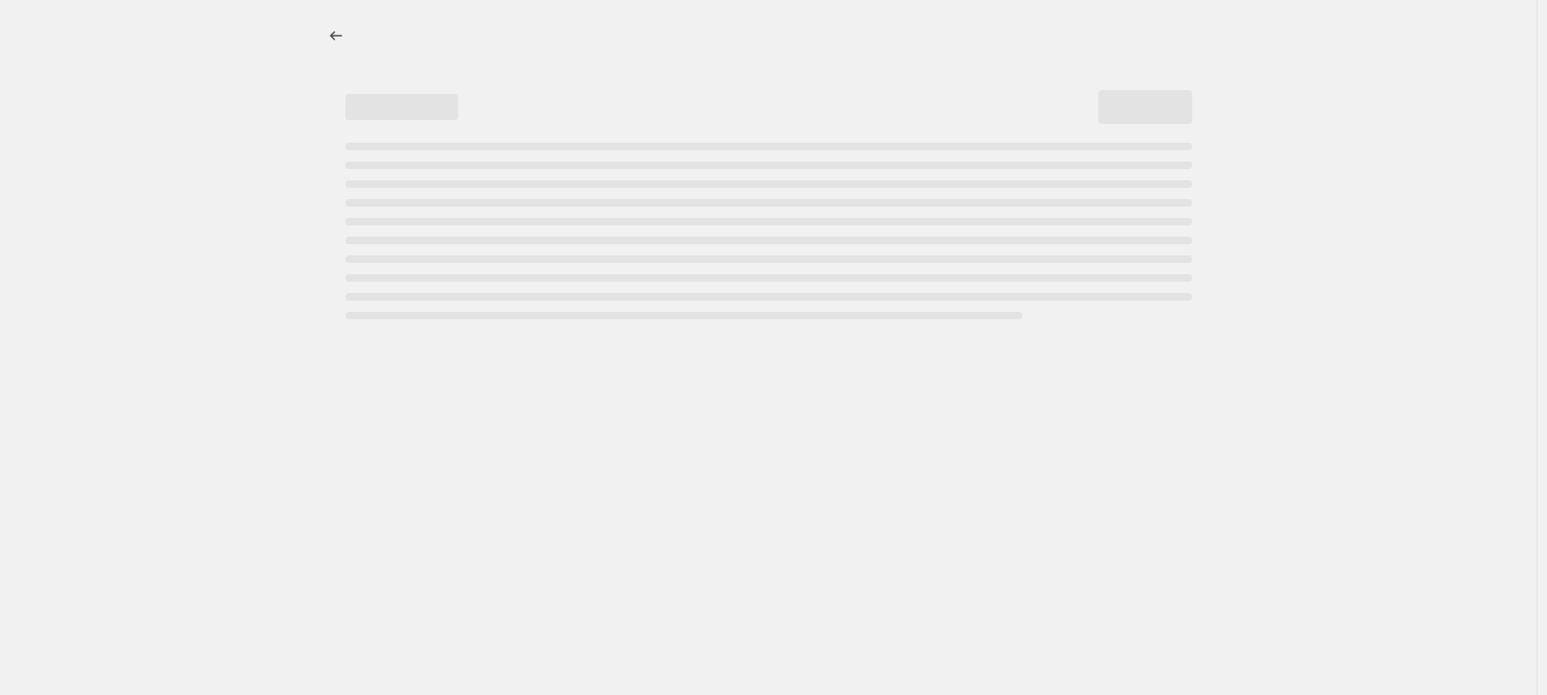
select select "remove"
select select "tag"
select select "title"
select select "not_equal"
select select "title"
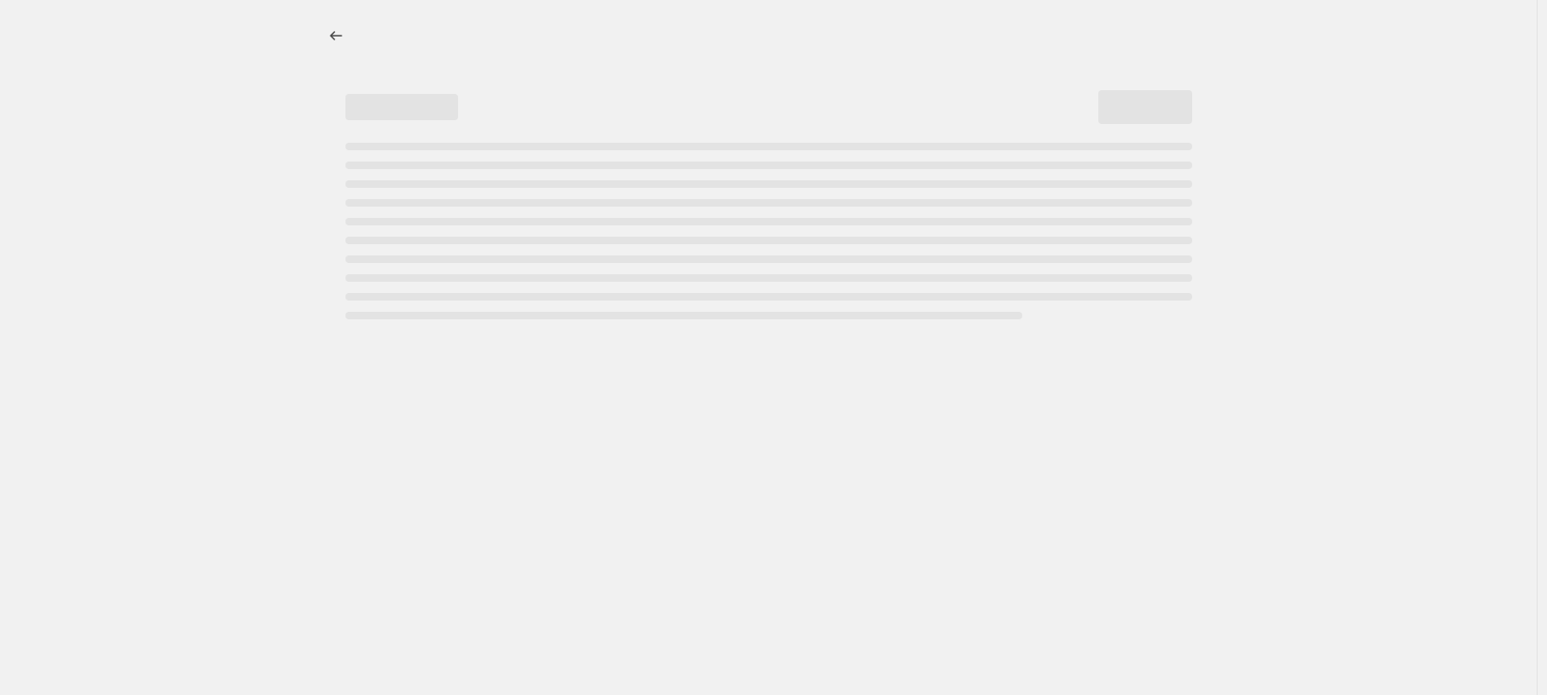
select select "not_equal"
select select "title"
select select "not_equal"
select select "title"
select select "not_equal"
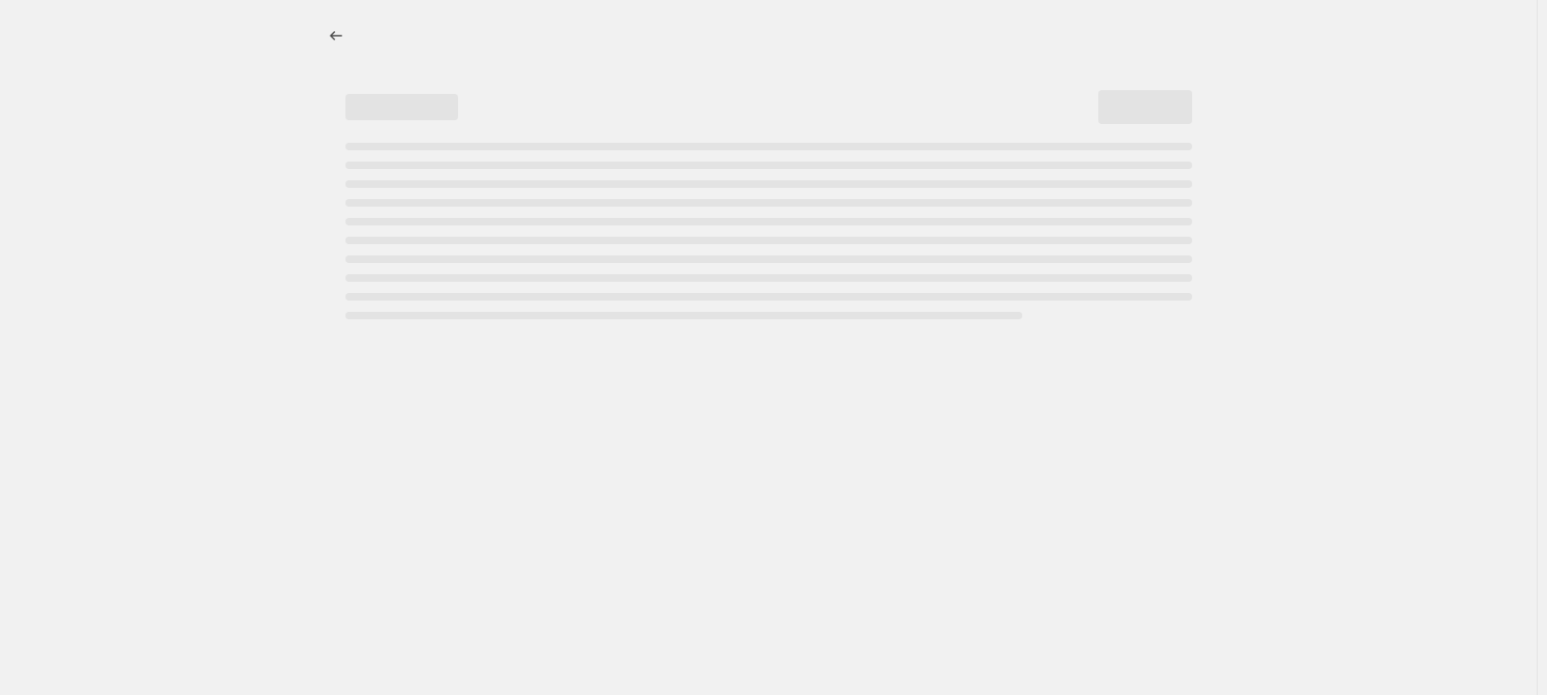
select select "title"
select select "not_equal"
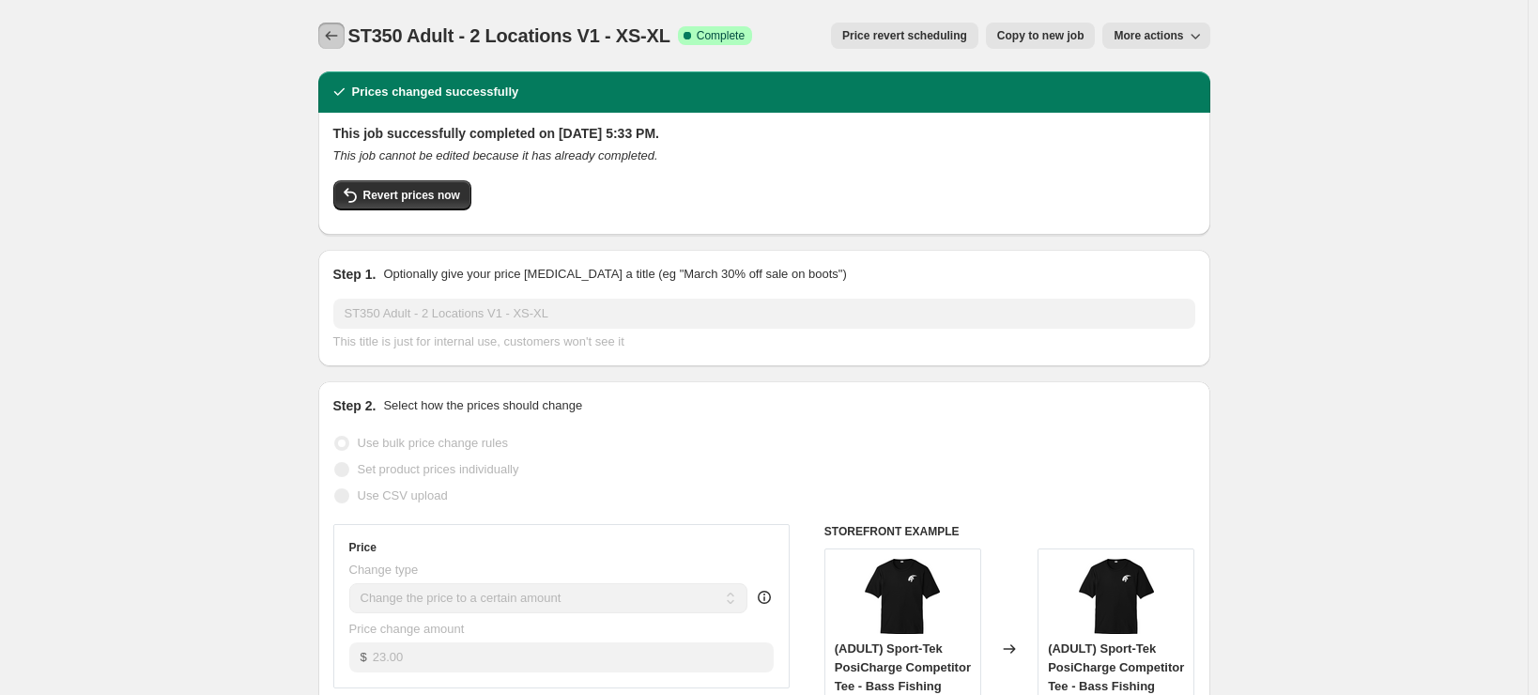
click at [329, 36] on icon "Price change jobs" at bounding box center [331, 35] width 19 height 19
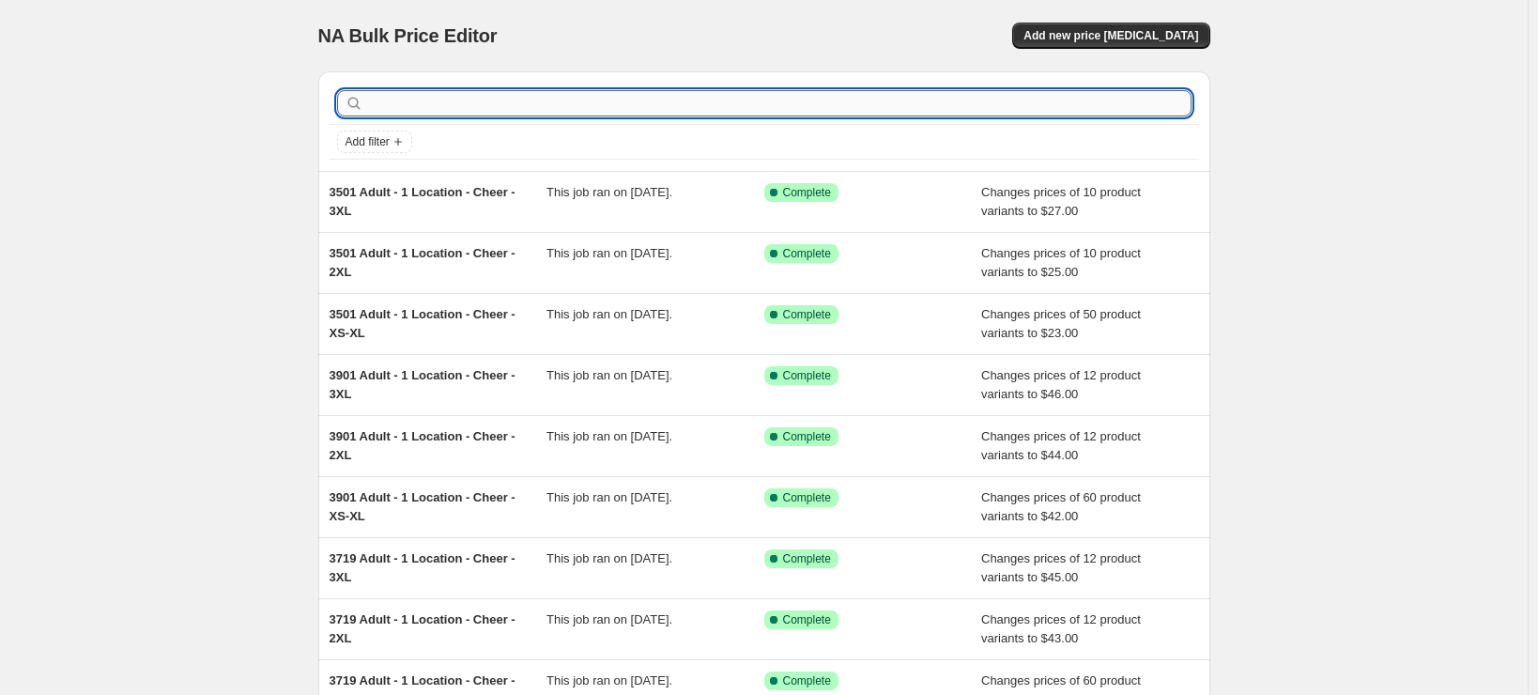
click at [389, 110] on input "text" at bounding box center [779, 103] width 824 height 26
type input "st350"
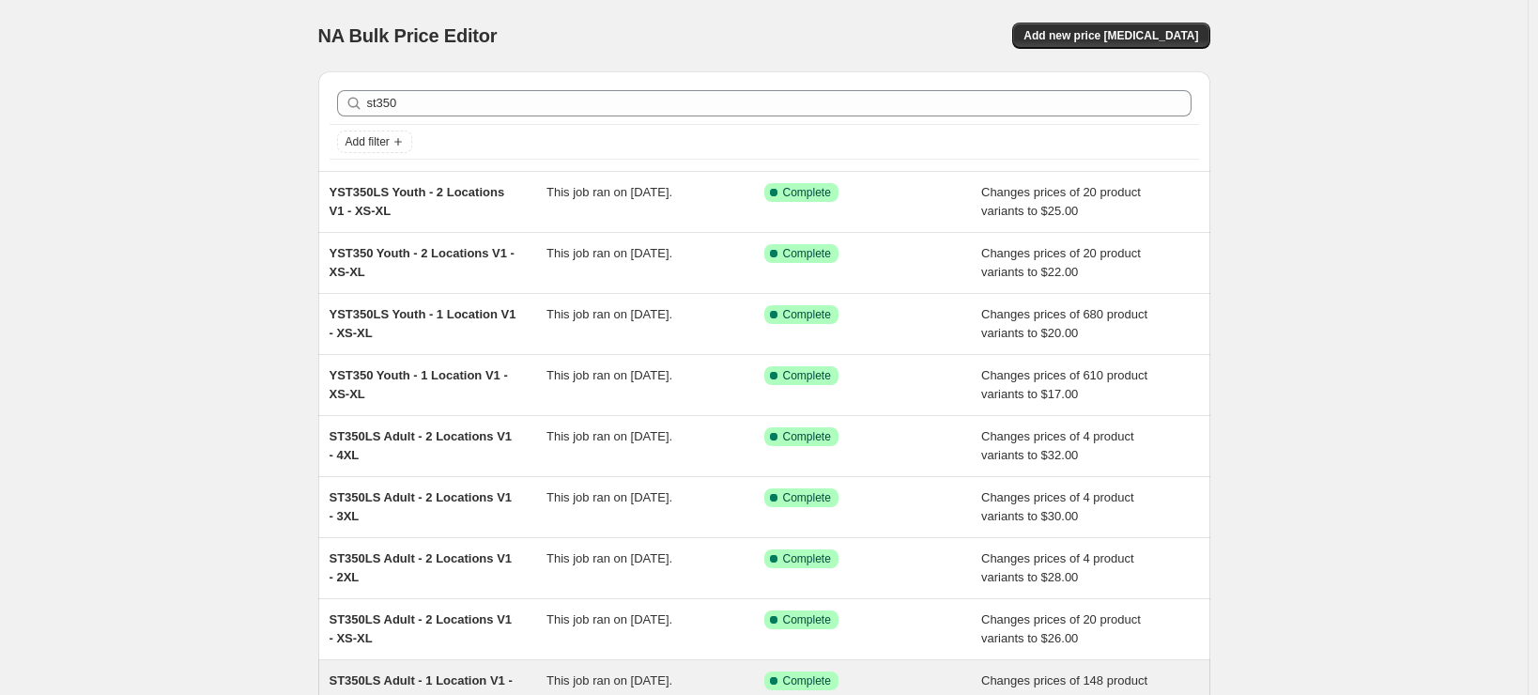
scroll to position [272, 0]
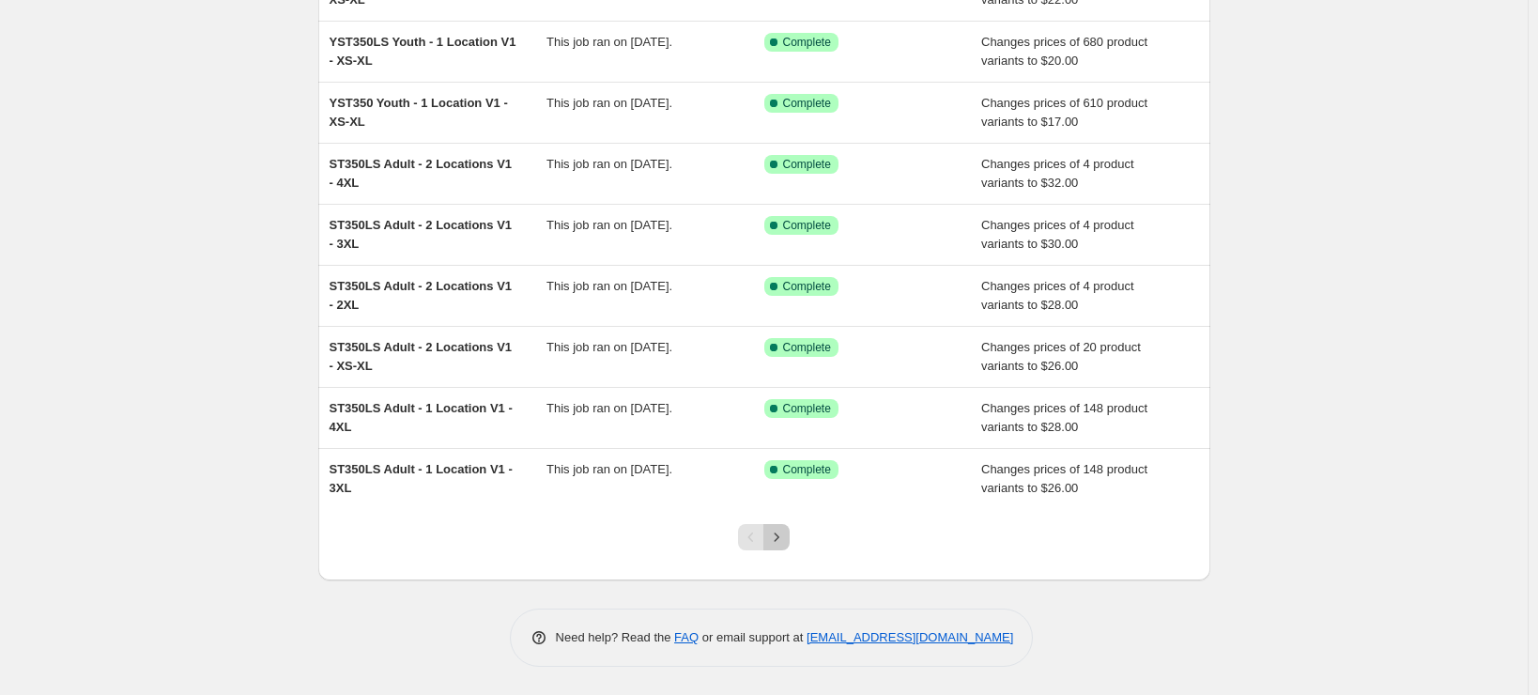
click at [775, 530] on icon "Next" at bounding box center [776, 537] width 19 height 19
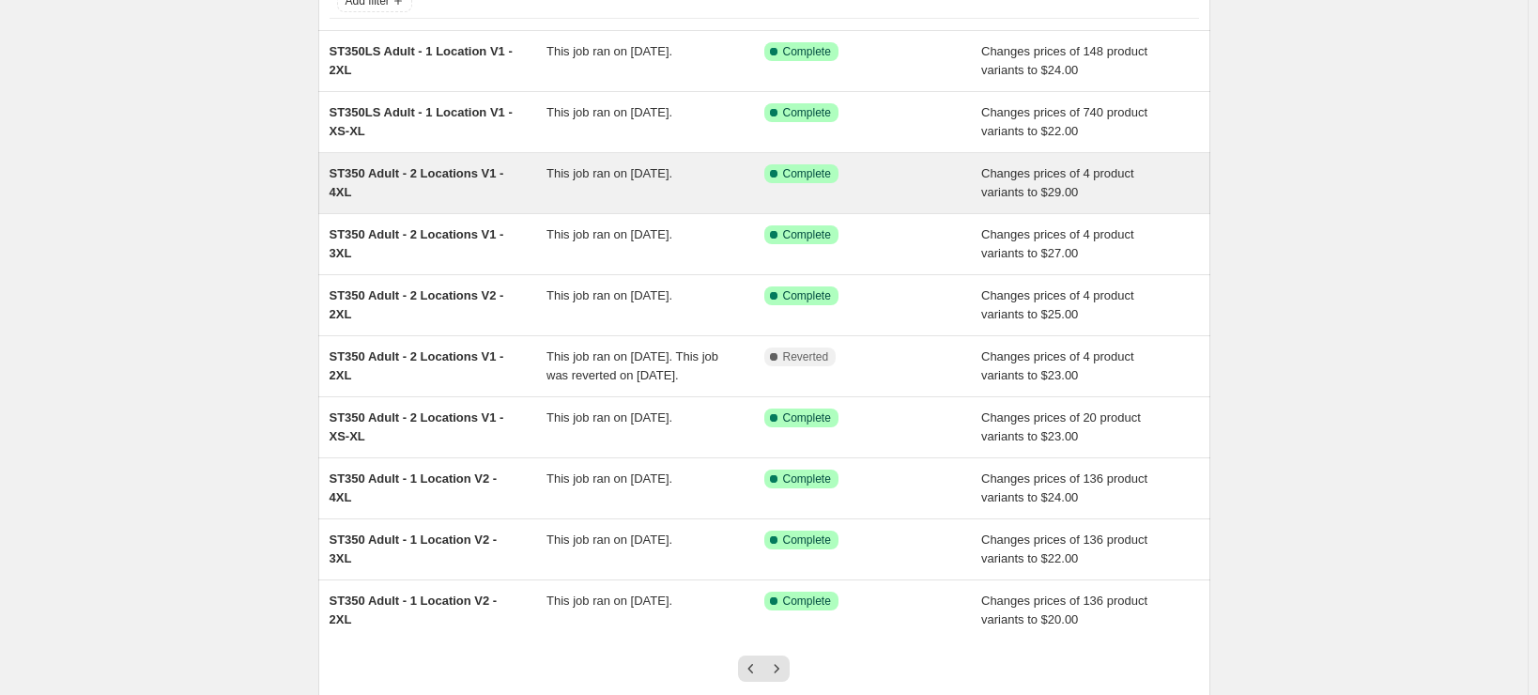
scroll to position [291, 0]
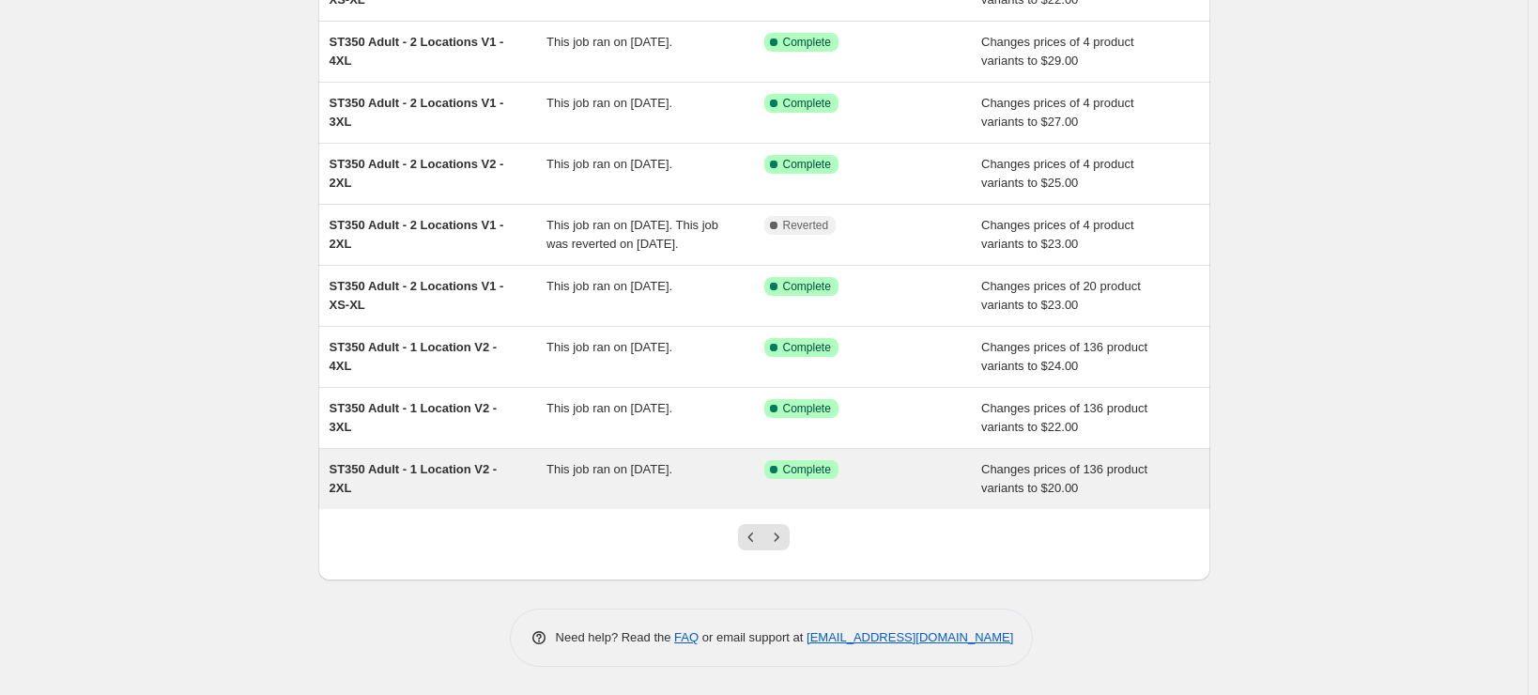
click at [411, 472] on span "ST350 Adult - 1 Location V2 - 2XL" at bounding box center [413, 478] width 168 height 33
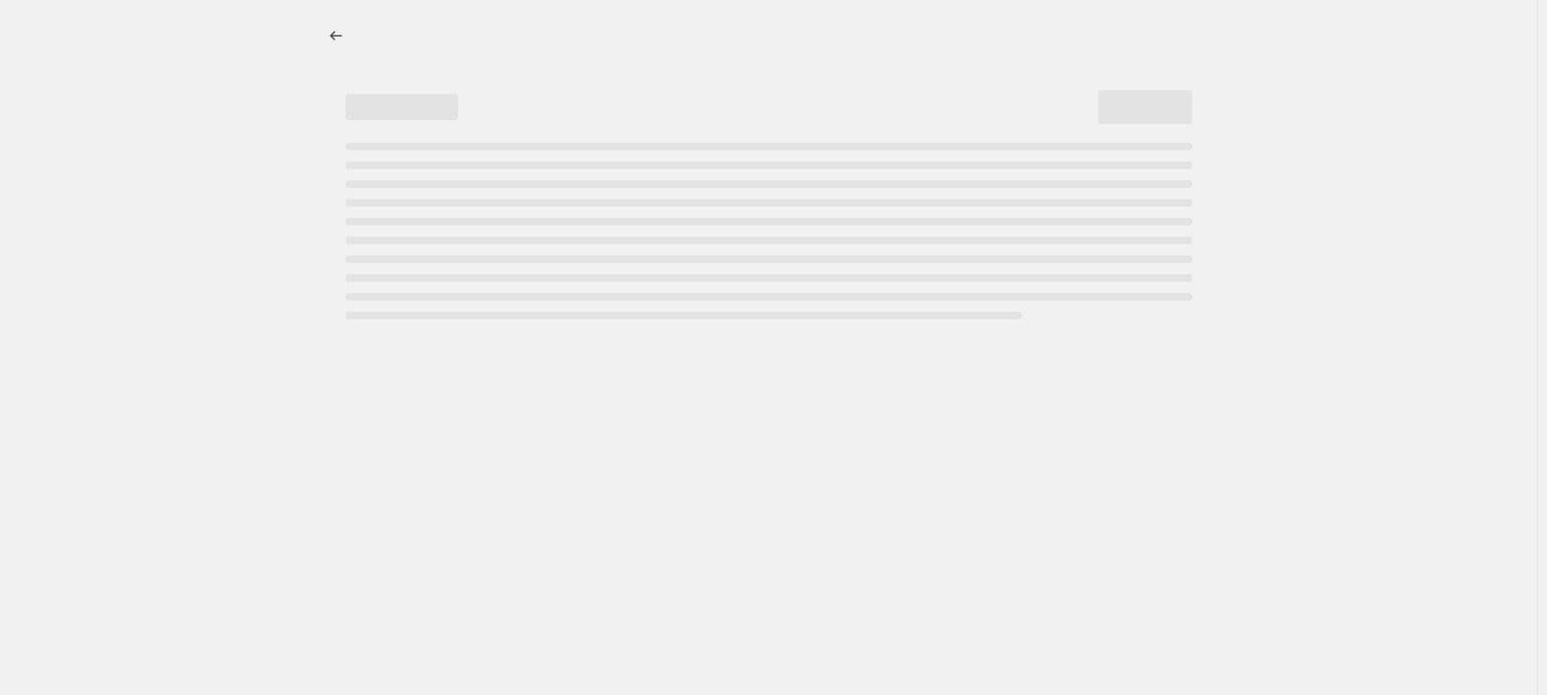
select select "remove"
select select "tag"
select select "title"
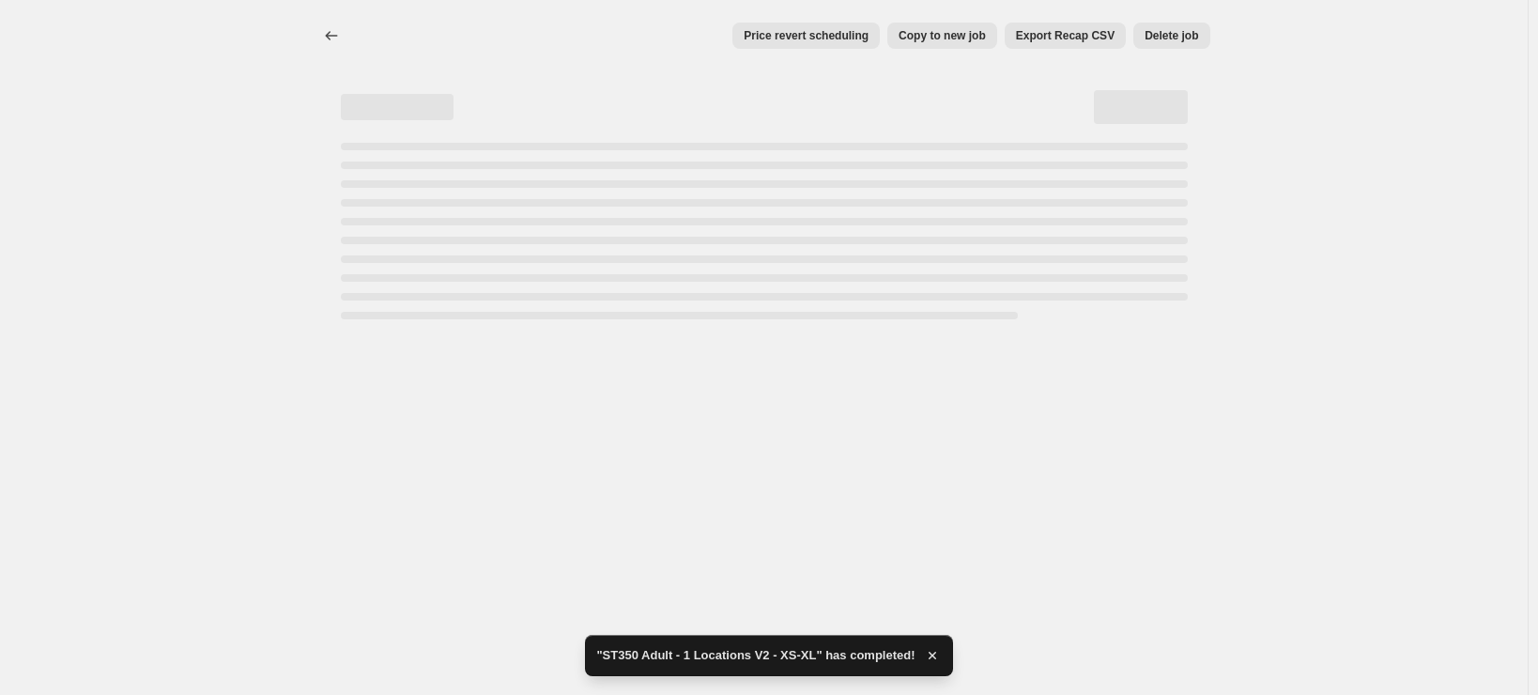
select select "remove"
select select "tag"
select select "title"
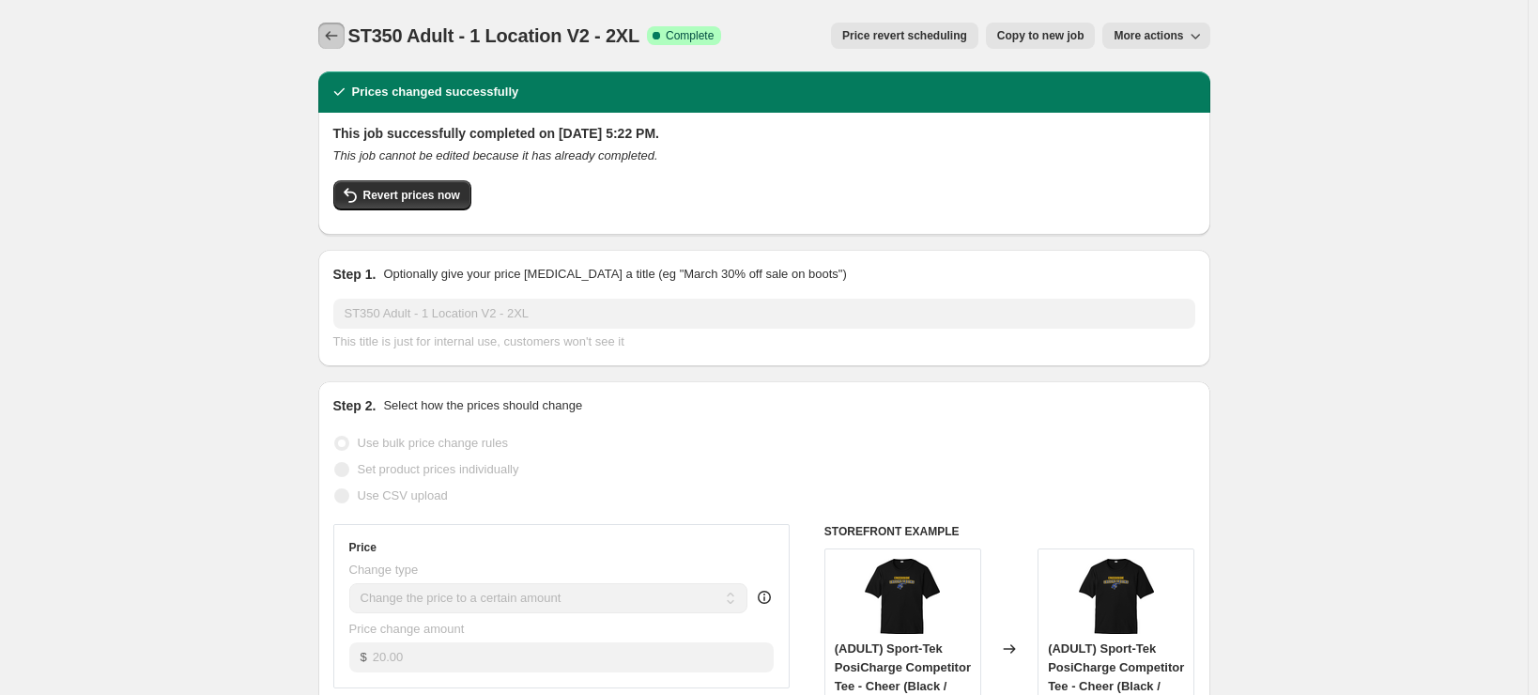
click at [333, 32] on icon "Price change jobs" at bounding box center [331, 35] width 19 height 19
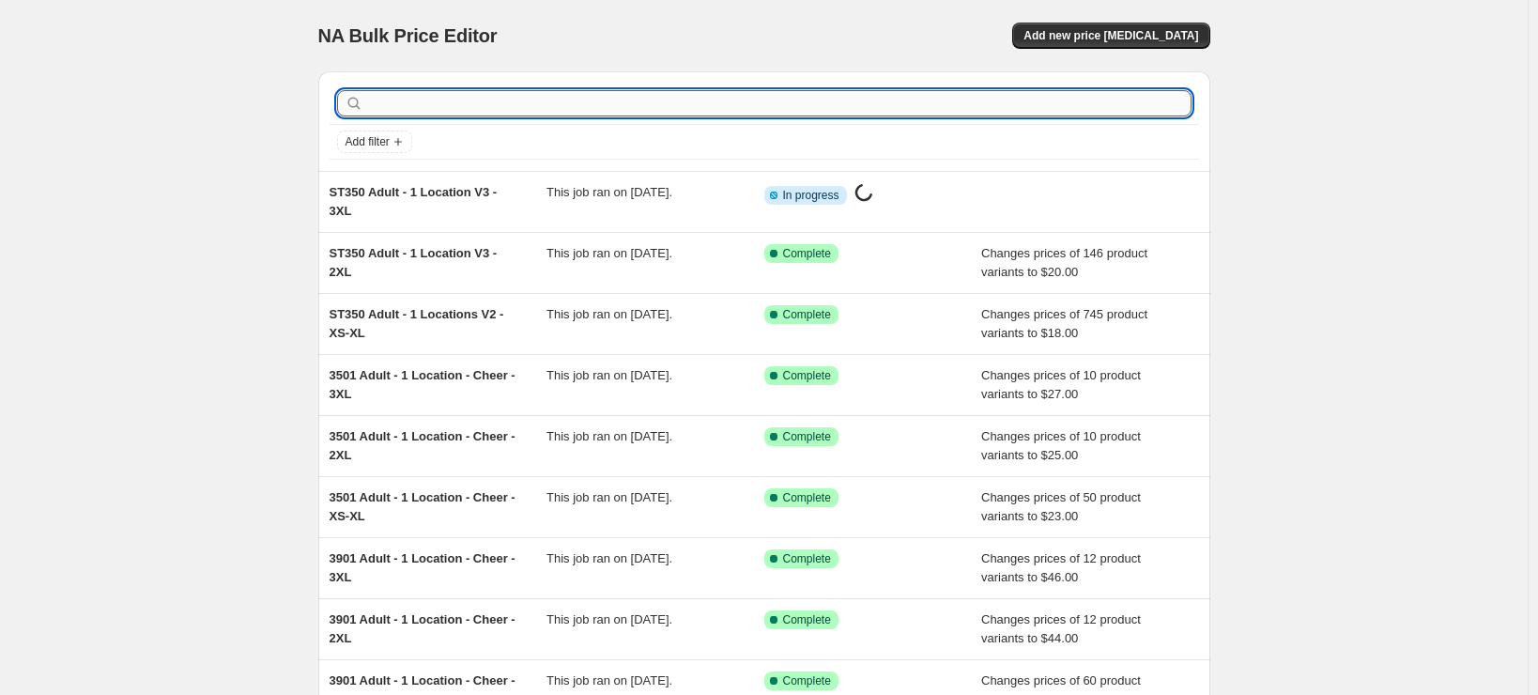
click at [580, 101] on input "text" at bounding box center [779, 103] width 824 height 26
type input "st350"
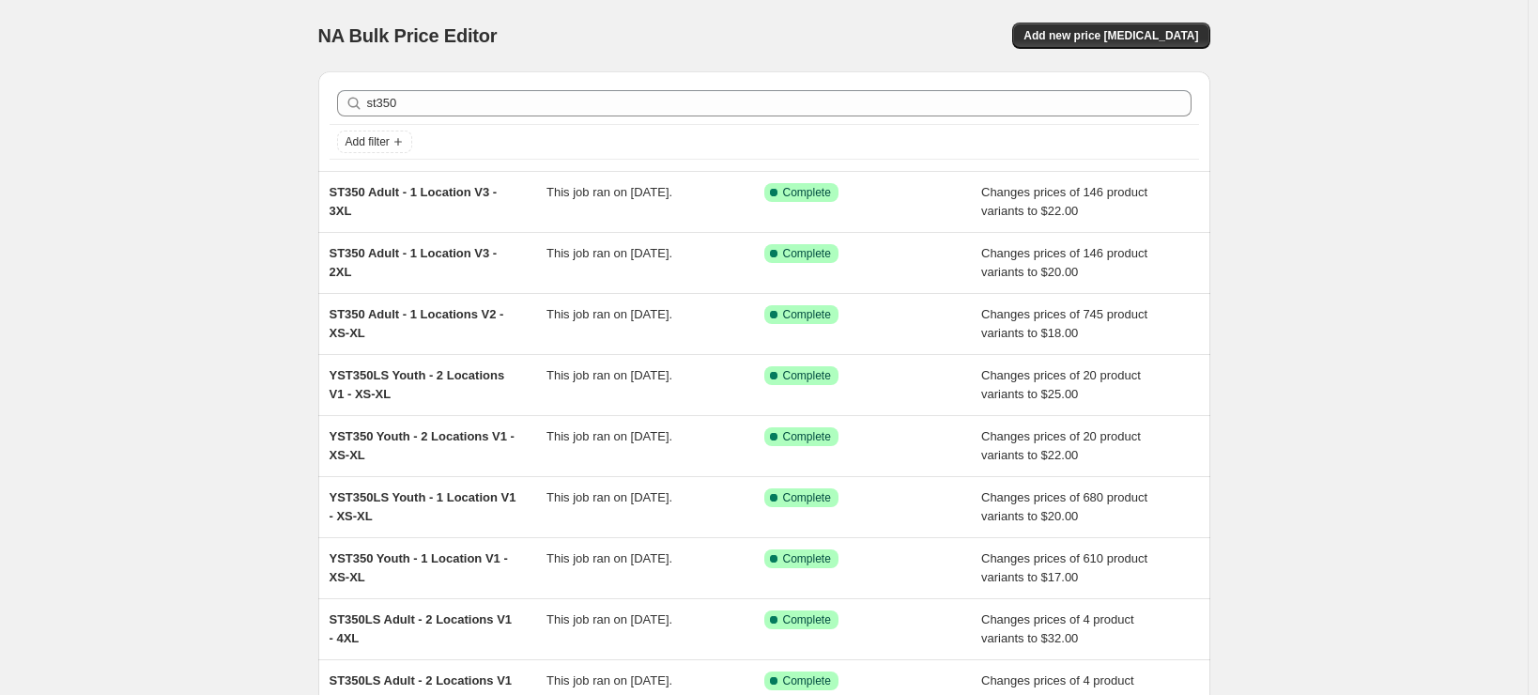
scroll to position [272, 0]
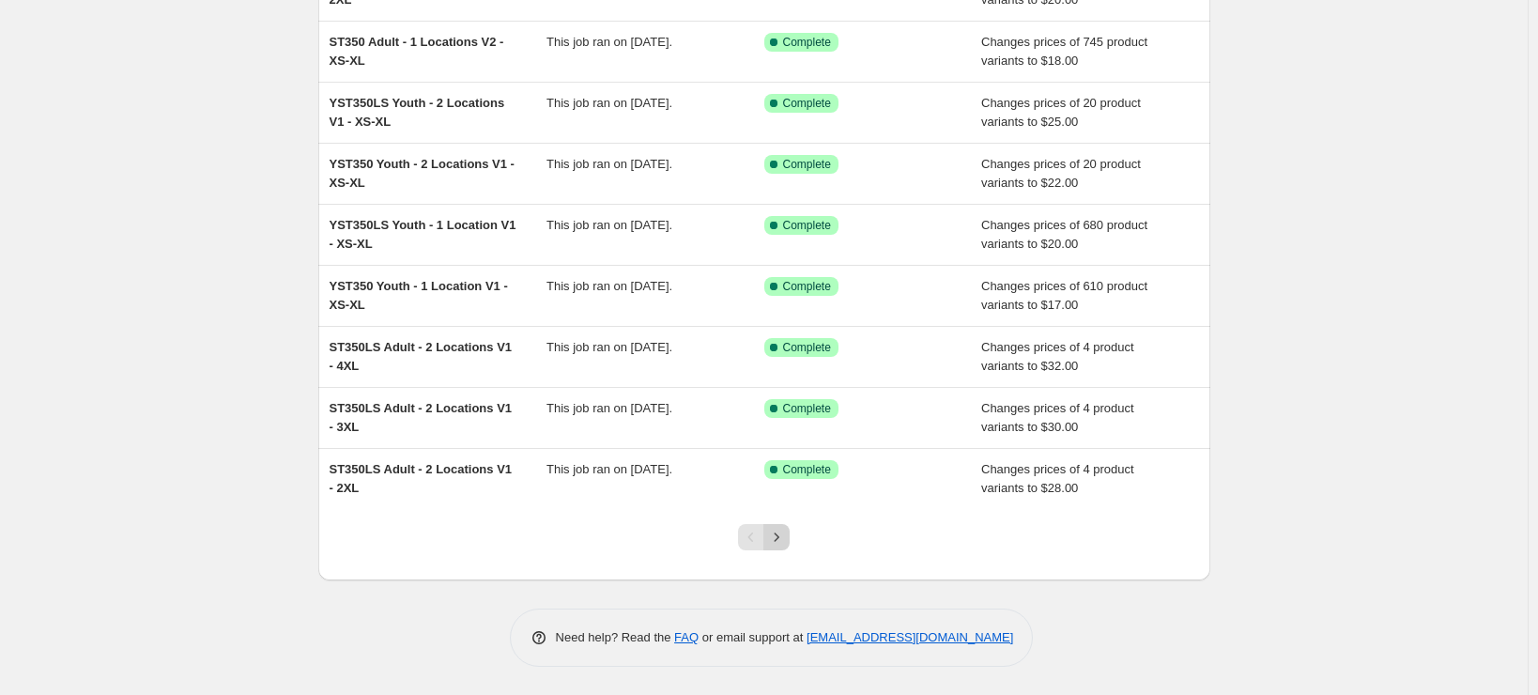
click at [786, 539] on icon "Next" at bounding box center [776, 537] width 19 height 19
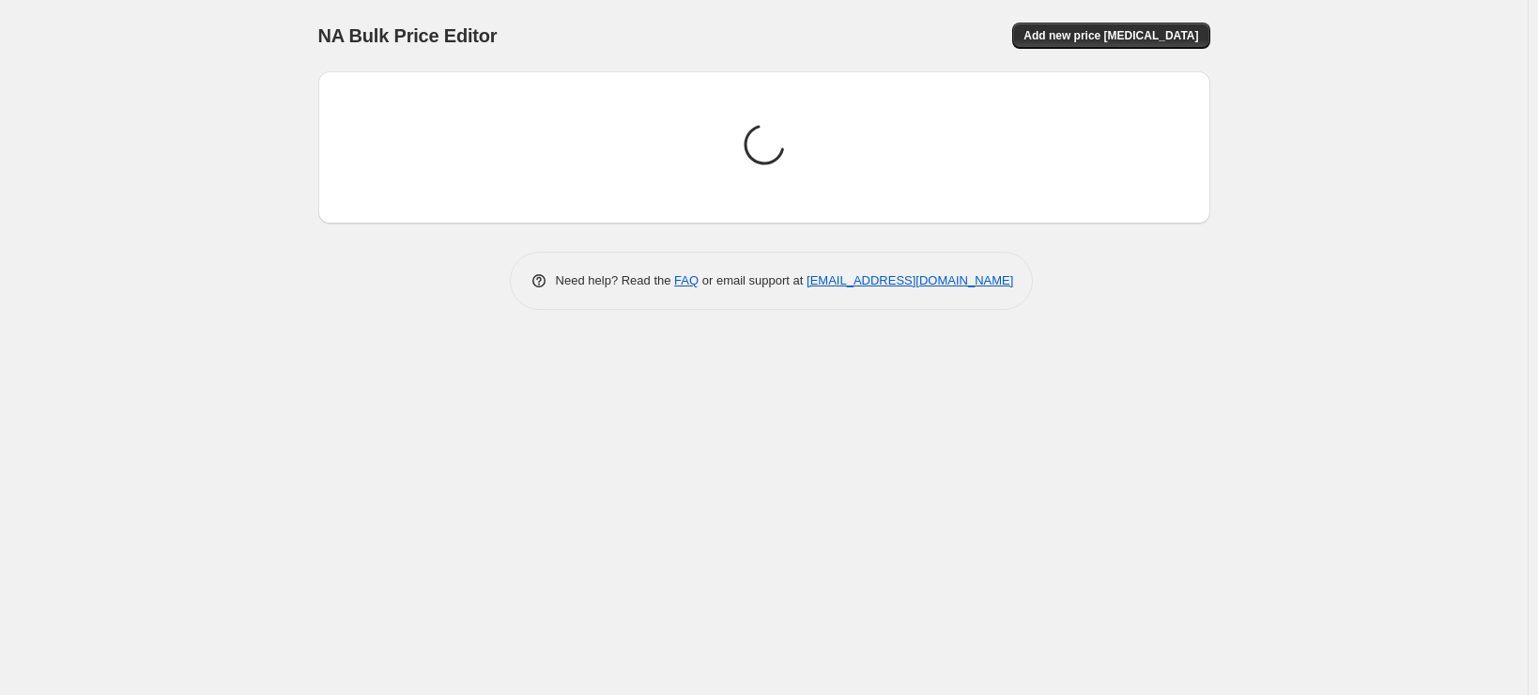
scroll to position [0, 0]
